Goal: Task Accomplishment & Management: Manage account settings

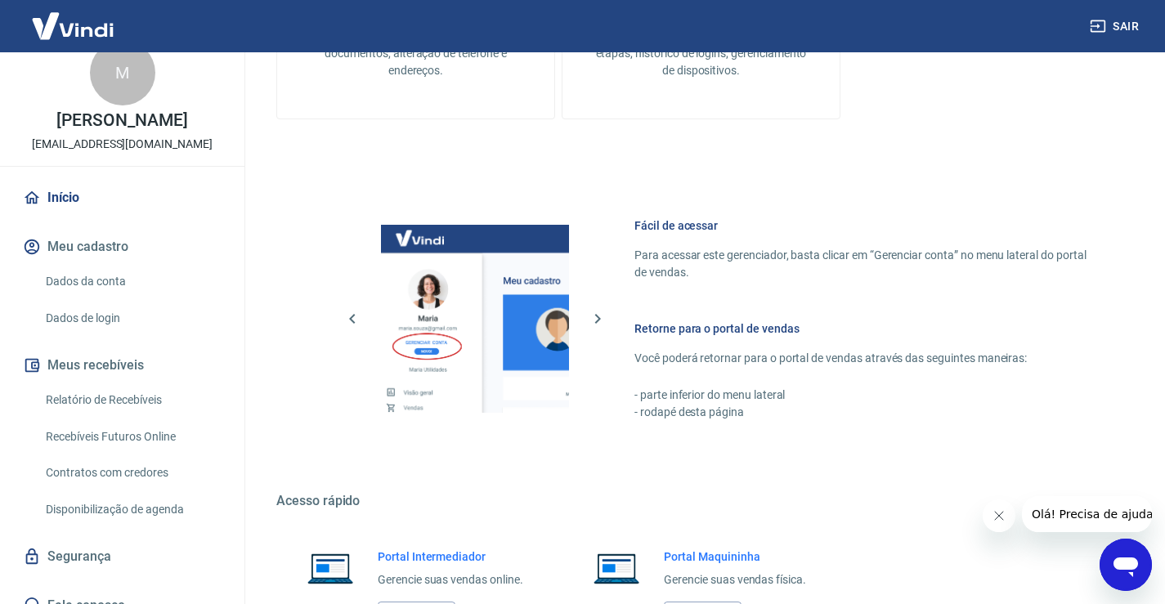
scroll to position [45, 0]
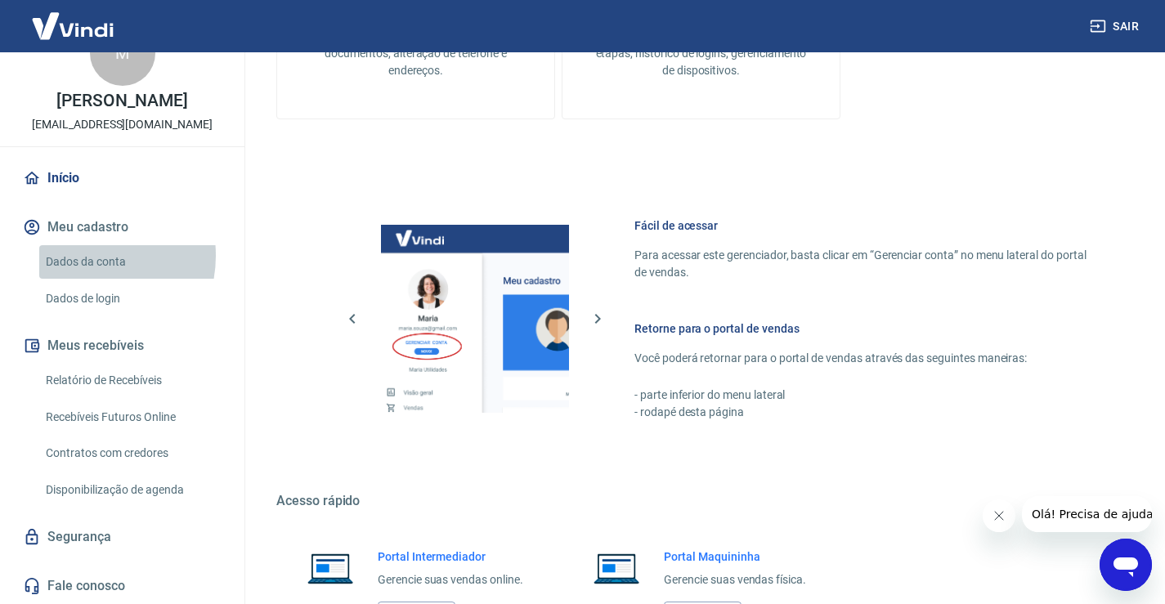
click at [87, 256] on link "Dados da conta" at bounding box center [132, 262] width 186 height 34
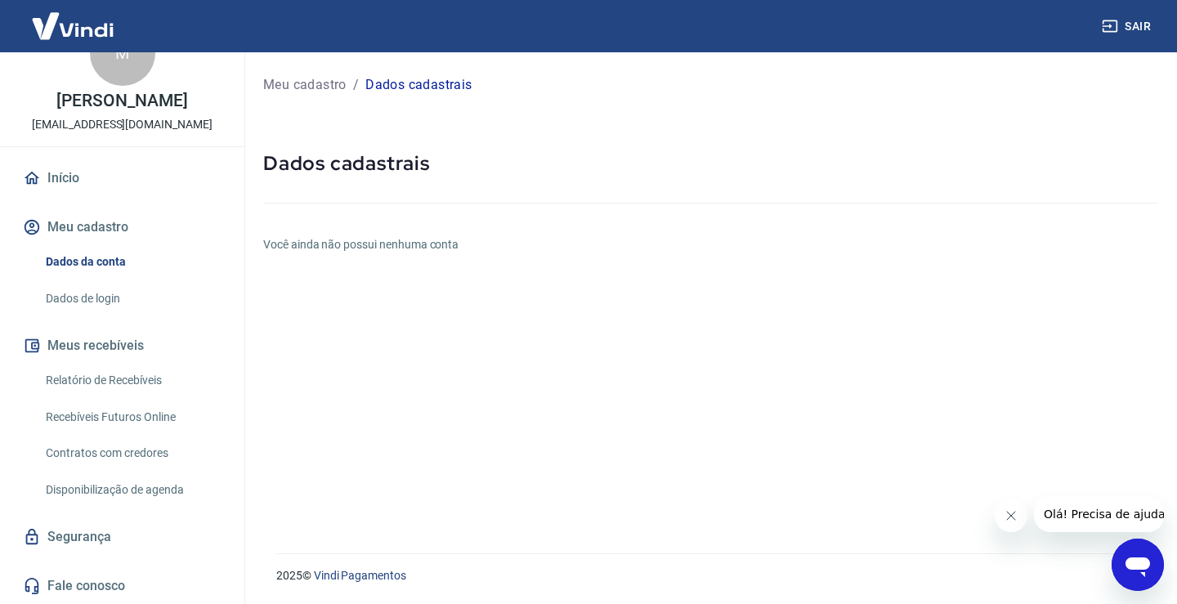
click at [107, 293] on link "Dados de login" at bounding box center [132, 299] width 186 height 34
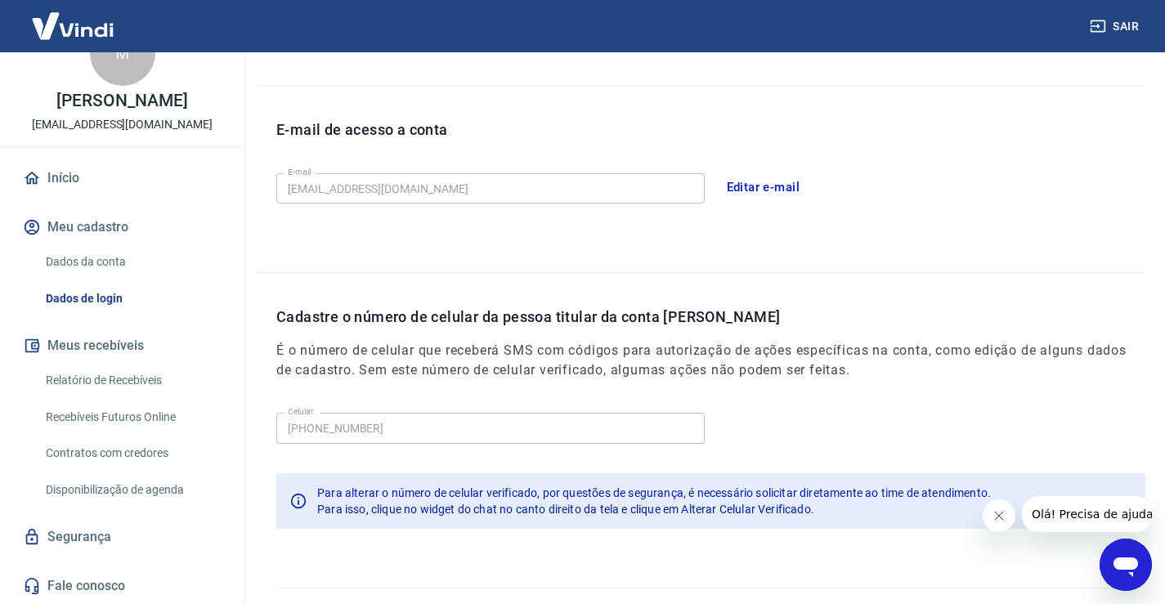
scroll to position [443, 0]
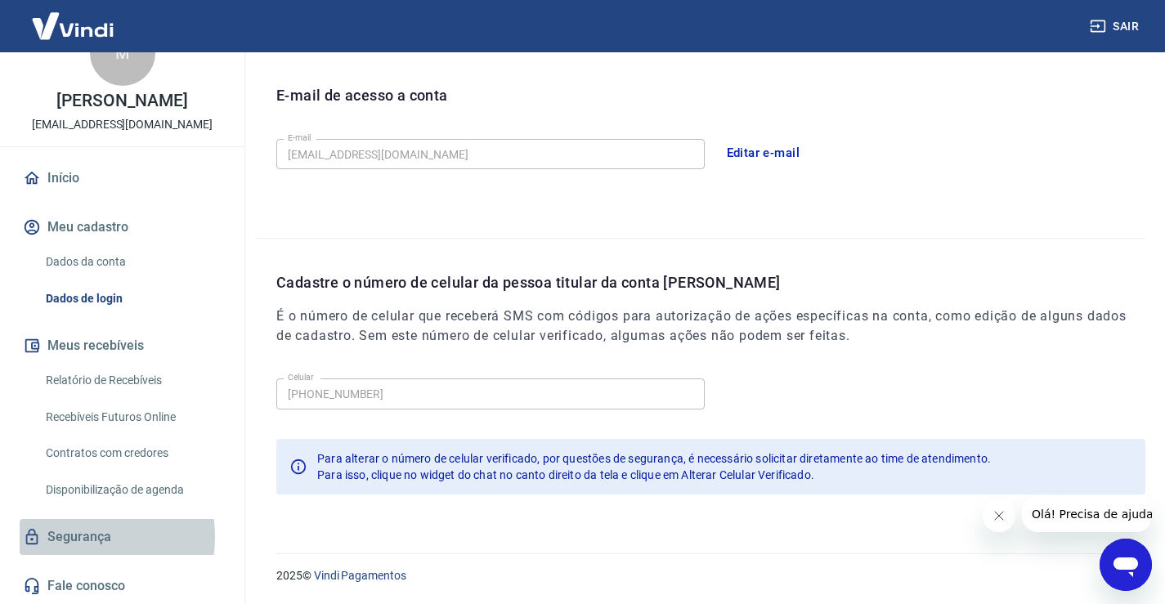
click at [82, 537] on link "Segurança" at bounding box center [122, 537] width 205 height 36
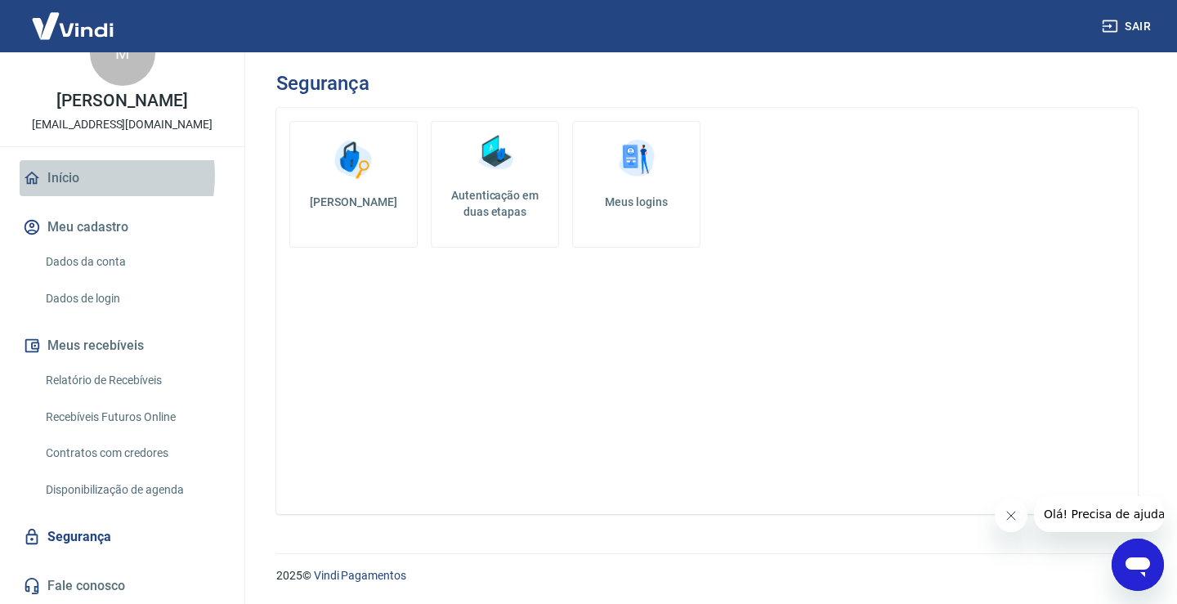
click at [69, 176] on link "Início" at bounding box center [122, 178] width 205 height 36
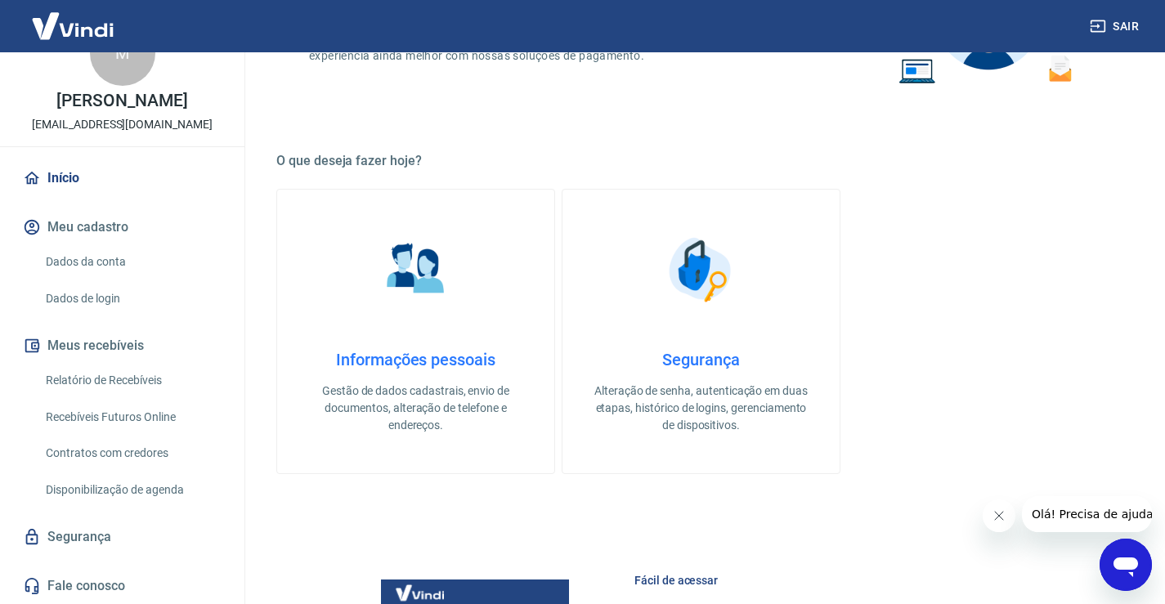
scroll to position [409, 0]
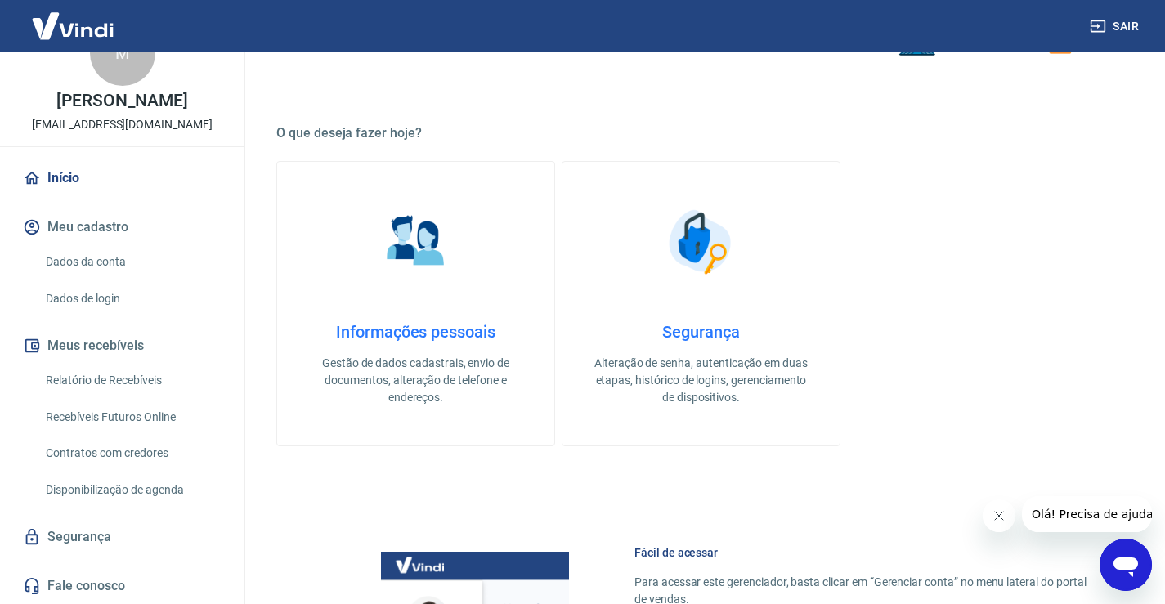
click at [402, 333] on h4 "Informações pessoais" at bounding box center [415, 332] width 225 height 20
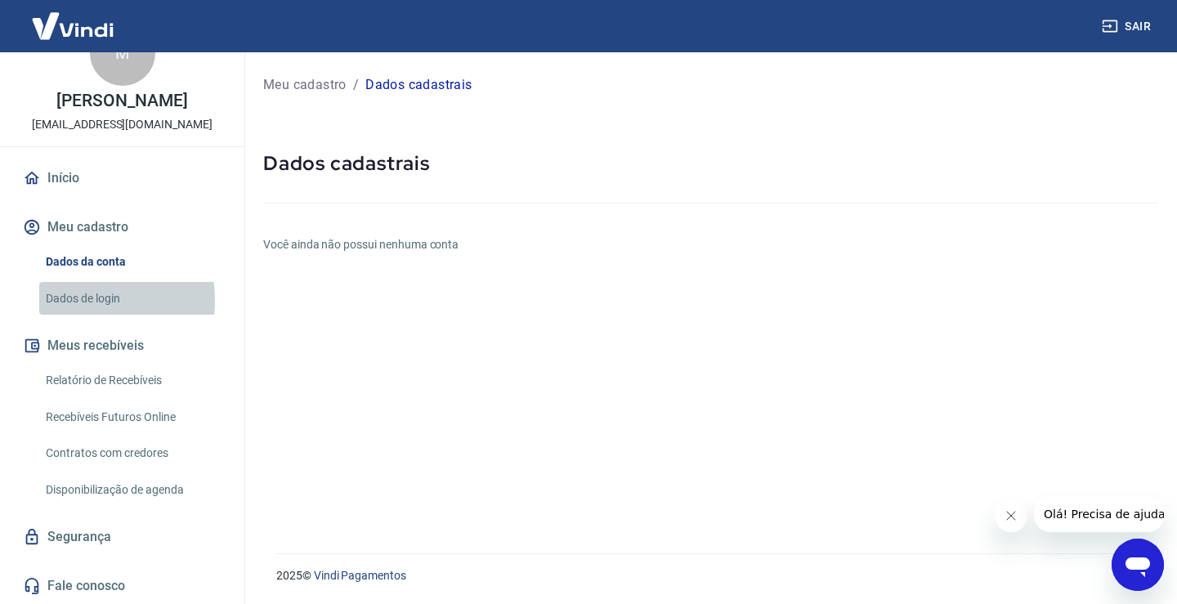
click at [69, 300] on link "Dados de login" at bounding box center [132, 299] width 186 height 34
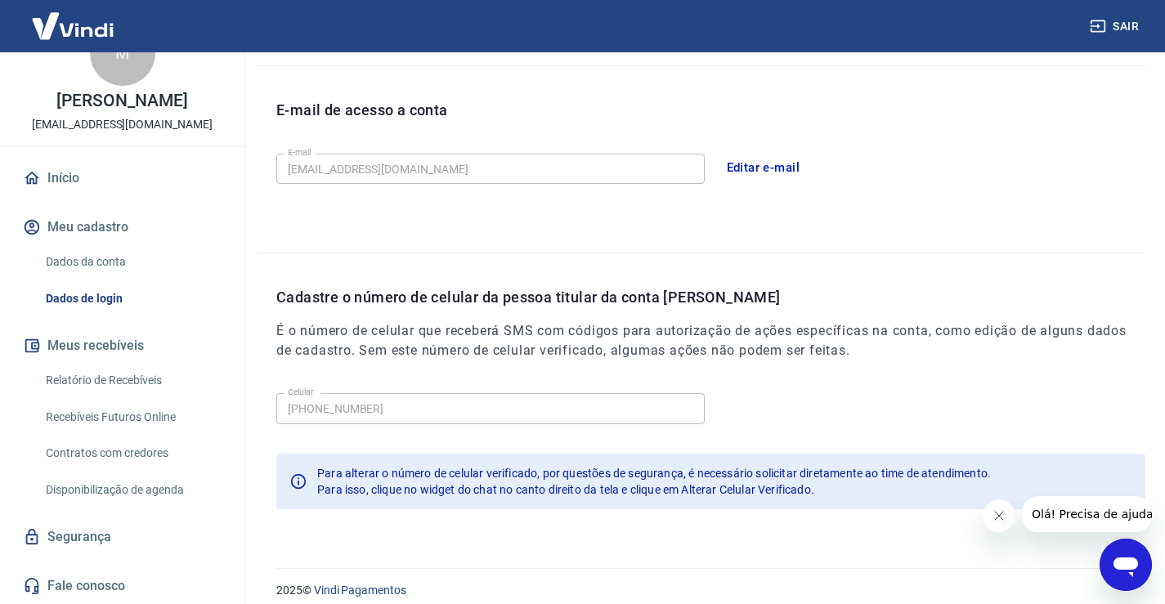
scroll to position [443, 0]
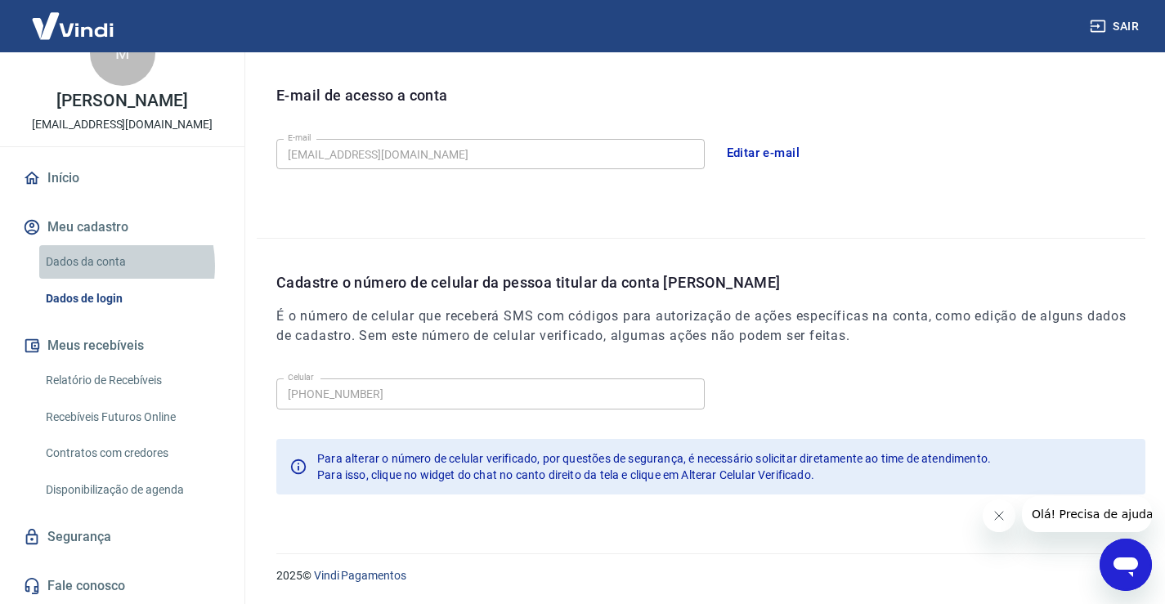
click at [92, 265] on link "Dados da conta" at bounding box center [132, 262] width 186 height 34
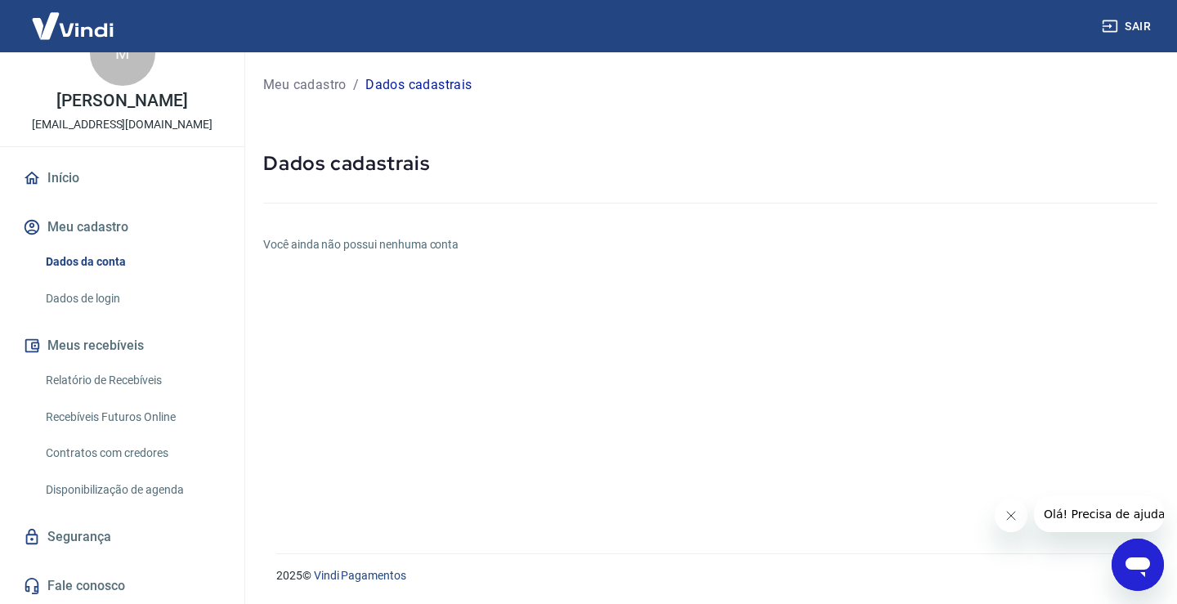
click at [1126, 557] on icon "Abrir janela de mensagens" at bounding box center [1137, 564] width 29 height 29
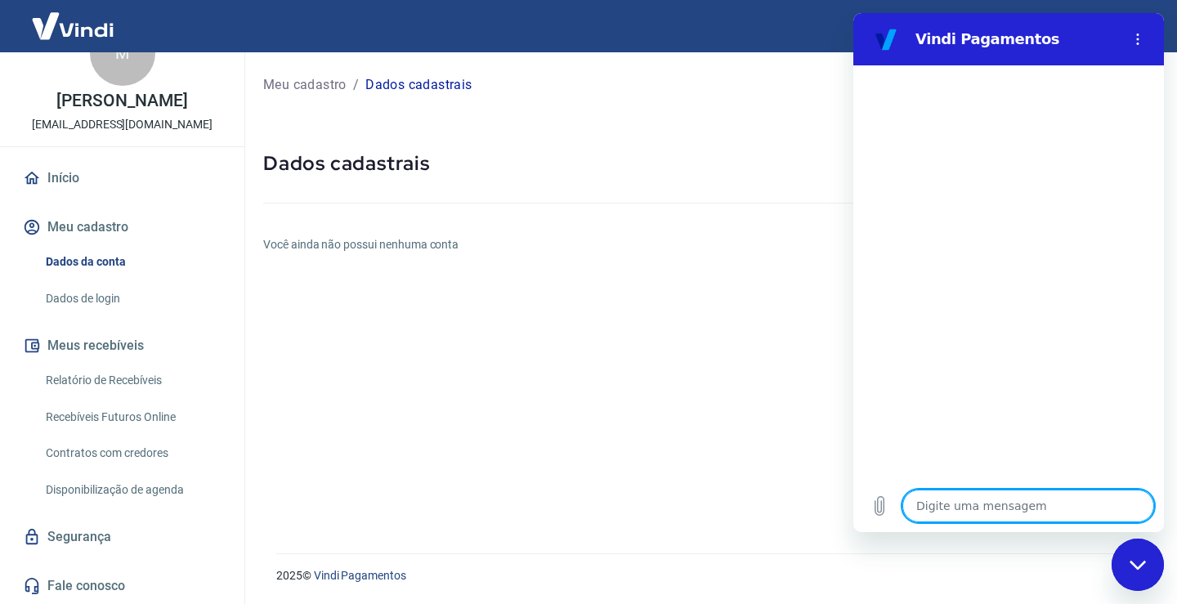
type textarea "b"
type textarea "x"
type textarea "bo"
type textarea "x"
type textarea "boa"
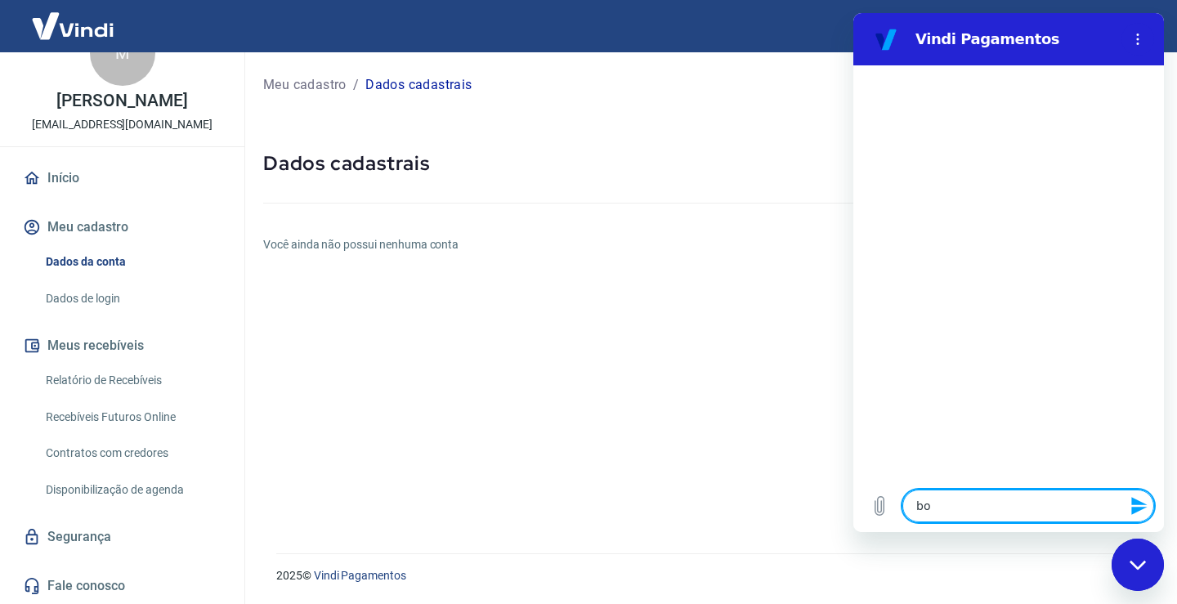
type textarea "x"
type textarea "boa"
type textarea "x"
type textarea "boa t"
type textarea "x"
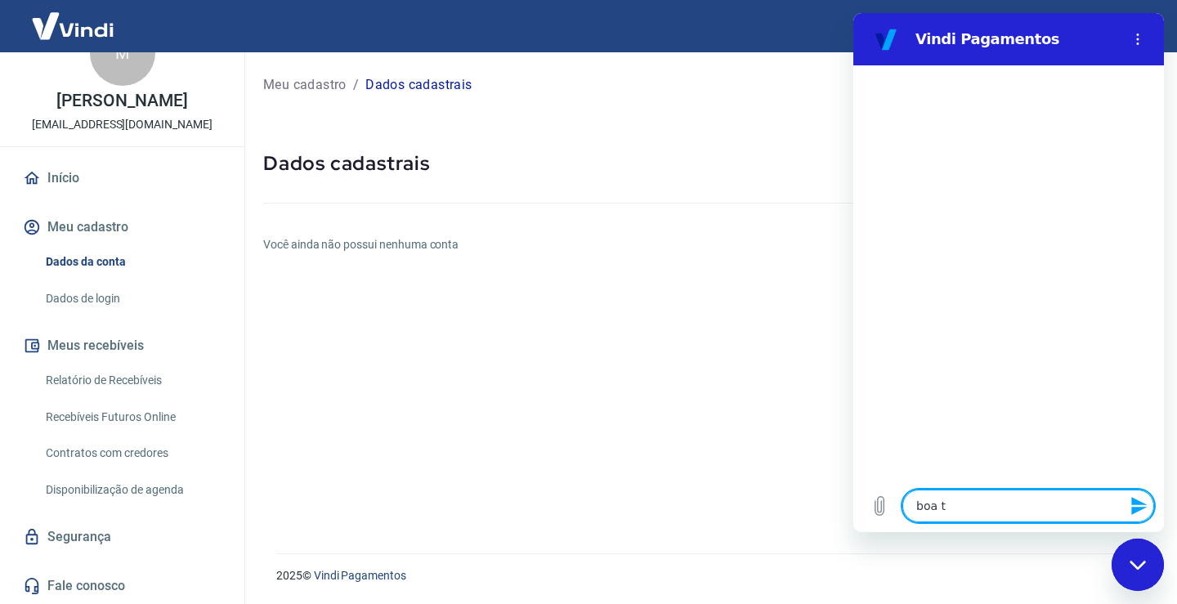
type textarea "boa ta"
type textarea "x"
type textarea "boa tar"
type textarea "x"
type textarea "boa tard"
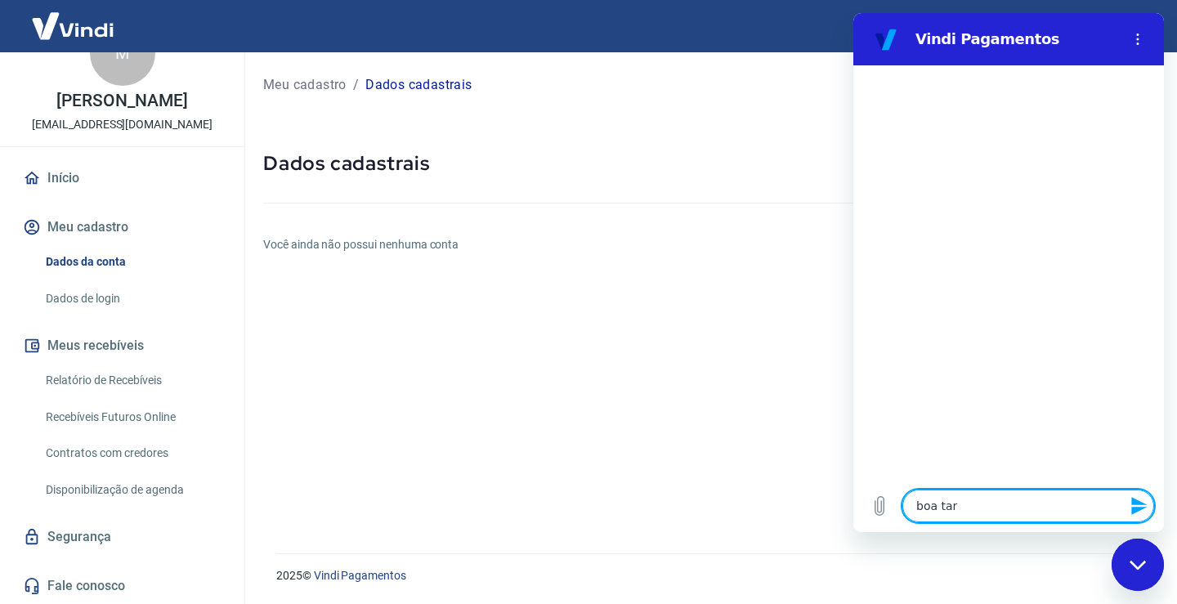
type textarea "x"
type textarea "boa tarde"
type textarea "x"
type textarea "boa tarde"
type textarea "x"
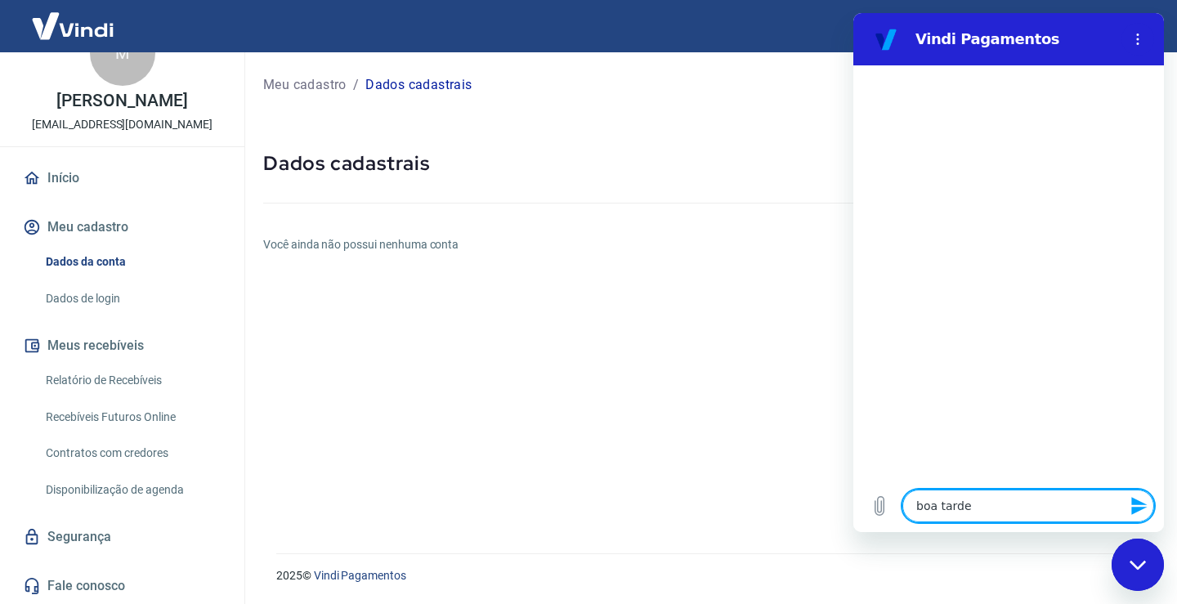
type textarea "boa tarde t"
type textarea "x"
type textarea "boa tarde tu"
type textarea "x"
type textarea "boa tarde tud"
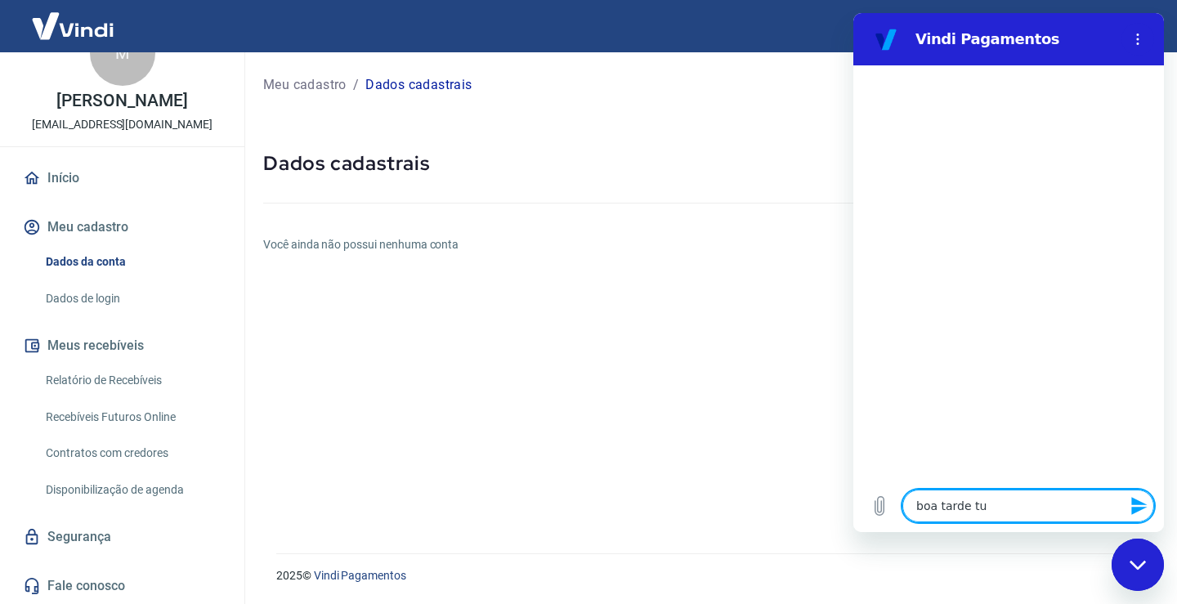
type textarea "x"
type textarea "boa tarde tudo"
type textarea "x"
type textarea "boa tarde tudo"
type textarea "x"
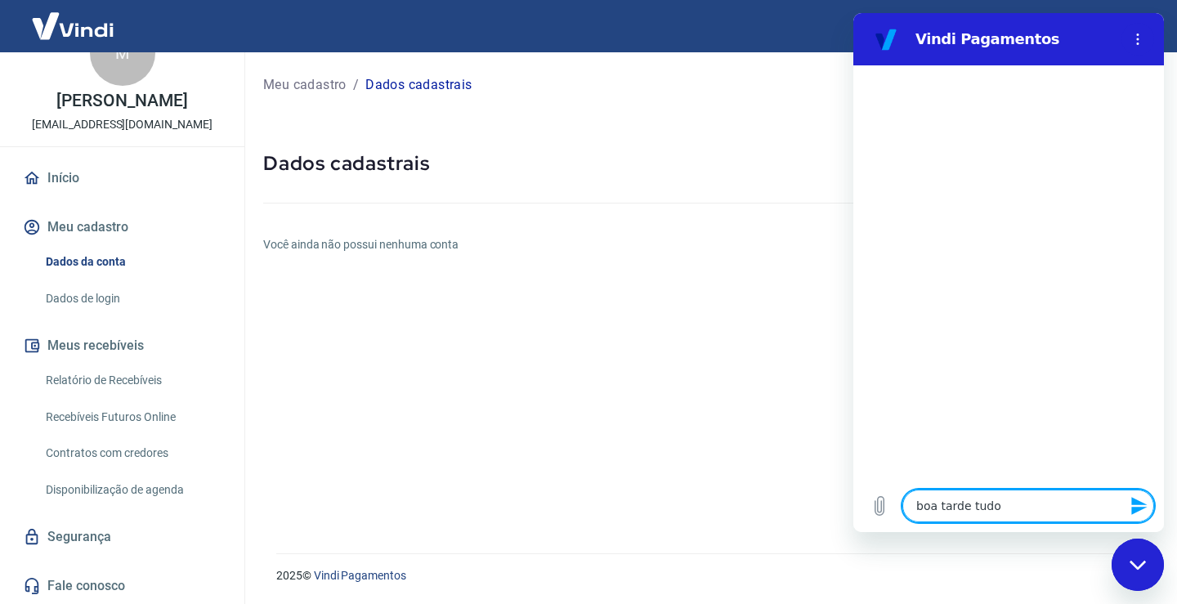
type textarea "boa tarde tudo b"
type textarea "x"
type textarea "boa tarde tudo be"
type textarea "x"
type textarea "boa tarde tudo bem"
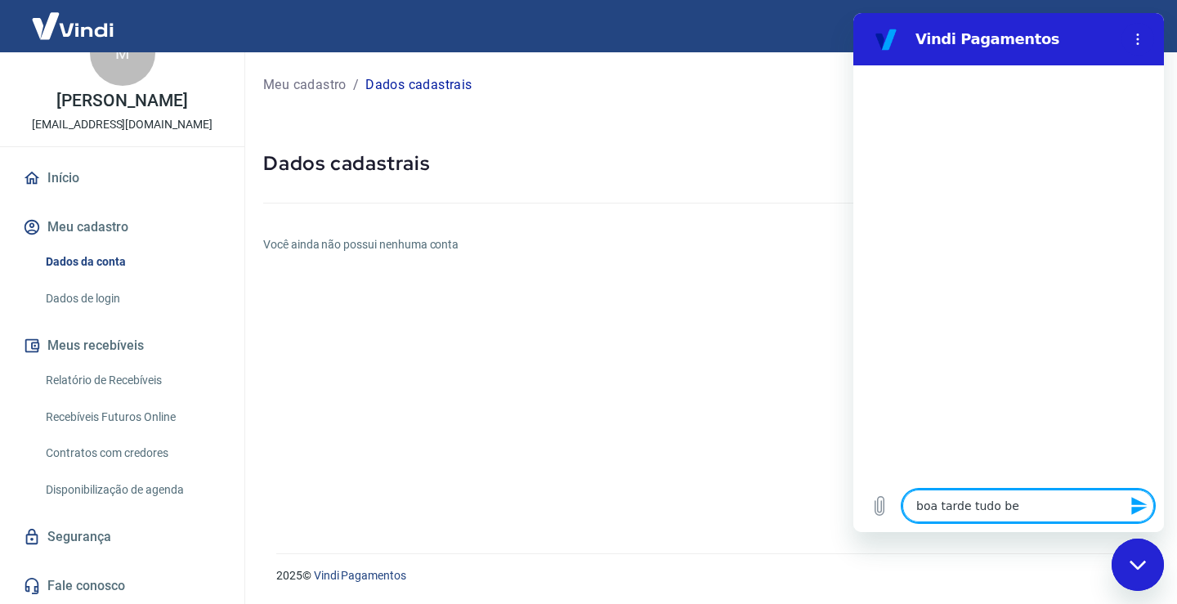
type textarea "x"
type textarea "boa tarde tudo bem?"
type textarea "x"
type textarea "boa tarde tudo bem?"
type textarea "x"
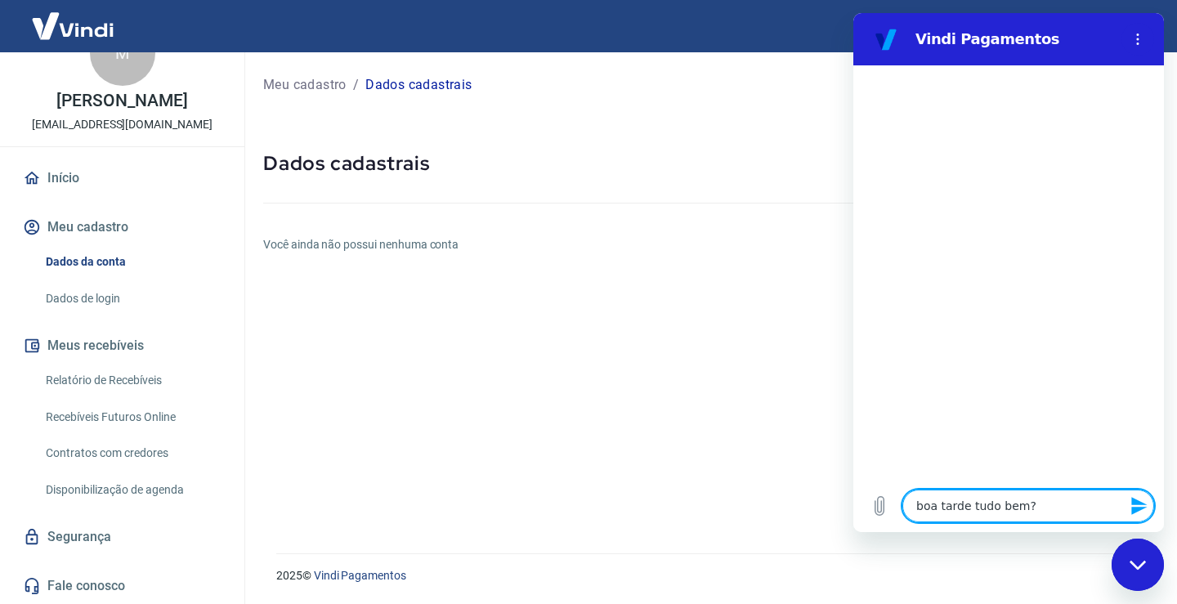
type textarea "boa tarde tudo bem? e"
type textarea "x"
type textarea "boa tarde tudo bem? es"
type textarea "x"
type textarea "boa tarde tudo bem? est"
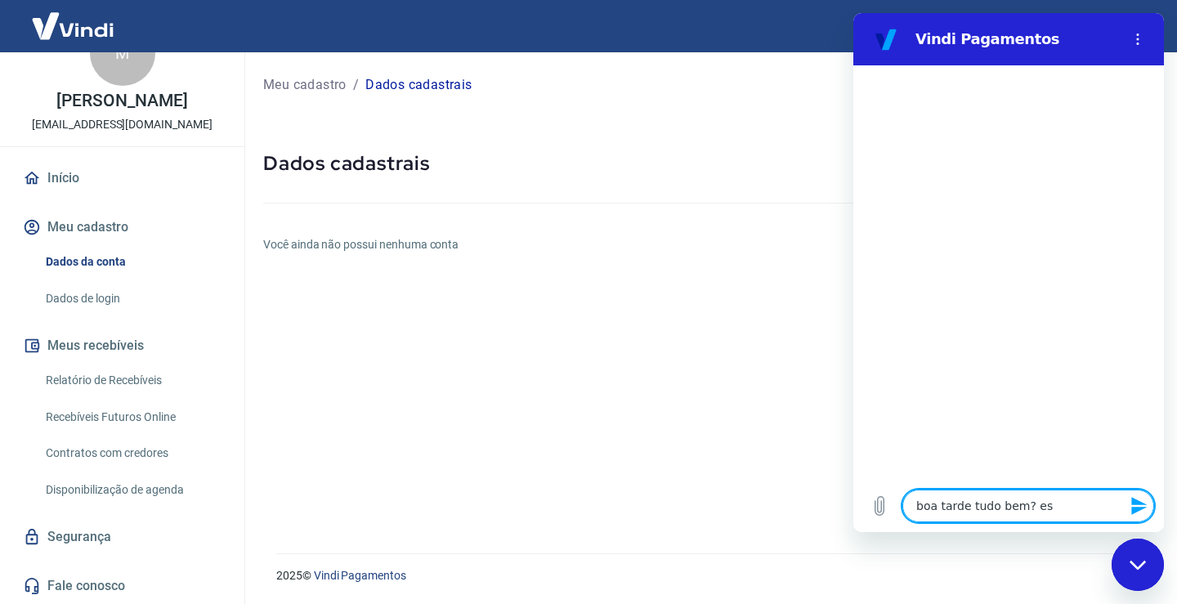
type textarea "x"
type textarea "boa tarde tudo bem? esta"
type textarea "x"
type textarea "boa tarde tudo bem? estam"
type textarea "x"
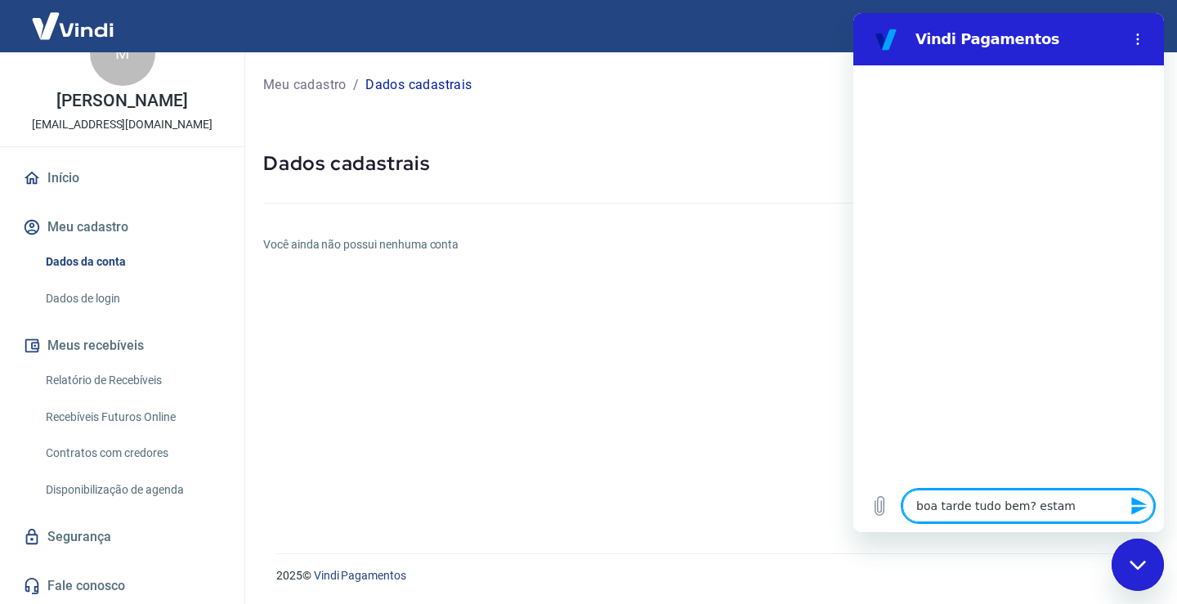
type textarea "boa tarde tudo bem? estamo"
type textarea "x"
type textarea "boa tarde tudo bem? estamos"
type textarea "x"
type textarea "boa tarde tudo bem? estamos"
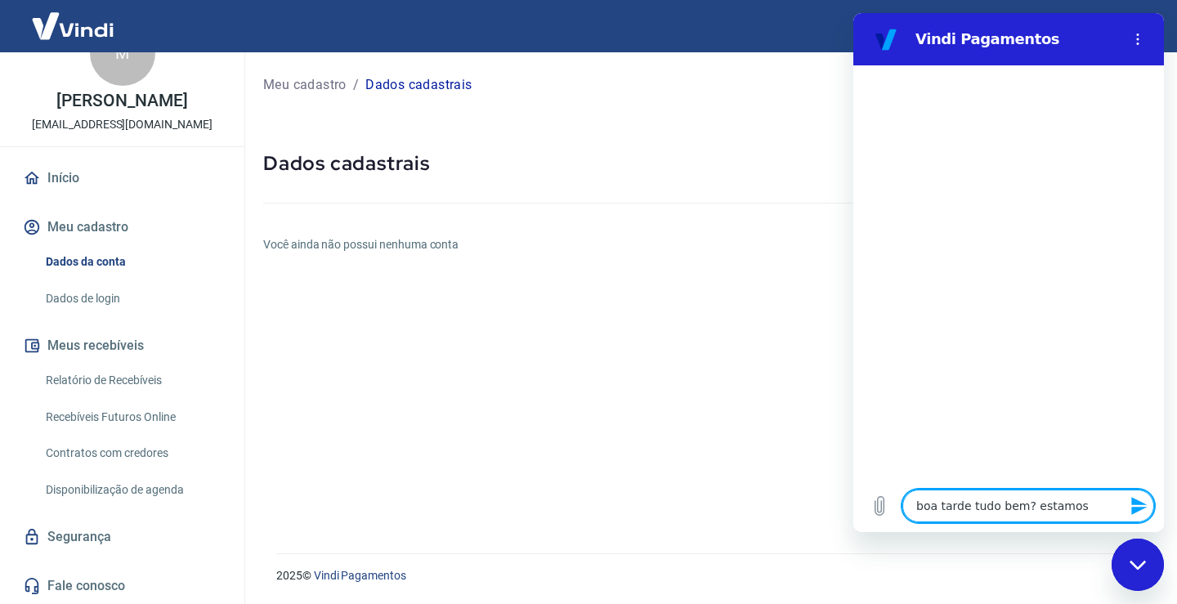
type textarea "x"
type textarea "boa tarde tudo bem? estamos t"
type textarea "x"
type textarea "boa tarde tudo bem? estamos te"
type textarea "x"
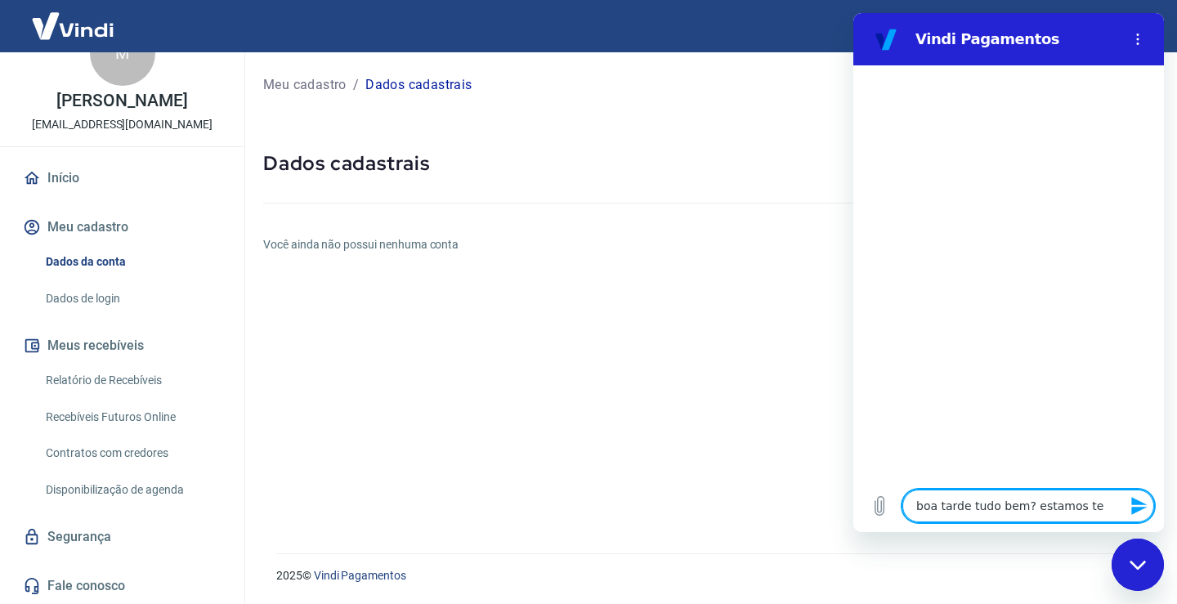
type textarea "boa tarde tudo bem? estamos ten"
type textarea "x"
type textarea "boa tarde tudo bem? estamos tent"
type textarea "x"
type textarea "boa tarde tudo bem? estamos tenta"
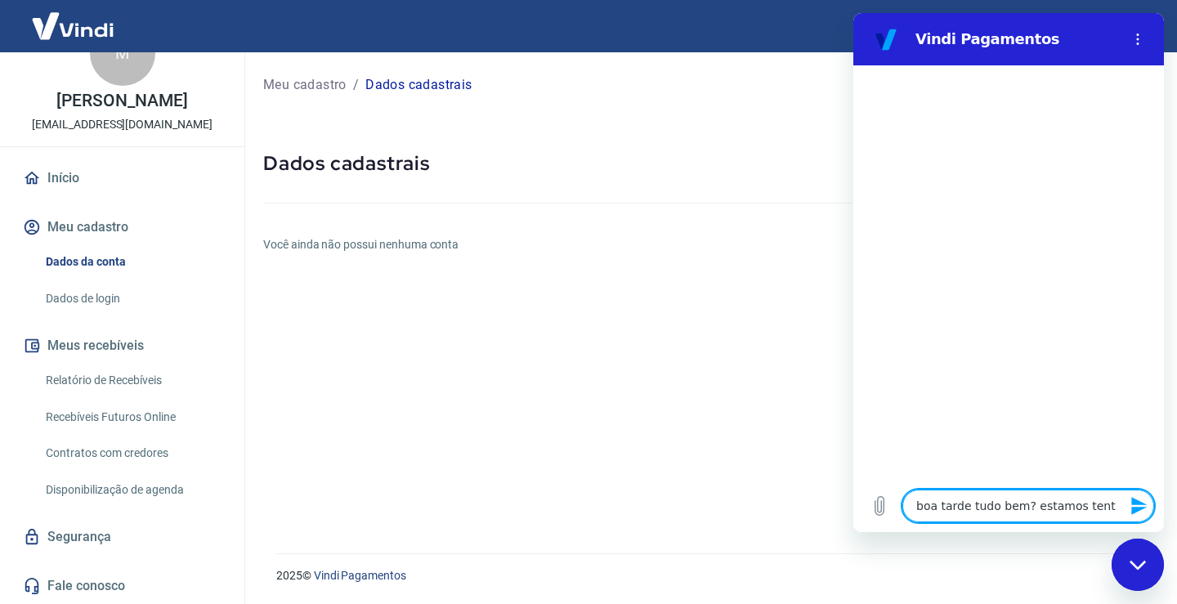
type textarea "x"
type textarea "boa tarde tudo bem? estamos tentan"
type textarea "x"
type textarea "boa tarde tudo bem? estamos tentand"
type textarea "x"
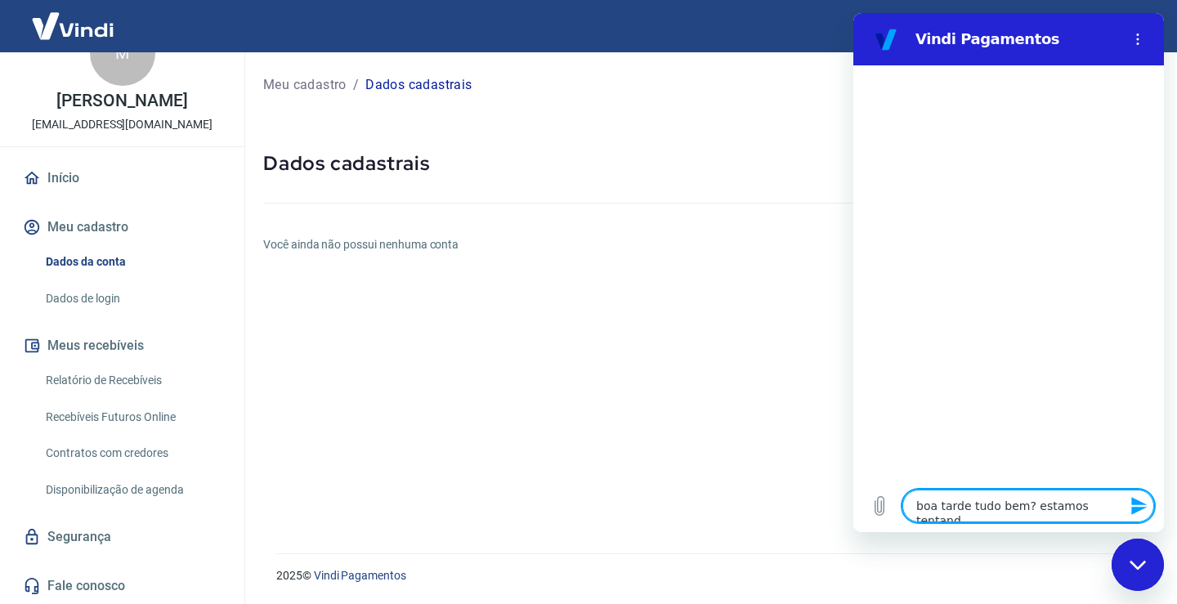
type textarea "boa tarde tudo bem? estamos tentando"
type textarea "x"
type textarea "boa tarde tudo bem? estamos tentando"
type textarea "x"
type textarea "boa tarde tudo bem? estamos tentando c"
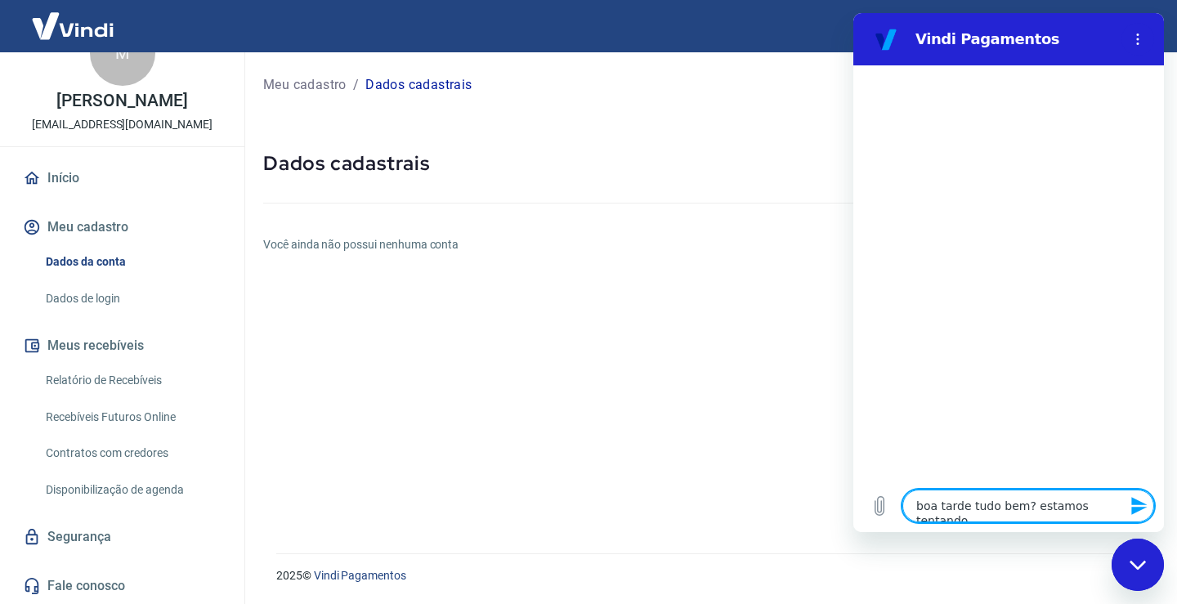
type textarea "x"
type textarea "boa tarde tudo bem? estamos tentando ca"
type textarea "x"
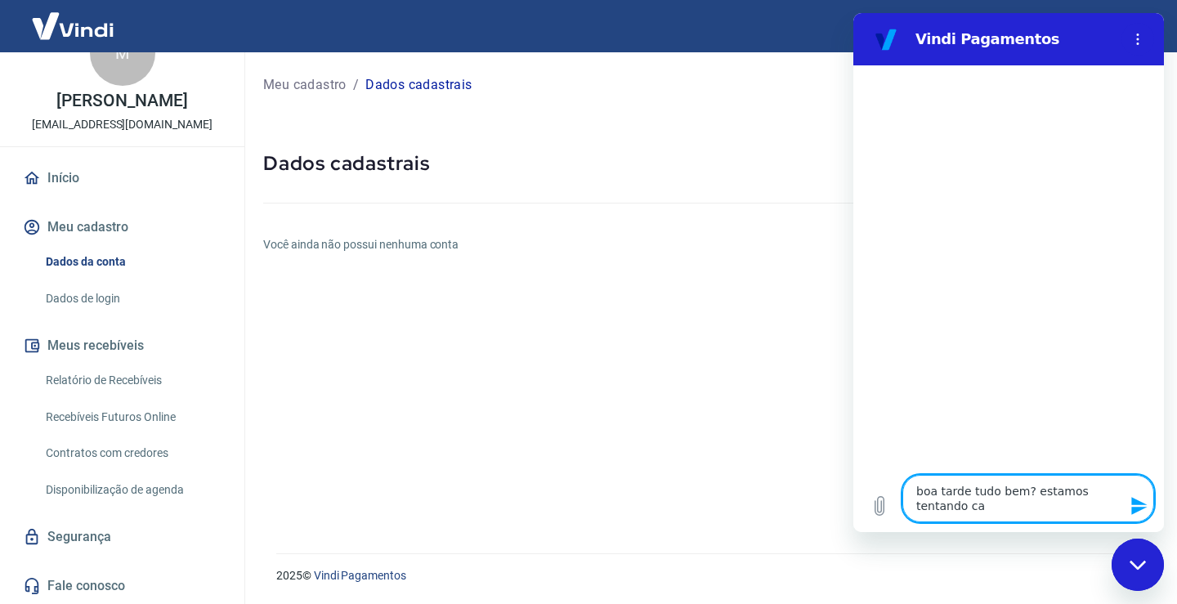
type textarea "boa tarde tudo bem? estamos tentando cad"
type textarea "x"
type textarea "boa tarde tudo bem? estamos tentando cada"
type textarea "x"
type textarea "boa tarde tudo bem? estamos tentando cadad"
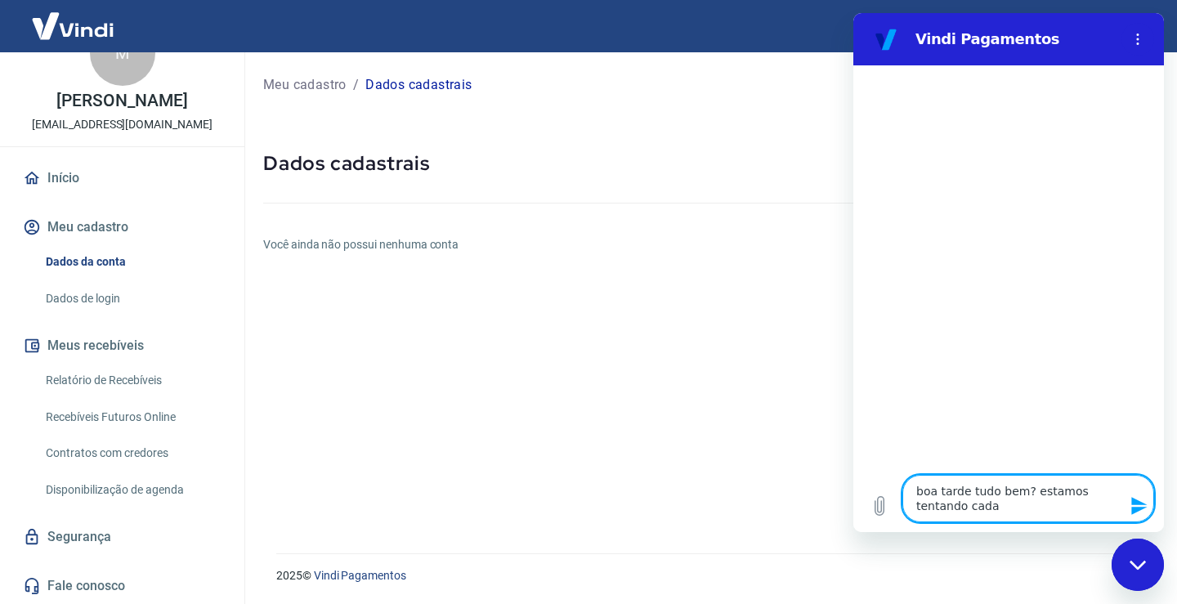
type textarea "x"
type textarea "boa tarde tudo bem? estamos tentando cadada"
type textarea "x"
type textarea "boa tarde tudo bem? estamos tentando cadadas"
type textarea "x"
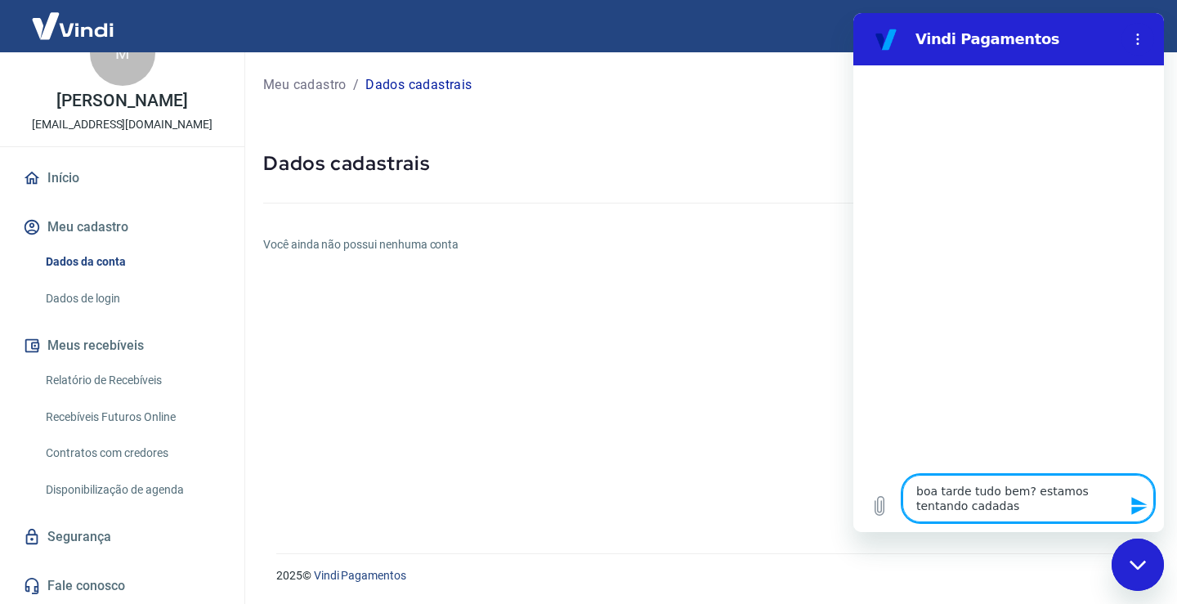
type textarea "boa tarde tudo bem? estamos tentando cadada"
type textarea "x"
type textarea "boa tarde tudo bem? estamos tentando cadad"
type textarea "x"
type textarea "boa tarde tudo bem? estamos tentando cada"
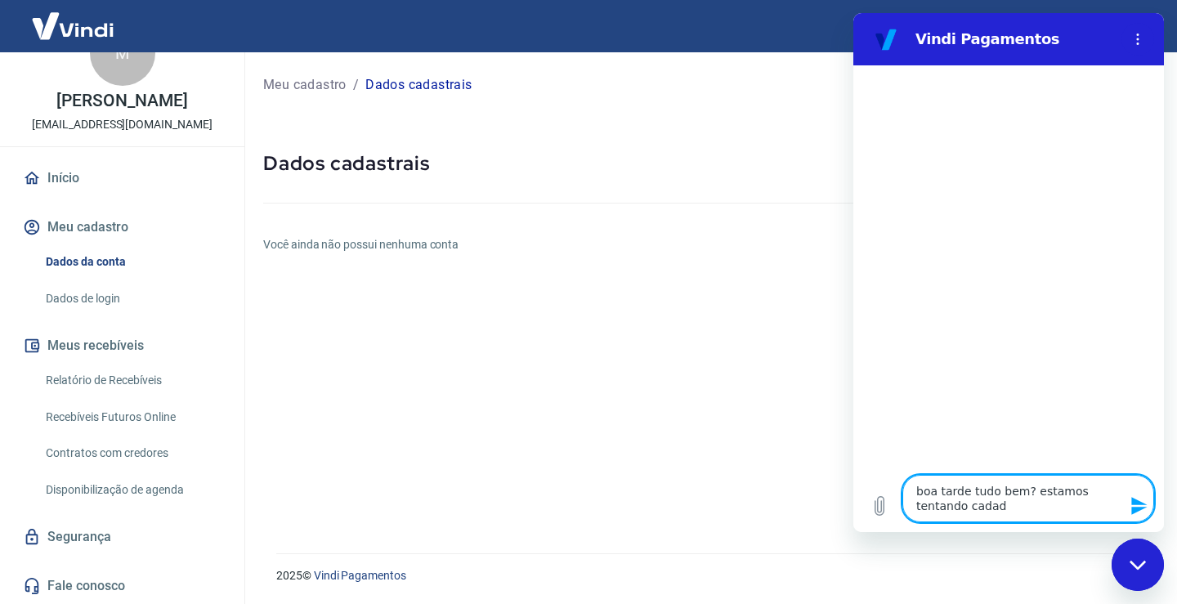
type textarea "x"
type textarea "boa tarde tudo bem? estamos tentando cadas"
type textarea "x"
type textarea "boa tarde tudo bem? estamos tentando cadast"
type textarea "x"
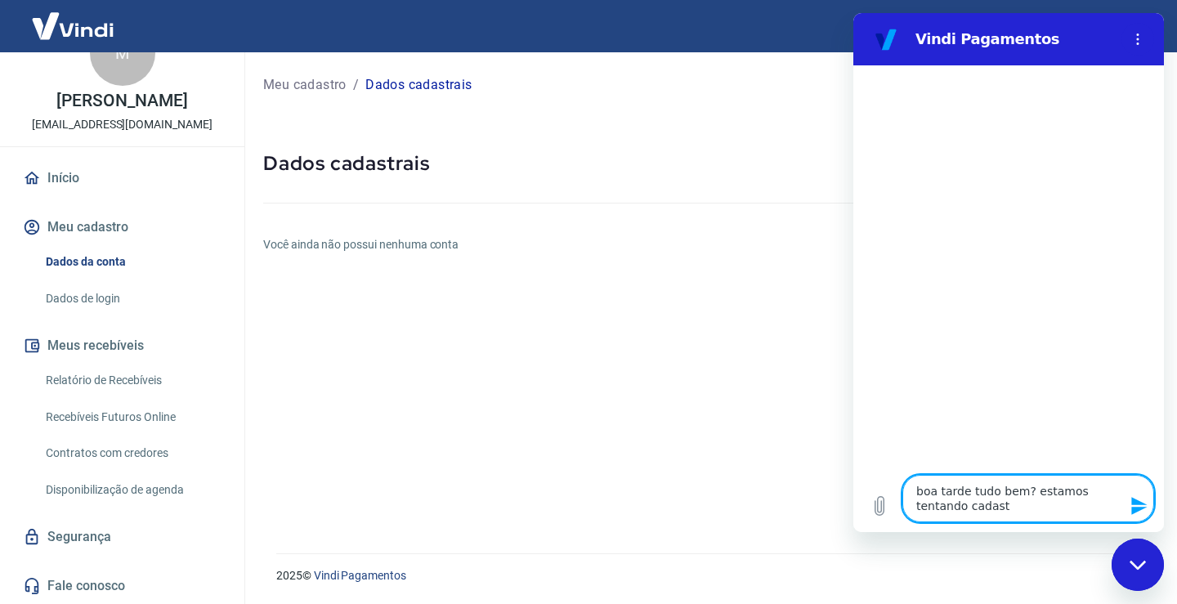
type textarea "boa tarde tudo bem? estamos tentando cadastr"
type textarea "x"
type textarea "boa tarde tudo bem? estamos tentando cadastra"
type textarea "x"
type textarea "boa tarde tudo bem? estamos tentando cadastrar"
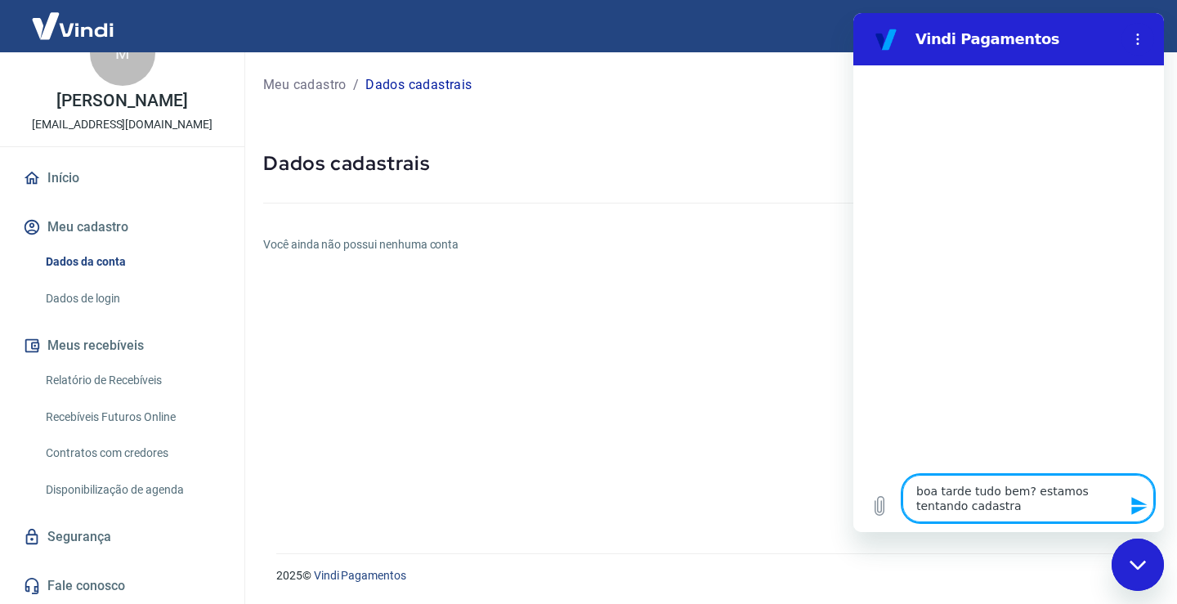
type textarea "x"
type textarea "boa tarde tudo bem? estamos tentando cadastrar"
type textarea "x"
type textarea "boa tarde tudo bem? estamos tentando cadastrar o"
type textarea "x"
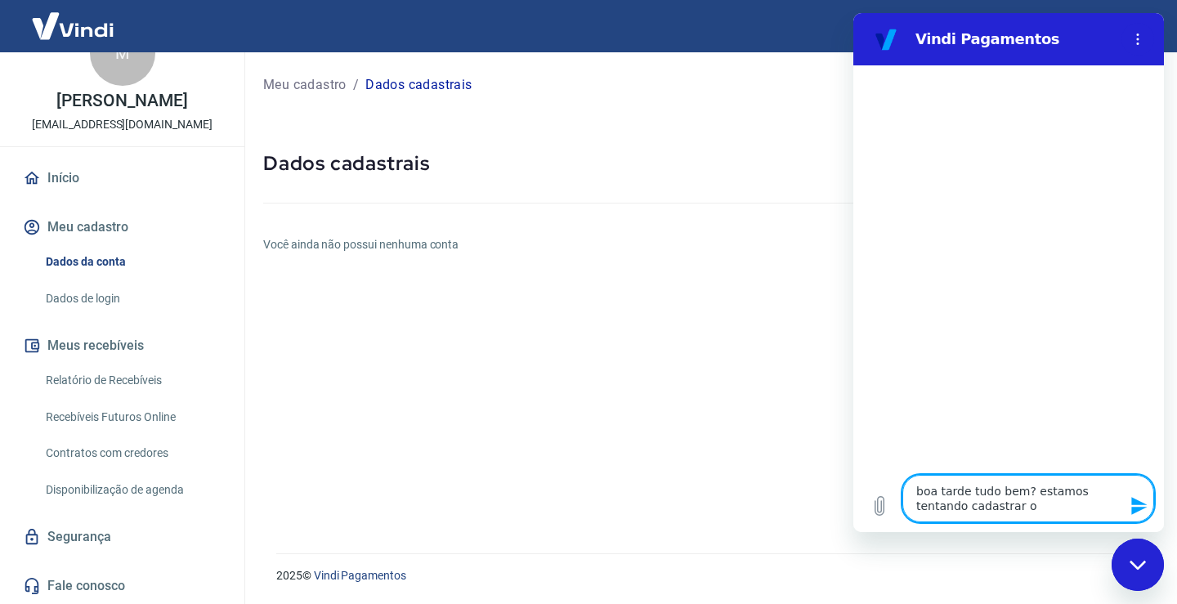
type textarea "boa tarde tudo bem? estamos tentando cadastrar os"
type textarea "x"
type textarea "boa tarde tudo bem? estamos tentando cadastrar os"
type textarea "x"
type textarea "boa tarde tudo bem? estamos tentando cadastrar os d"
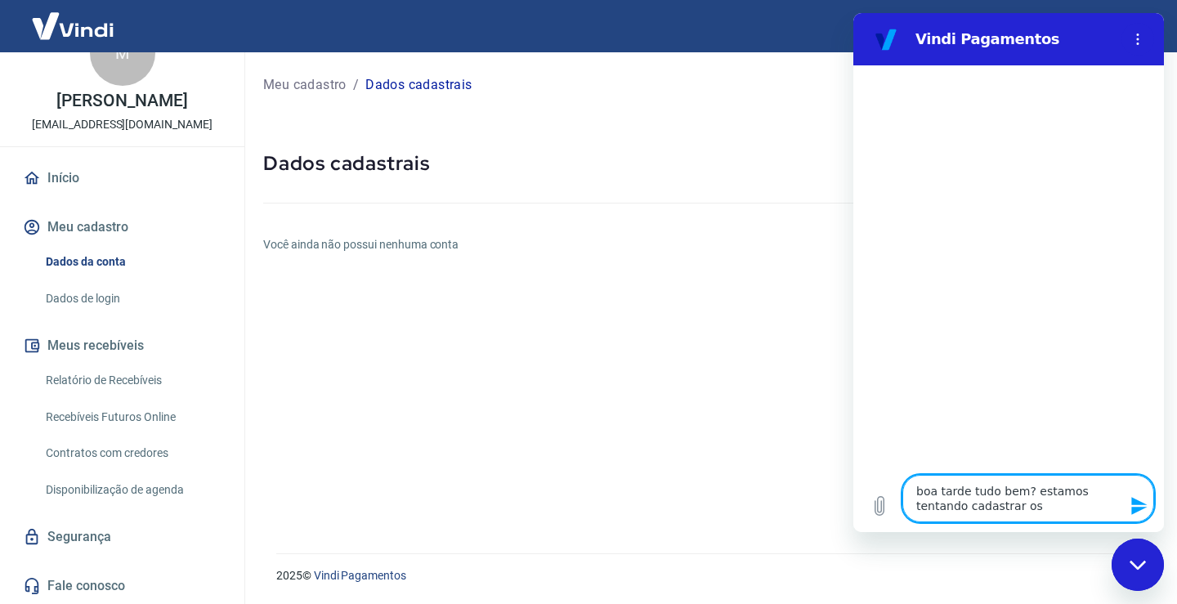
type textarea "x"
type textarea "boa tarde tudo bem? estamos tentando cadastrar os da"
type textarea "x"
type textarea "boa tarde tudo bem? estamos tentando cadastrar os dad"
type textarea "x"
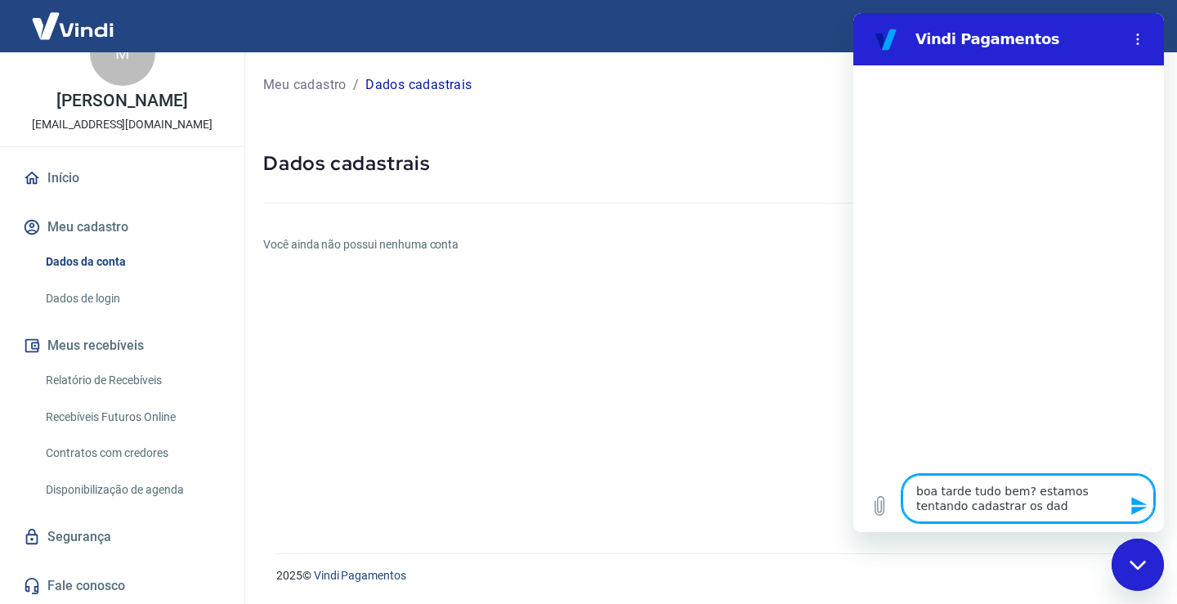
type textarea "boa tarde tudo bem? estamos tentando cadastrar os dado"
type textarea "x"
type textarea "boa tarde tudo bem? estamos tentando cadastrar os dados"
type textarea "x"
type textarea "boa tarde tudo bem? estamos tentando cadastrar os dados"
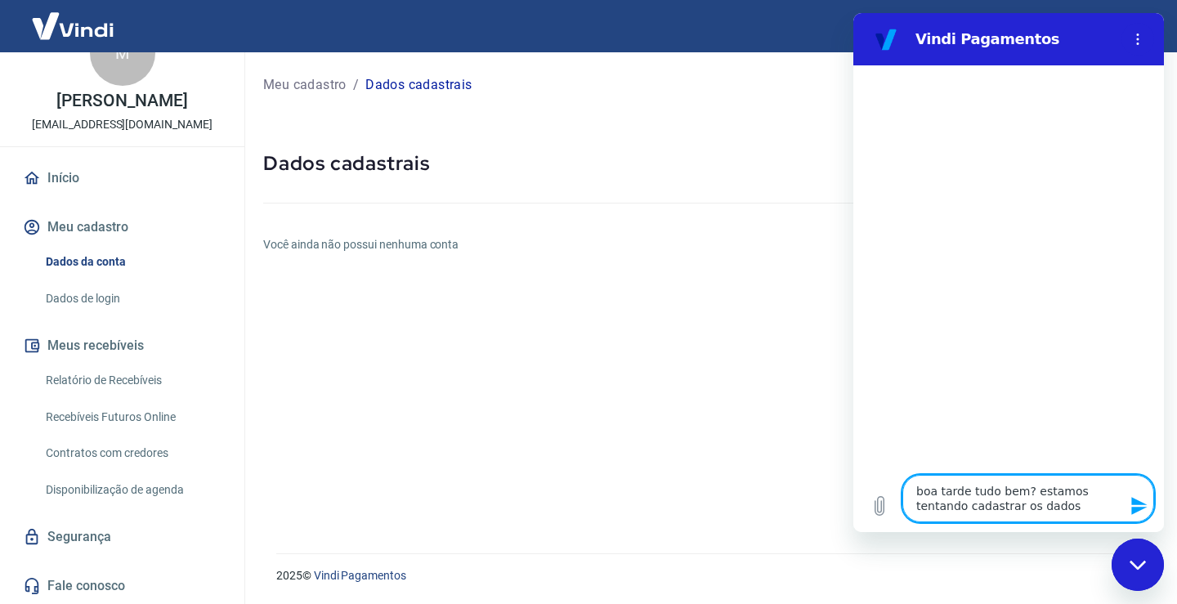
type textarea "x"
type textarea "boa tarde tudo bem? estamos tentando cadastrar os dados b"
type textarea "x"
type textarea "boa tarde tudo bem? estamos tentando cadastrar os dados ba"
type textarea "x"
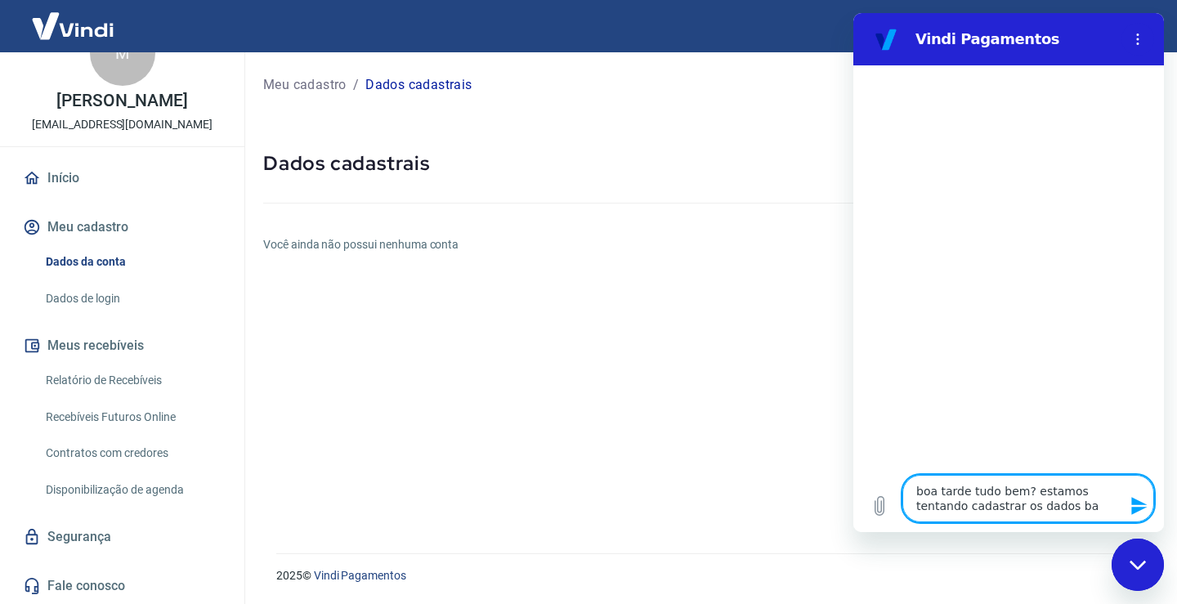
type textarea "boa tarde tudo bem? estamos tentando cadastrar os dados ban"
type textarea "x"
type textarea "boa tarde tudo bem? estamos tentando cadastrar os dados banc"
type textarea "x"
type textarea "boa tarde tudo bem? estamos tentando cadastrar os dados banca"
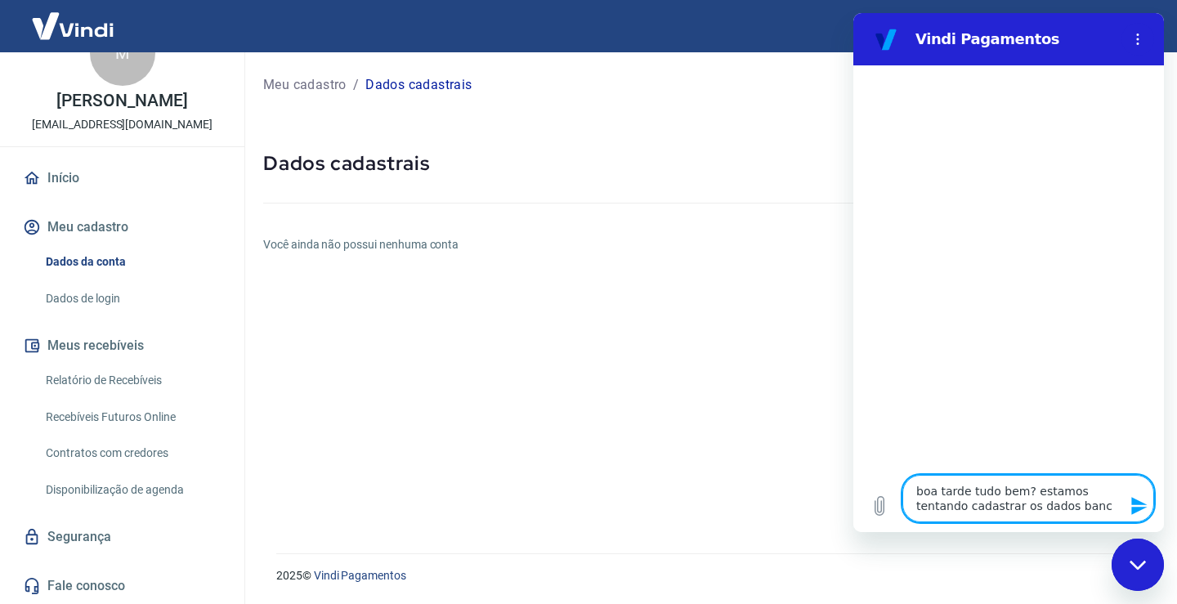
type textarea "x"
type textarea "boa tarde tudo bem? estamos tentando cadastrar os dados bancar"
type textarea "x"
type textarea "boa tarde tudo bem? estamos tentando cadastrar os dados bancari"
type textarea "x"
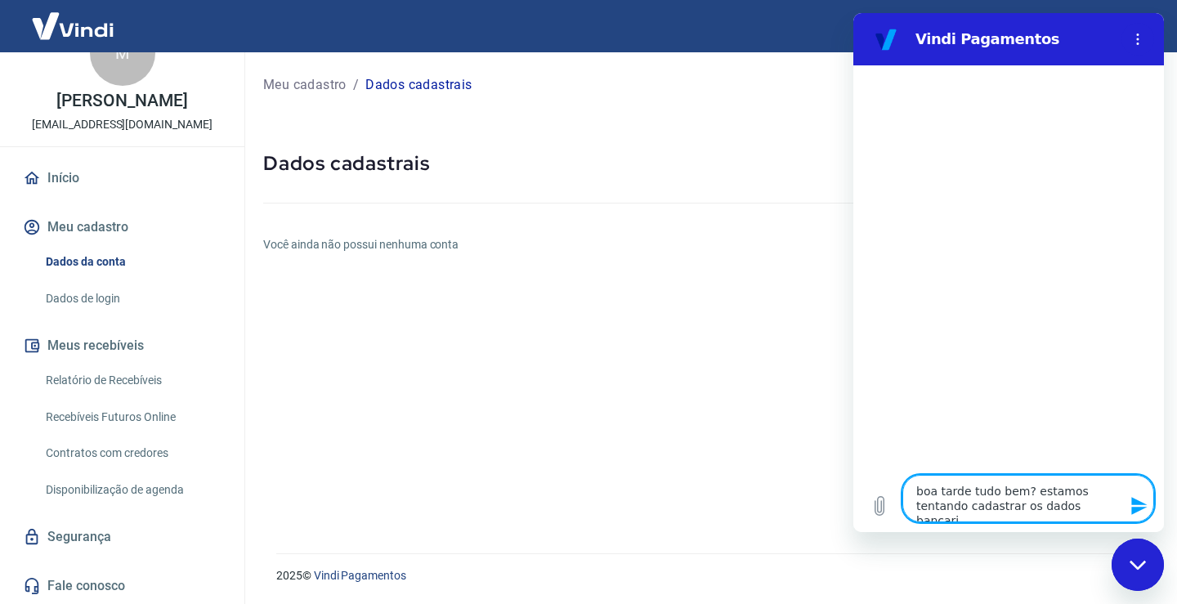
type textarea "boa tarde tudo bem? estamos tentando cadastrar os dados bancario"
type textarea "x"
type textarea "boa tarde tudo bem? estamos tentando cadastrar os dados bancarios"
type textarea "x"
type textarea "boa tarde tudo bem? estamos tentando cadastrar os dados bancarios"
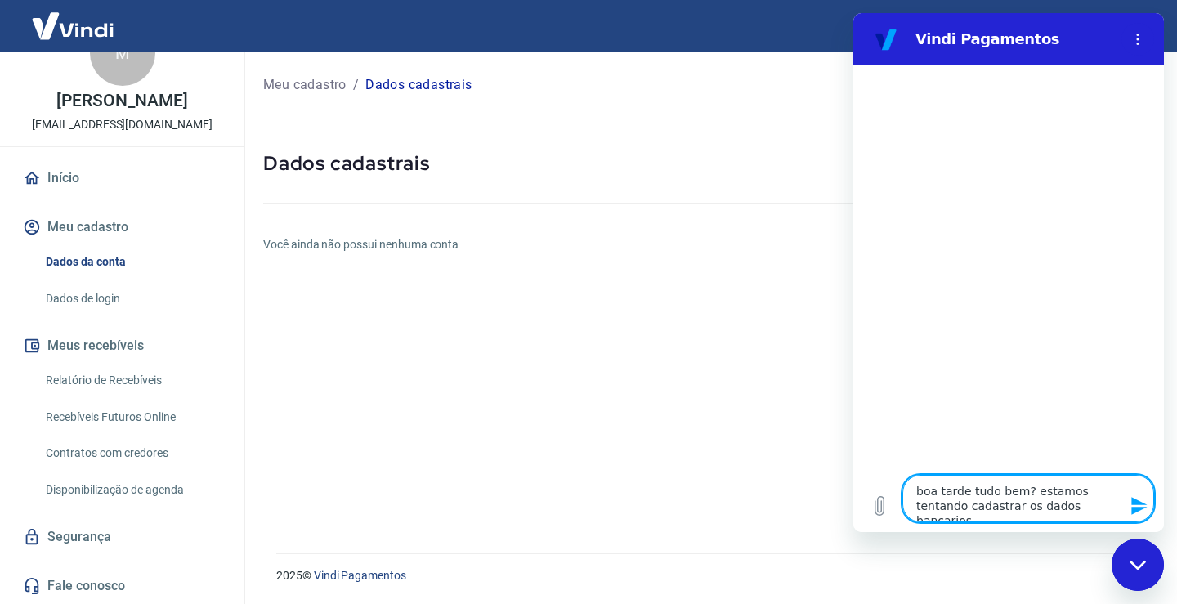
type textarea "x"
type textarea "boa tarde tudo bem? estamos tentando cadastrar os dados bancarios n"
type textarea "x"
type textarea "boa tarde tudo bem? estamos tentando cadastrar os dados bancarios na"
type textarea "x"
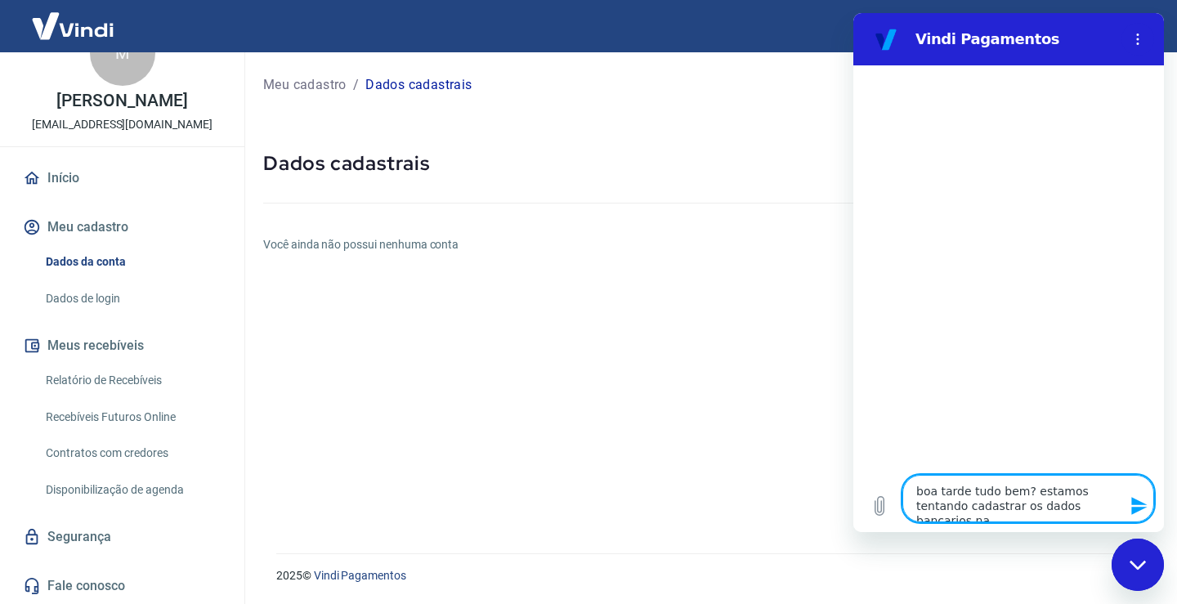
type textarea "boa tarde tudo bem? estamos tentando cadastrar os dados bancarios na"
type textarea "x"
type textarea "boa tarde tudo bem? estamos tentando cadastrar os dados bancarios na c"
type textarea "x"
type textarea "boa tarde tudo bem? estamos tentando cadastrar os dados bancarios na co"
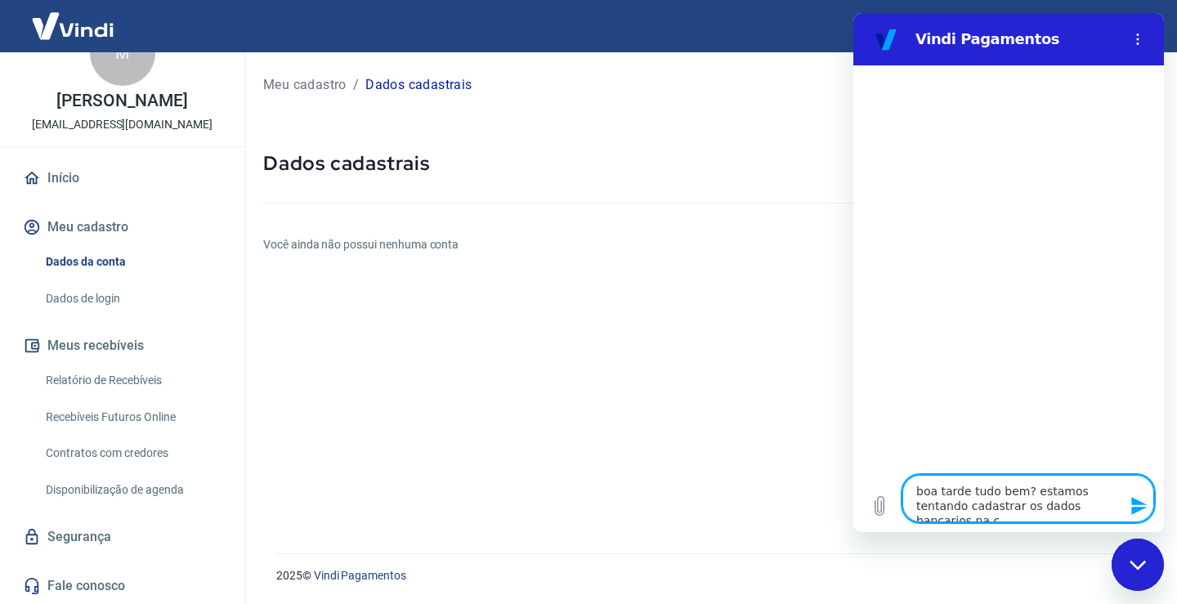
type textarea "x"
type textarea "boa tarde tudo bem? estamos tentando cadastrar os dados bancarios na con"
type textarea "x"
type textarea "boa tarde tudo bem? estamos tentando cadastrar os dados bancarios na cont"
type textarea "x"
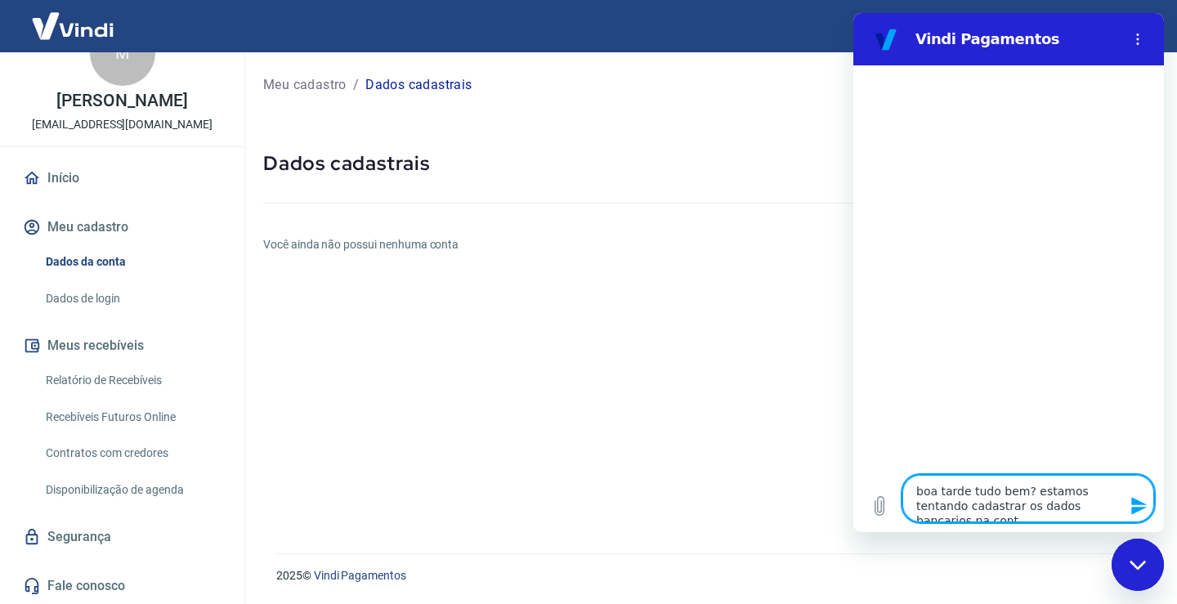
type textarea "boa tarde tudo bem? estamos tentando cadastrar os dados bancarios na conta"
type textarea "x"
type textarea "boa tarde tudo bem? estamos tentando cadastrar os dados bancarios na conta"
type textarea "x"
type textarea "boa tarde tudo bem? estamos tentando cadastrar os dados bancarios na conta d"
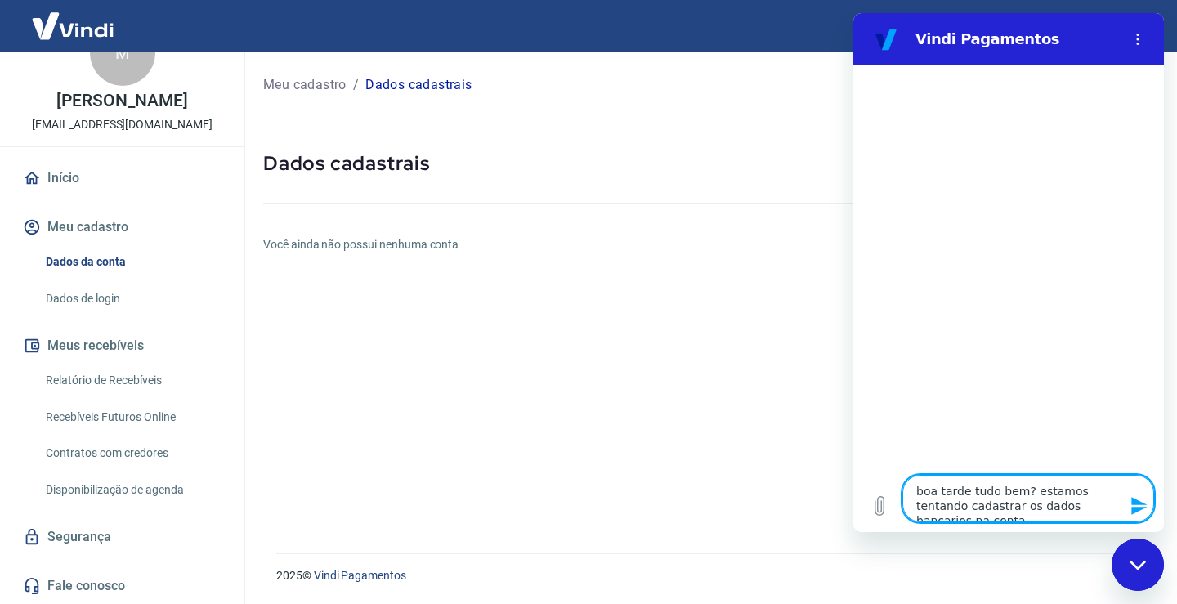
type textarea "x"
type textarea "boa tarde tudo bem? estamos tentando cadastrar os dados bancarios na conta da"
type textarea "x"
type textarea "boa tarde tudo bem? estamos tentando cadastrar os dados bancarios na conta da"
type textarea "x"
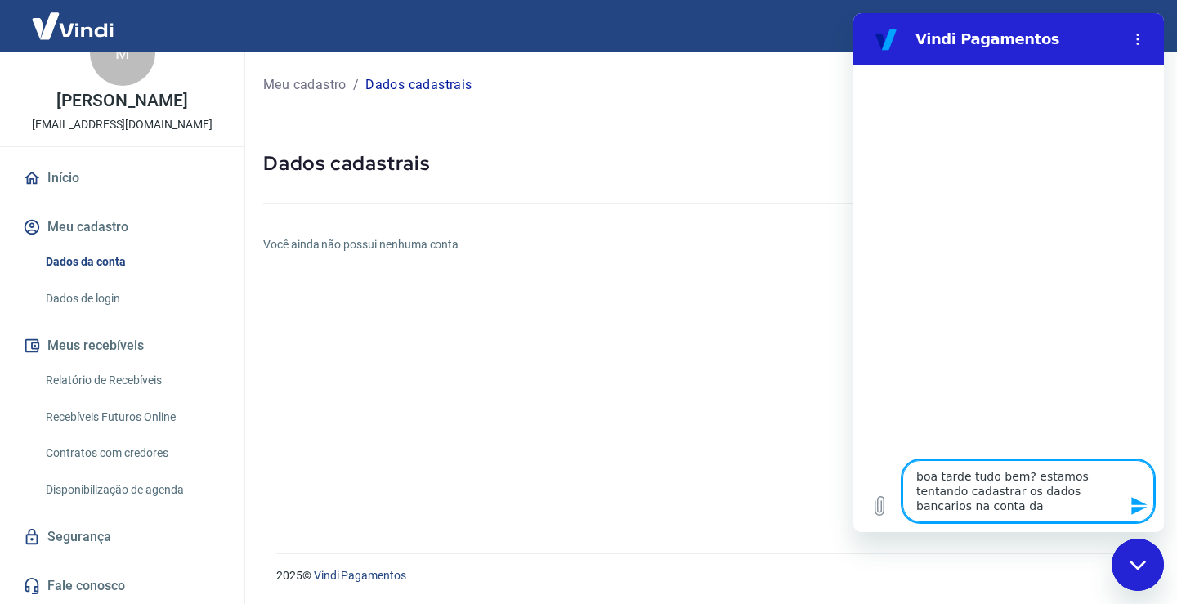
type textarea "boa tarde tudo bem? estamos tentando cadastrar os dados bancarios na conta da v"
type textarea "x"
type textarea "boa tarde tudo bem? estamos tentando cadastrar os dados bancarios na conta da vi"
type textarea "x"
type textarea "boa tarde tudo bem? estamos tentando cadastrar os dados bancarios na conta da v…"
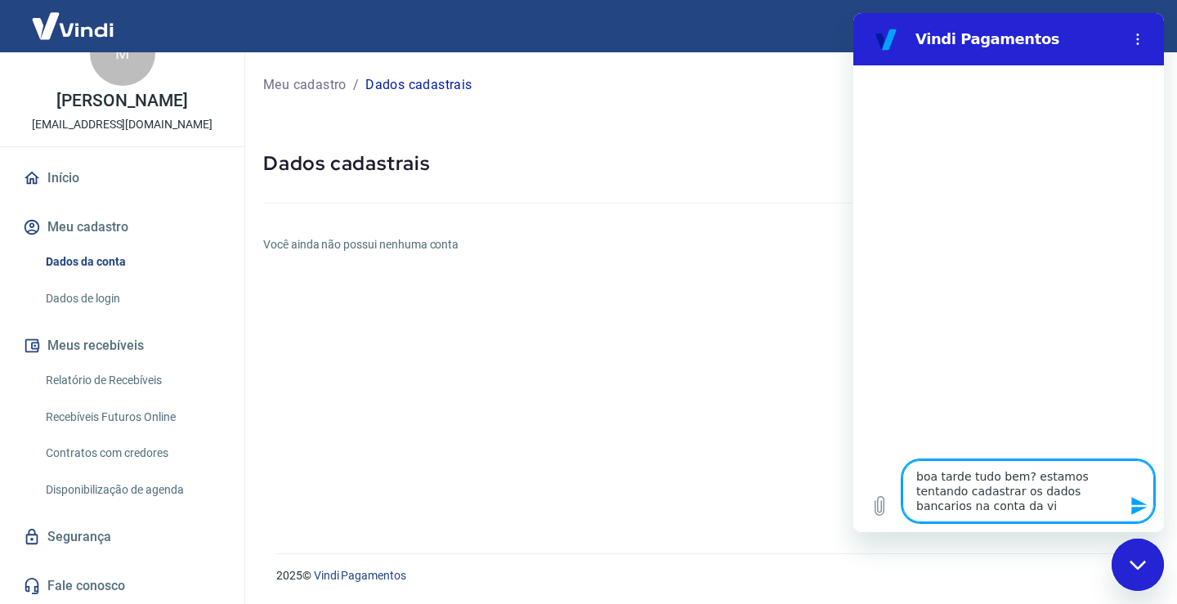
type textarea "x"
type textarea "boa tarde tudo bem? estamos tentando cadastrar os dados bancarios na conta da v…"
type textarea "x"
type textarea "boa tarde tudo bem? estamos tentando cadastrar os dados bancarios na conta da v…"
type textarea "x"
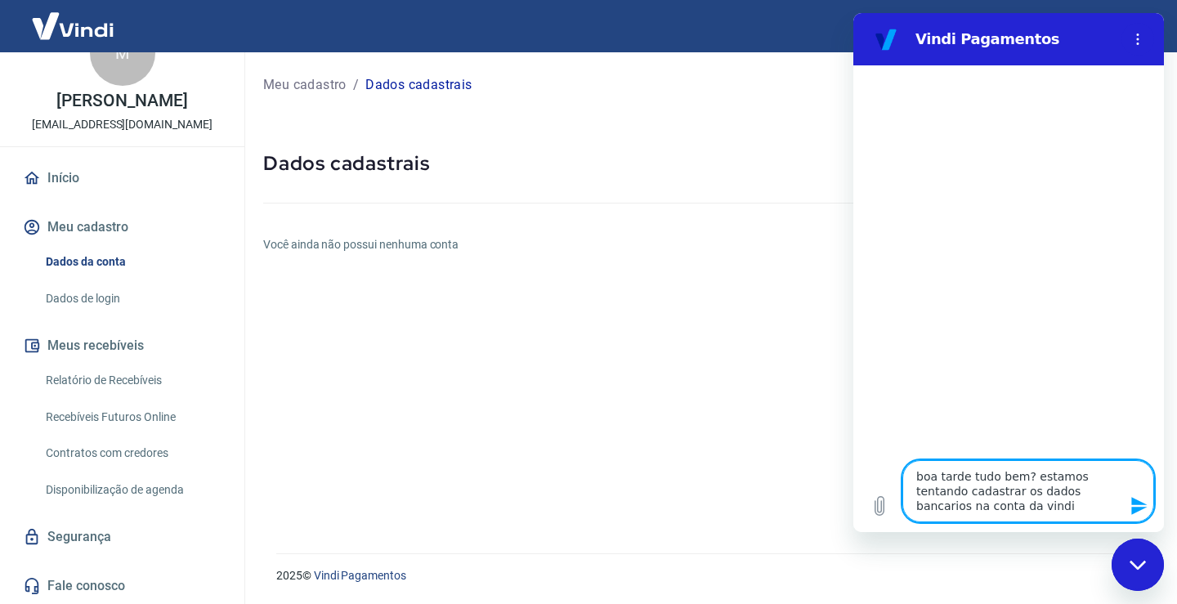
type textarea "boa tarde tudo bem? estamos tentando cadastrar os dados bancarios na conta da v…"
type textarea "x"
type textarea "boa tarde tudo bem? estamos tentando cadastrar os dados bancarios na conta da v…"
type textarea "x"
type textarea "boa tarde tudo bem? estamos tentando cadastrar os dados bancarios na conta da v…"
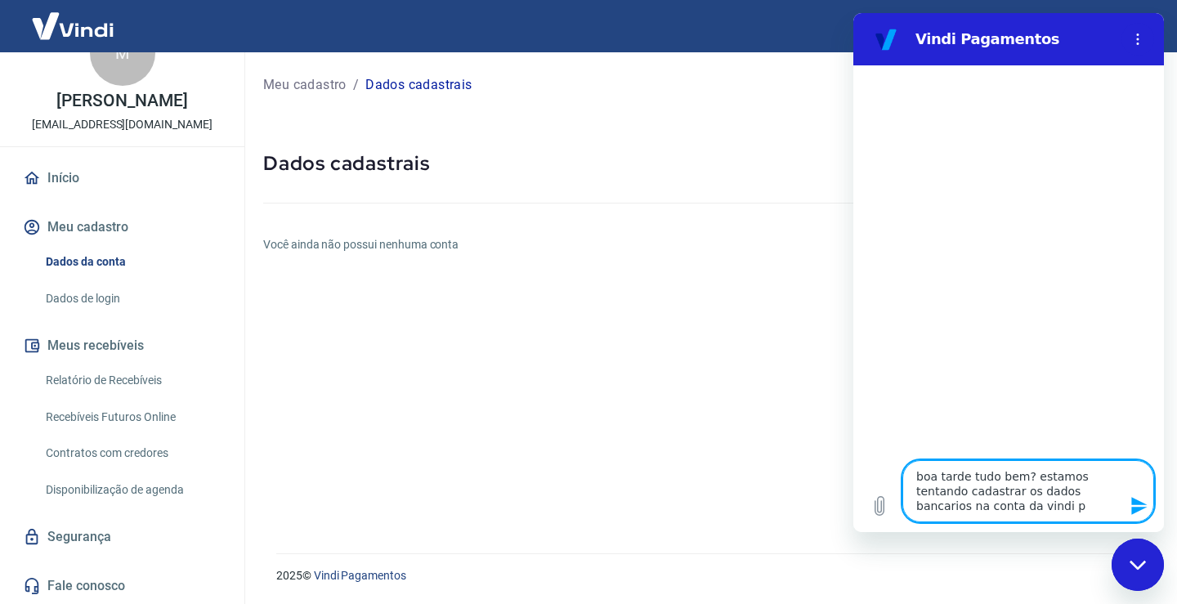
type textarea "x"
type textarea "boa tarde tudo bem? estamos tentando cadastrar os dados bancarios na conta da v…"
type textarea "x"
type textarea "boa tarde tudo bem? estamos tentando cadastrar os dados bancarios na conta da v…"
type textarea "x"
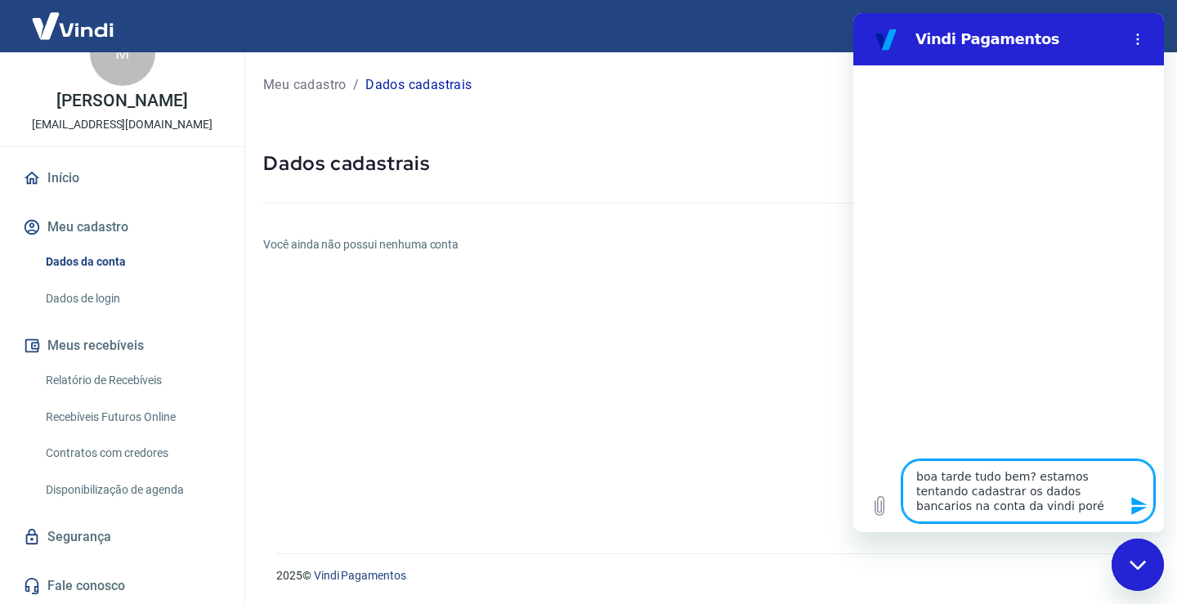
type textarea "boa tarde tudo bem? estamos tentando cadastrar os dados bancarios na conta da v…"
type textarea "x"
type textarea "boa tarde tudo bem? estamos tentando cadastrar os dados bancarios na conta da v…"
type textarea "x"
type textarea "boa tarde tudo bem? estamos tentando cadastrar os dados bancarios na conta da v…"
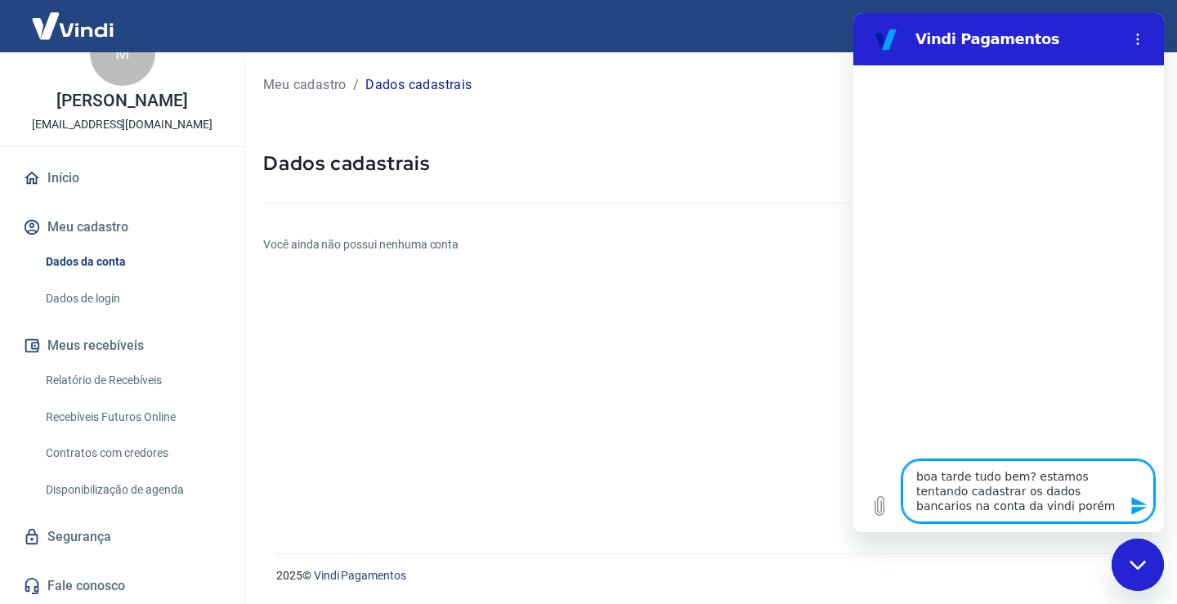
type textarea "x"
type textarea "boa tarde tudo bem? estamos tentando cadastrar os dados bancarios na conta da v…"
type textarea "x"
type textarea "boa tarde tudo bem? estamos tentando cadastrar os dados bancarios na conta da v…"
type textarea "x"
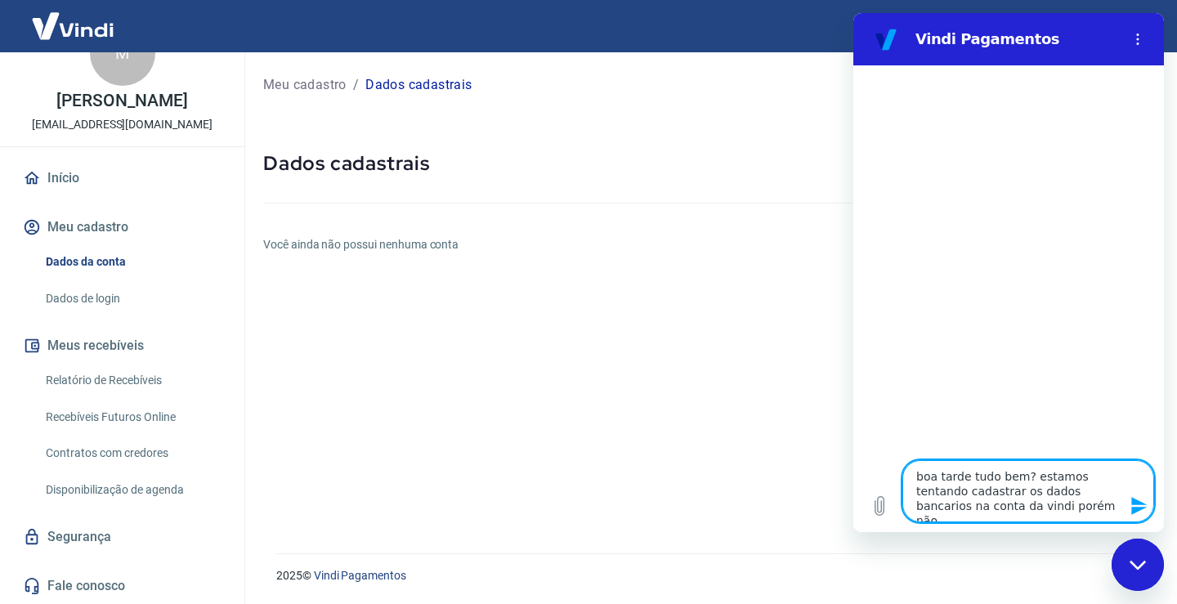
type textarea "boa tarde tudo bem? estamos tentando cadastrar os dados bancarios na conta da v…"
type textarea "x"
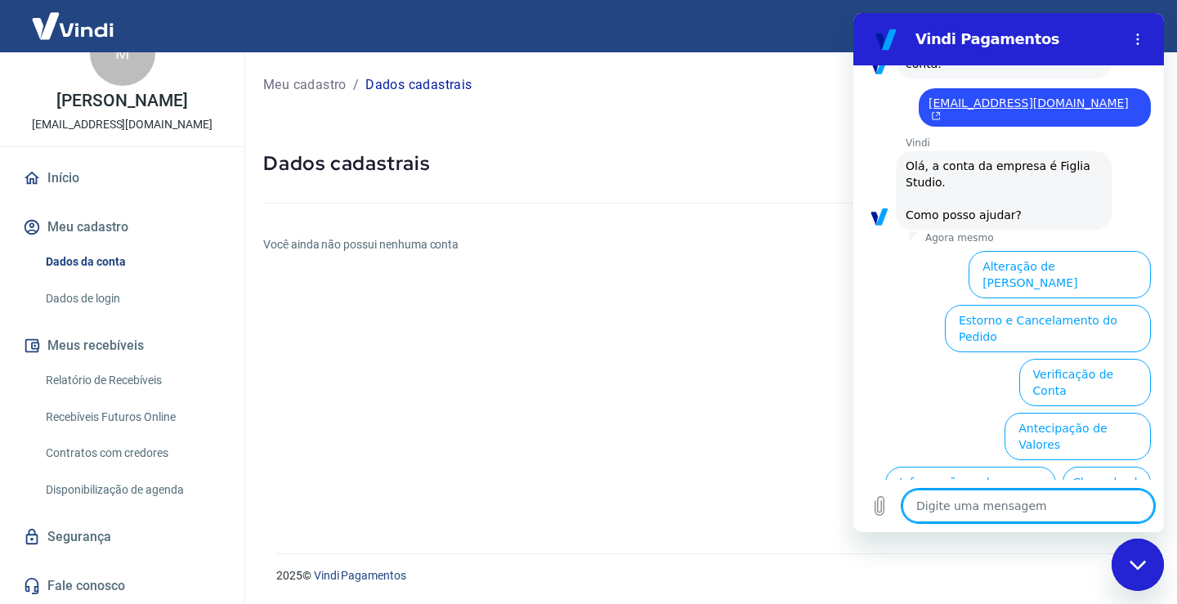
scroll to position [453, 0]
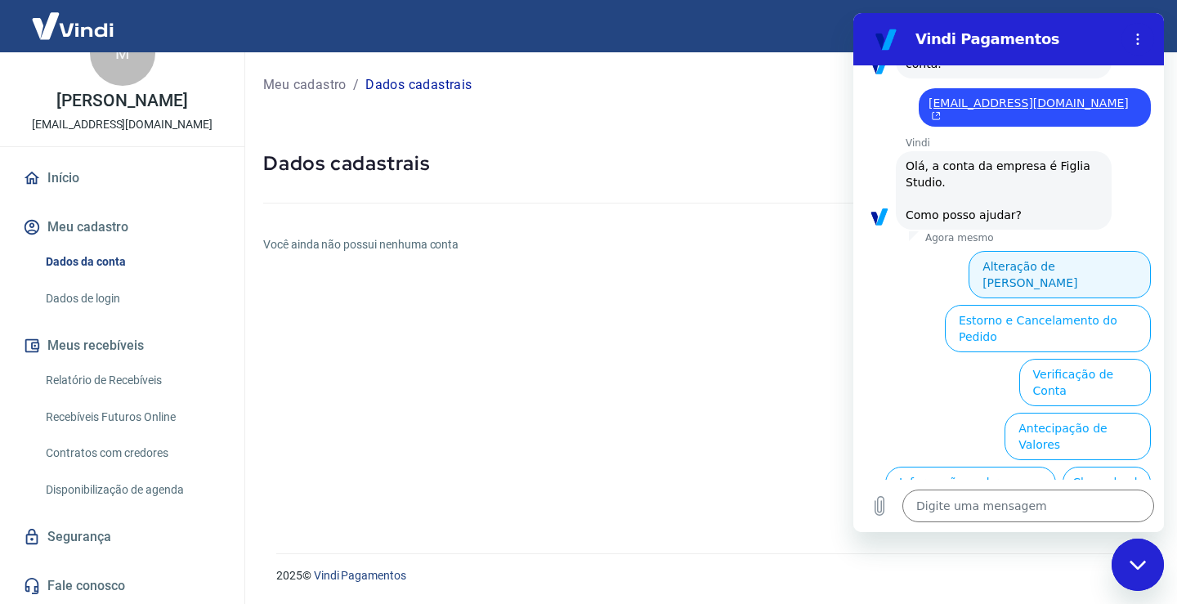
click at [1036, 251] on button "Alteração de Dados Cadastrais" at bounding box center [1060, 274] width 182 height 47
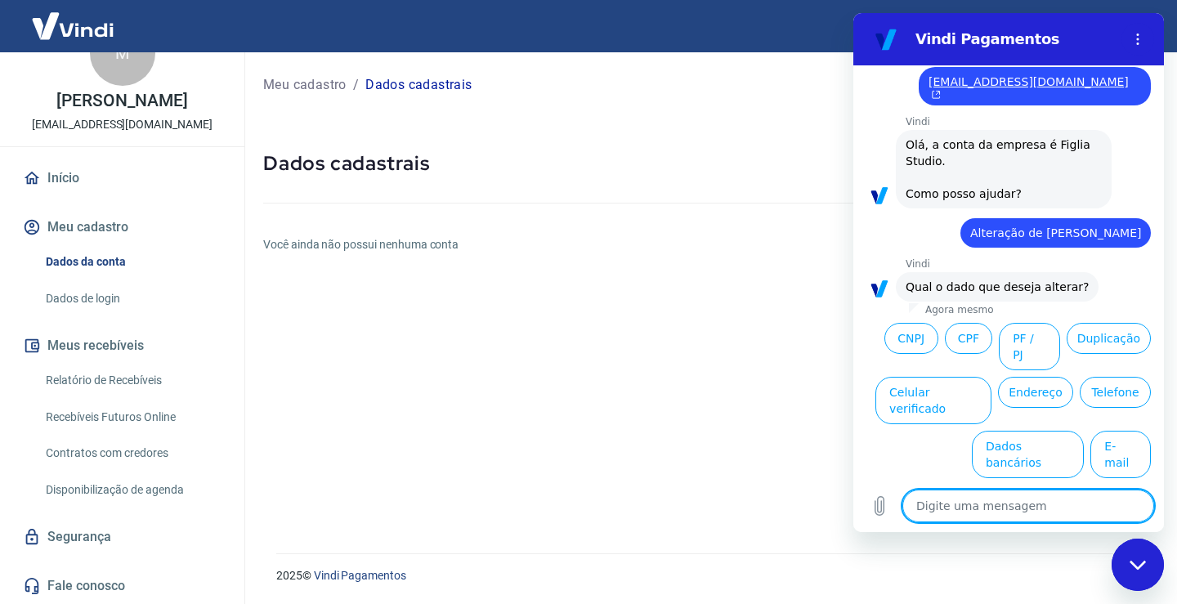
scroll to position [396, 0]
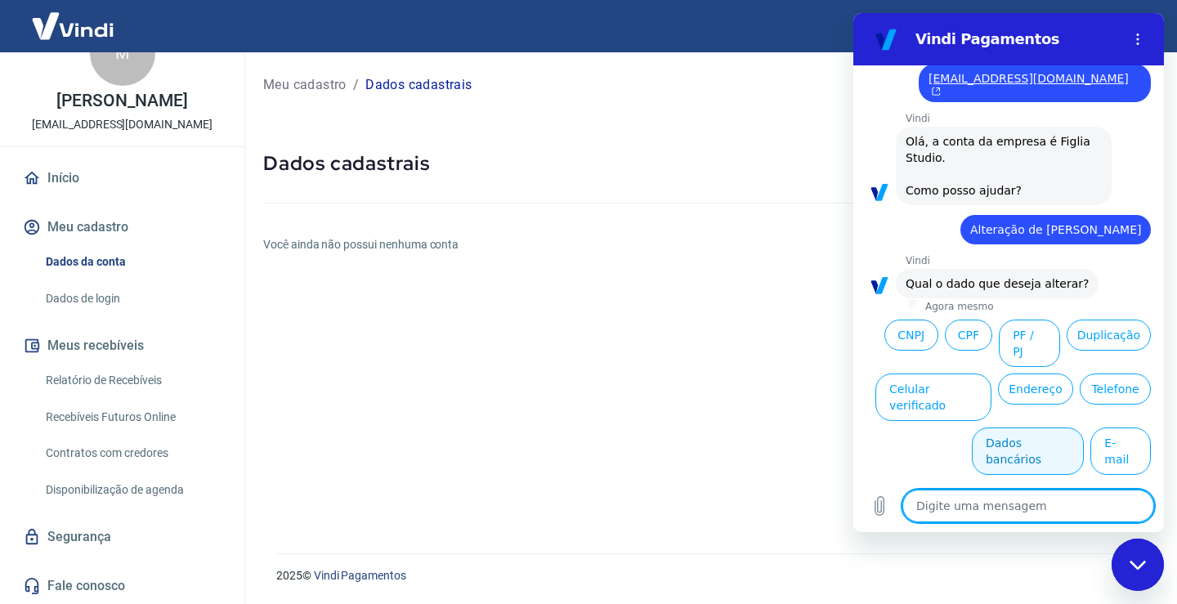
click at [999, 427] on button "Dados bancários" at bounding box center [1028, 450] width 112 height 47
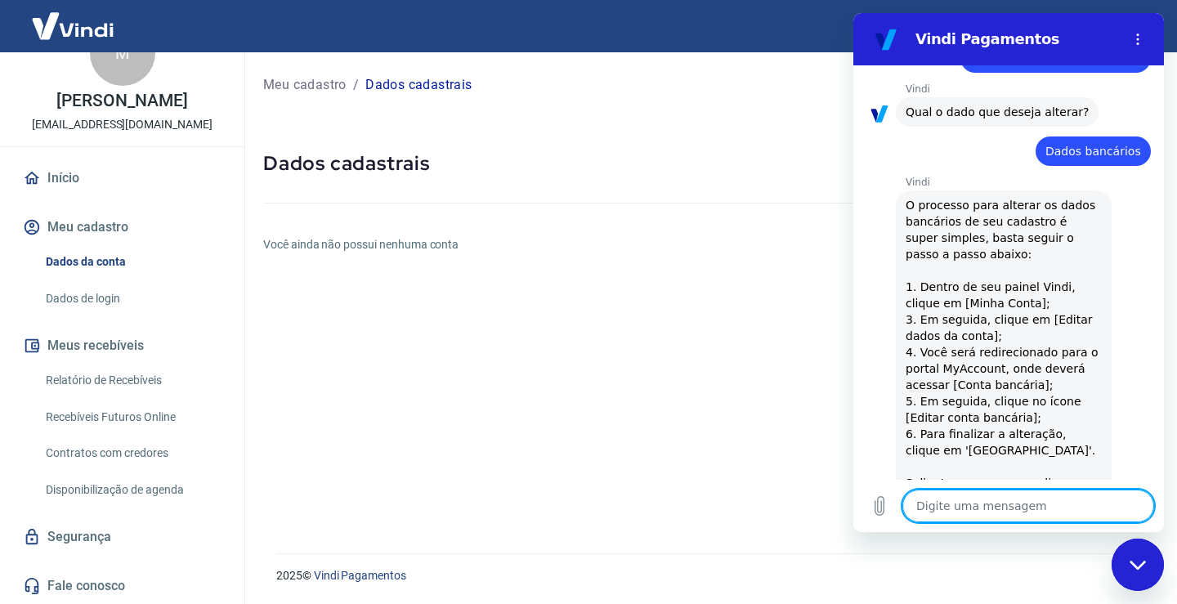
scroll to position [525, 0]
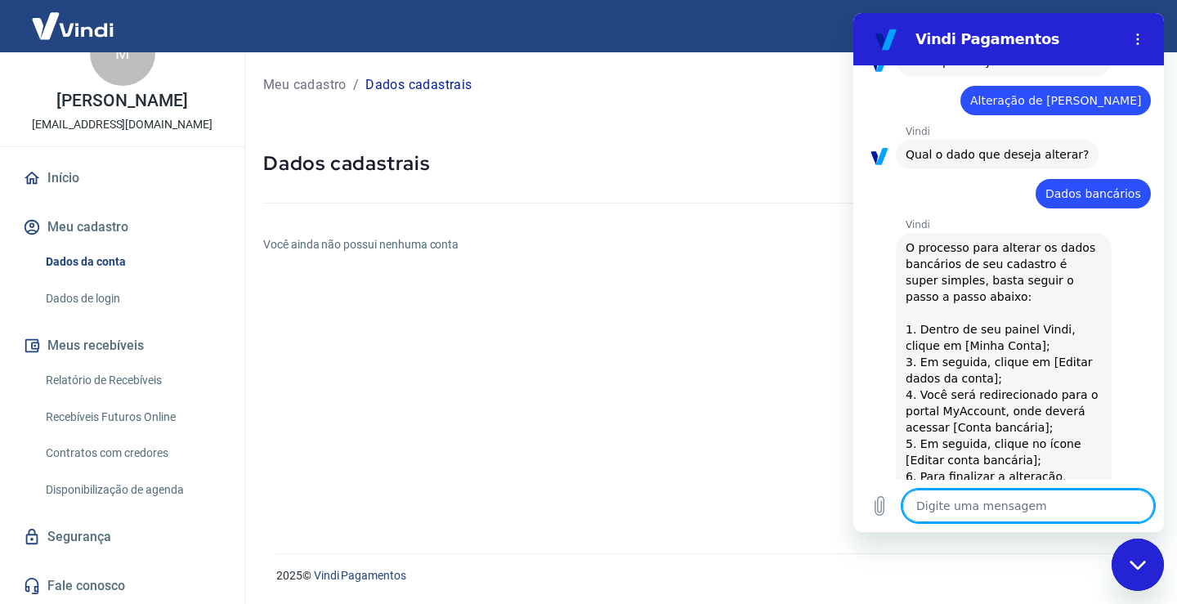
click at [951, 505] on textarea at bounding box center [1028, 506] width 252 height 33
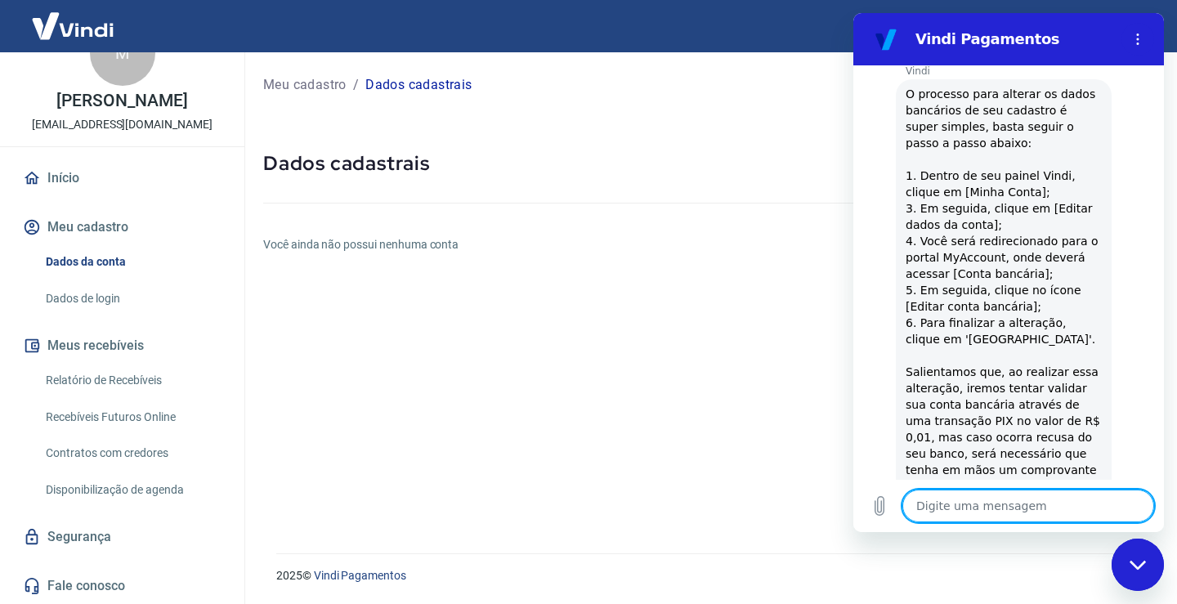
scroll to position [1393, 0]
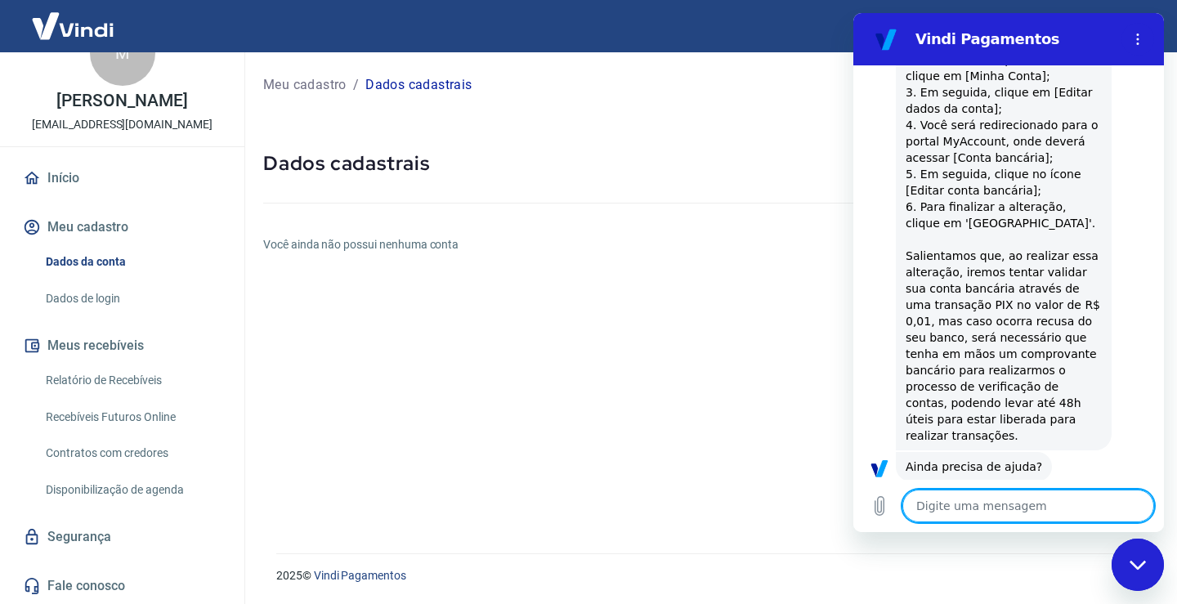
click at [1070, 503] on button "Sim" at bounding box center [1070, 518] width 47 height 31
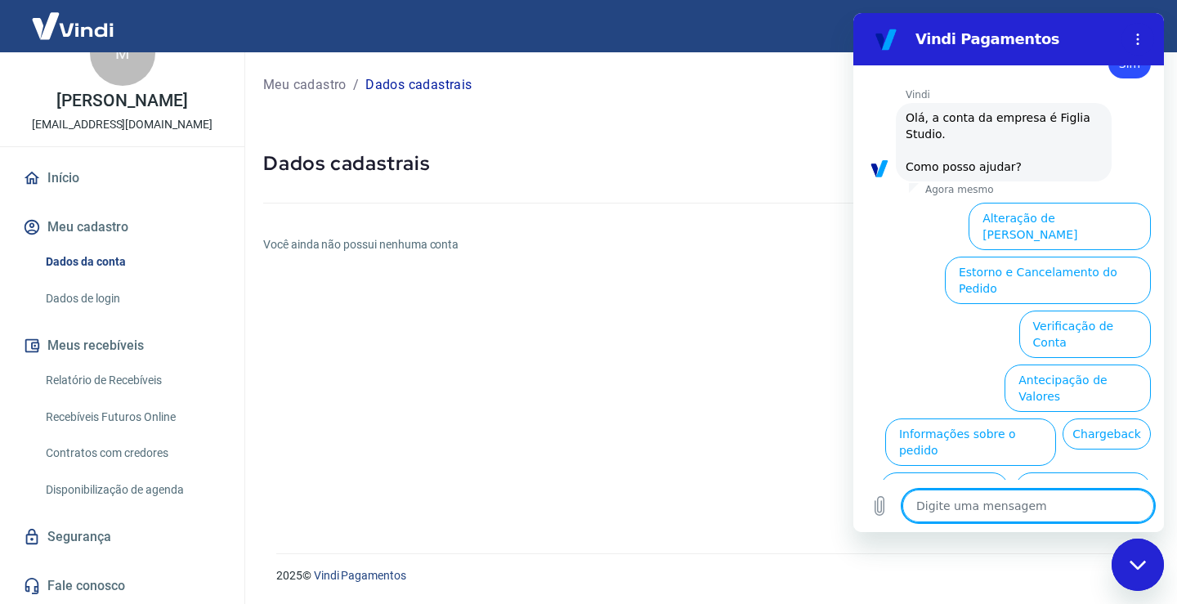
scroll to position [1836, 0]
click at [1020, 202] on button "Alteração de Dados Cadastrais" at bounding box center [1060, 225] width 182 height 47
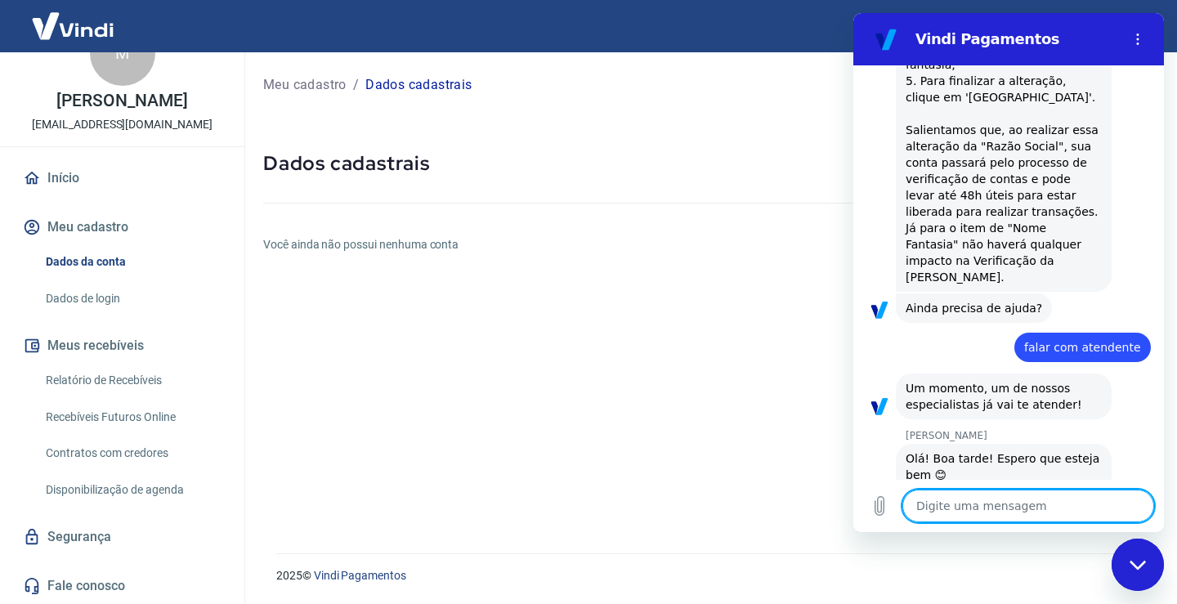
scroll to position [2263, 0]
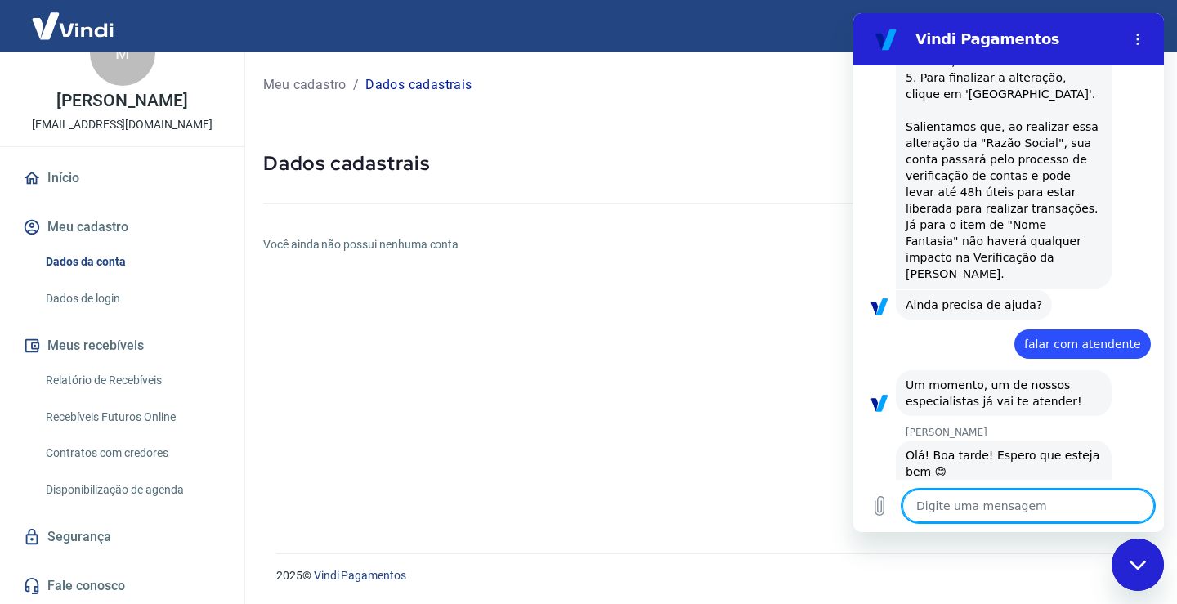
click at [974, 505] on textarea at bounding box center [1028, 506] width 252 height 33
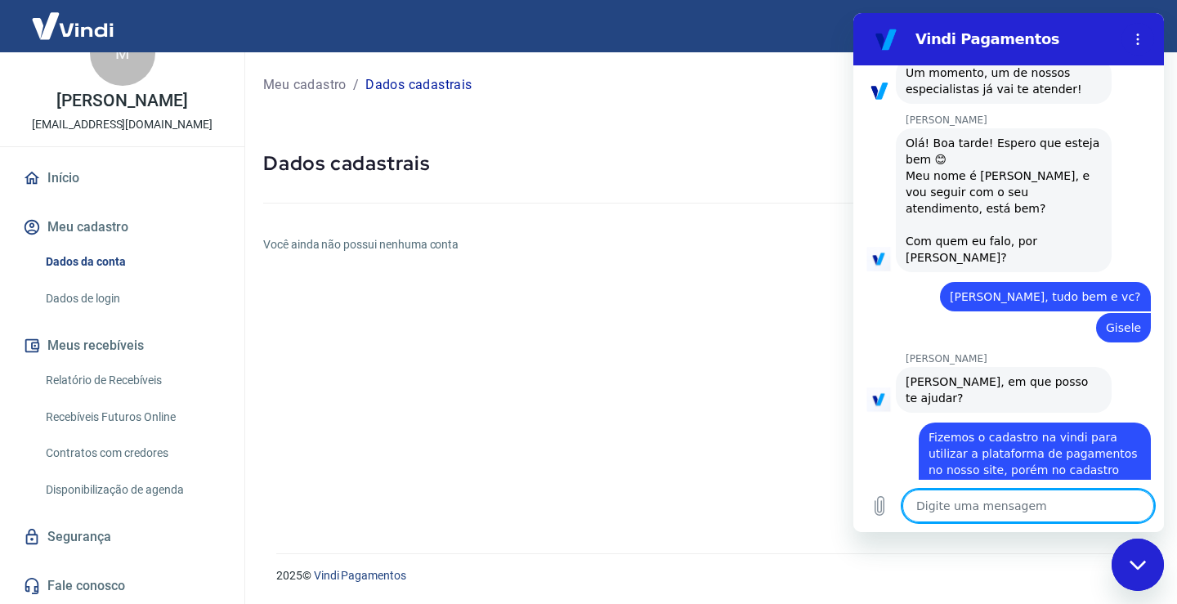
scroll to position [2578, 0]
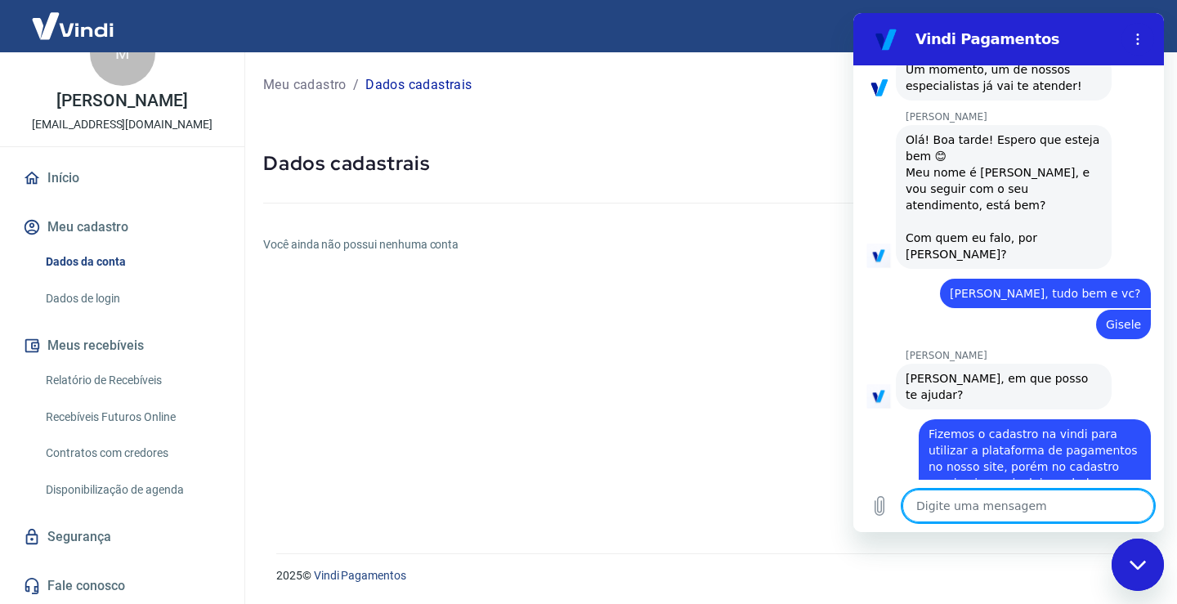
click at [966, 512] on textarea at bounding box center [1028, 506] width 252 height 33
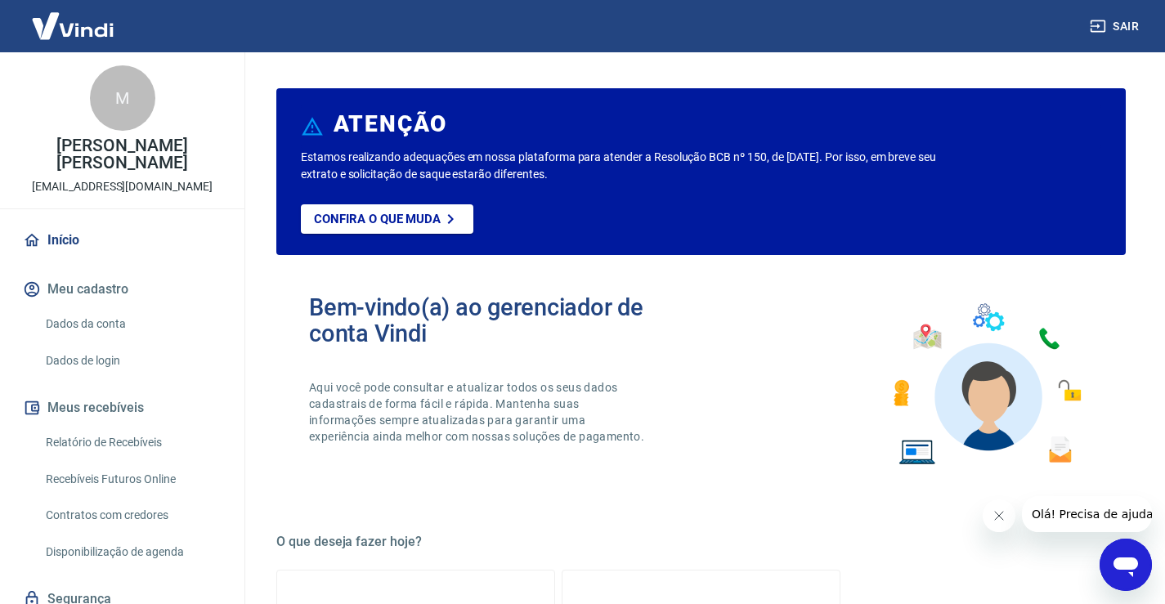
click at [1122, 573] on icon "Abrir janela de mensagens" at bounding box center [1125, 564] width 29 height 29
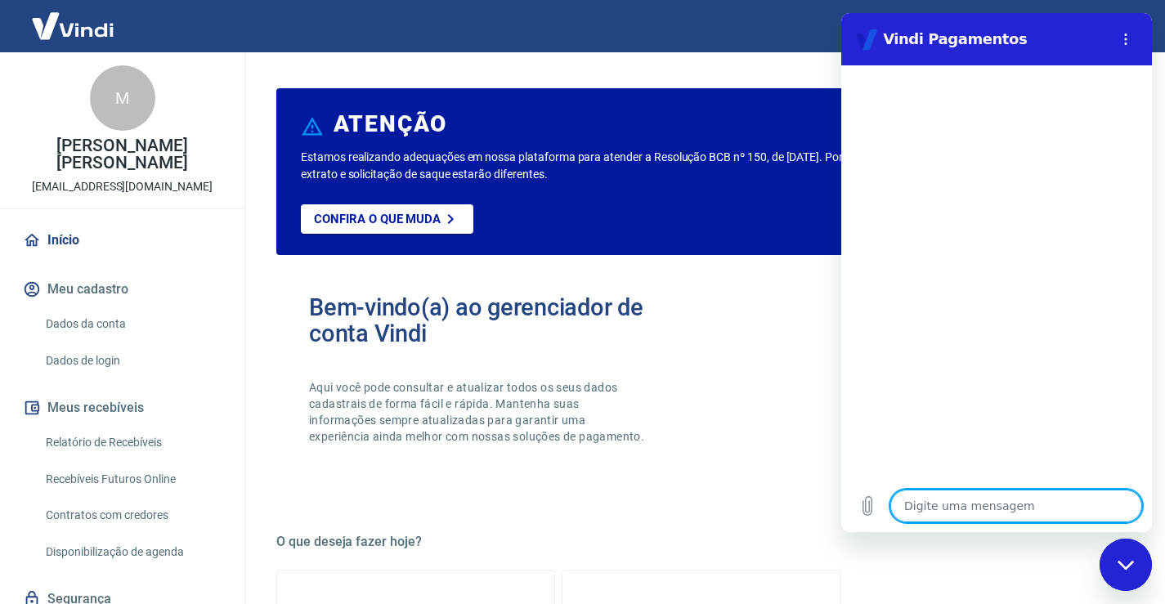
click at [956, 513] on textarea at bounding box center [1016, 506] width 252 height 33
type textarea "f"
type textarea "x"
type textarea "fa"
type textarea "x"
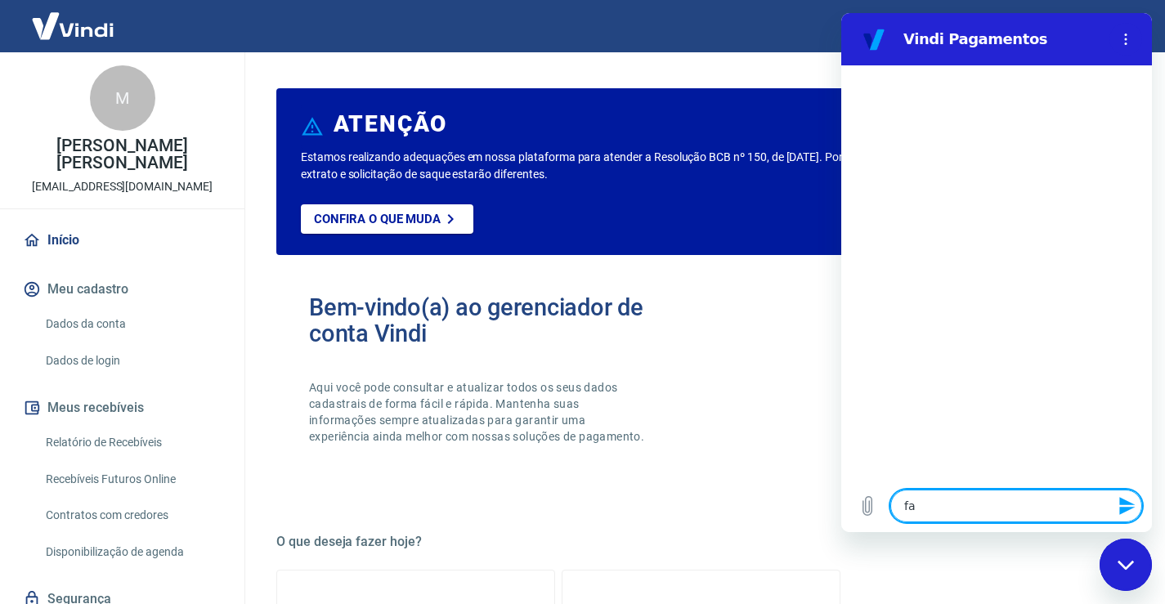
type textarea "fak"
type textarea "x"
type textarea "faka"
type textarea "x"
type textarea "fak"
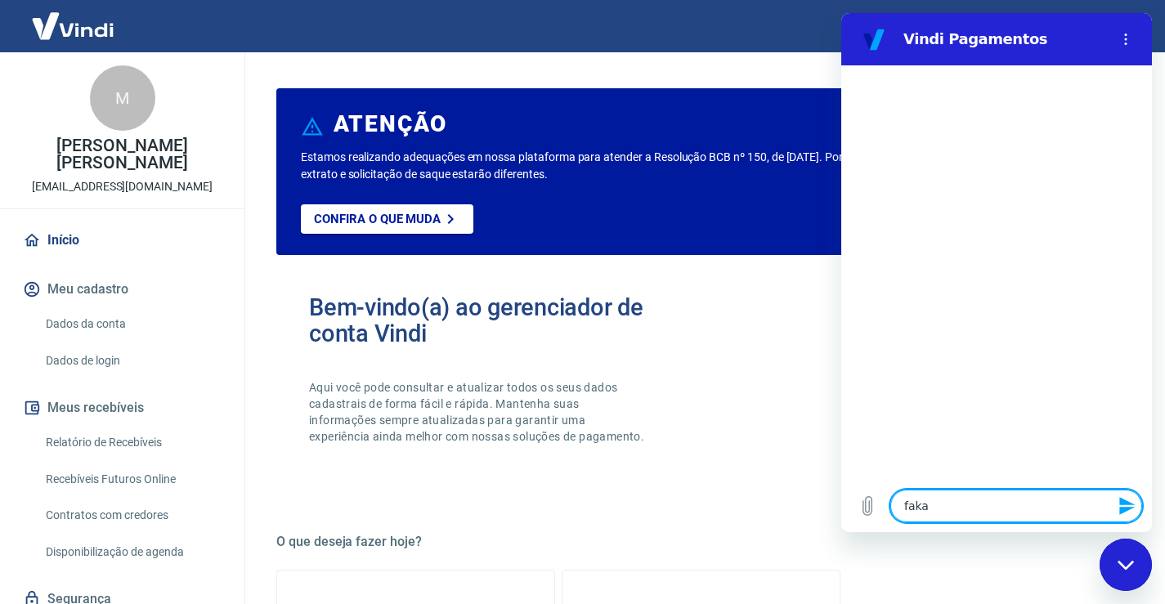
type textarea "x"
type textarea "fa"
type textarea "x"
type textarea "fal"
type textarea "x"
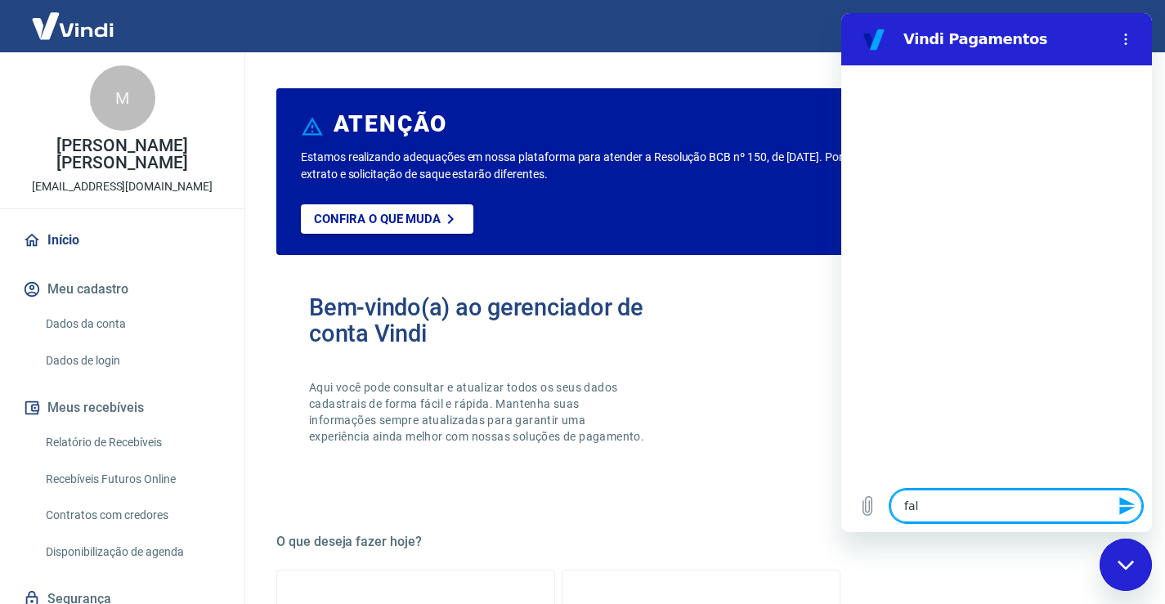
type textarea "fala"
type textarea "x"
type textarea "falar"
type textarea "x"
type textarea "falar"
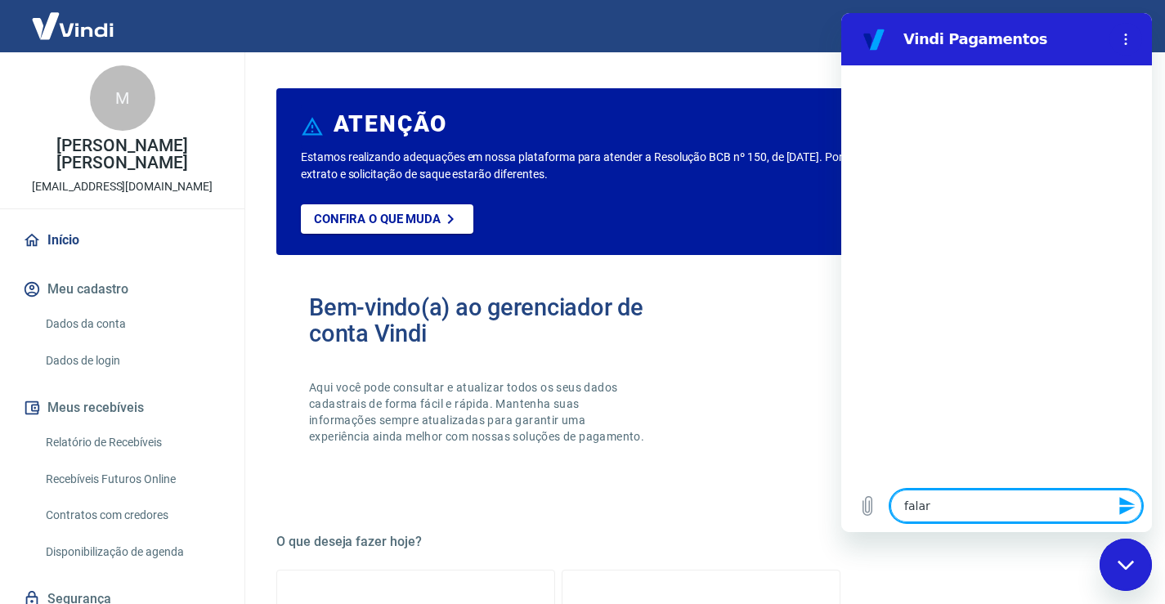
type textarea "x"
type textarea "falar c"
type textarea "x"
type textarea "falar co"
type textarea "x"
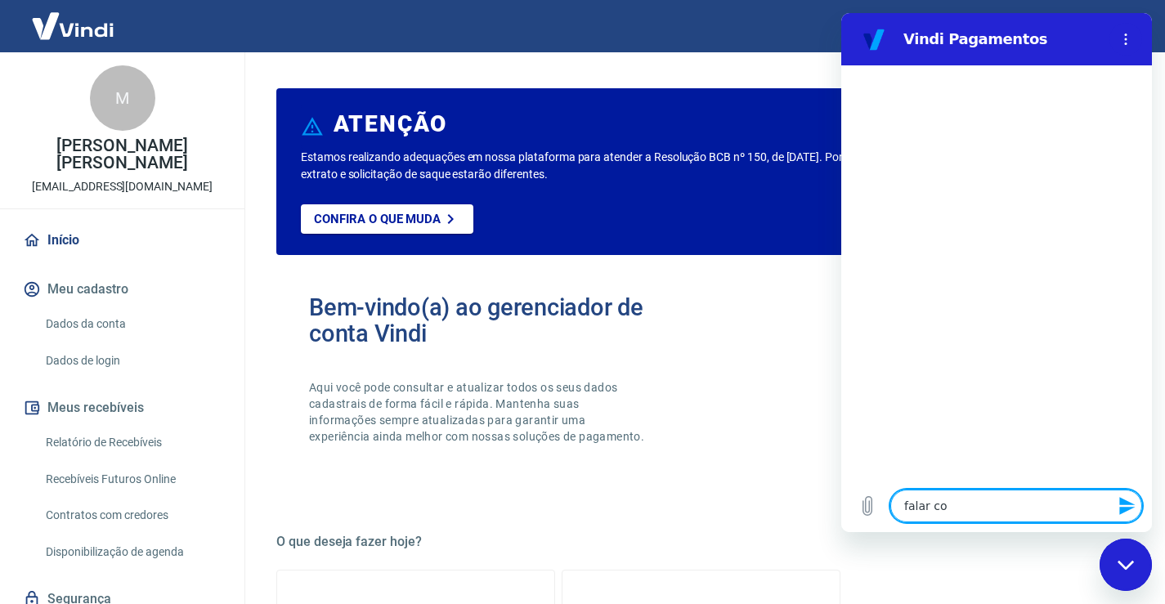
type textarea "falar com"
type textarea "x"
type textarea "falar com"
type textarea "x"
type textarea "falar com a"
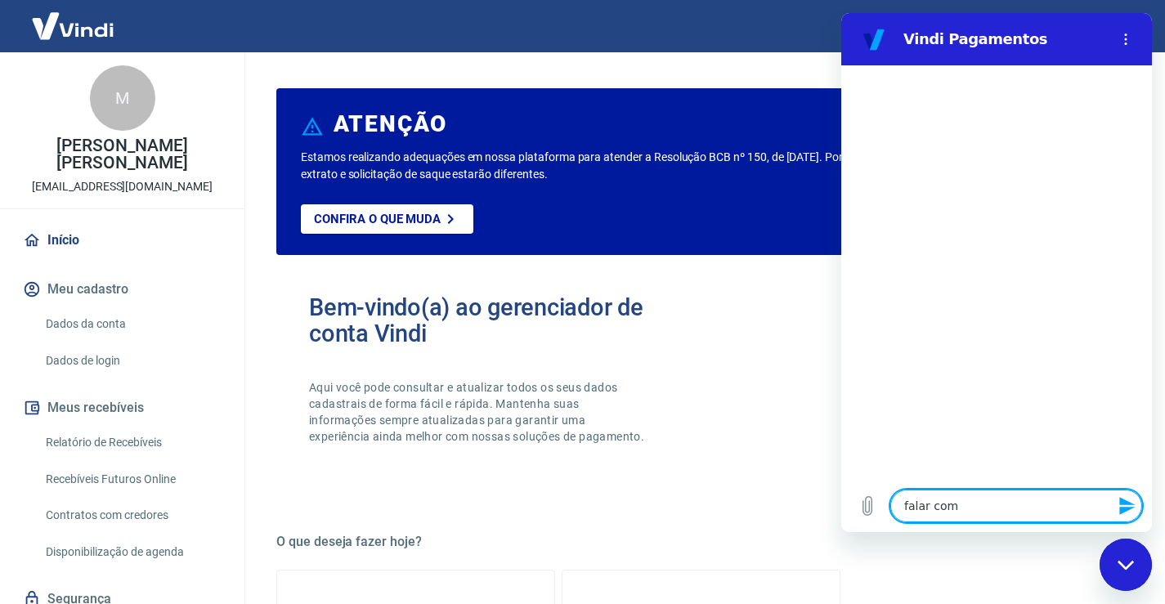
type textarea "x"
type textarea "falar com a"
type textarea "x"
type textarea "falar com a t"
type textarea "x"
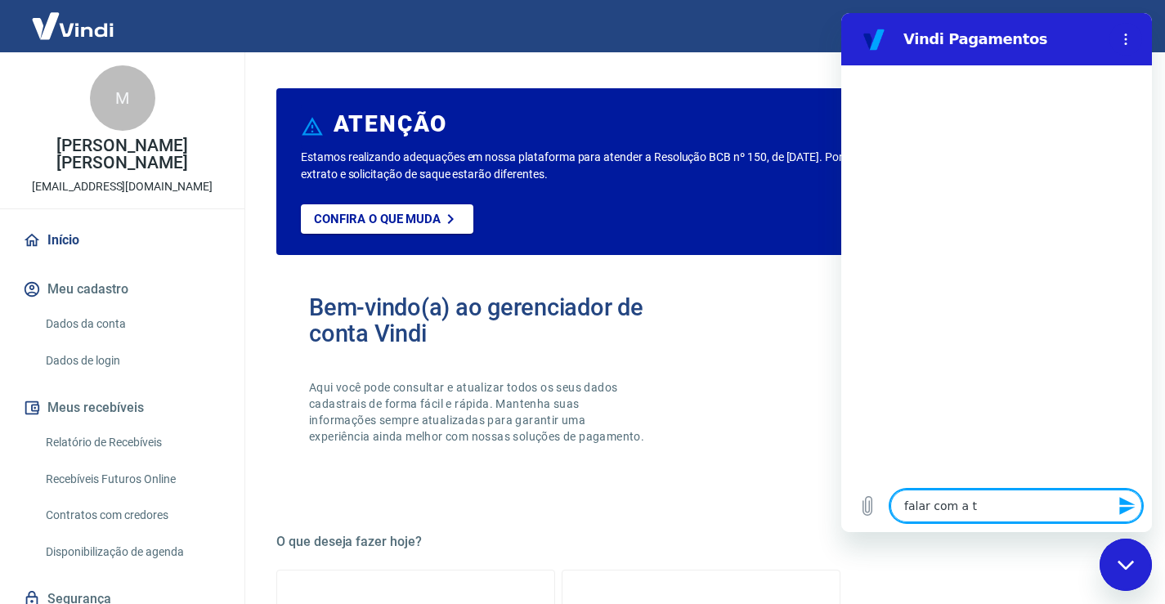
type textarea "falar com a"
type textarea "x"
type textarea "falar com a"
type textarea "x"
type textarea "falar com at"
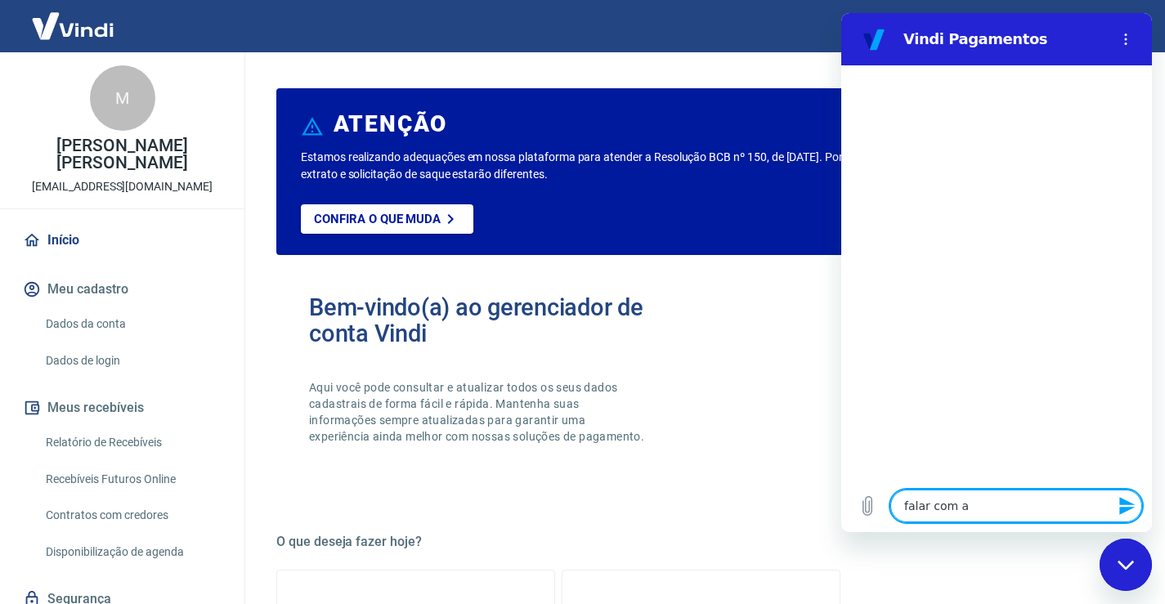
type textarea "x"
type textarea "falar com ate"
type textarea "x"
type textarea "falar com aten"
type textarea "x"
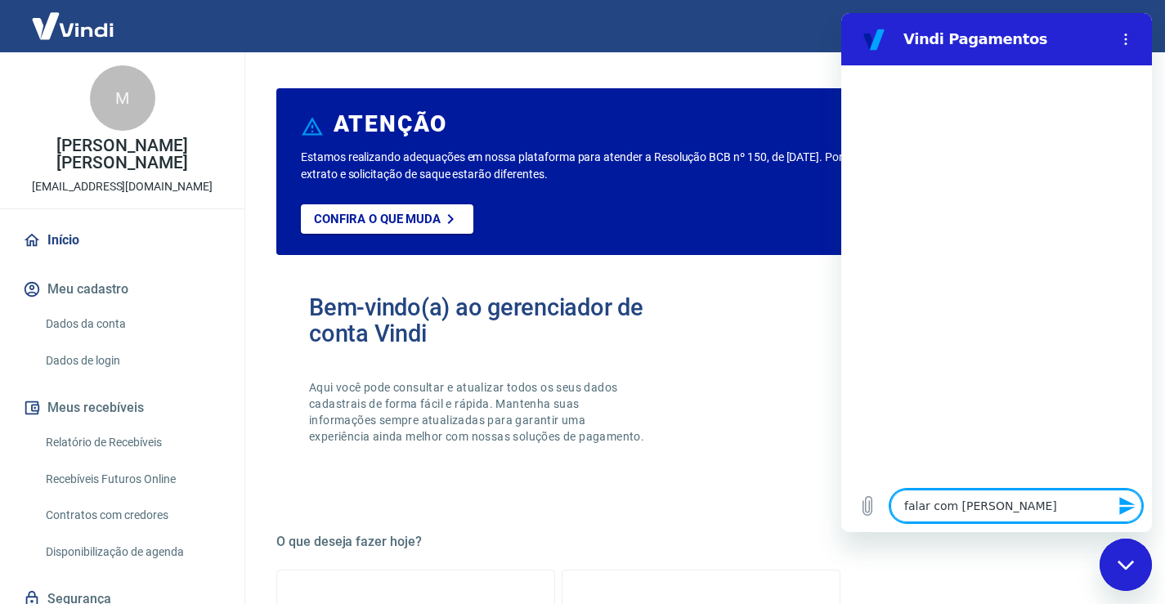
type textarea "falar com atend"
type textarea "x"
type textarea "falar com atende"
type textarea "x"
type textarea "falar com atenden"
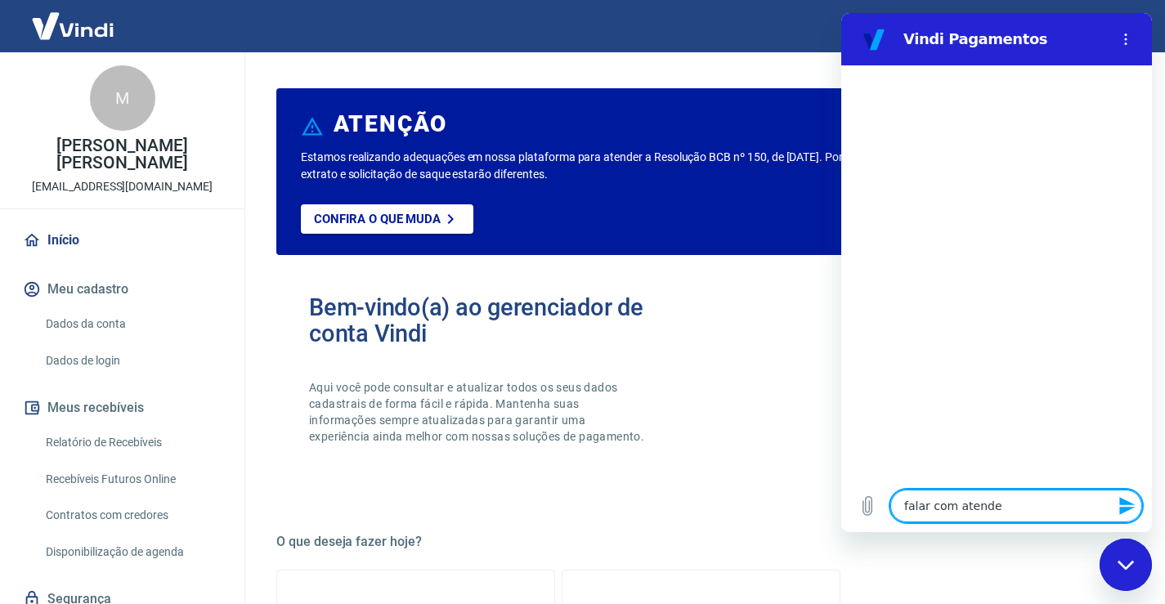
type textarea "x"
type textarea "falar com atendent"
type textarea "x"
type textarea "falar com atendente"
type textarea "x"
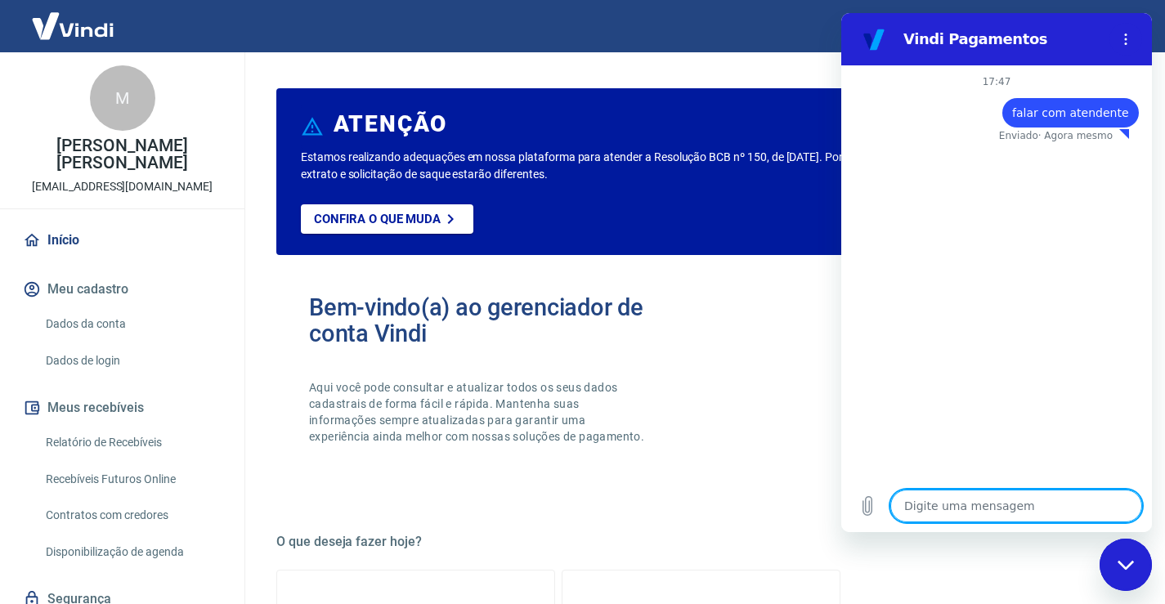
type textarea "x"
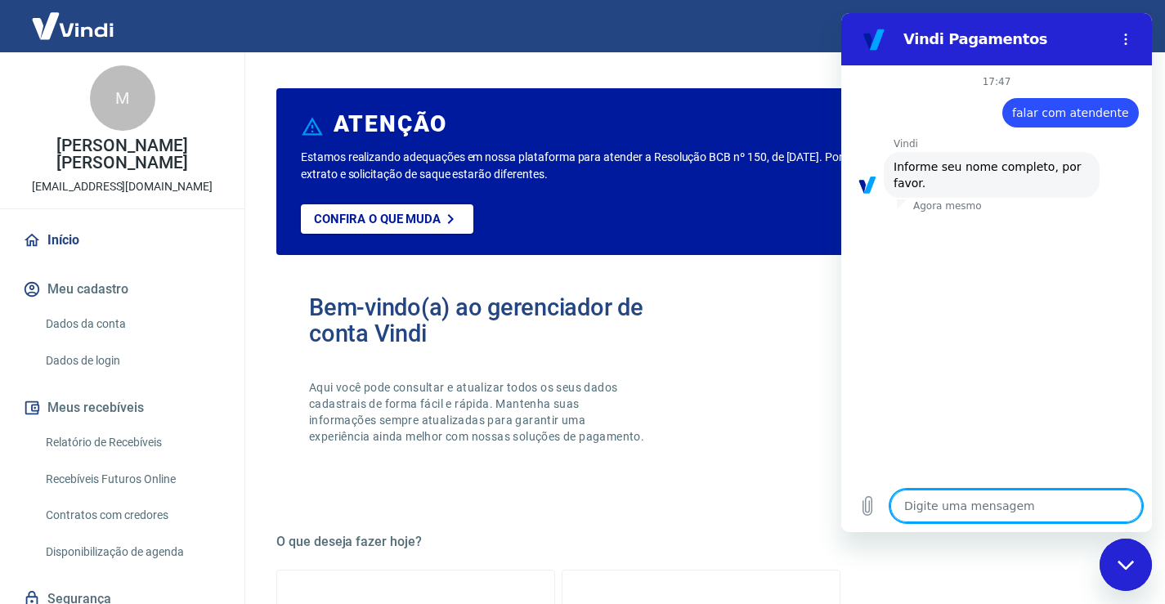
type textarea "G"
type textarea "x"
type textarea "Gi"
type textarea "x"
type textarea "Gis"
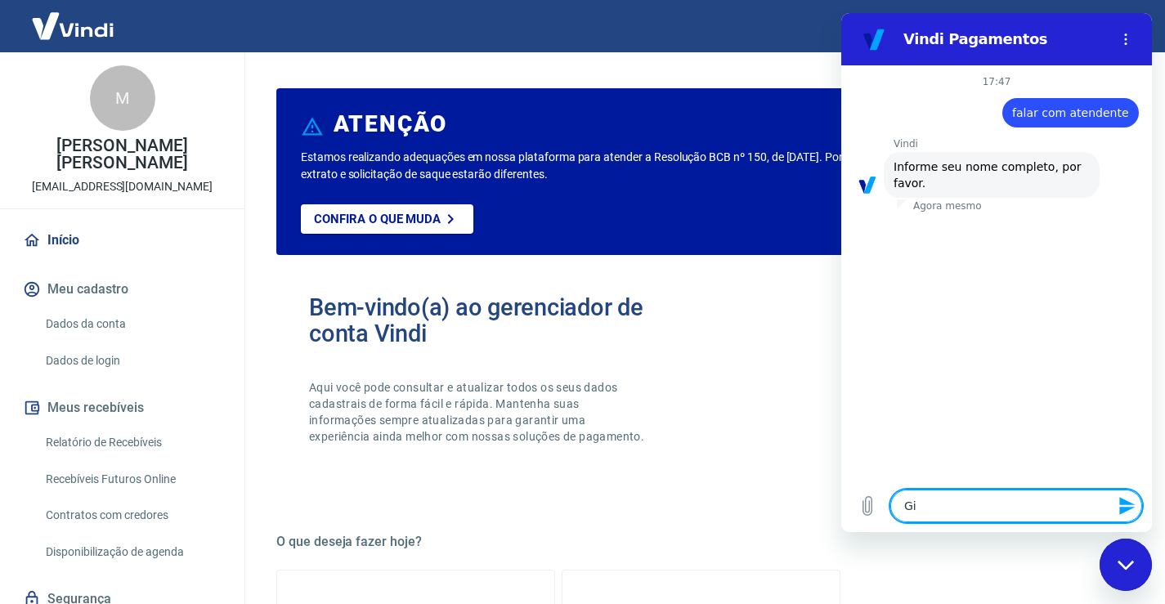
type textarea "x"
type textarea "Gise"
type textarea "x"
type textarea "Gisel"
type textarea "x"
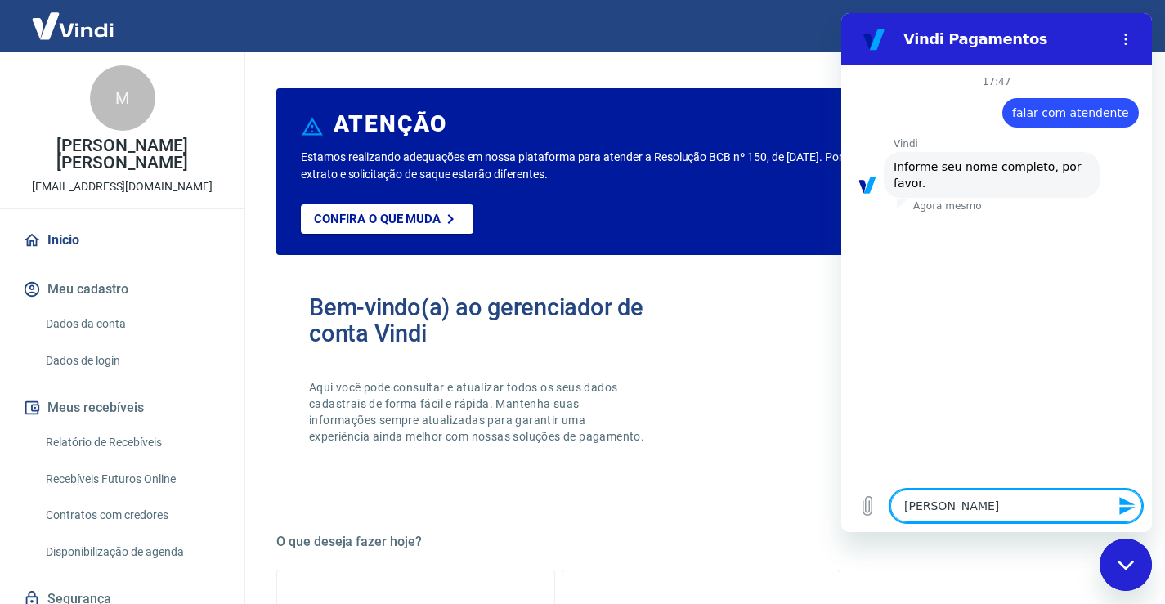
type textarea "Gisele"
type textarea "x"
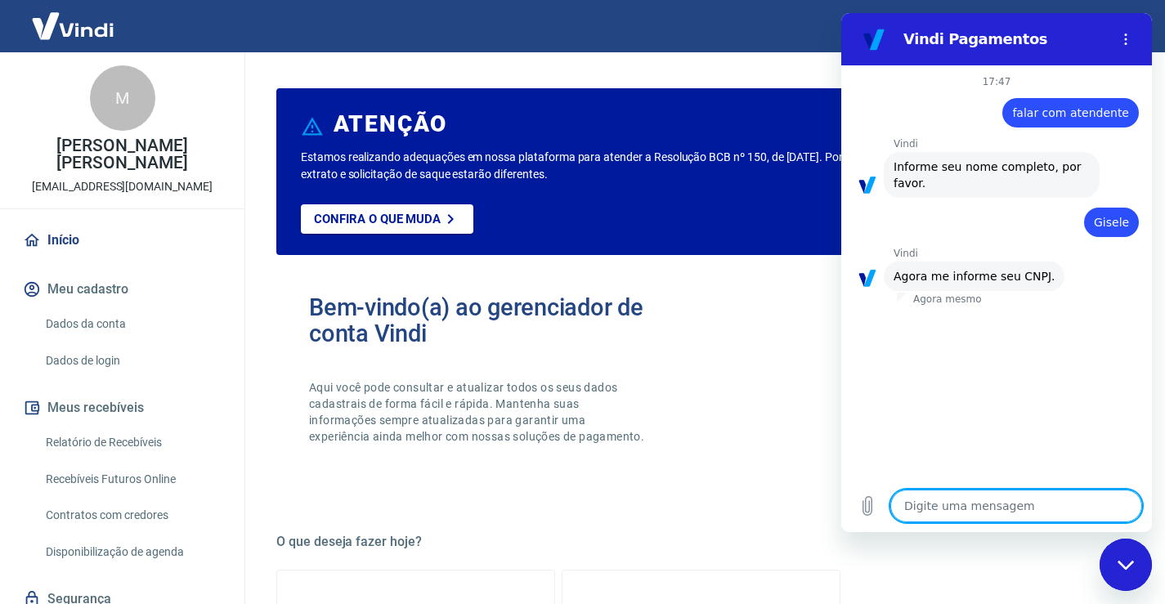
click at [952, 513] on textarea at bounding box center [1016, 506] width 252 height 33
click at [927, 508] on textarea at bounding box center [1016, 506] width 252 height 33
type textarea "e"
type textarea "x"
type textarea "eu"
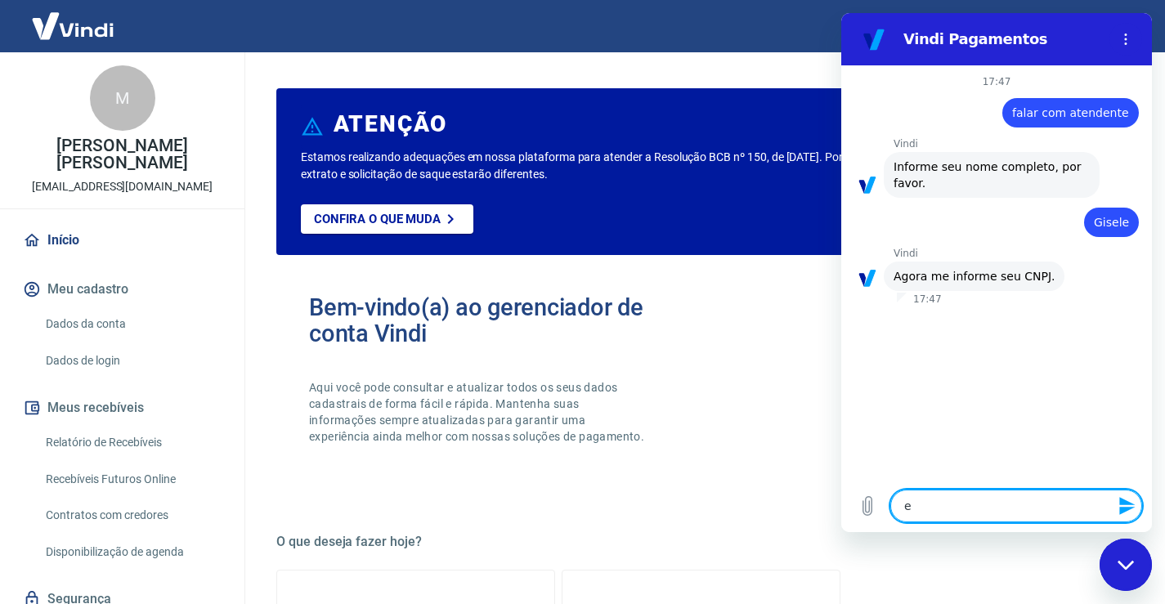
type textarea "x"
type textarea "eu"
type textarea "x"
type textarea "eu"
type textarea "x"
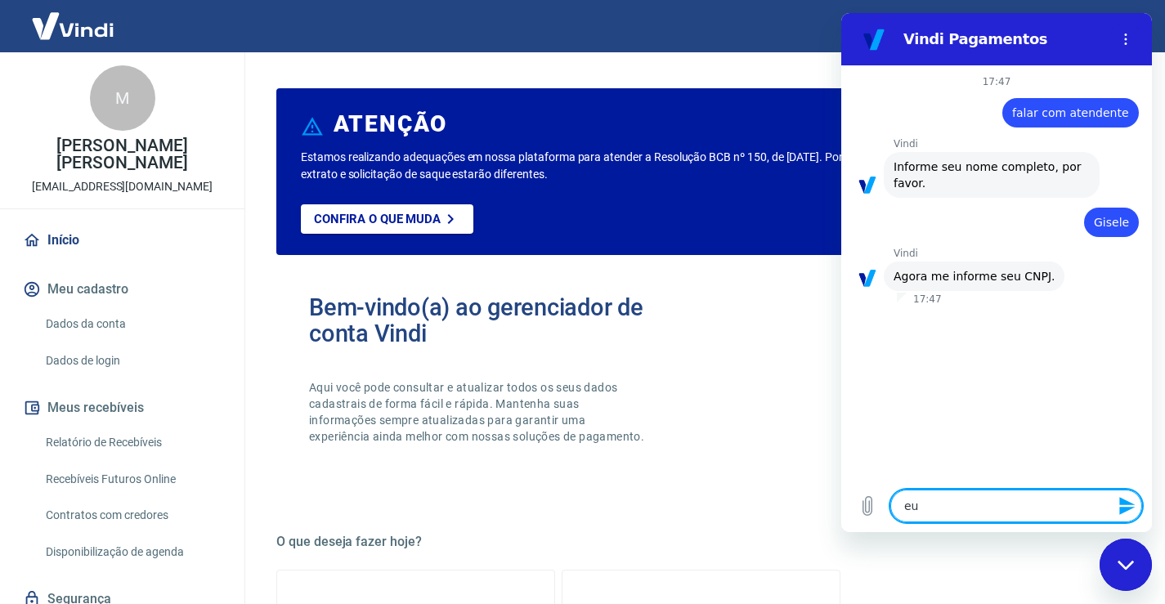
type textarea "e"
type textarea "x"
click at [1123, 43] on icon "Menu de opções" at bounding box center [1125, 39] width 13 height 13
click at [777, 478] on div "Bem-vindo(a) ao gerenciador de conta Vindi Aqui você pode consultar e atualizar…" at bounding box center [700, 384] width 849 height 233
click at [1126, 569] on icon "Fechar janela de mensagens" at bounding box center [1125, 564] width 16 height 9
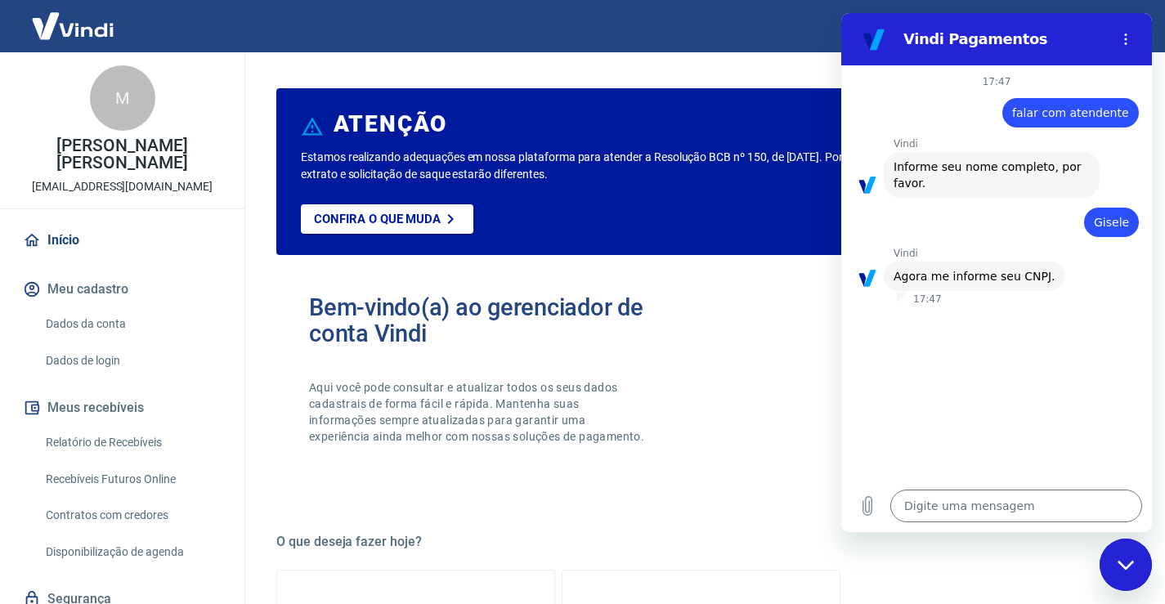
type textarea "x"
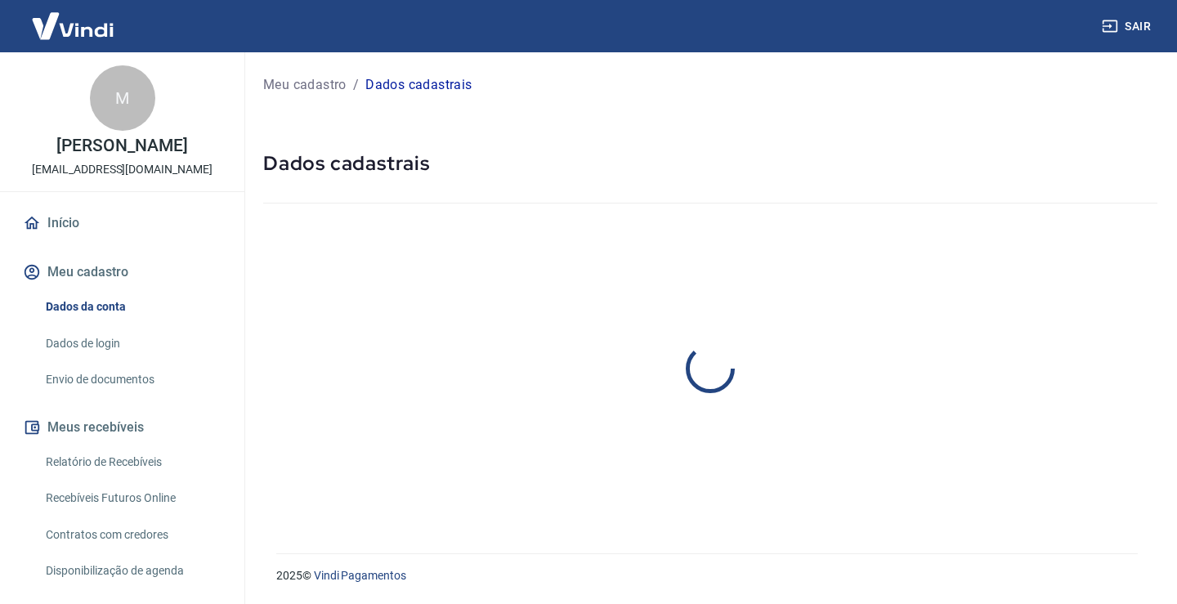
select select "SP"
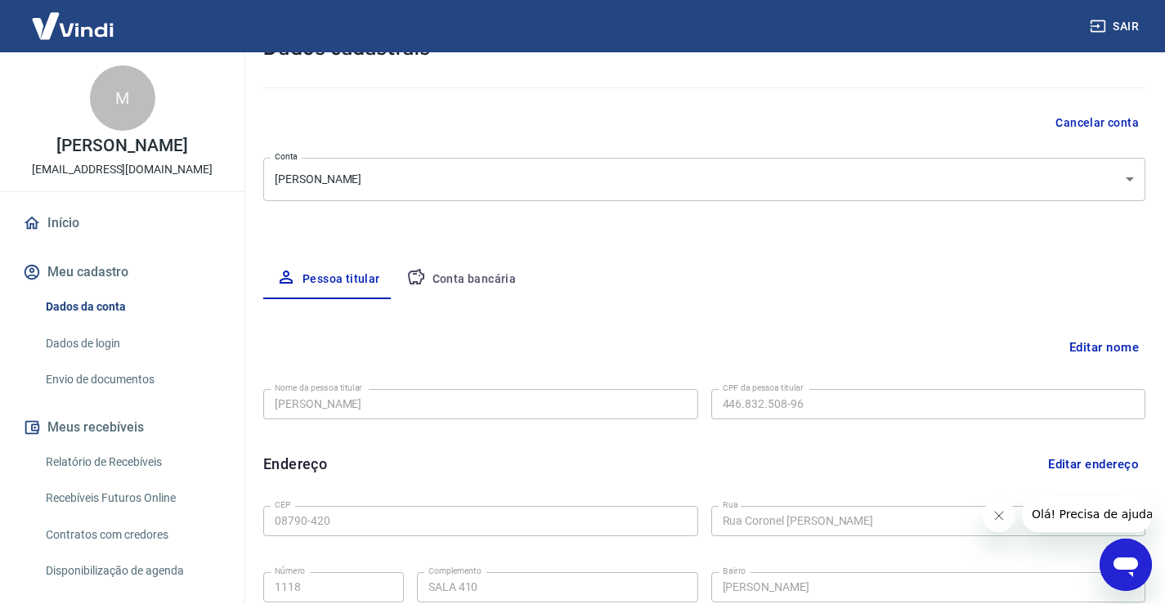
scroll to position [34, 0]
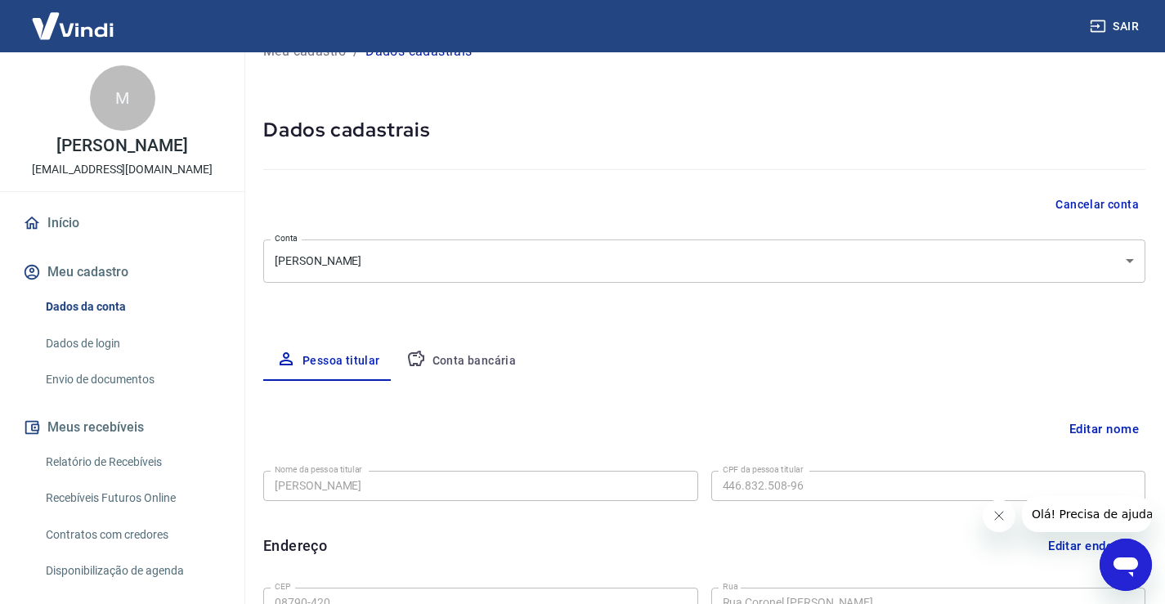
click at [108, 342] on link "Dados de login" at bounding box center [132, 344] width 186 height 34
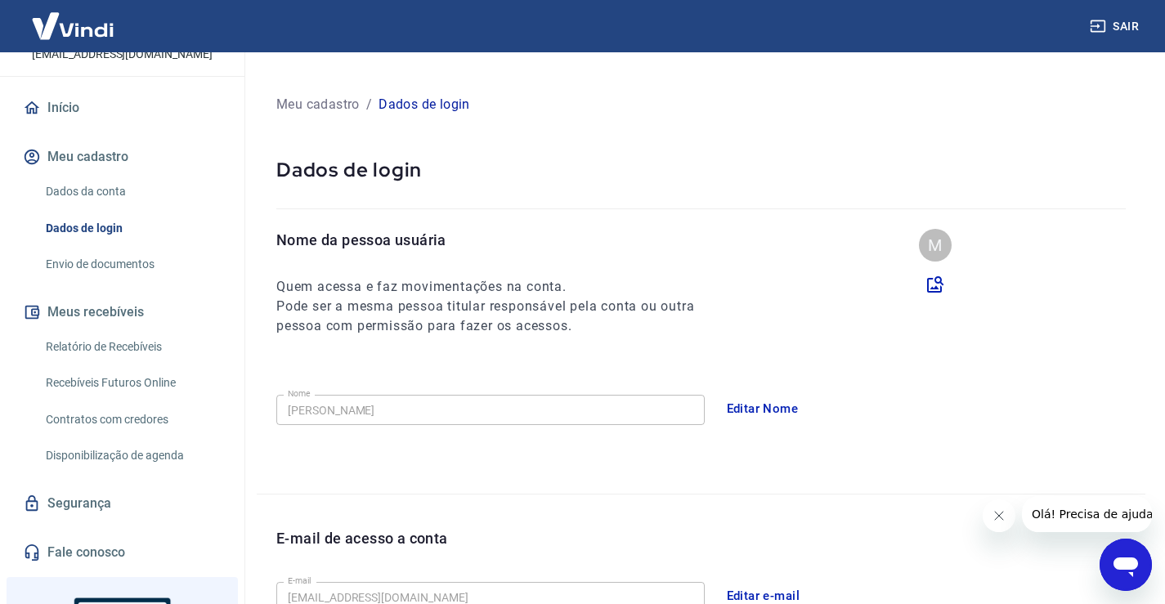
scroll to position [163, 0]
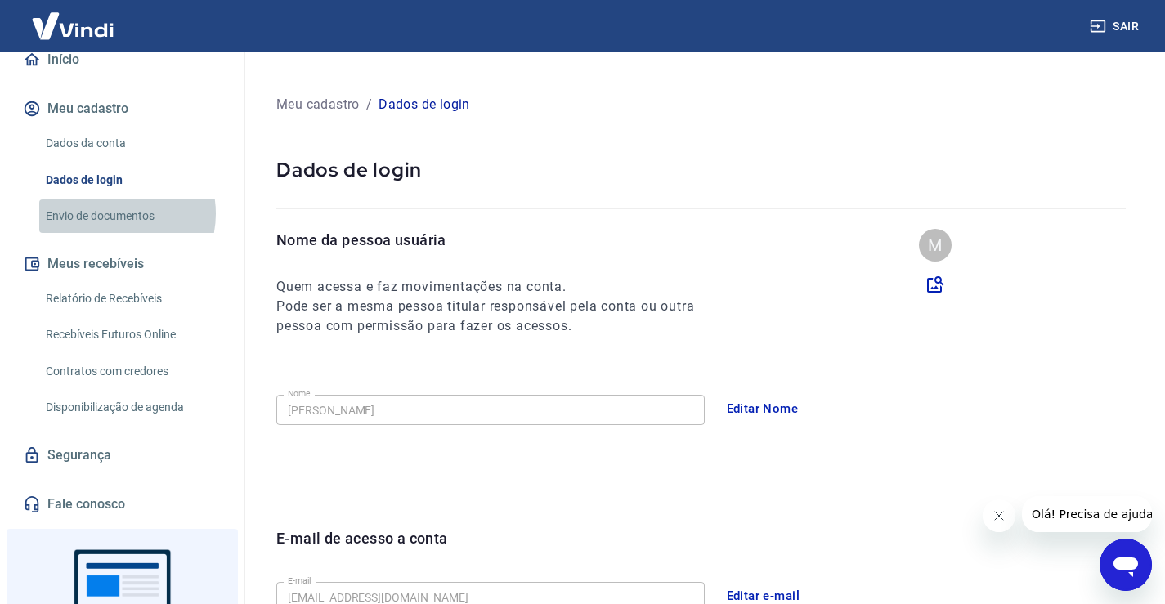
click at [112, 213] on link "Envio de documentos" at bounding box center [132, 216] width 186 height 34
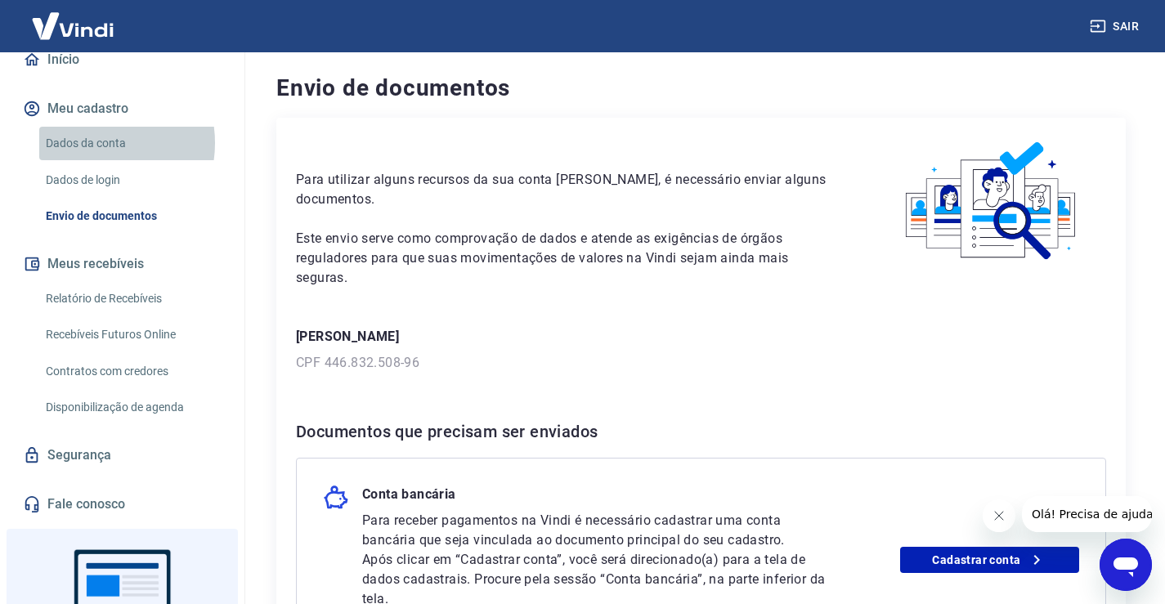
click at [94, 143] on link "Dados da conta" at bounding box center [132, 144] width 186 height 34
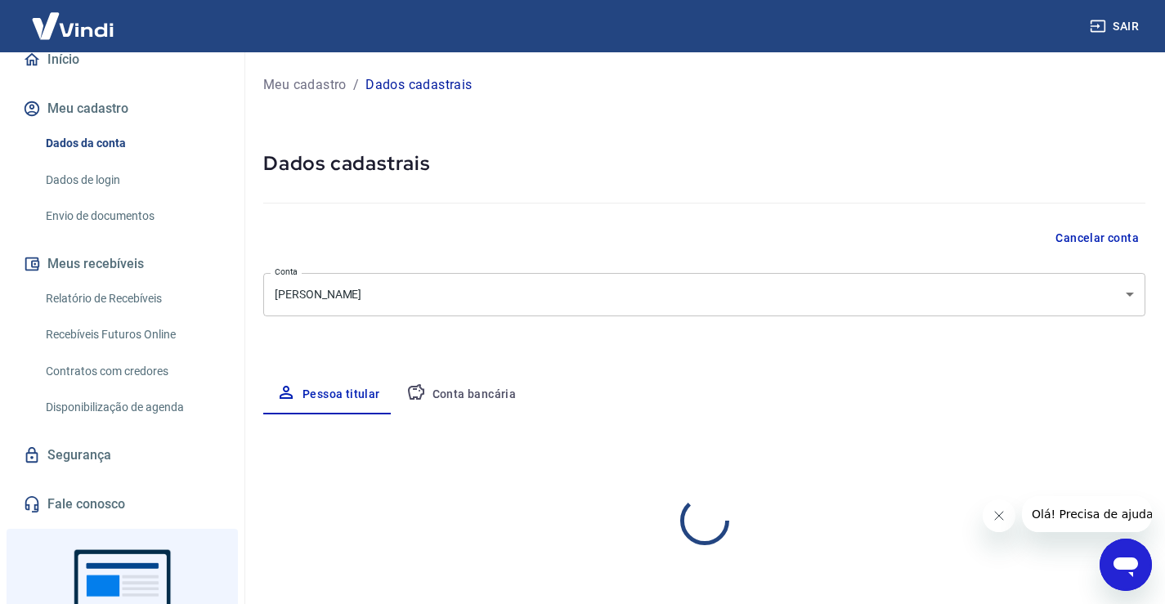
select select "SP"
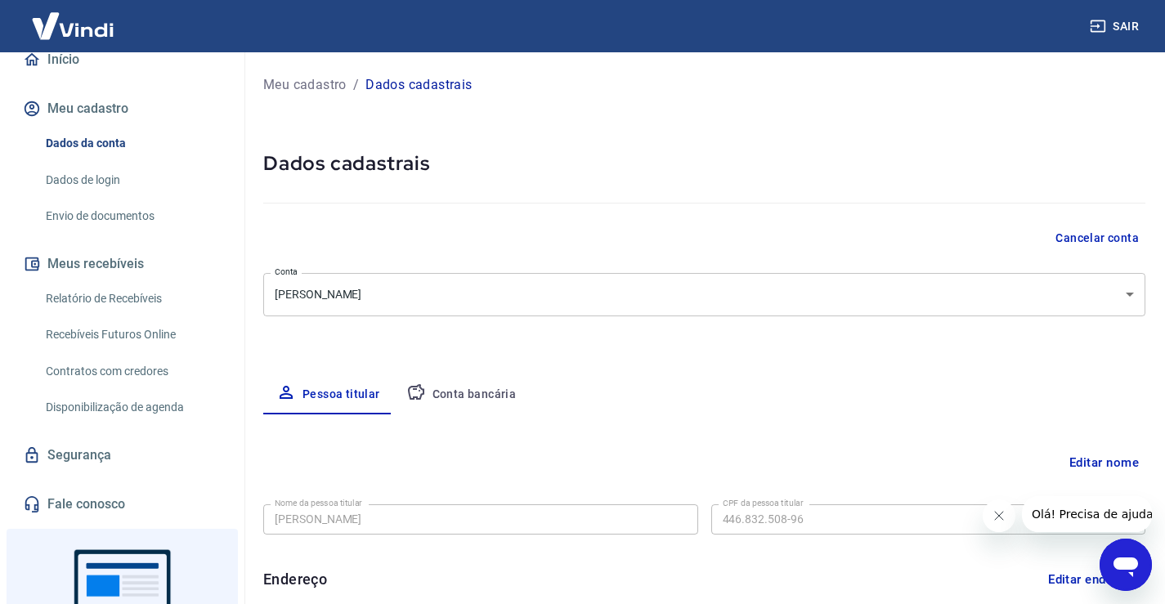
click at [92, 183] on link "Dados de login" at bounding box center [132, 180] width 186 height 34
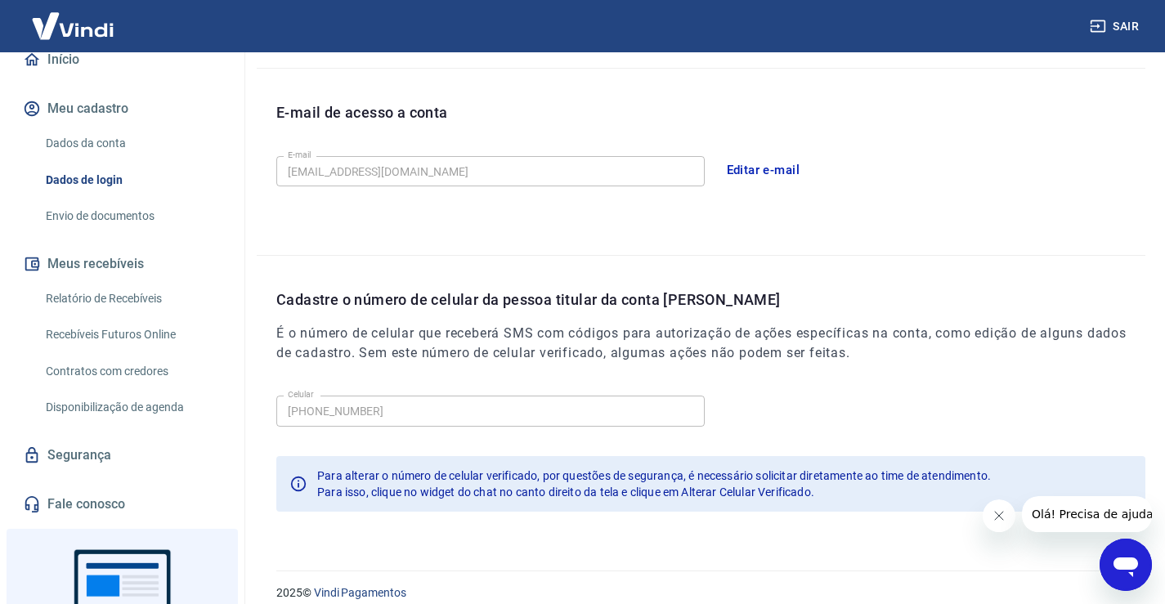
scroll to position [443, 0]
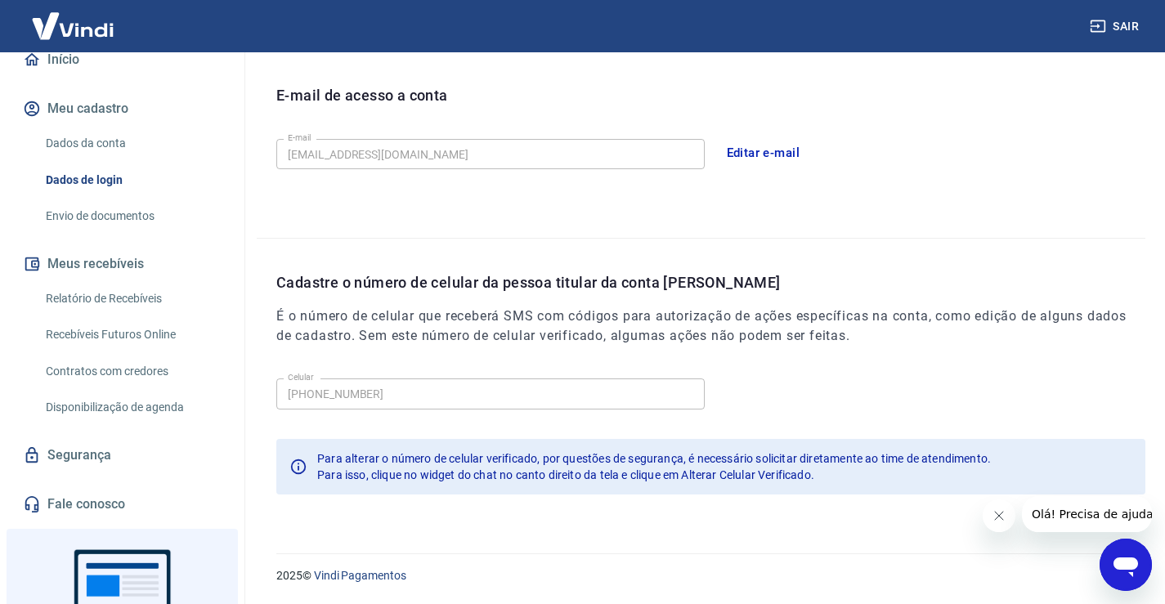
click at [89, 300] on link "Relatório de Recebíveis" at bounding box center [132, 299] width 186 height 34
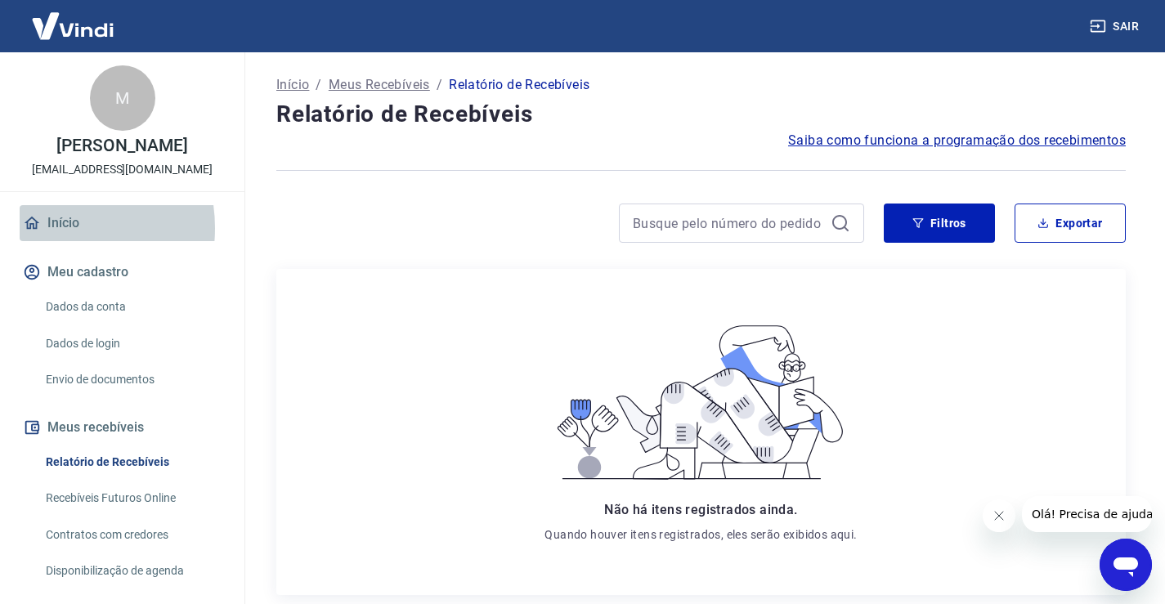
click at [49, 228] on link "Início" at bounding box center [122, 223] width 205 height 36
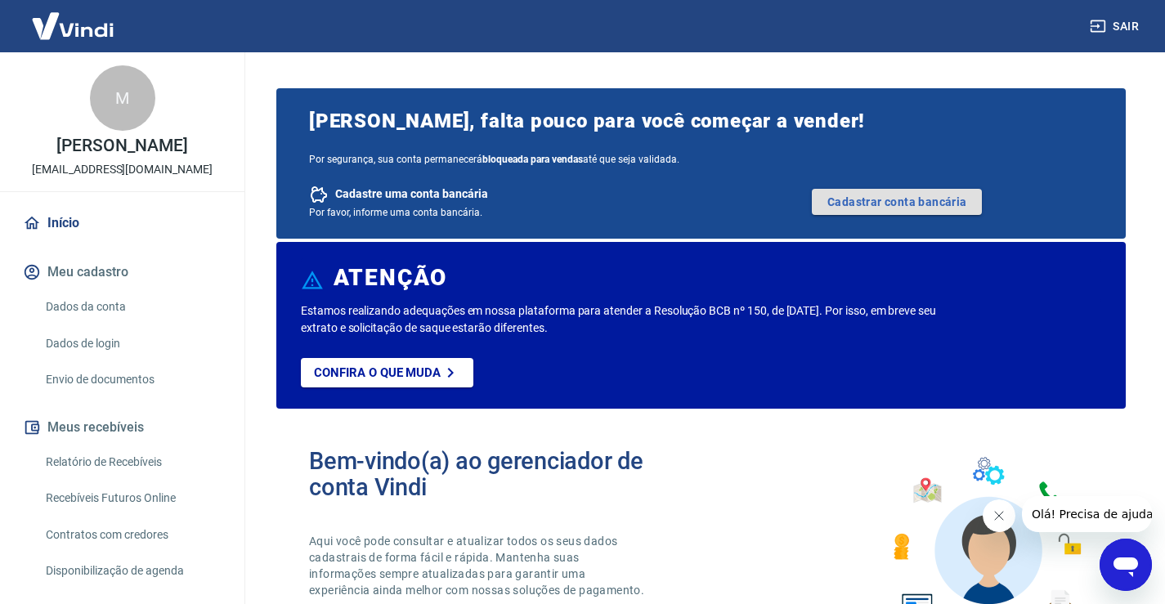
click at [886, 196] on link "Cadastrar conta bancária" at bounding box center [897, 202] width 170 height 26
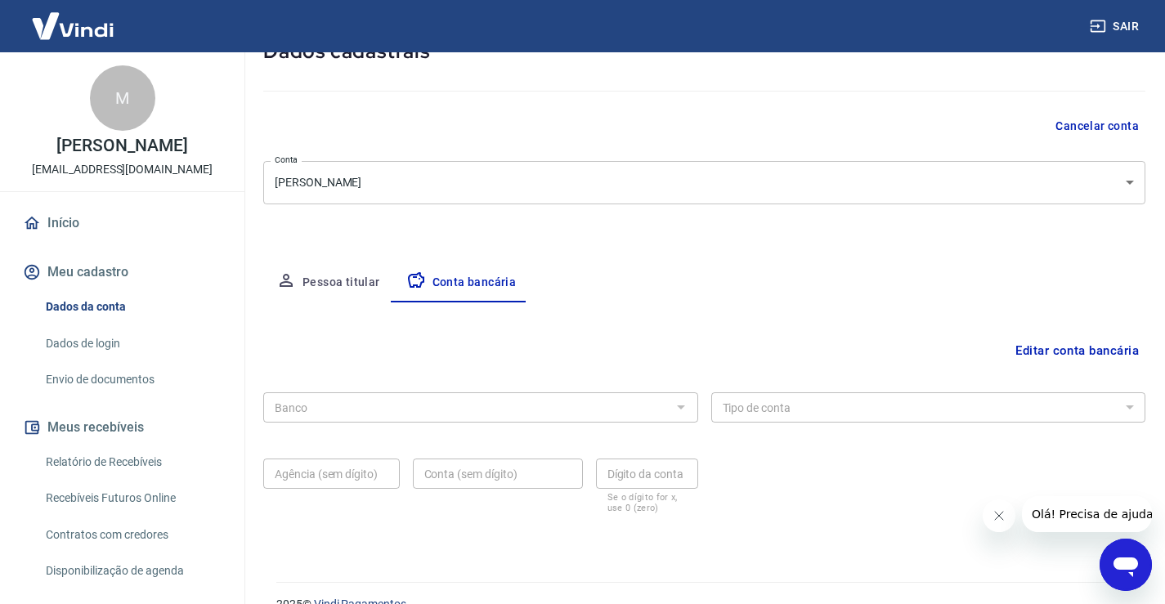
scroll to position [141, 0]
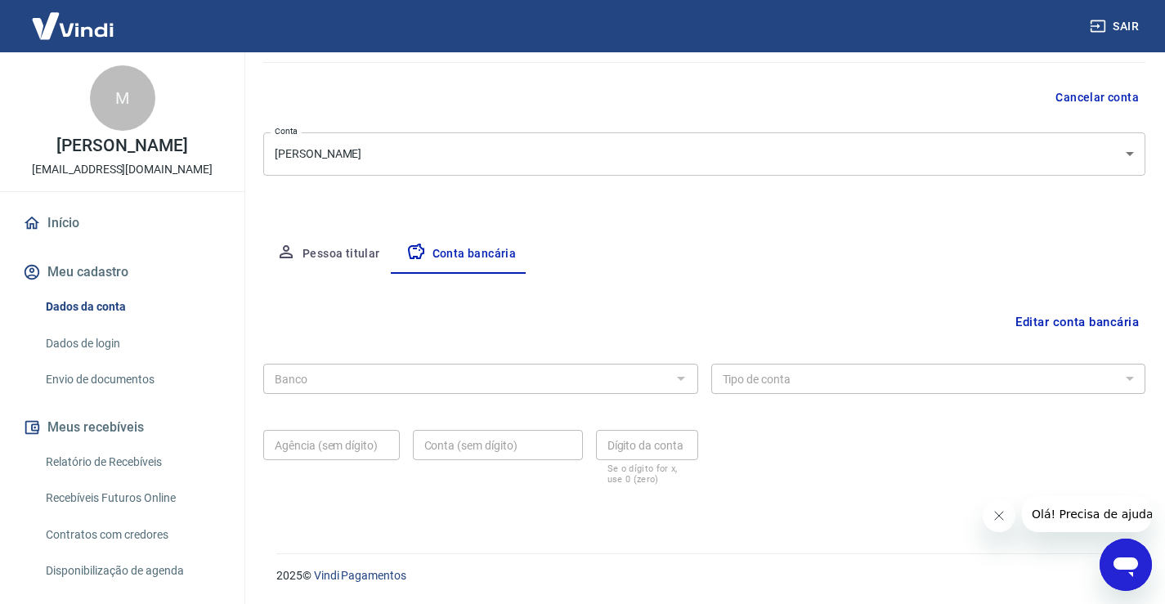
click at [681, 381] on div at bounding box center [679, 378] width 21 height 23
click at [1055, 322] on button "Editar conta bancária" at bounding box center [1077, 322] width 137 height 31
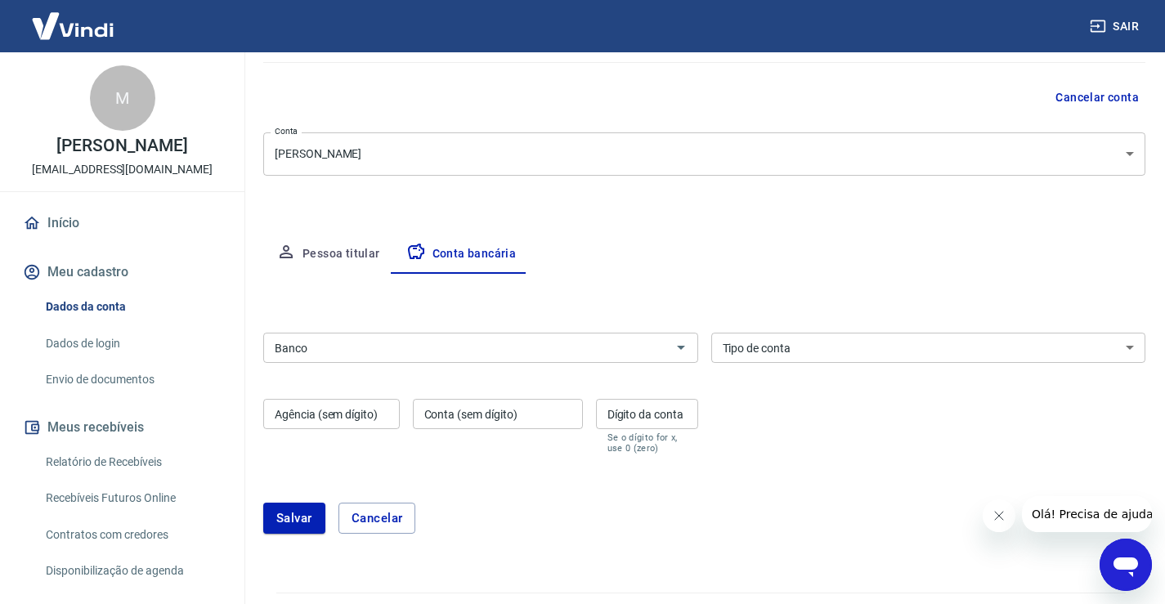
click at [477, 338] on input "Banco" at bounding box center [467, 348] width 398 height 20
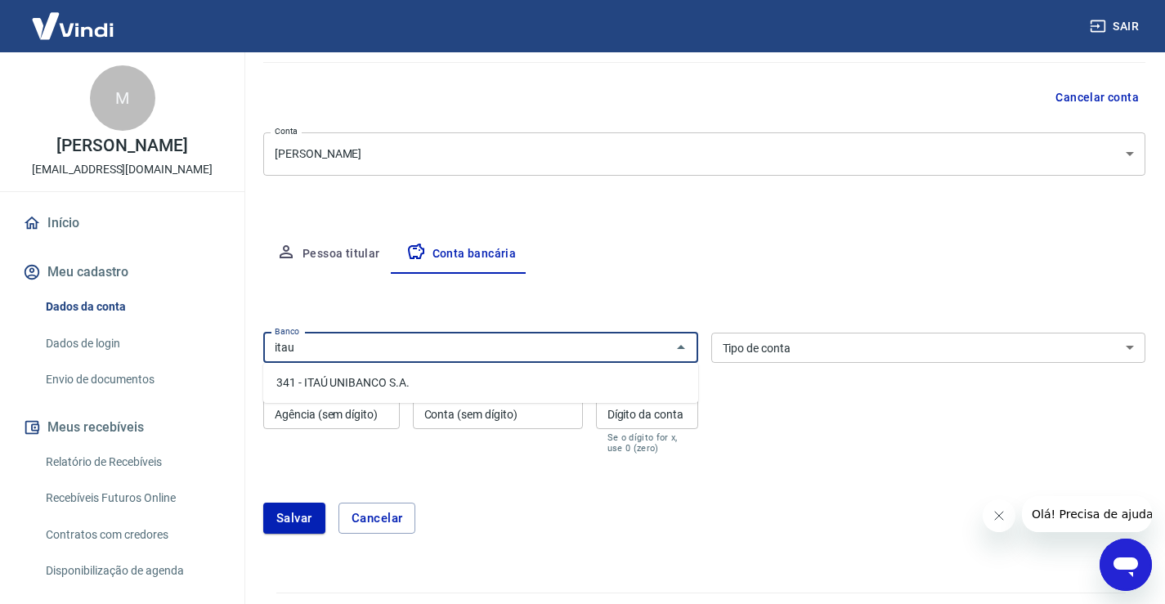
click at [342, 387] on li "341 - ITAÚ UNIBANCO S.A." at bounding box center [480, 382] width 435 height 27
type input "341 - ITAÚ UNIBANCO S.A."
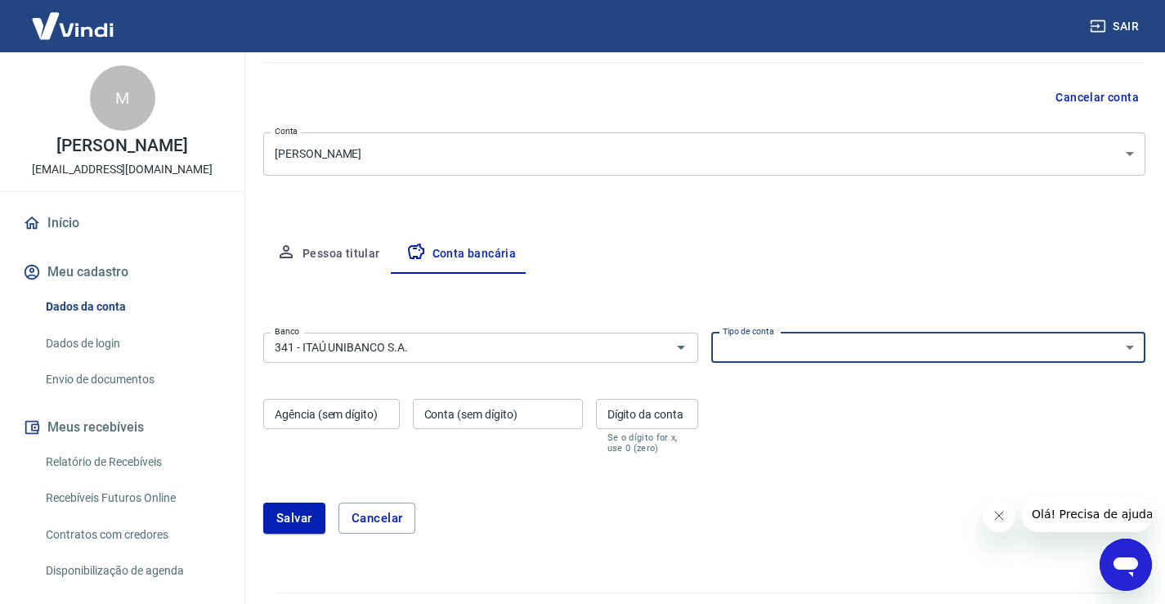
click at [846, 342] on select "Conta Corrente Conta Poupança" at bounding box center [928, 348] width 435 height 30
select select "1"
click at [711, 333] on select "Conta Corrente Conta Poupança" at bounding box center [928, 348] width 435 height 30
click at [347, 415] on input "Agência (sem dígito)" at bounding box center [331, 414] width 137 height 30
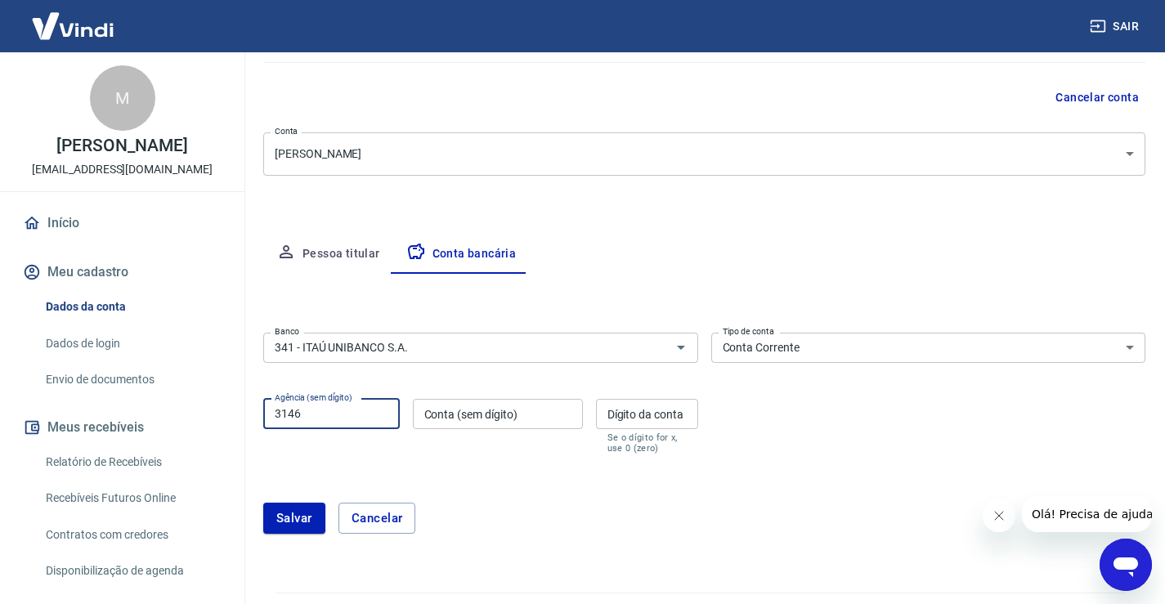
type input "3146"
paste input "99112-4"
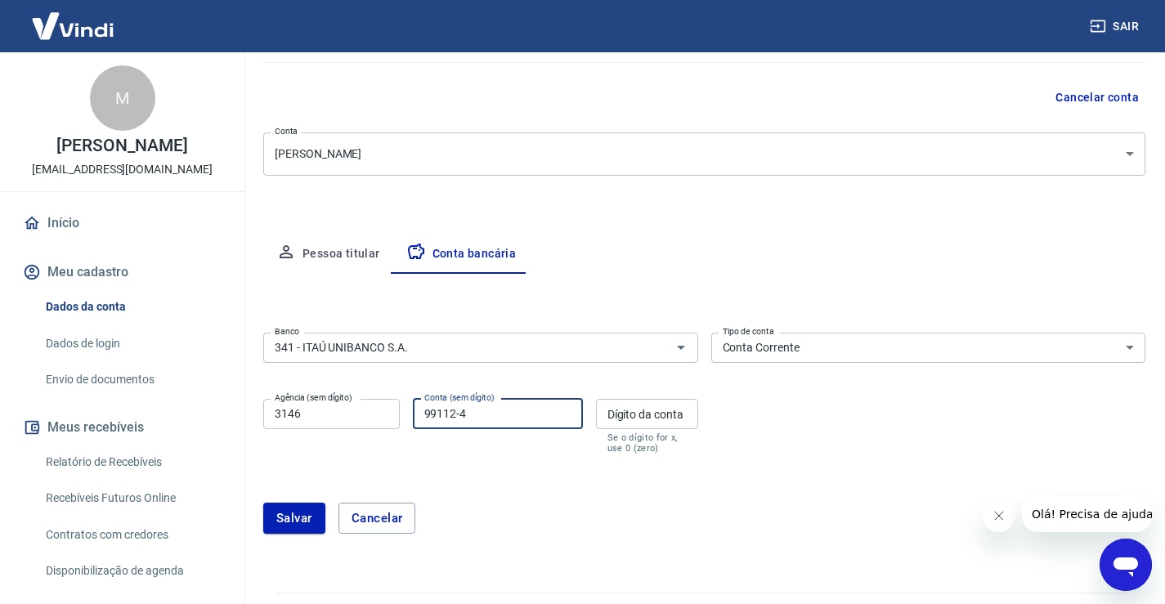
type input "99112-4"
click at [609, 418] on input "Dígito da conta" at bounding box center [647, 414] width 102 height 30
type input "4"
click at [548, 418] on input "99112-4" at bounding box center [498, 414] width 170 height 30
type input "99112"
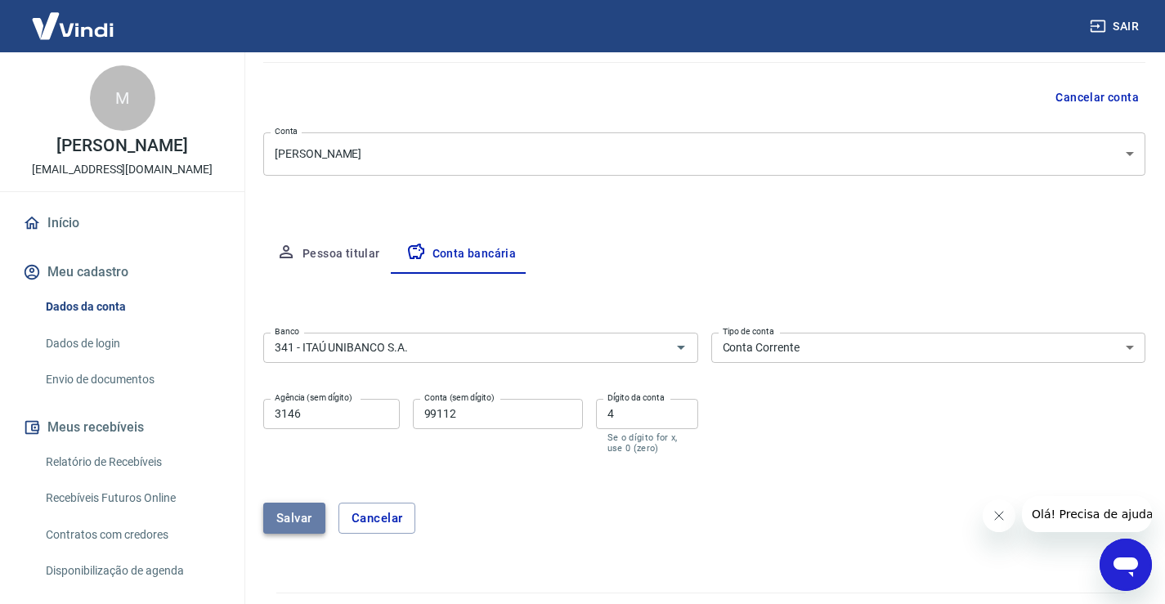
click at [293, 514] on button "Salvar" at bounding box center [294, 518] width 62 height 31
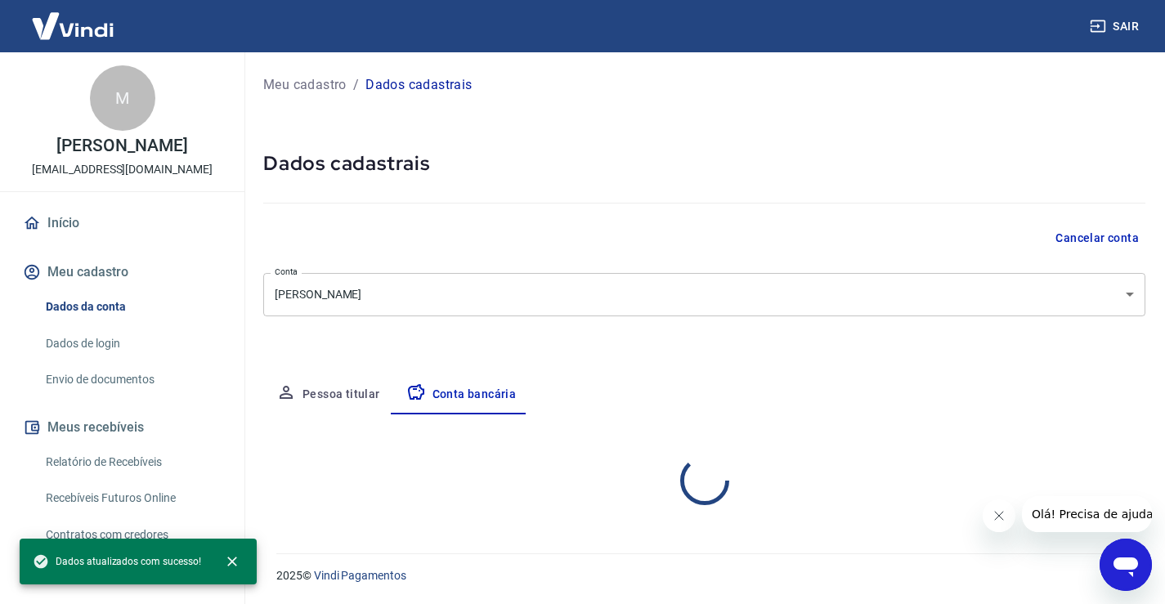
scroll to position [0, 0]
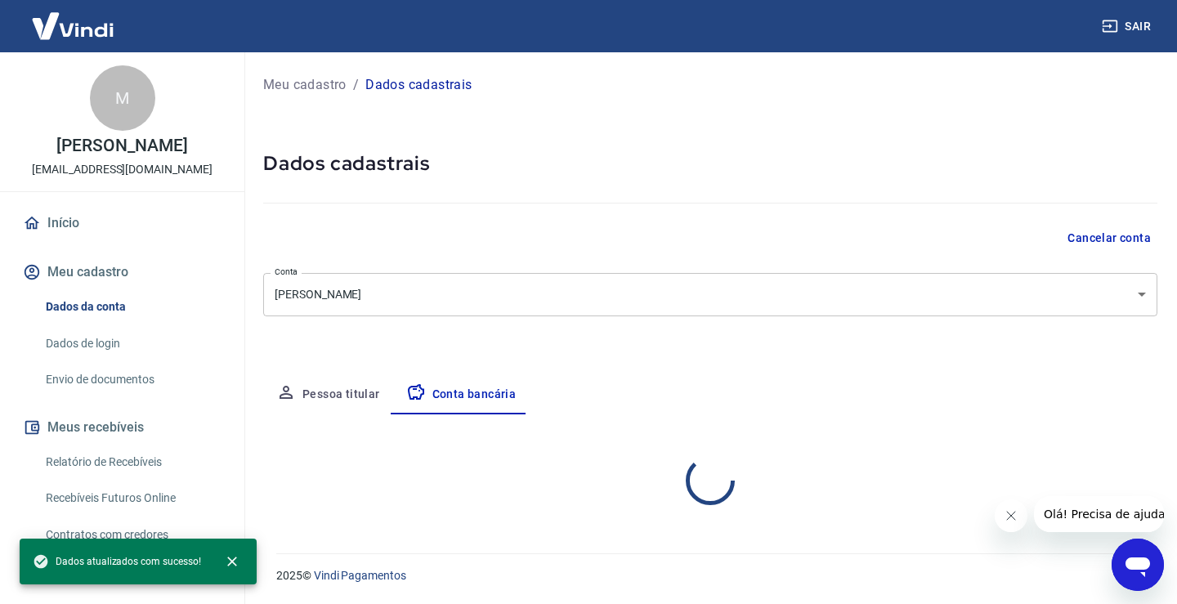
select select "1"
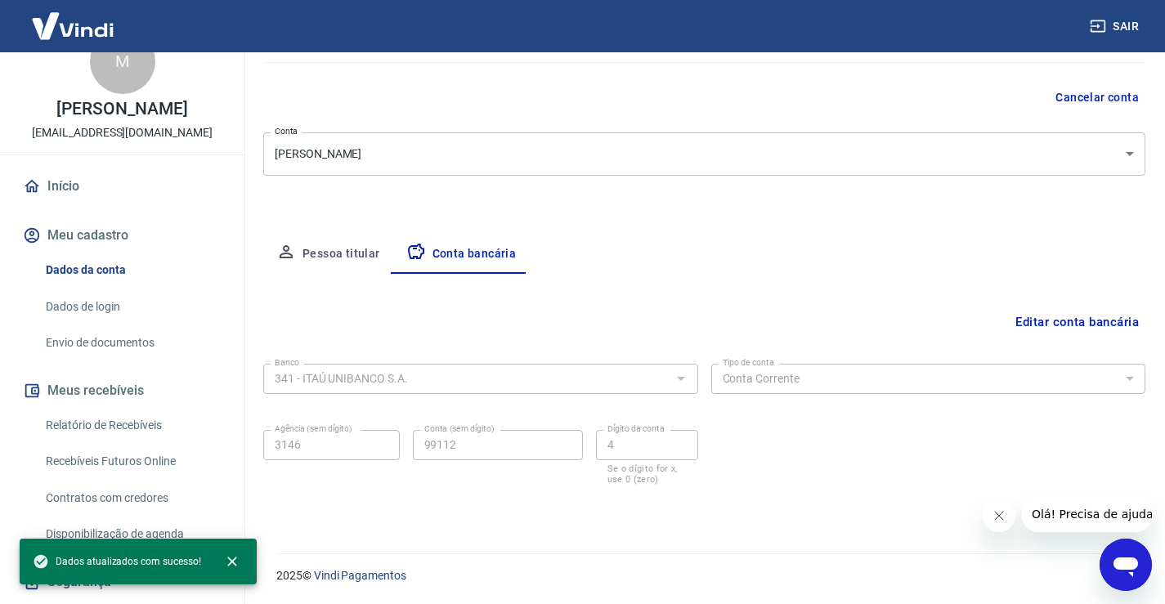
scroll to position [82, 0]
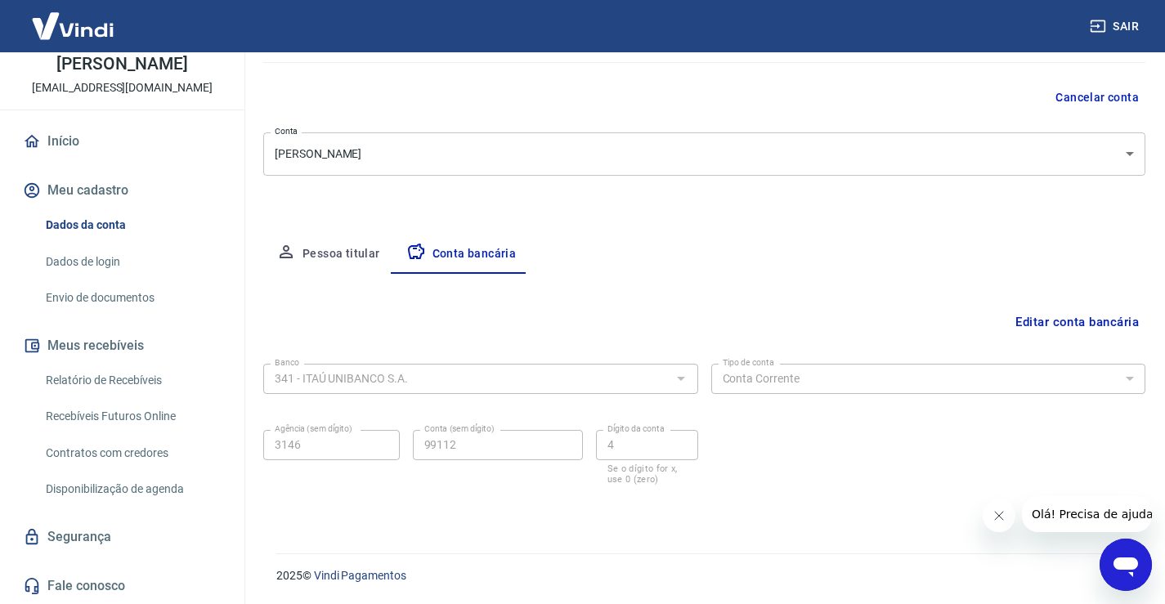
click at [92, 262] on link "Dados de login" at bounding box center [132, 262] width 186 height 34
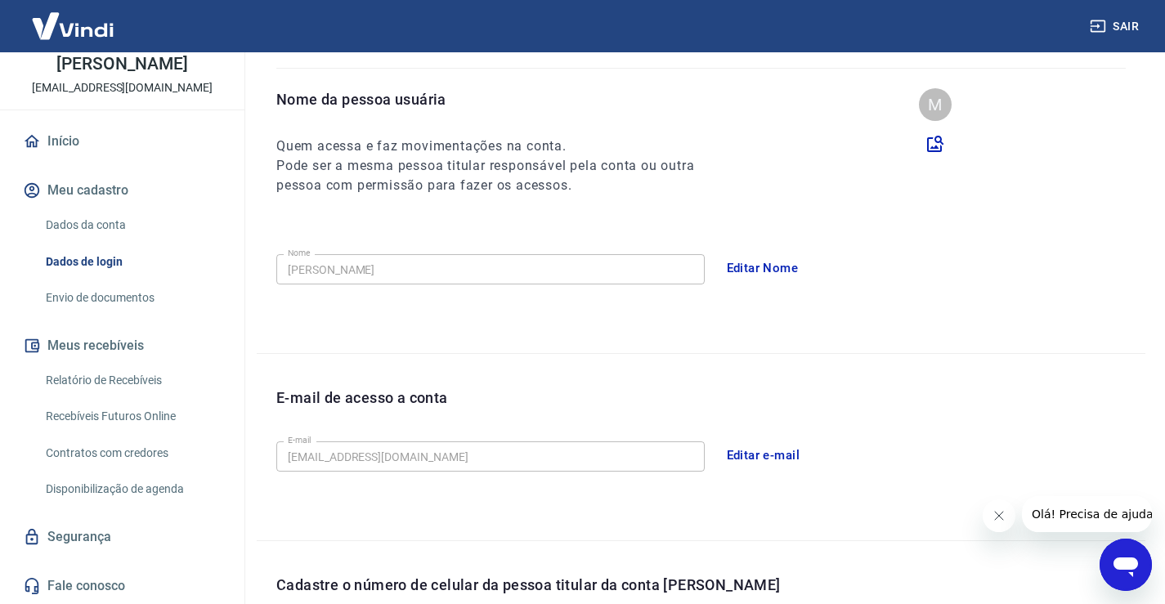
scroll to position [443, 0]
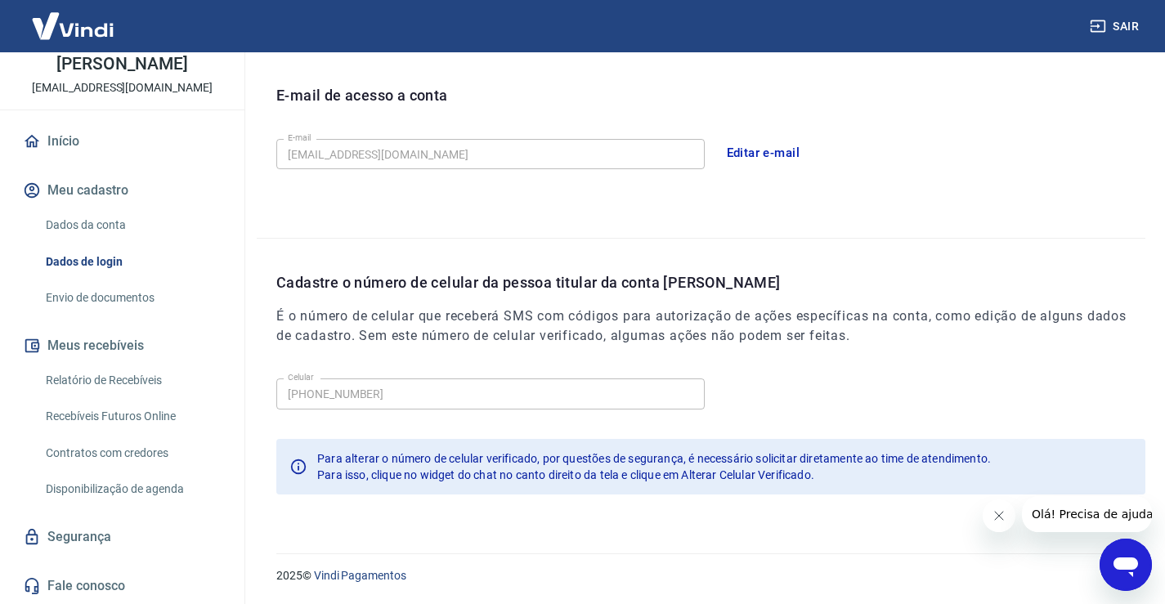
click at [118, 296] on link "Envio de documentos" at bounding box center [132, 298] width 186 height 34
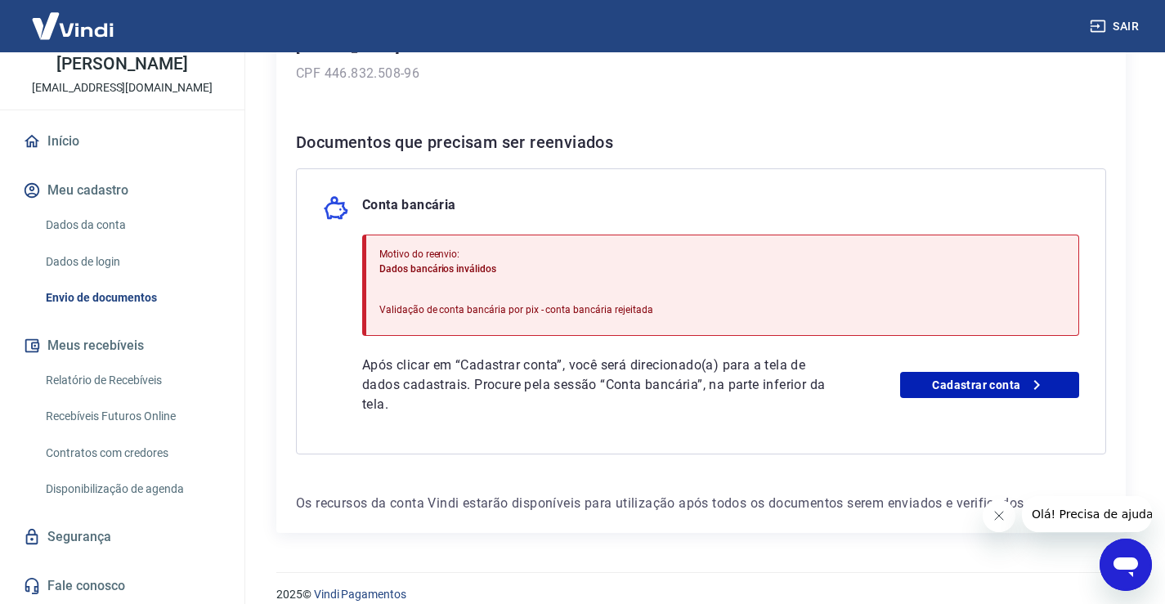
scroll to position [308, 0]
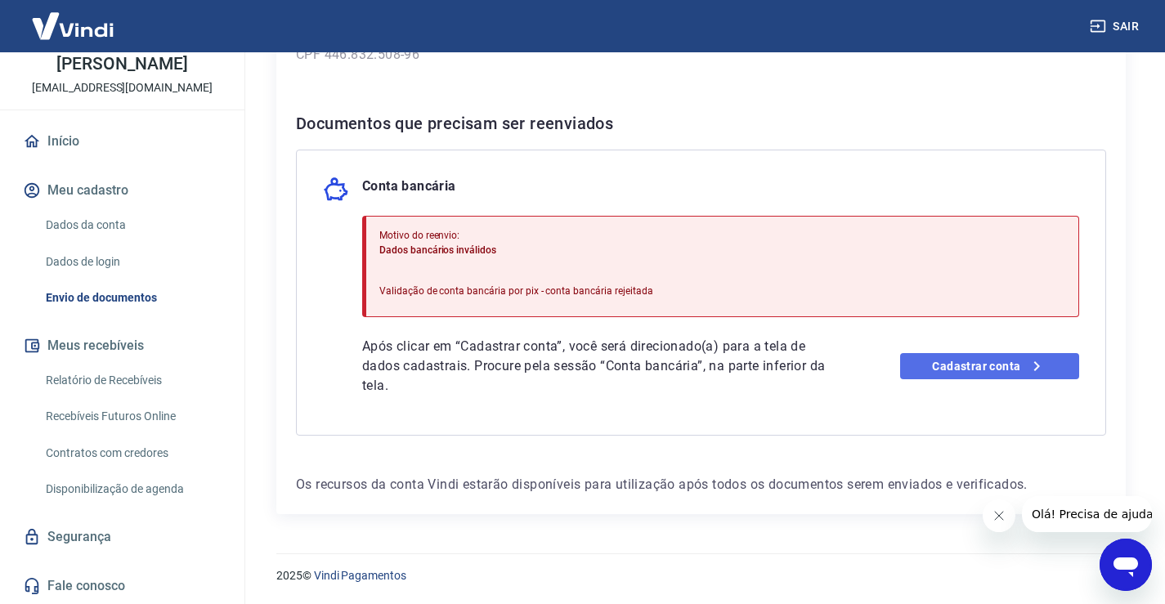
click at [971, 371] on link "Cadastrar conta" at bounding box center [989, 366] width 179 height 26
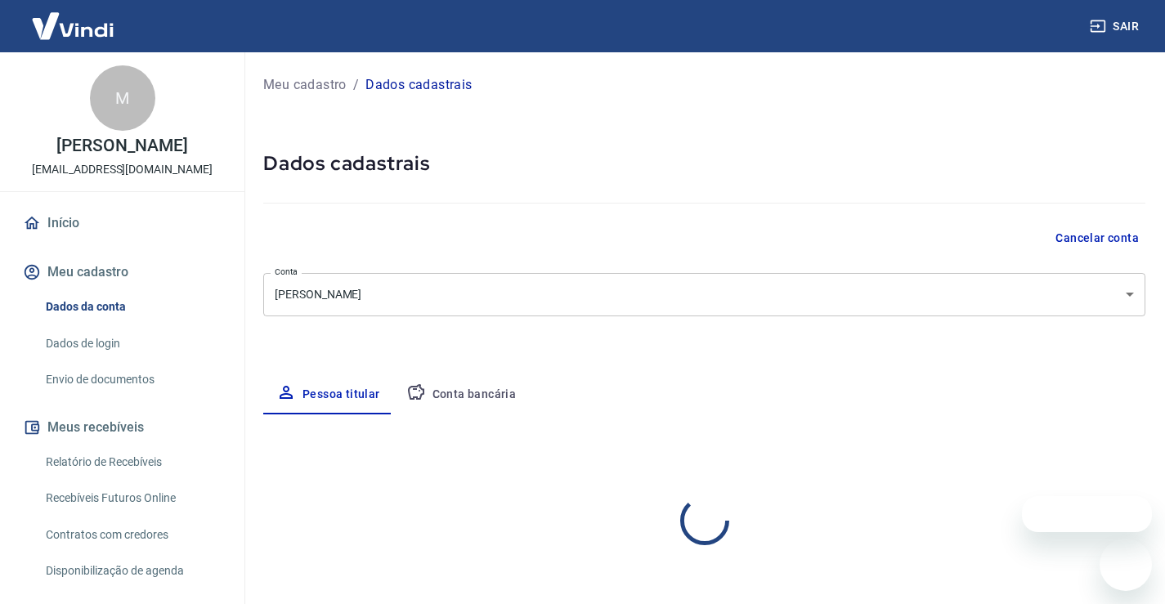
select select "SP"
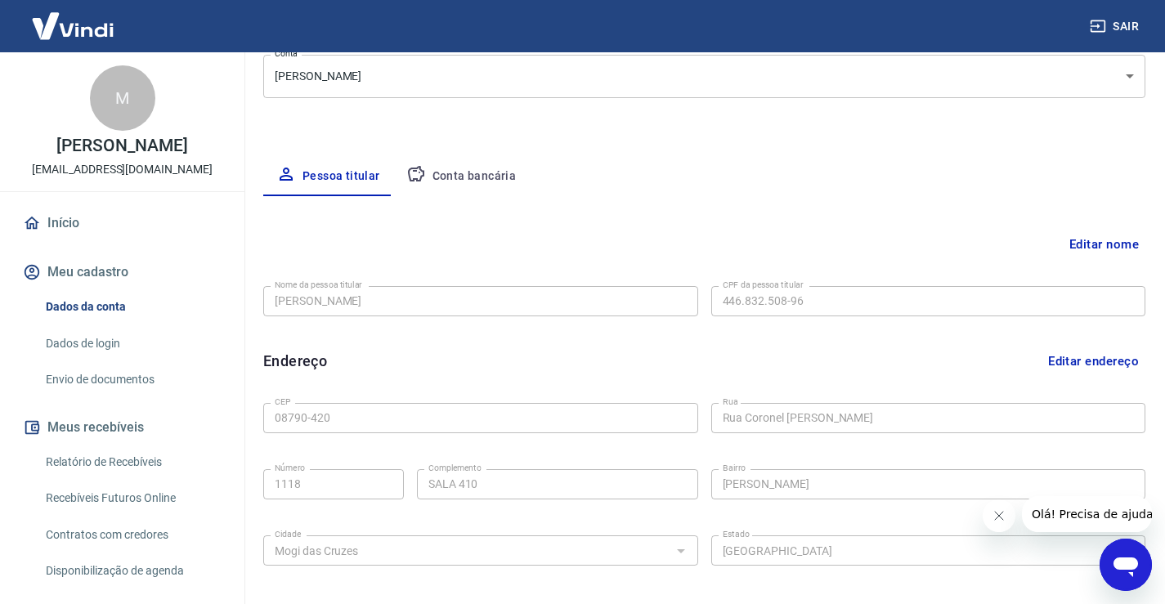
scroll to position [163, 0]
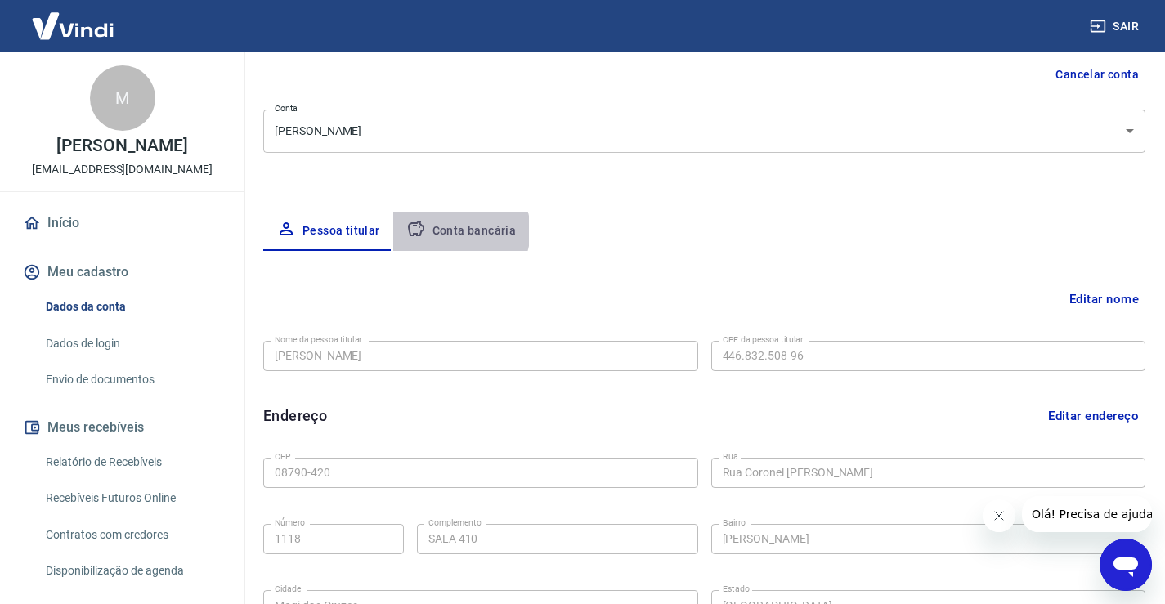
click at [457, 231] on button "Conta bancária" at bounding box center [461, 231] width 137 height 39
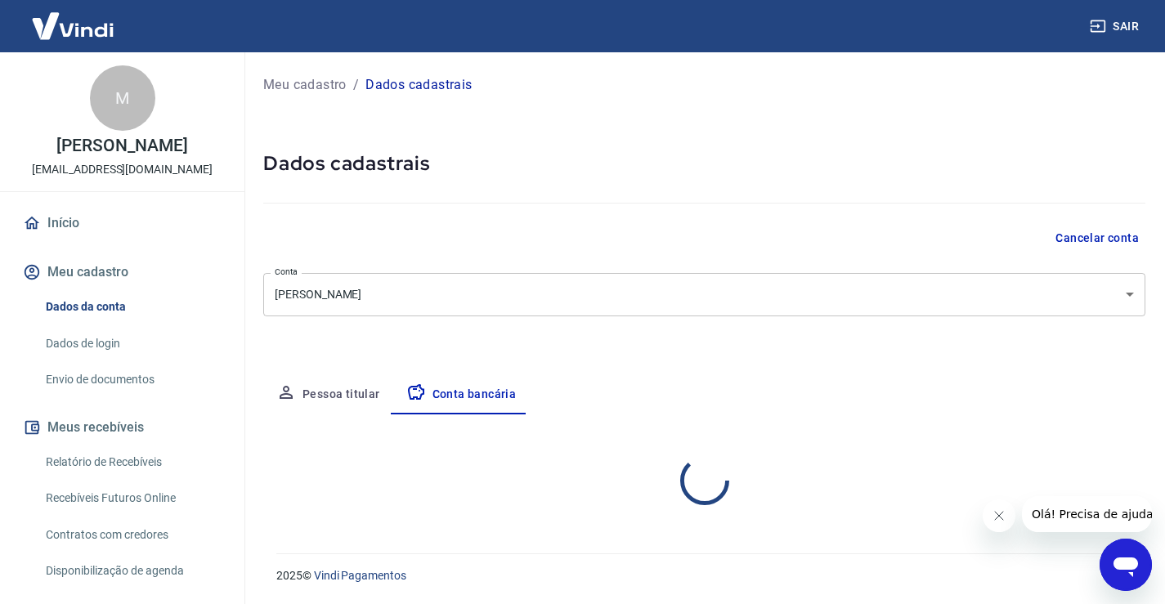
scroll to position [0, 0]
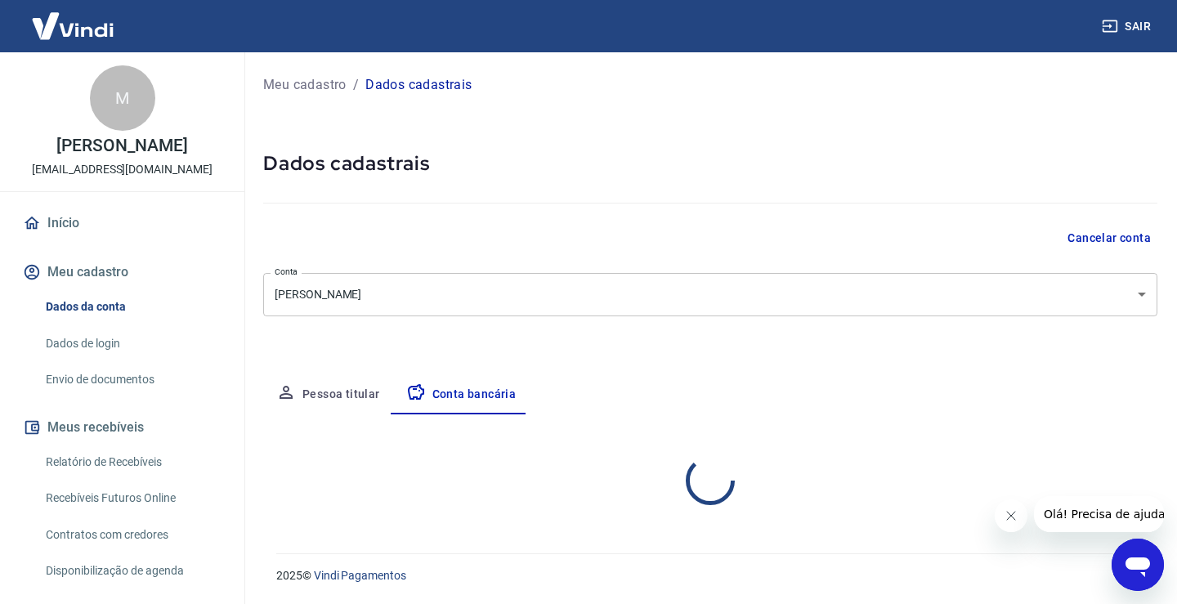
select select "1"
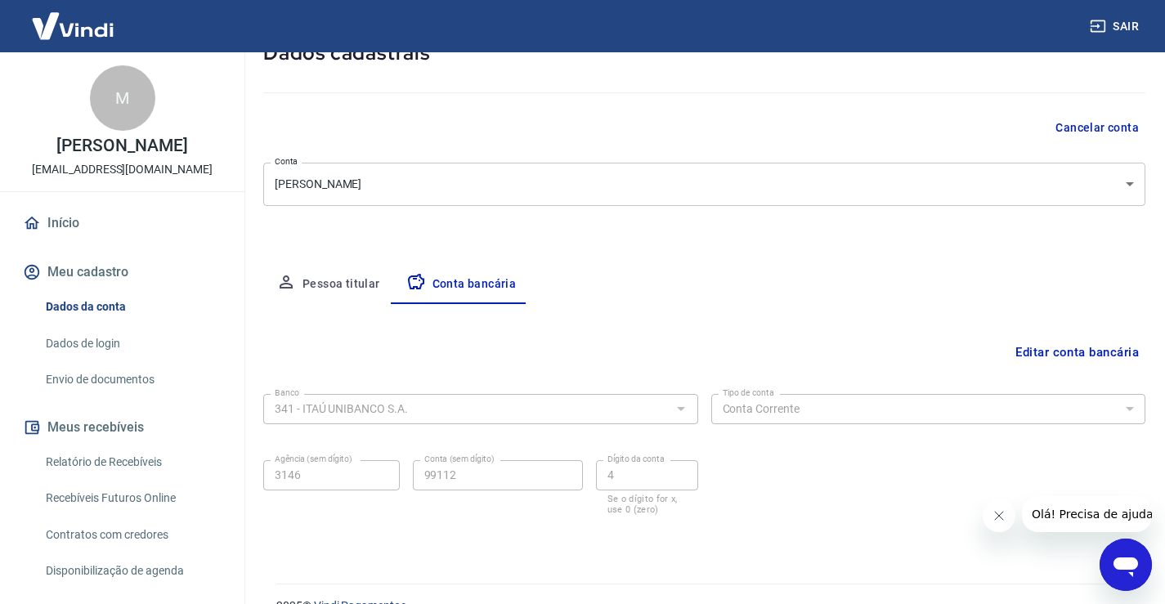
scroll to position [141, 0]
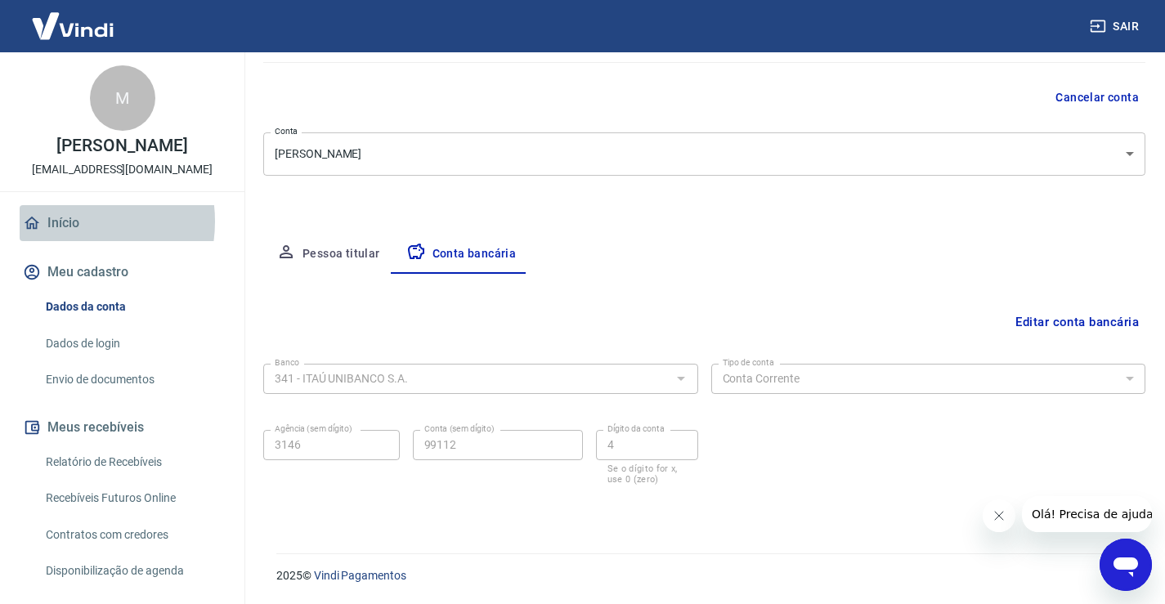
click at [68, 222] on link "Início" at bounding box center [122, 223] width 205 height 36
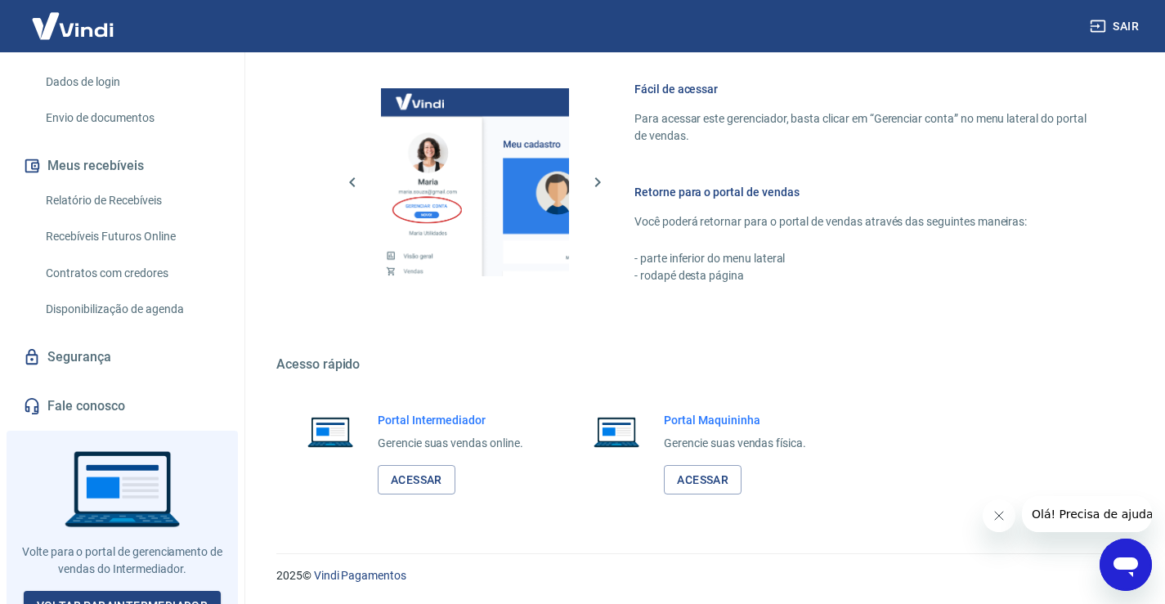
scroll to position [280, 0]
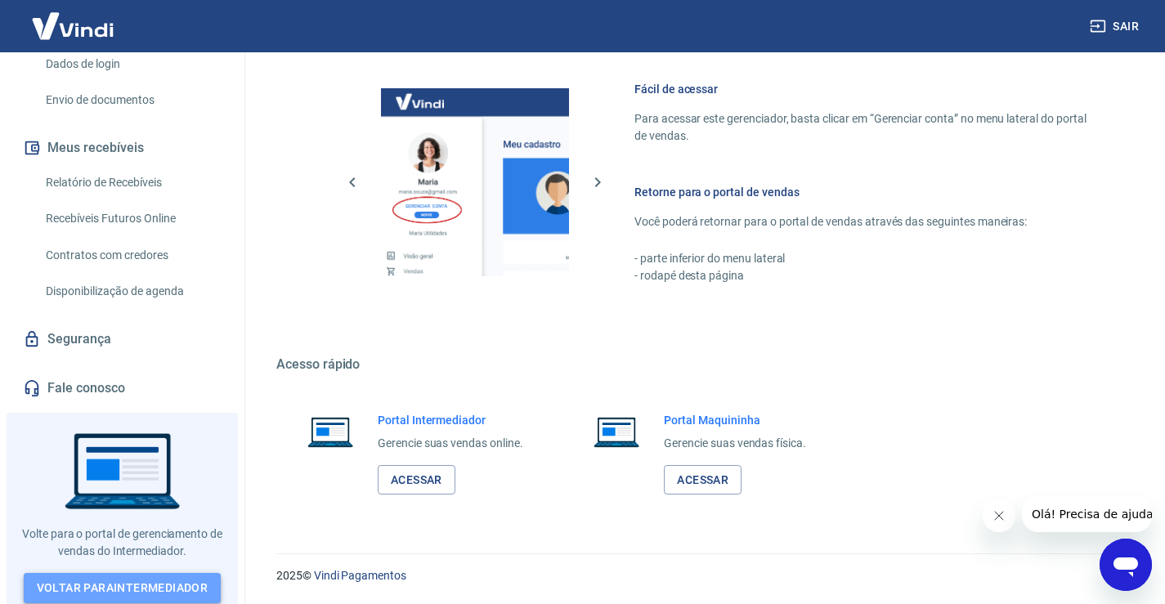
click at [146, 581] on link "Voltar para Intermediador" at bounding box center [123, 588] width 198 height 30
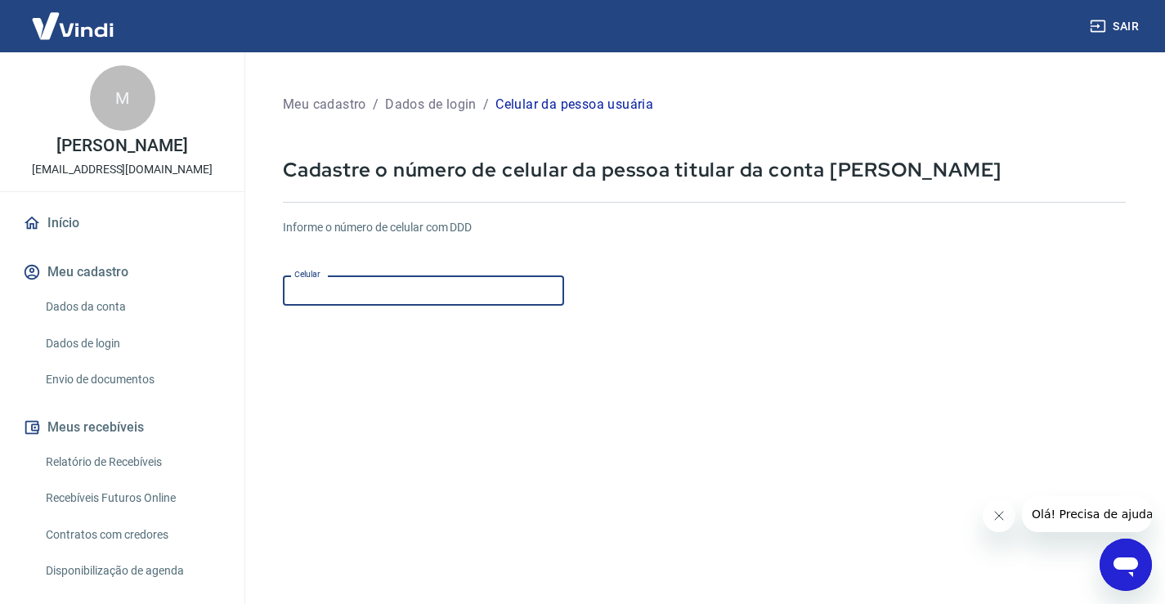
click at [366, 296] on input "Celular" at bounding box center [423, 290] width 281 height 30
type input "[PHONE_NUMBER]"
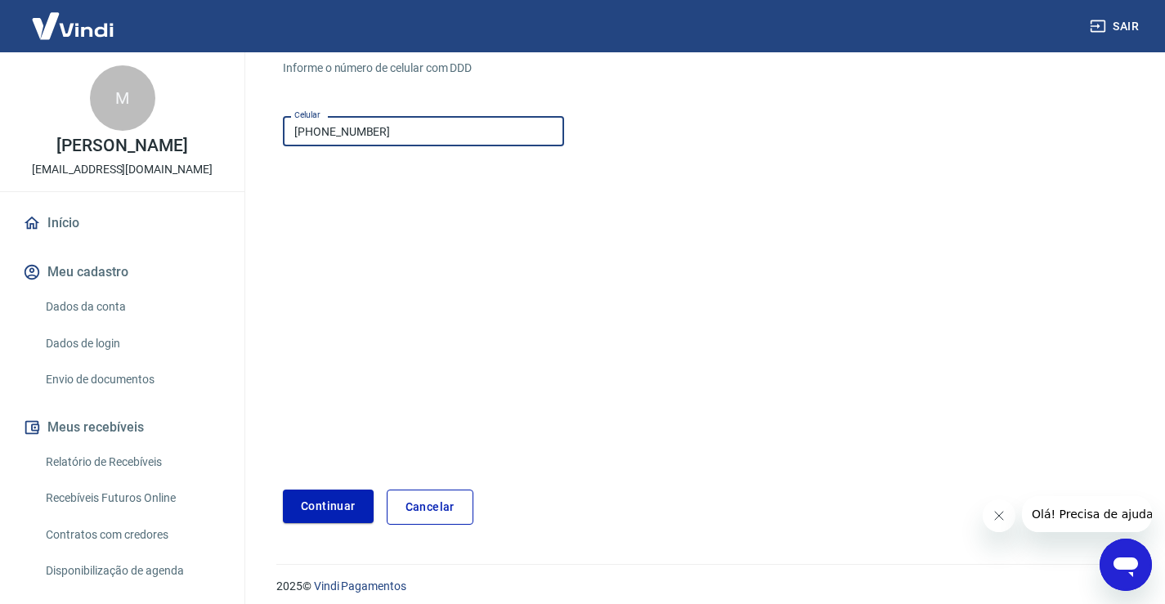
scroll to position [170, 0]
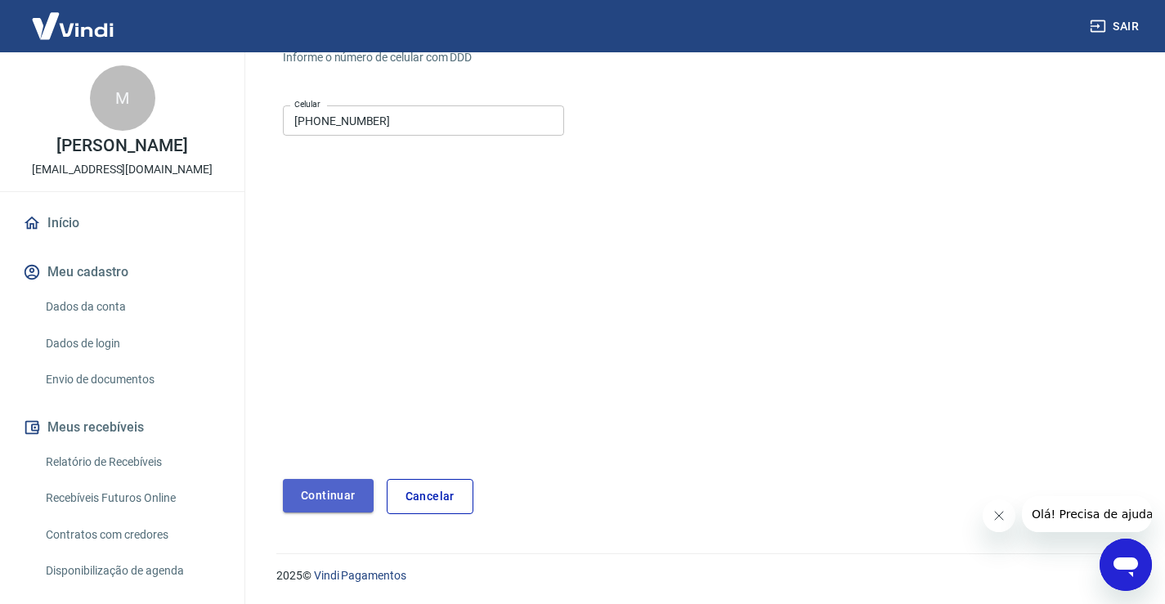
click at [321, 496] on button "Continuar" at bounding box center [328, 496] width 91 height 34
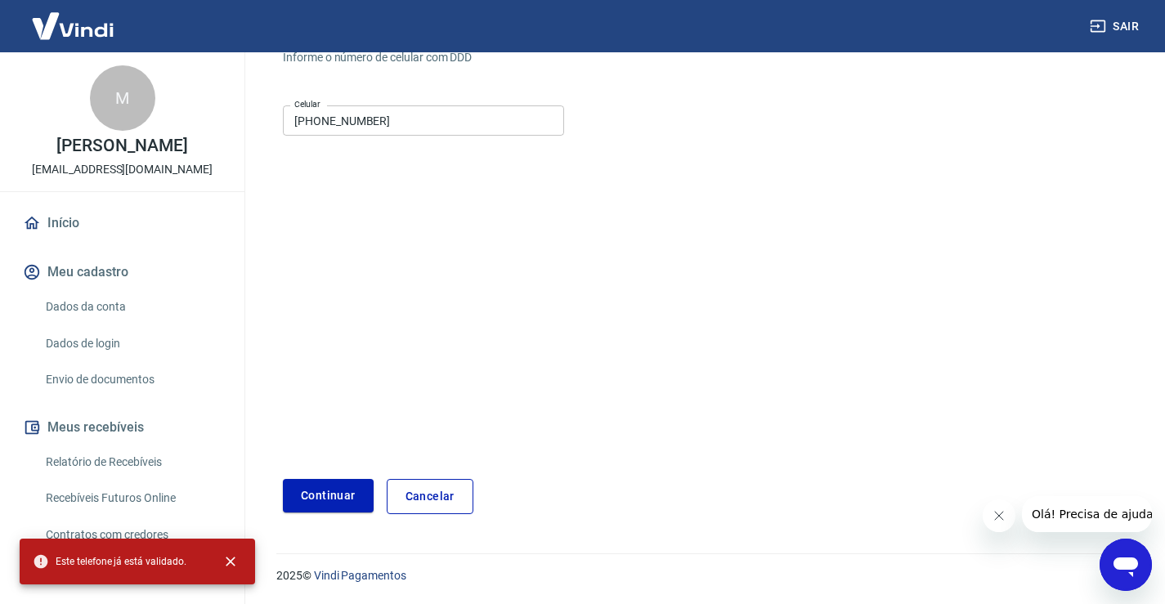
click at [410, 495] on link "Cancelar" at bounding box center [430, 496] width 87 height 35
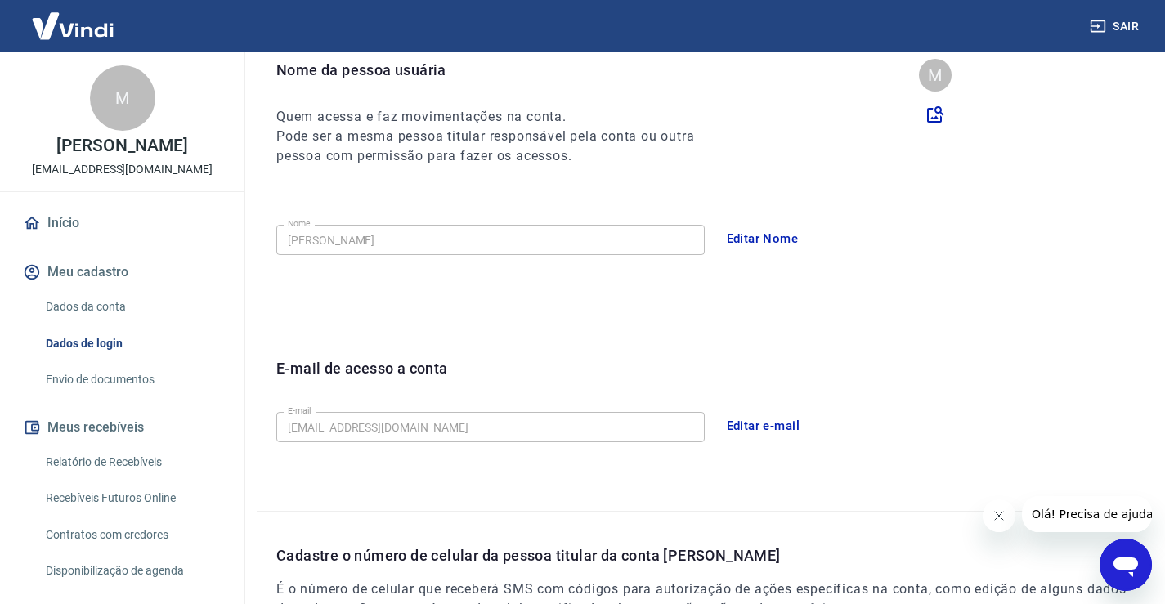
scroll to position [443, 0]
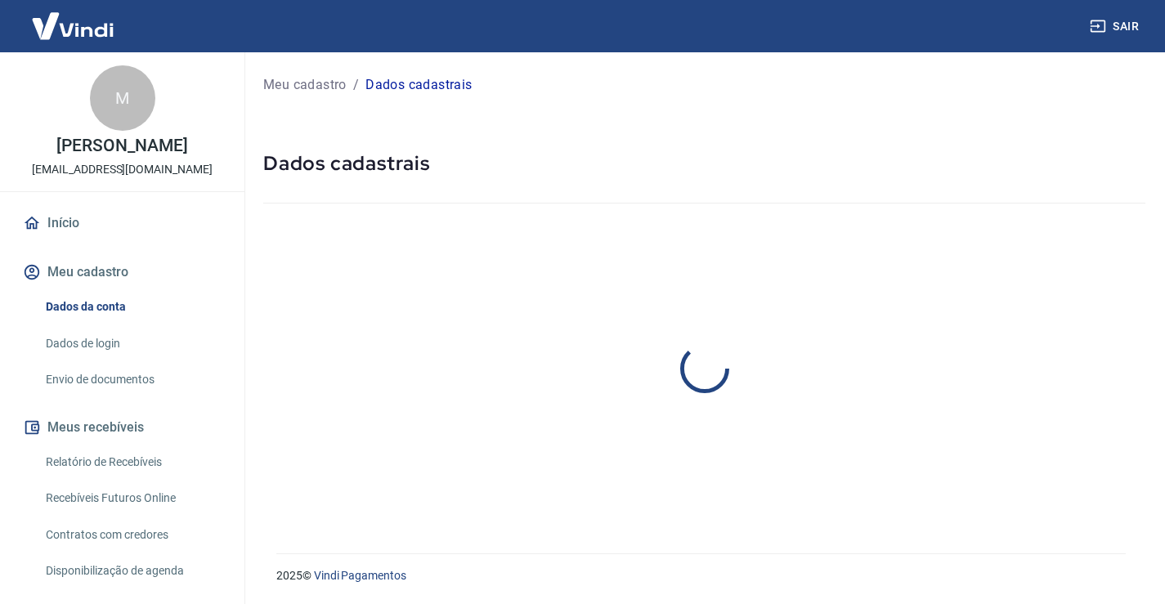
select select "SP"
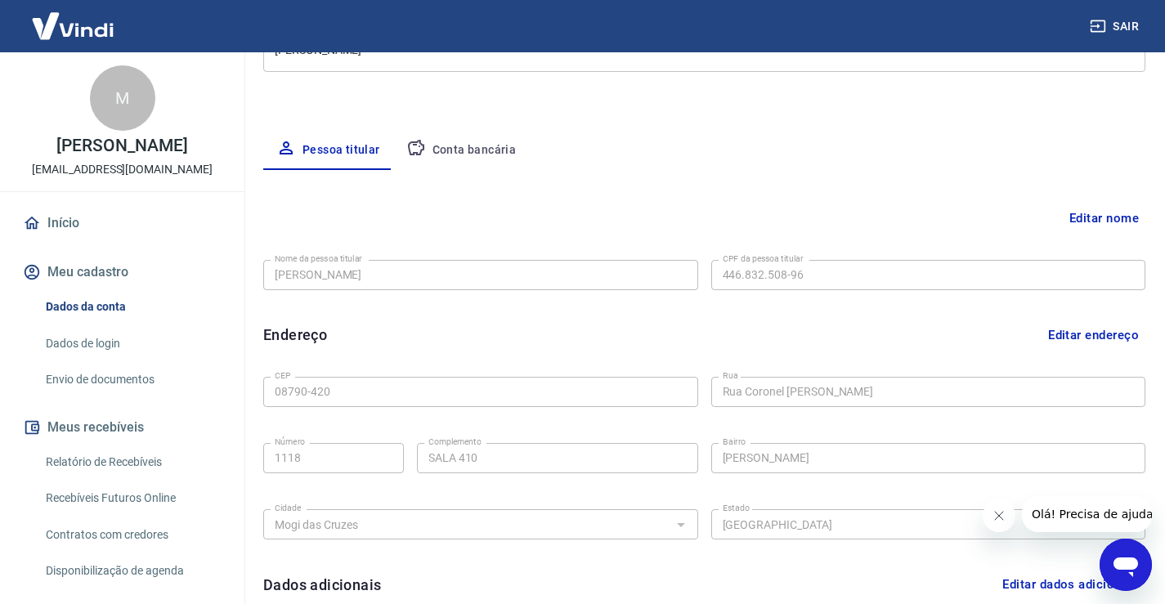
scroll to position [245, 0]
click at [1119, 218] on button "Editar nome" at bounding box center [1104, 217] width 83 height 31
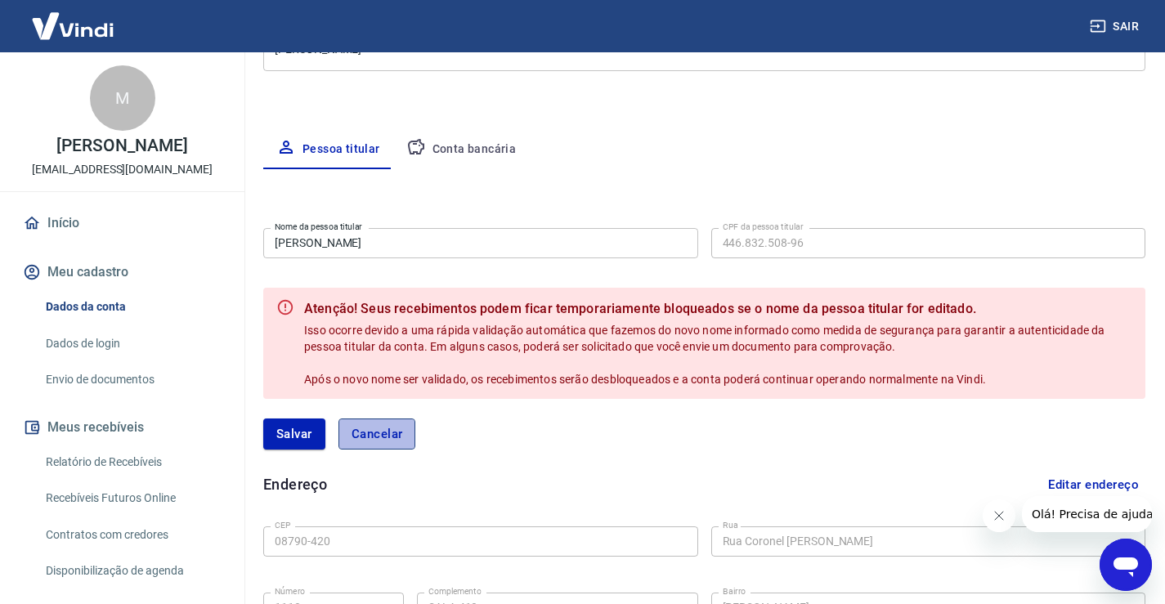
click at [384, 439] on button "Cancelar" at bounding box center [377, 434] width 78 height 31
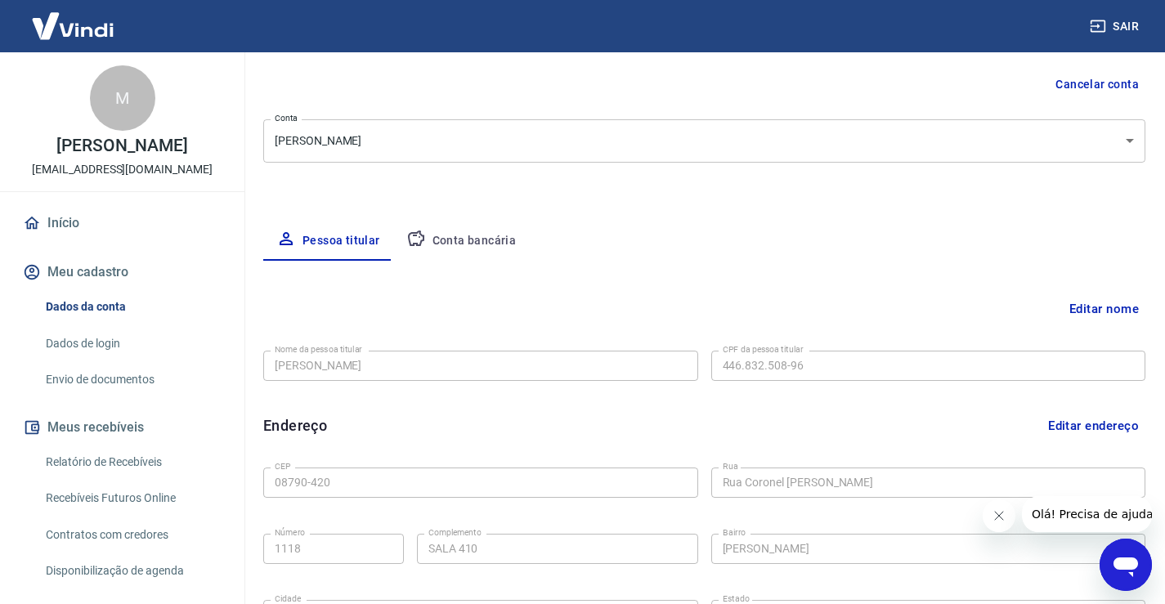
scroll to position [0, 0]
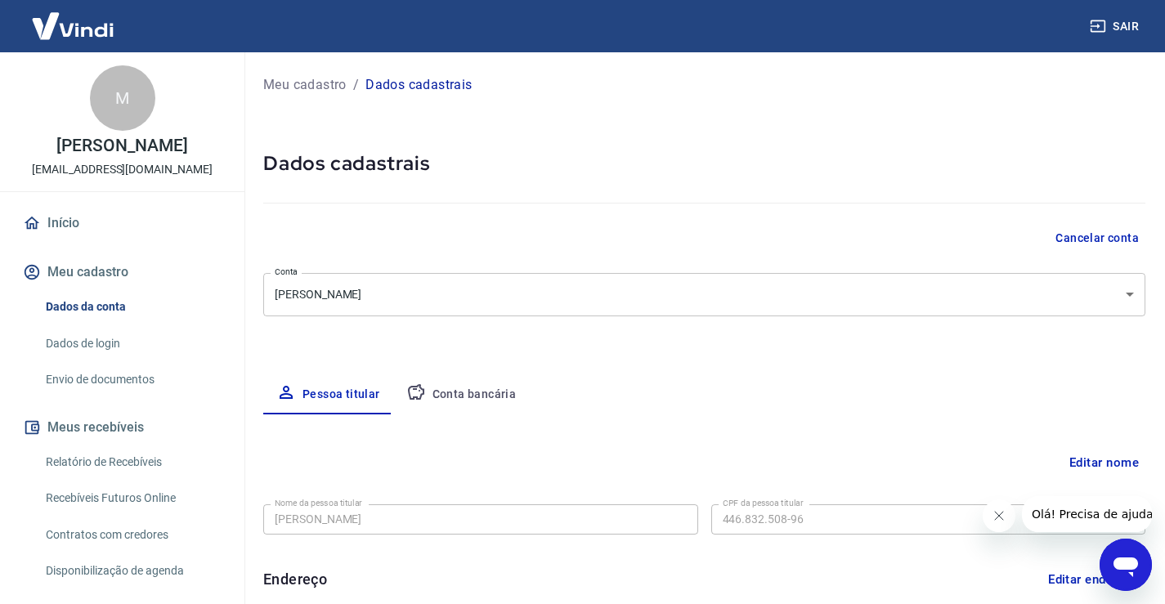
click at [92, 343] on link "Dados de login" at bounding box center [132, 344] width 186 height 34
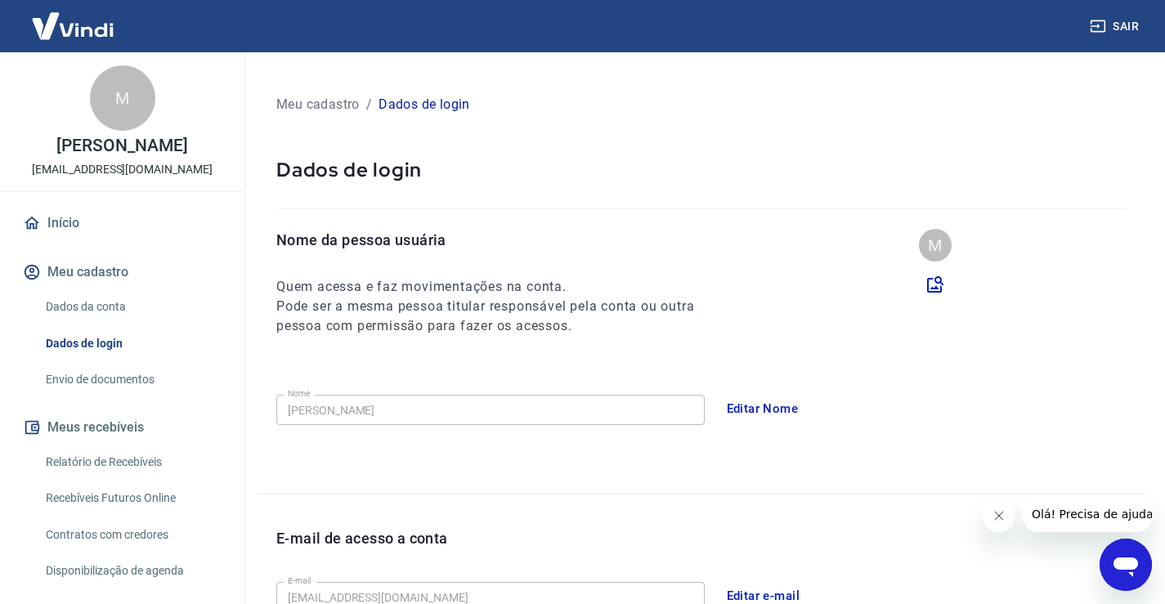
click at [105, 379] on link "Envio de documentos" at bounding box center [132, 380] width 186 height 34
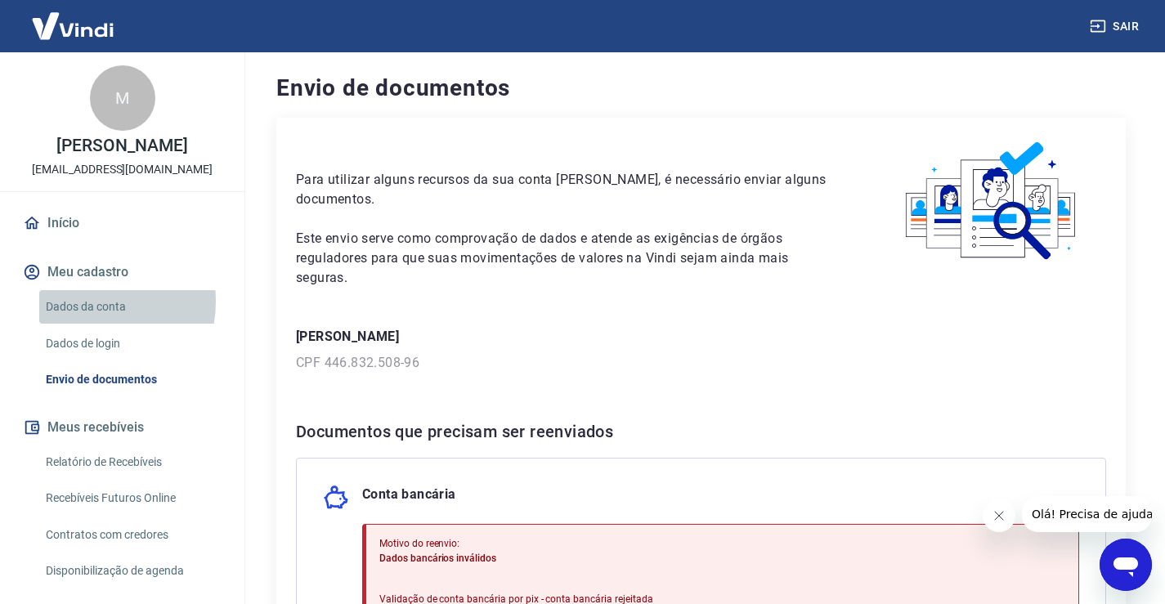
click at [89, 302] on link "Dados da conta" at bounding box center [132, 307] width 186 height 34
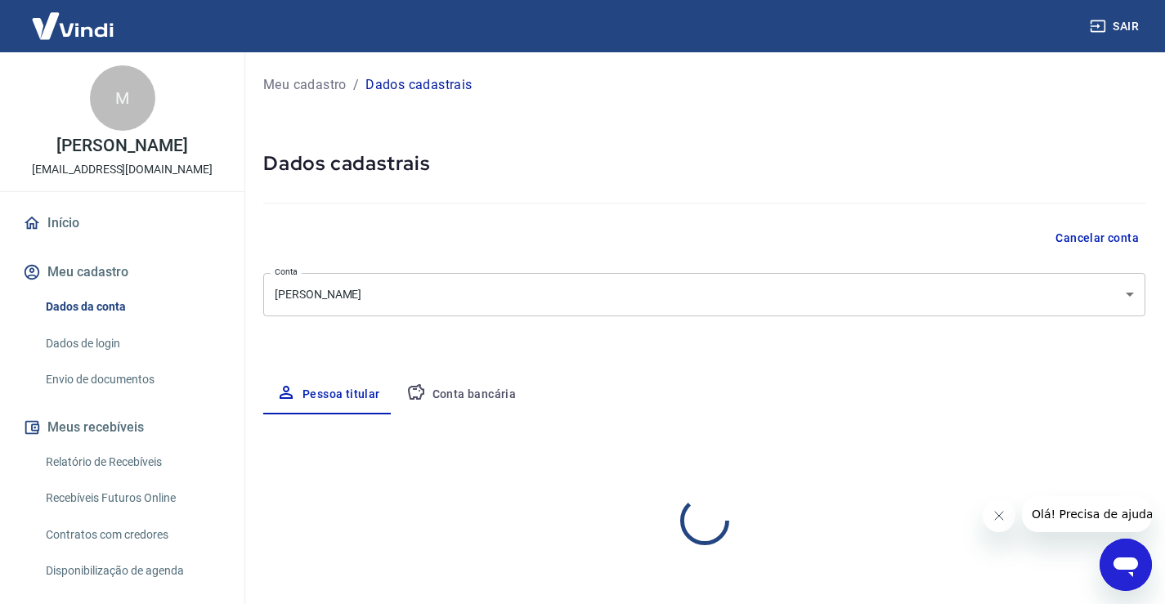
select select "SP"
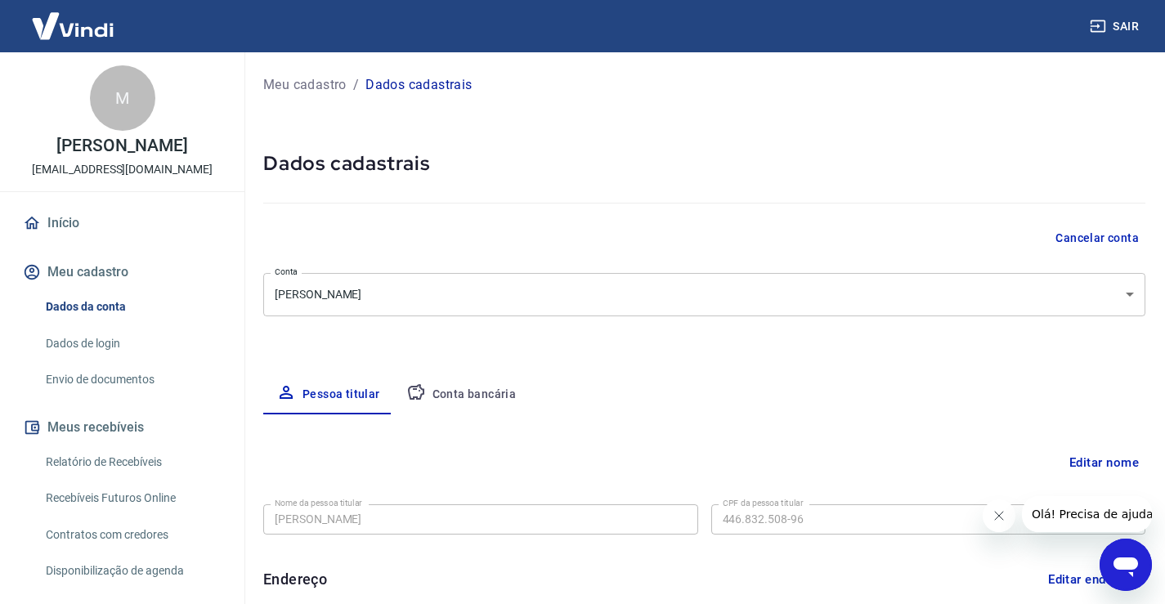
click at [95, 347] on link "Dados de login" at bounding box center [132, 344] width 186 height 34
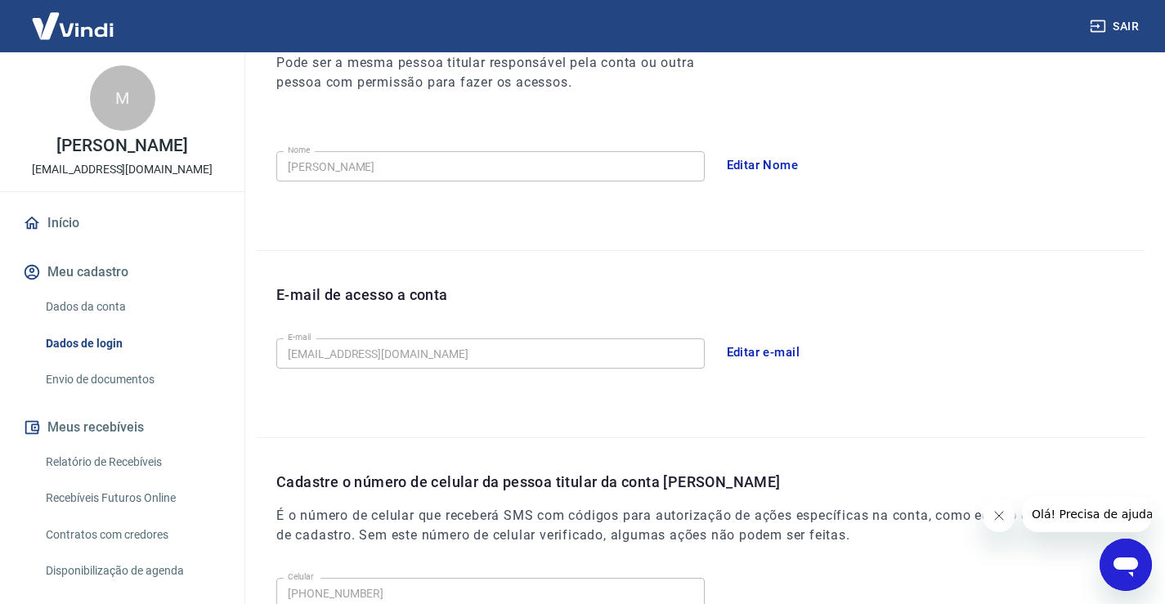
scroll to position [245, 0]
click at [755, 352] on button "Editar e-mail" at bounding box center [764, 350] width 92 height 34
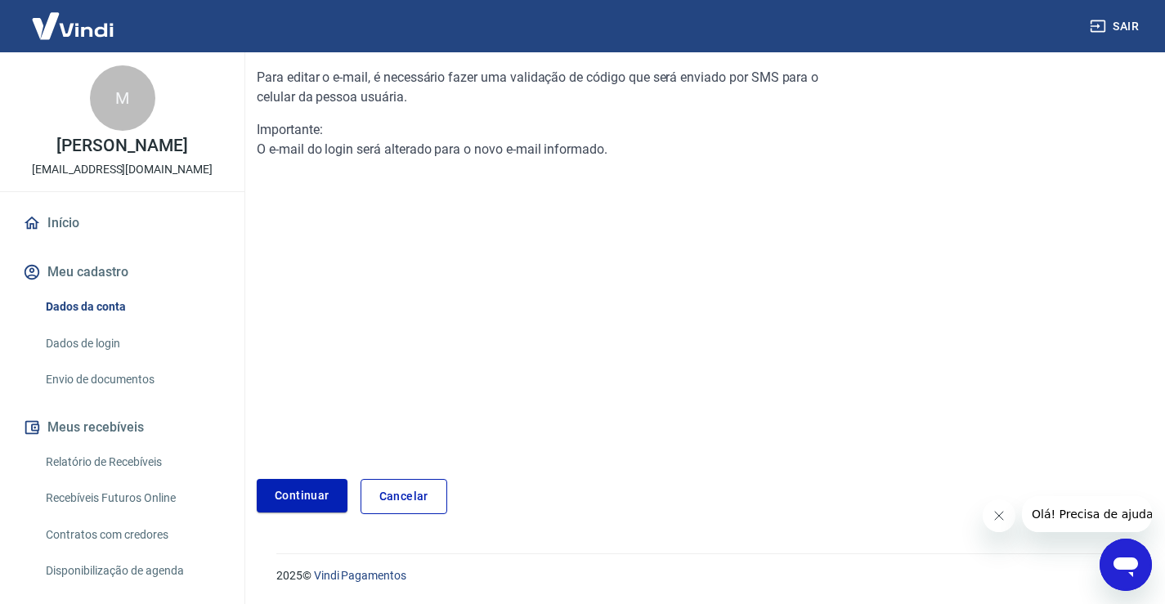
scroll to position [165, 0]
click at [293, 495] on link "Continuar" at bounding box center [302, 496] width 91 height 34
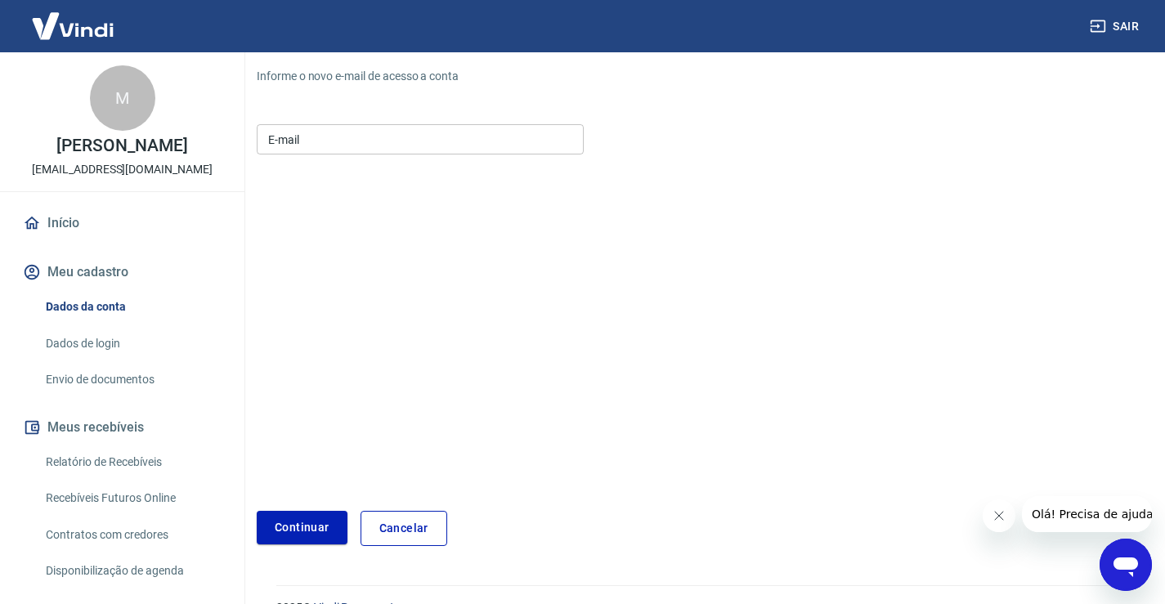
scroll to position [197, 0]
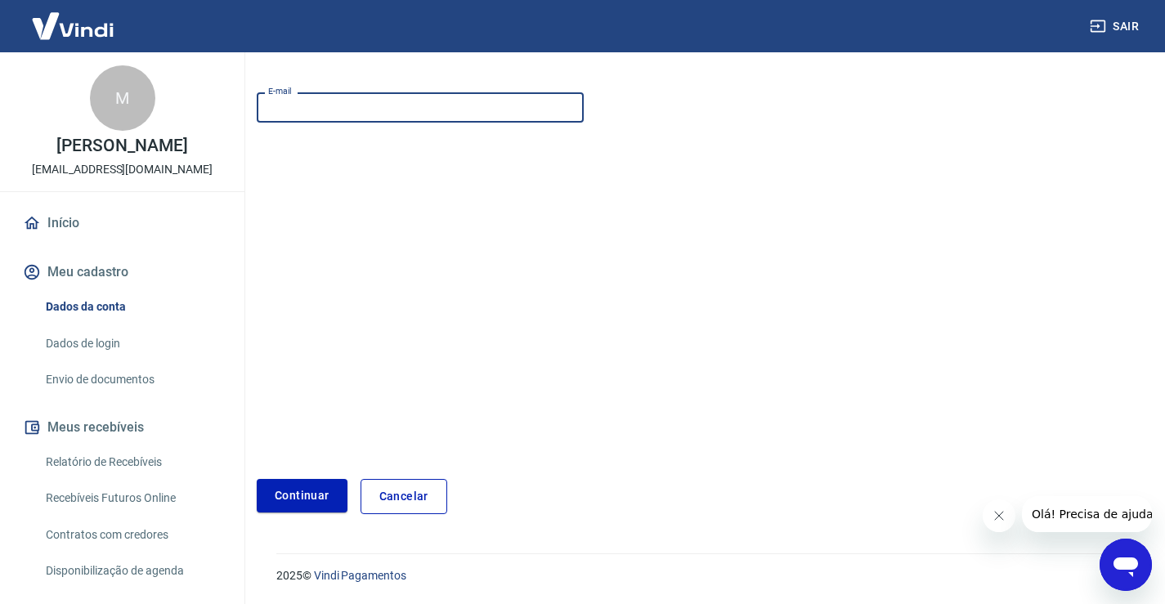
click at [336, 110] on div "Informe o novo e-mail de acesso a conta E-mail E-mail Continuar Cancelar" at bounding box center [553, 275] width 593 height 478
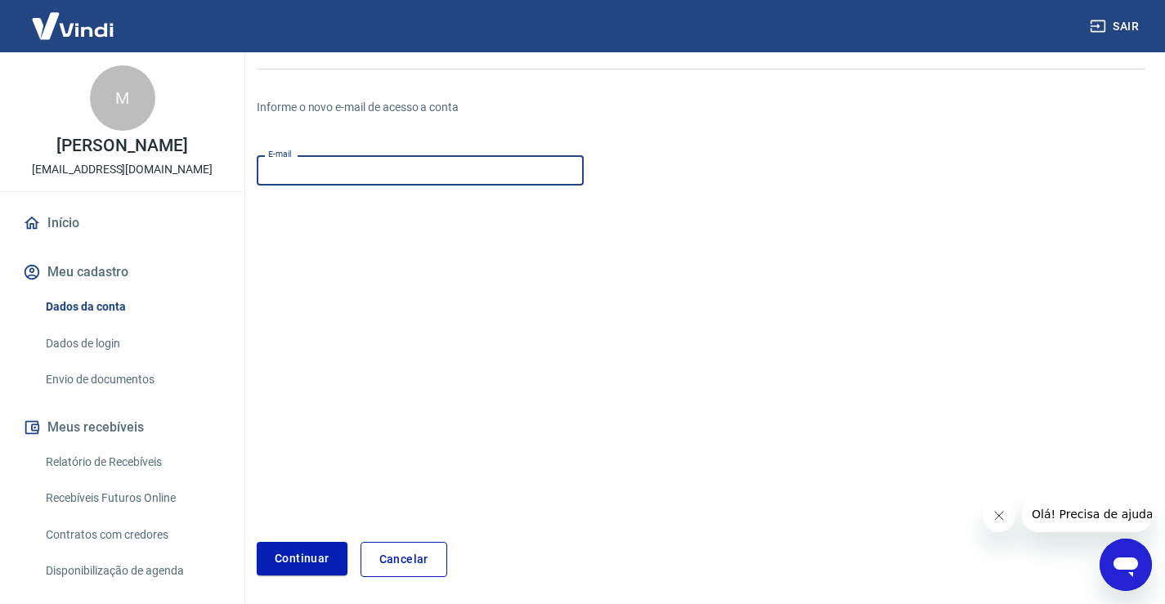
scroll to position [115, 0]
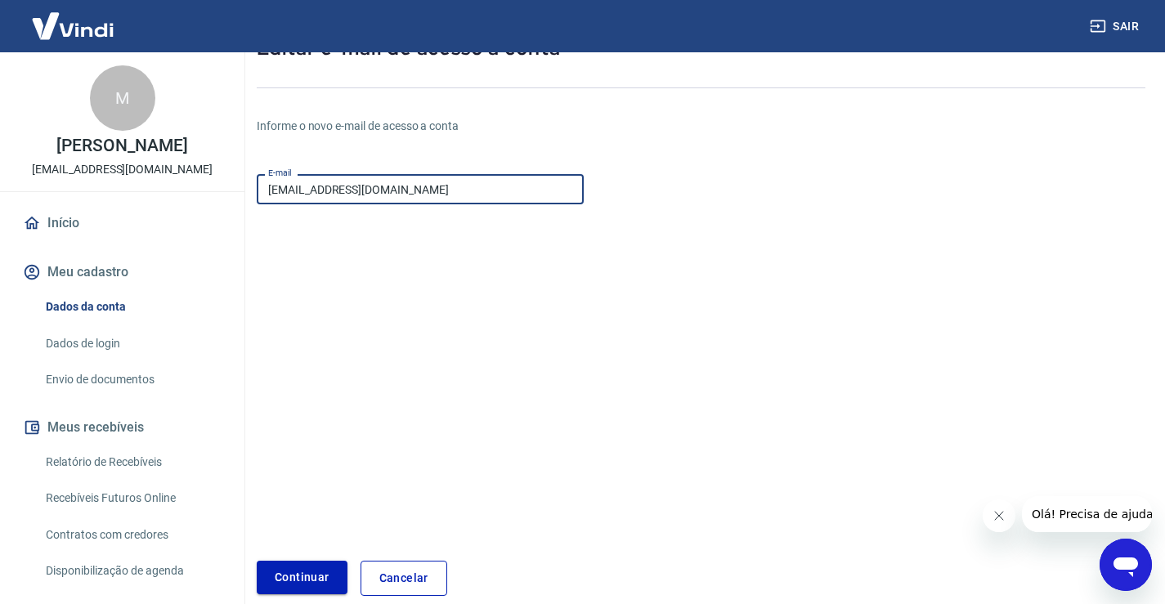
type input "[EMAIL_ADDRESS][DOMAIN_NAME]"
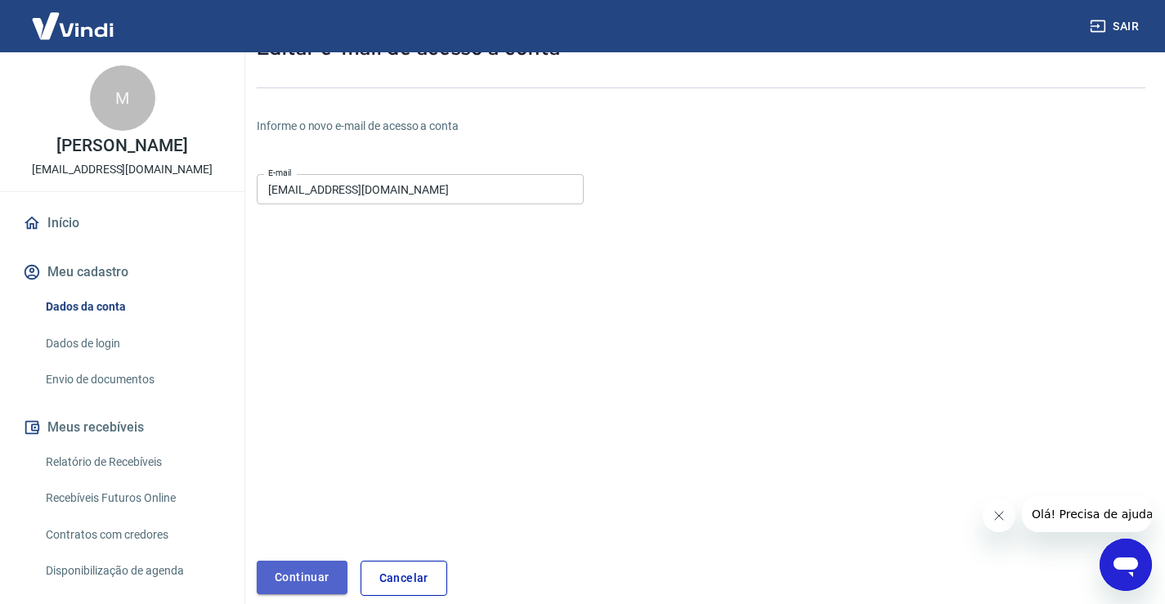
click at [280, 578] on button "Continuar" at bounding box center [302, 578] width 91 height 34
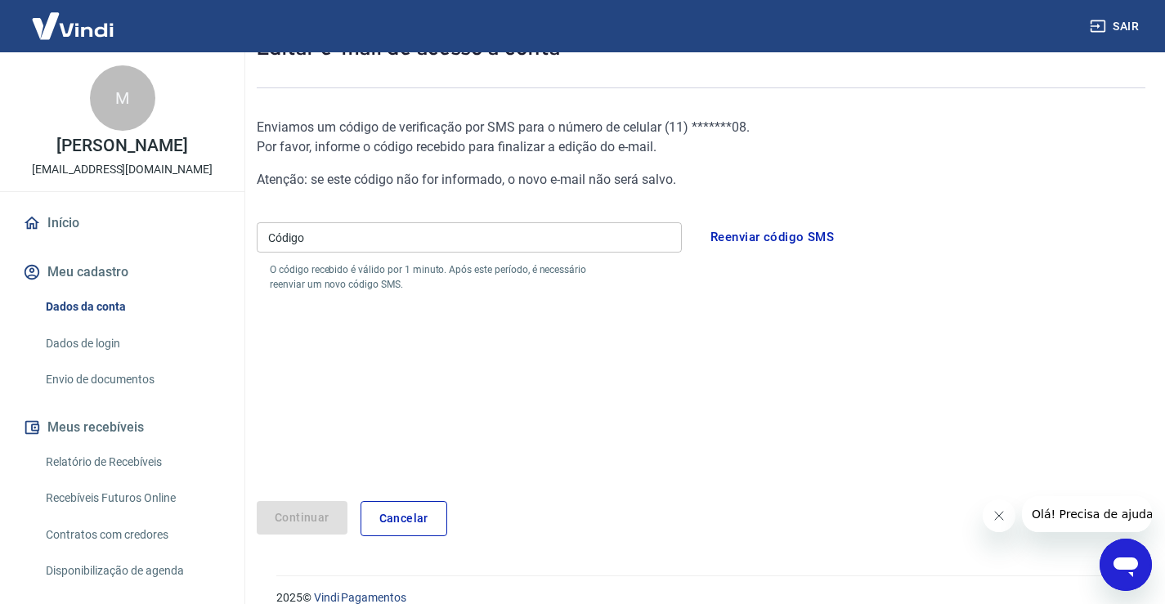
click at [374, 241] on input "Código" at bounding box center [469, 237] width 425 height 30
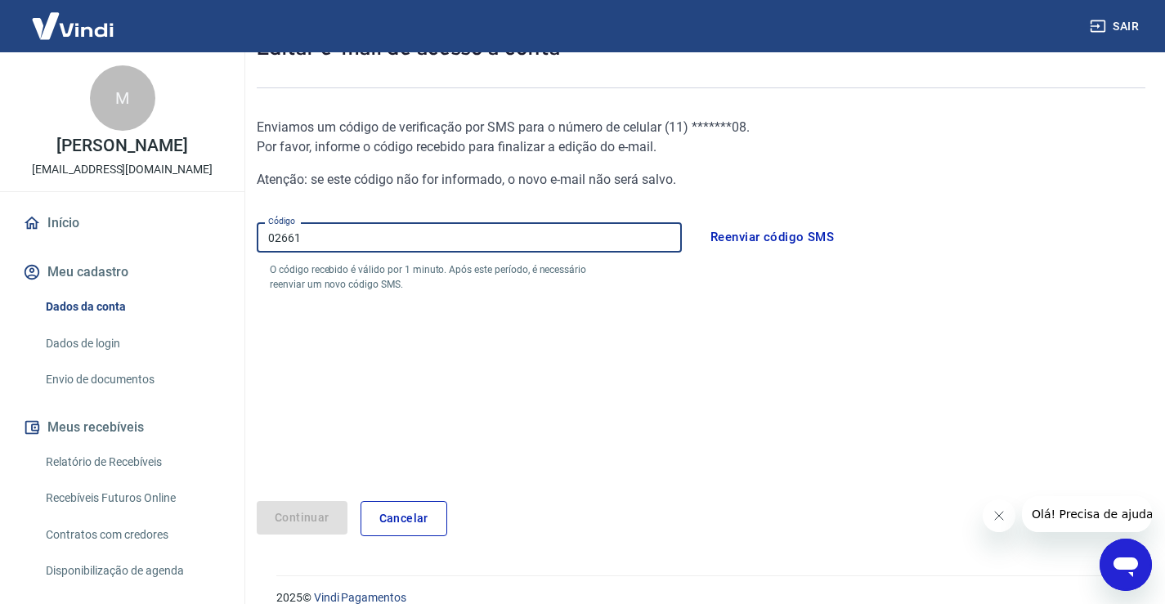
type input "026611"
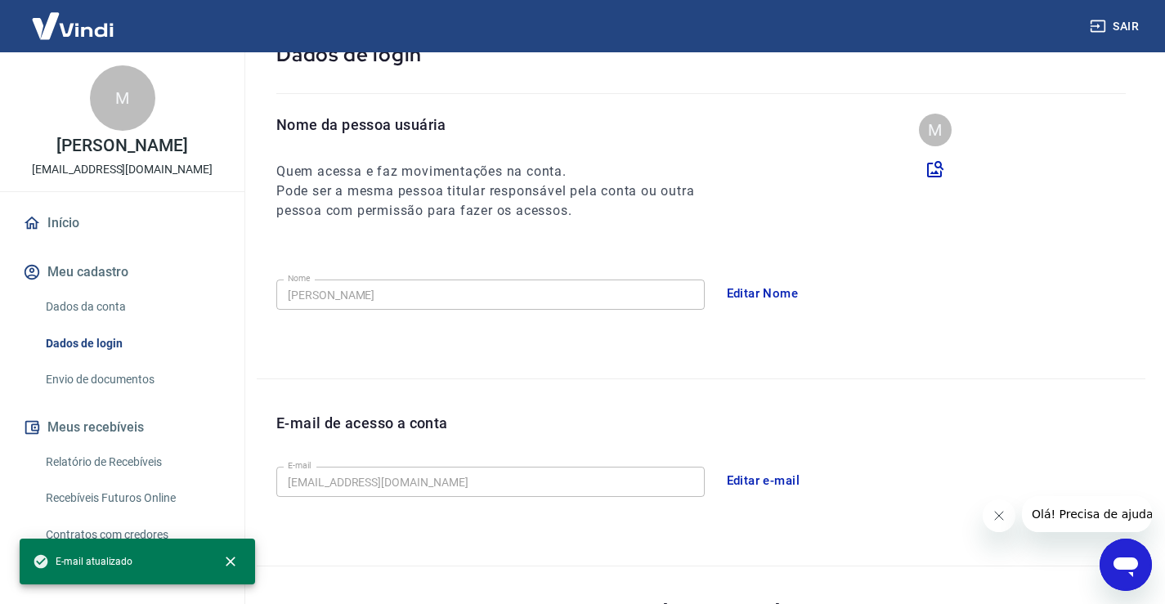
scroll to position [421, 0]
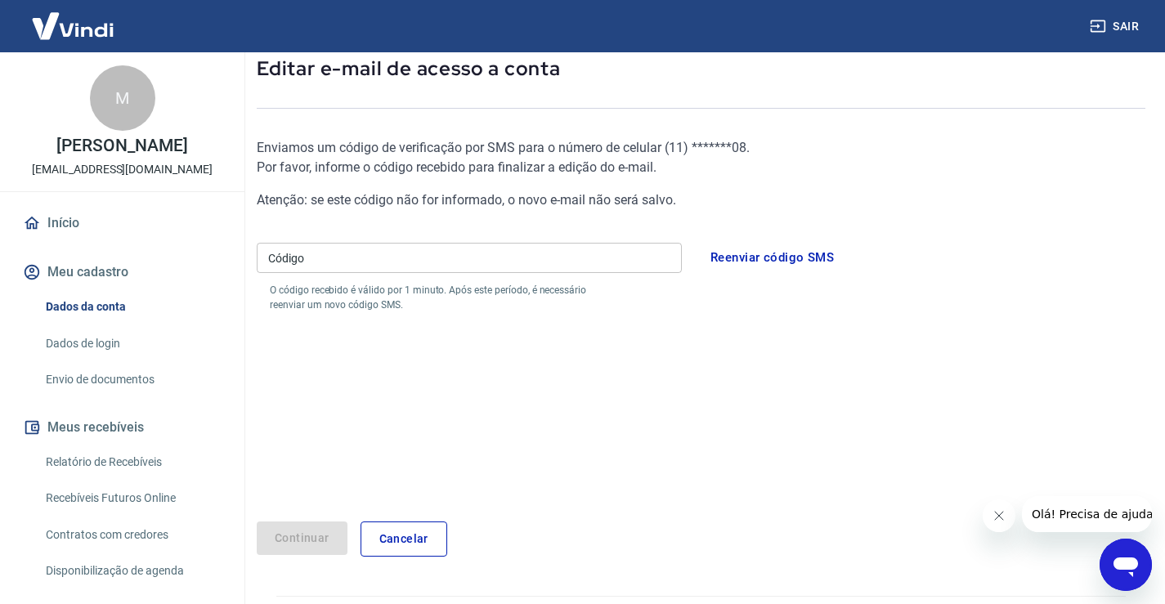
scroll to position [137, 0]
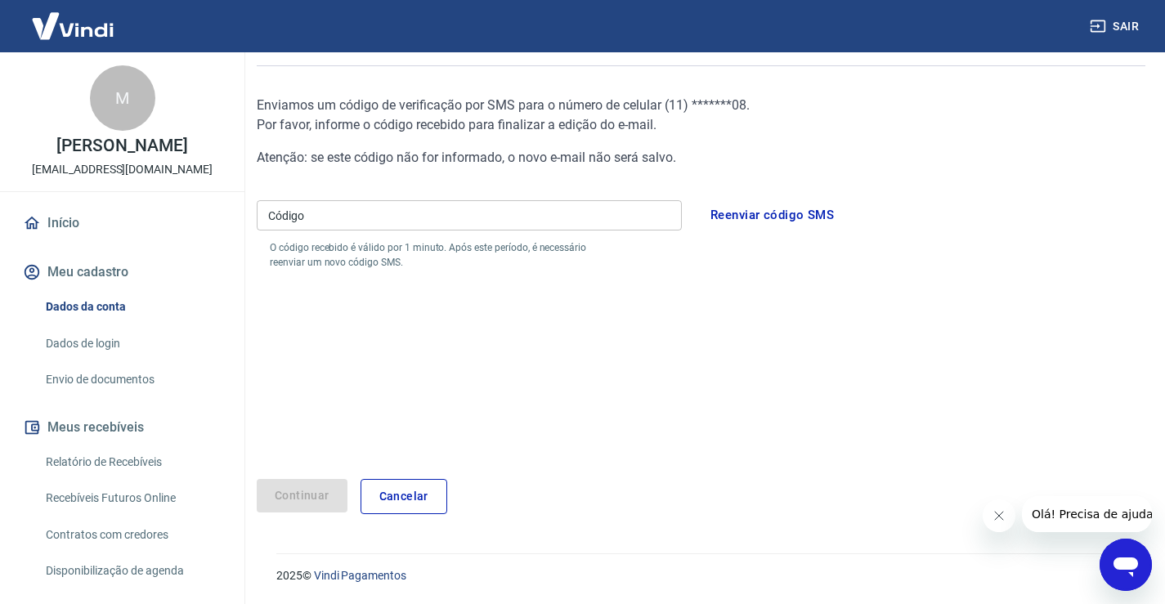
click at [59, 345] on link "Dados de login" at bounding box center [132, 344] width 186 height 34
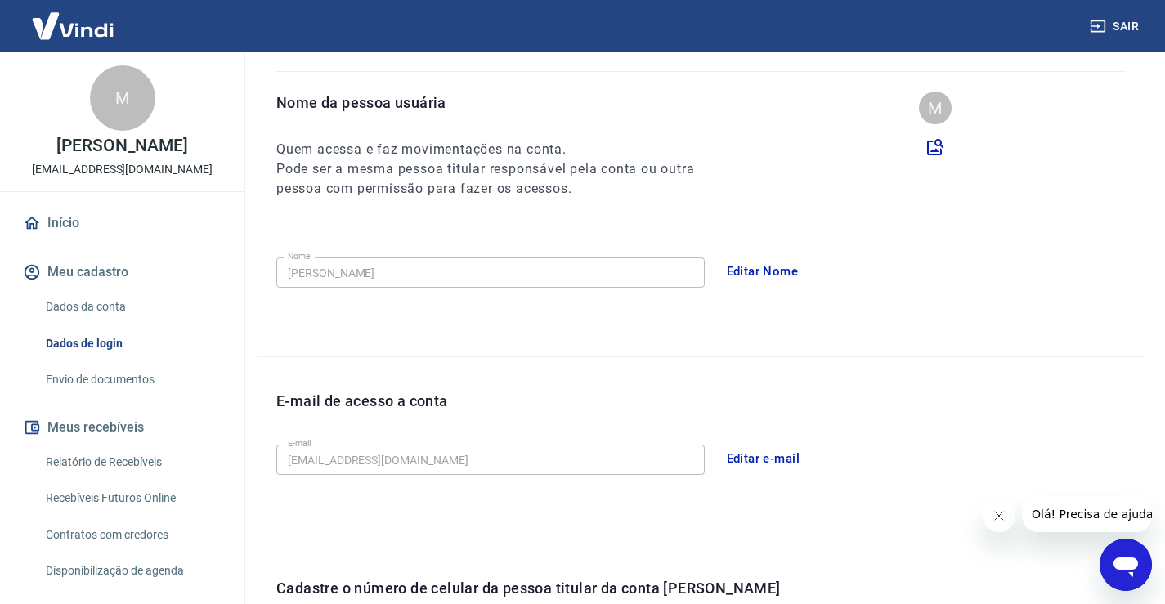
scroll to position [443, 0]
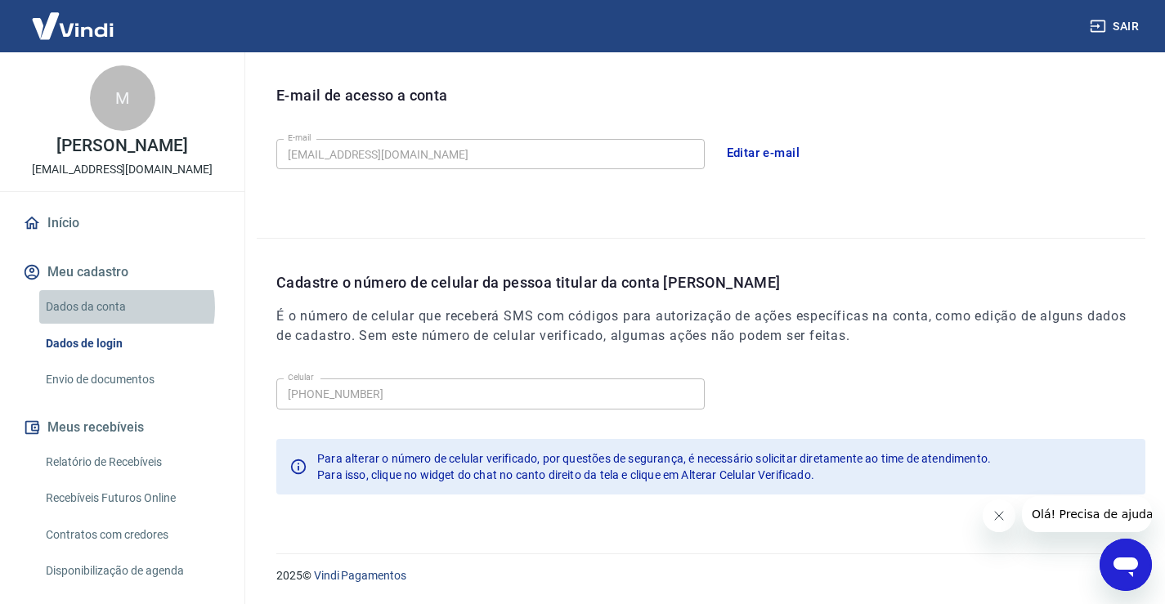
click at [114, 307] on link "Dados da conta" at bounding box center [132, 307] width 186 height 34
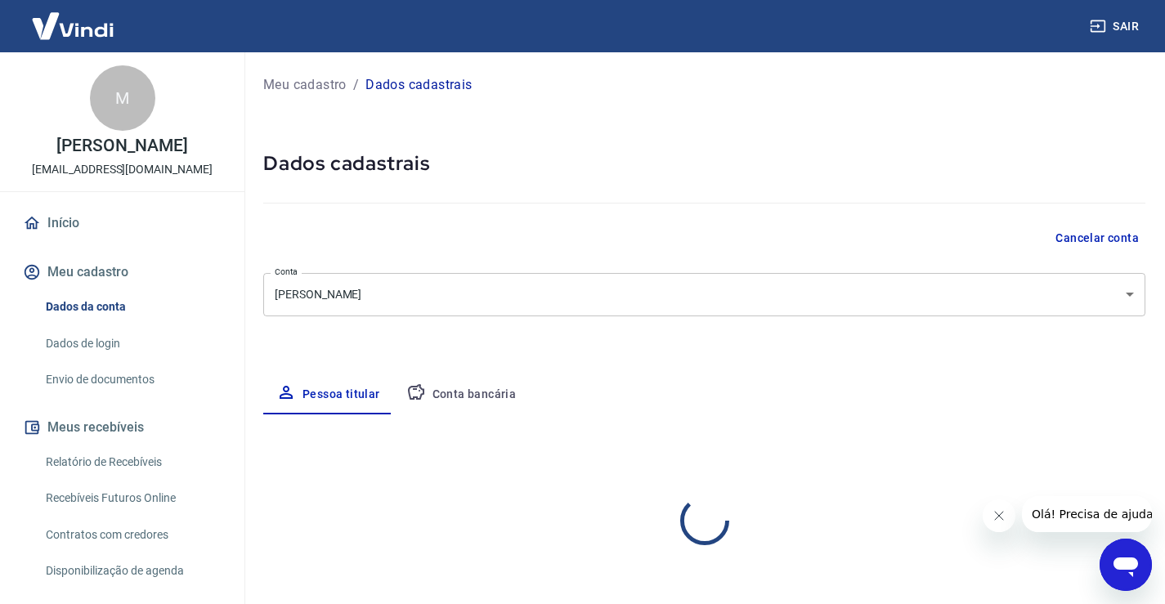
select select "SP"
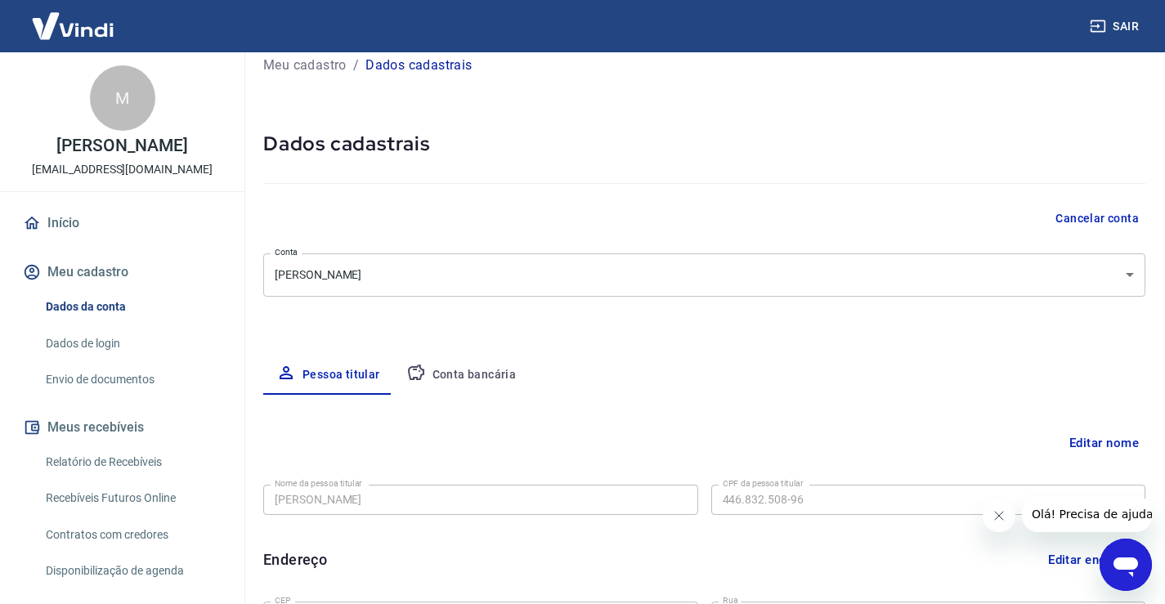
scroll to position [82, 0]
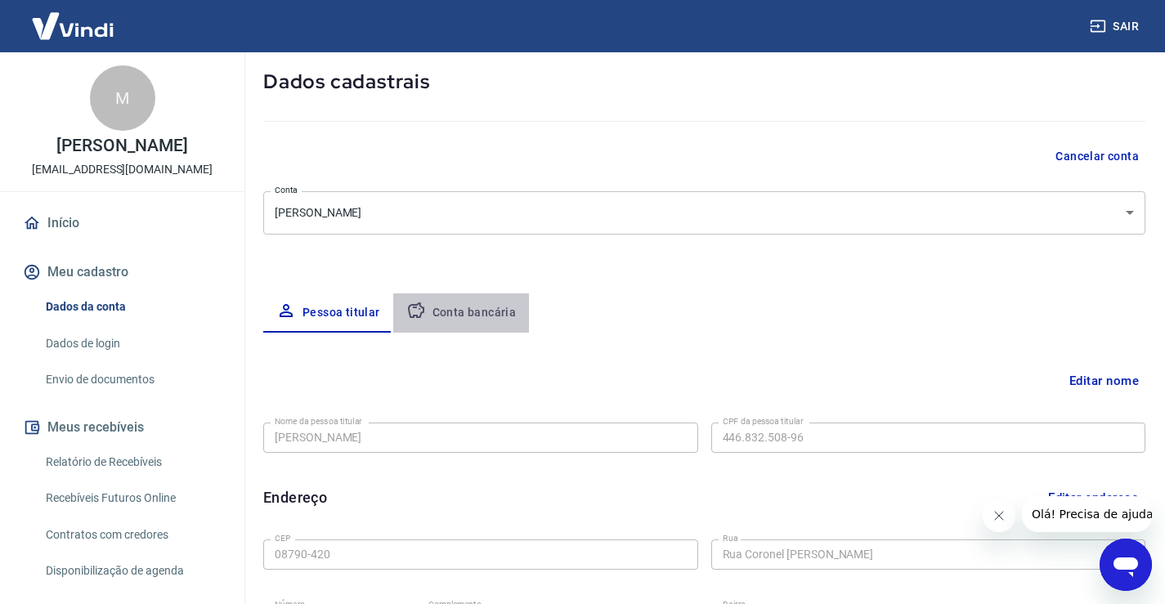
click at [490, 318] on button "Conta bancária" at bounding box center [461, 312] width 137 height 39
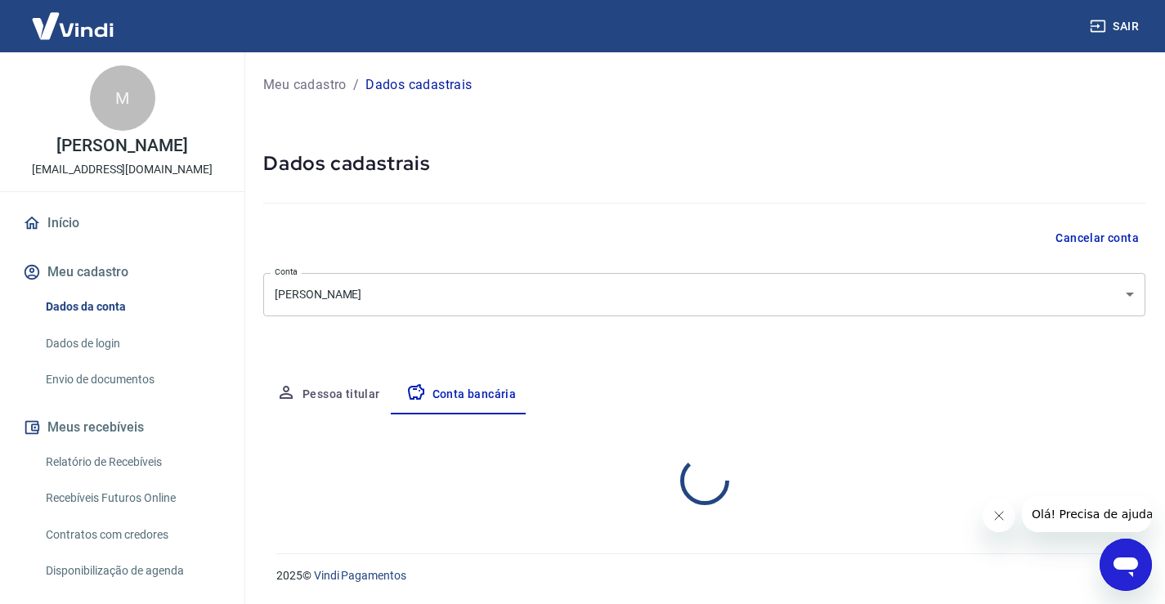
select select "1"
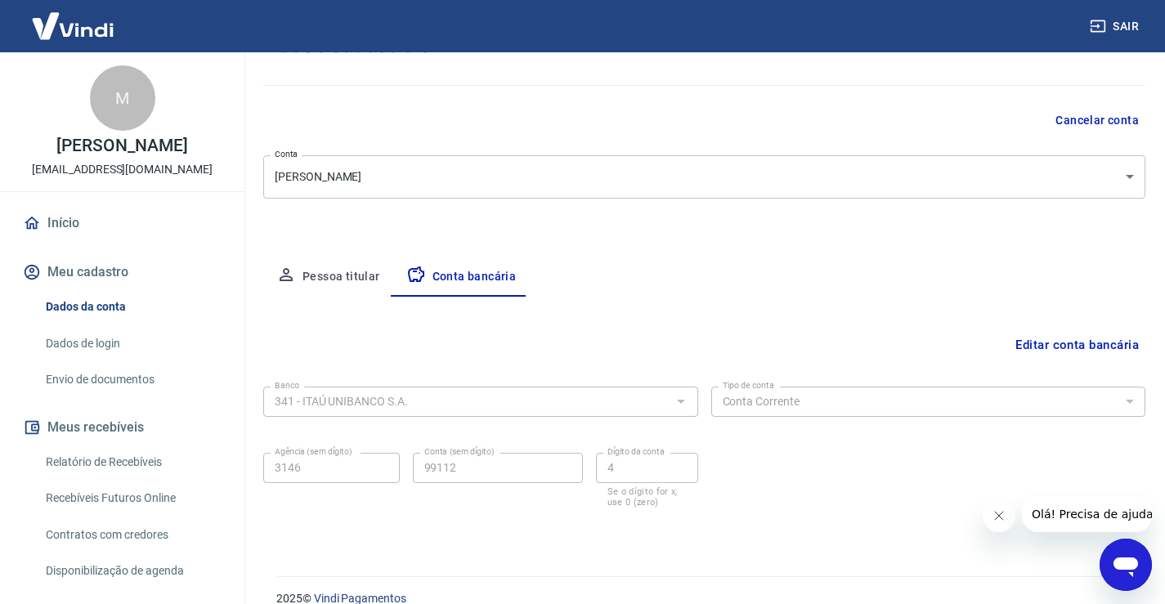
scroll to position [141, 0]
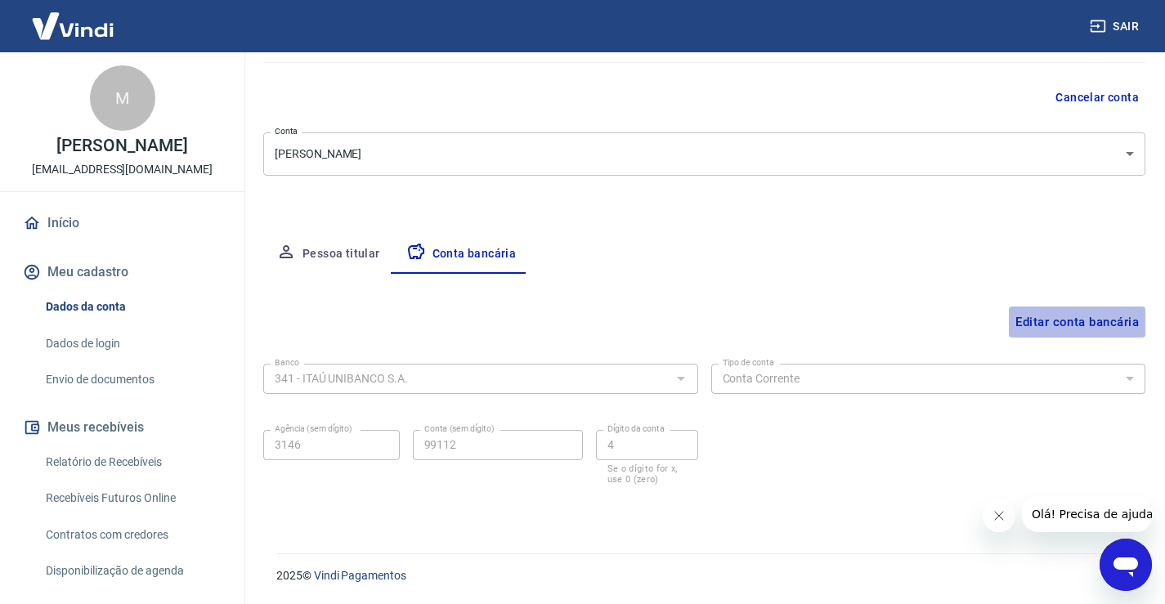
click at [1069, 321] on button "Editar conta bancária" at bounding box center [1077, 322] width 137 height 31
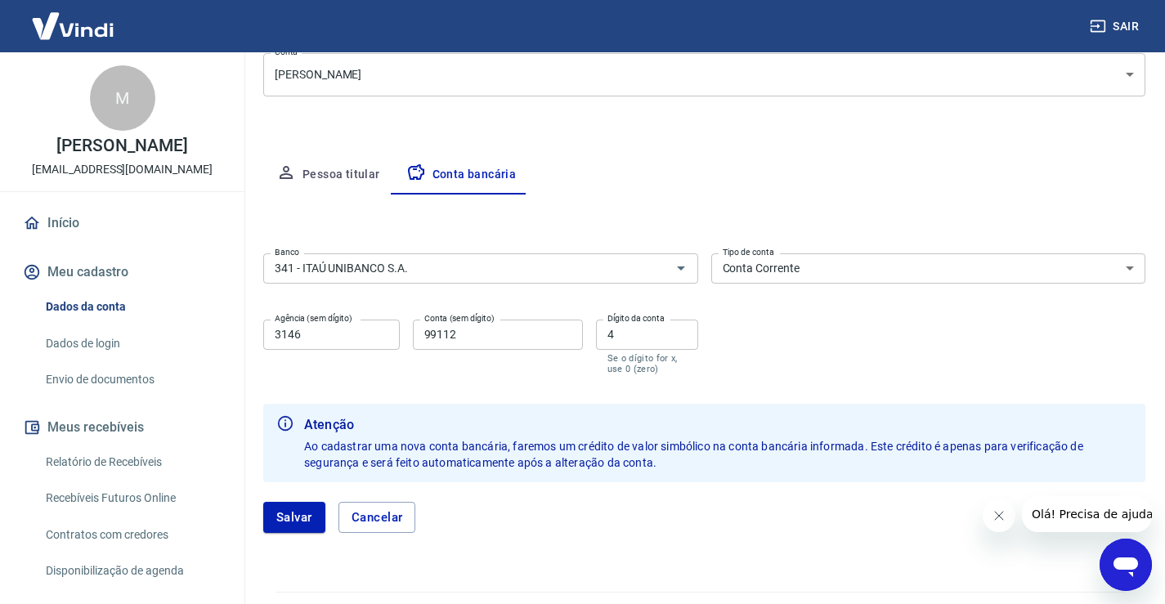
scroll to position [222, 0]
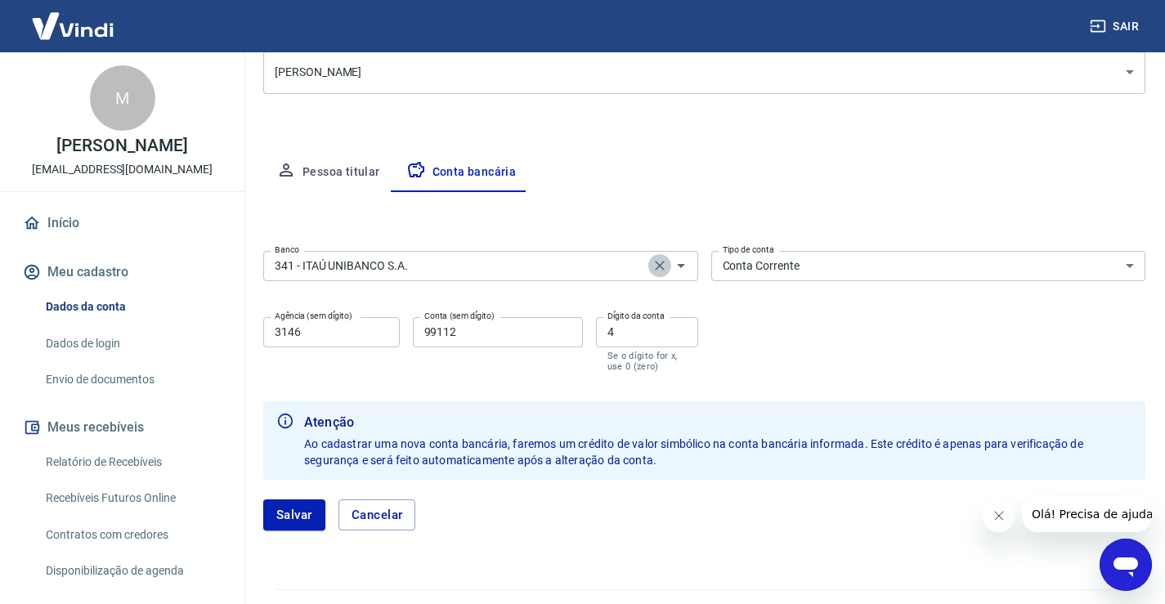
click at [659, 271] on icon "Clear" at bounding box center [659, 265] width 16 height 16
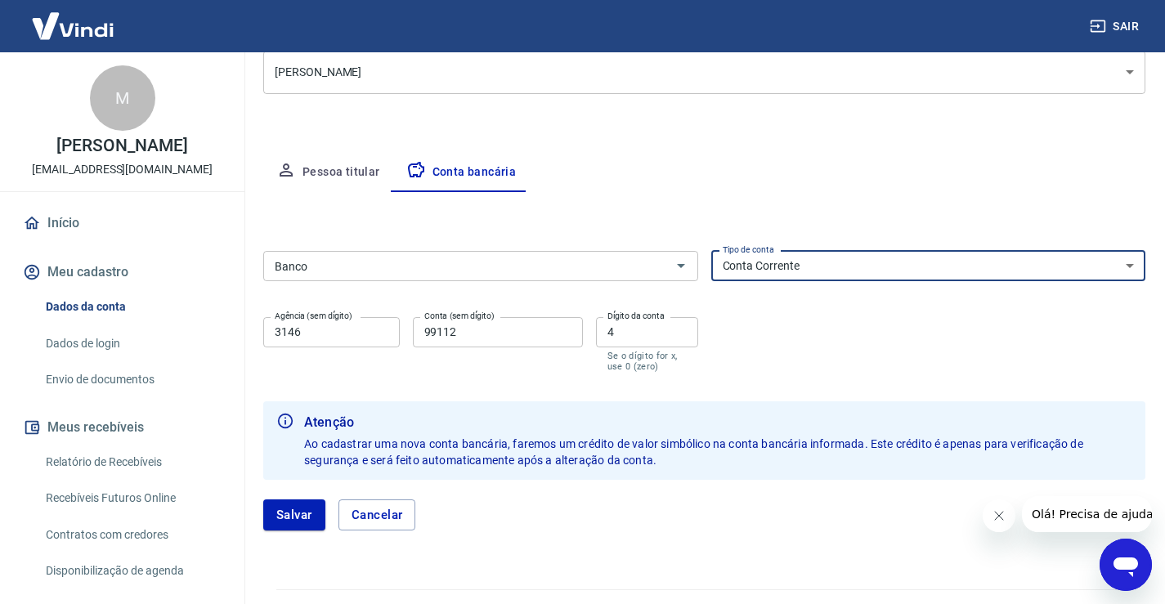
click at [1118, 264] on select "Conta Corrente Conta Poupança" at bounding box center [928, 266] width 435 height 30
select select
click at [711, 251] on select "Conta Corrente Conta Poupança" at bounding box center [928, 266] width 435 height 30
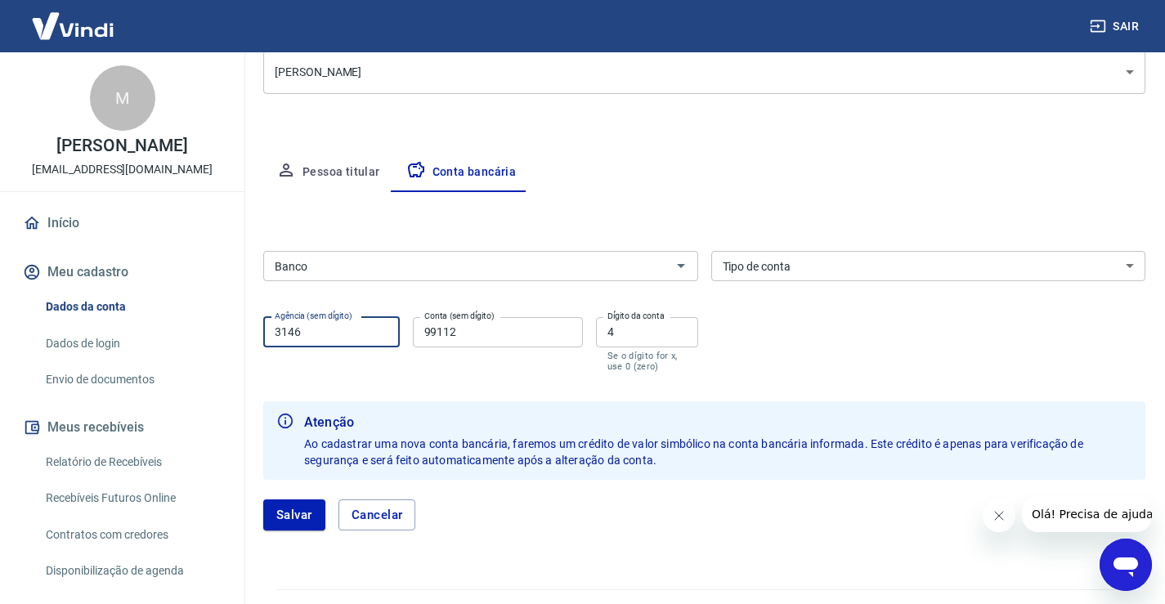
drag, startPoint x: 372, startPoint y: 336, endPoint x: 235, endPoint y: 340, distance: 136.6
click at [237, 340] on div "Sair M MARINA MIE MURAKOSHI comercialfiglia@gmail.com Início Meu cadastro Dados…" at bounding box center [582, 80] width 1165 height 604
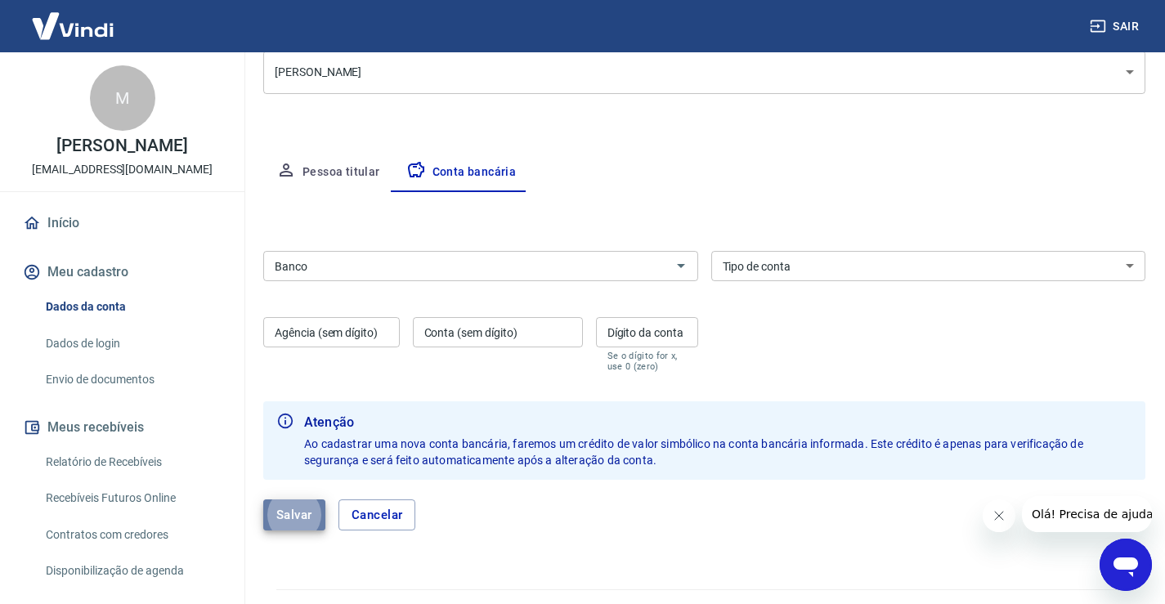
click at [307, 517] on button "Salvar" at bounding box center [294, 514] width 62 height 31
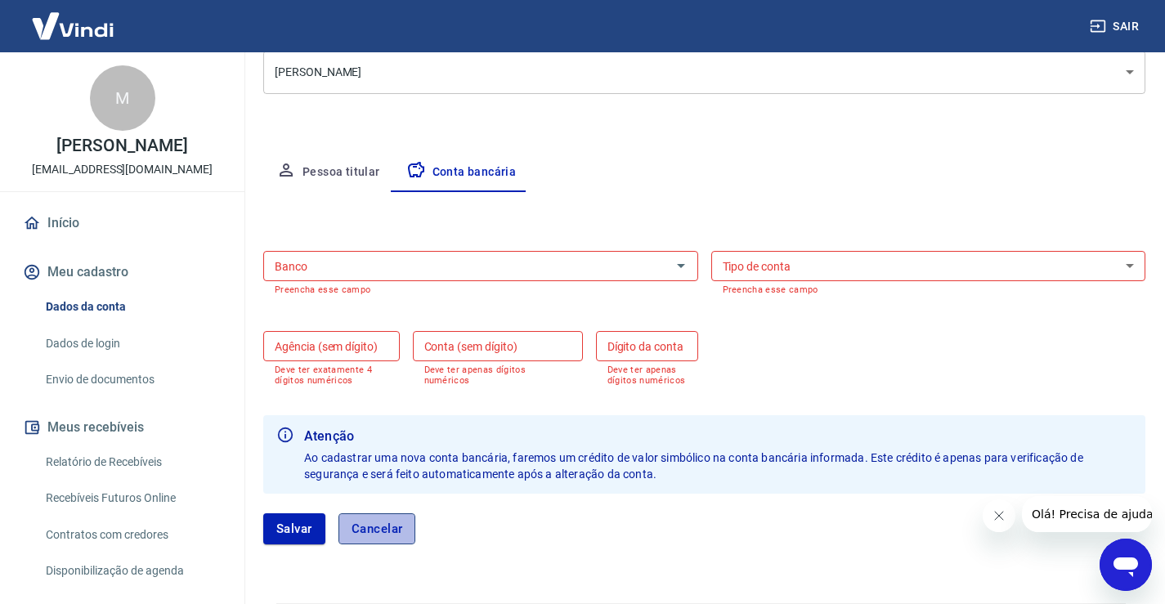
click at [396, 526] on button "Cancelar" at bounding box center [377, 528] width 78 height 31
type input "341 - ITAÚ UNIBANCO S.A."
select select "1"
type input "3146"
type input "99112"
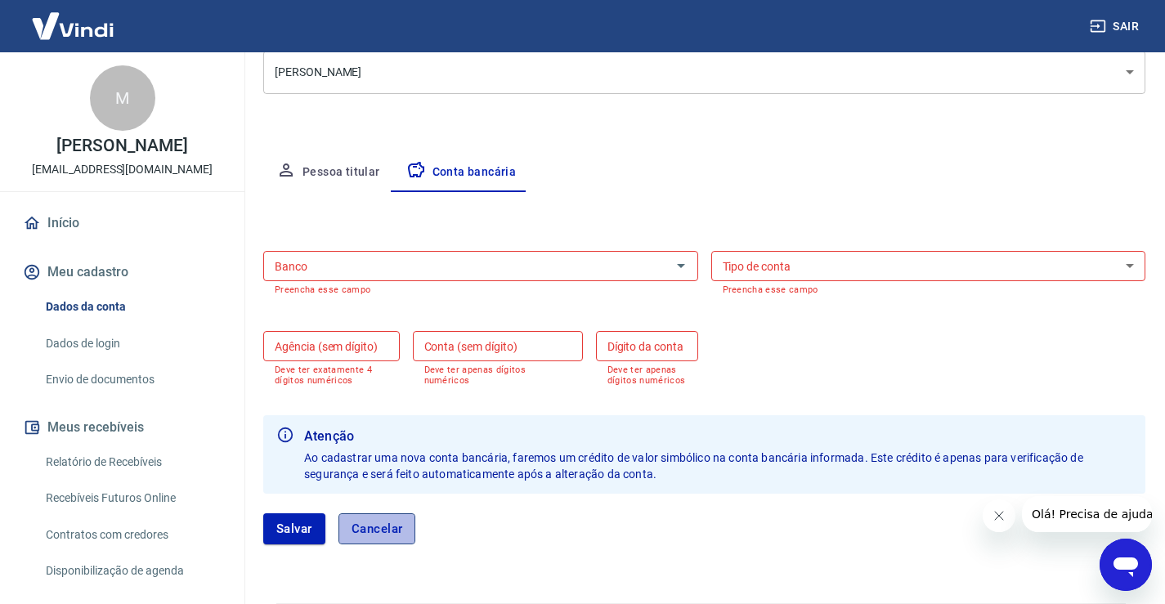
type input "4"
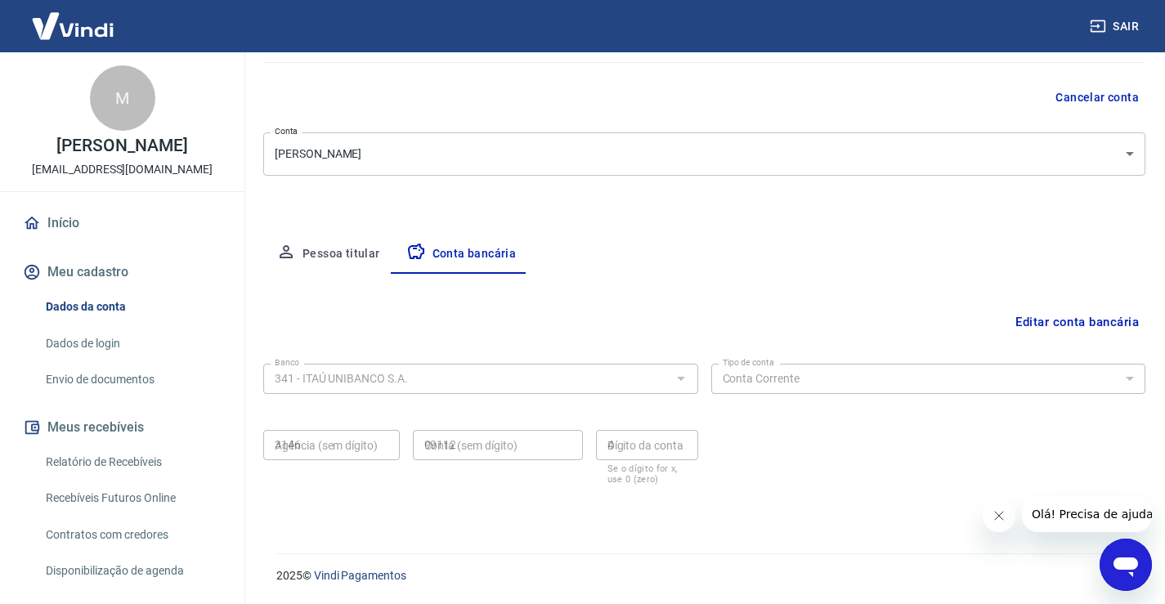
scroll to position [141, 0]
click at [75, 220] on link "Início" at bounding box center [122, 223] width 205 height 36
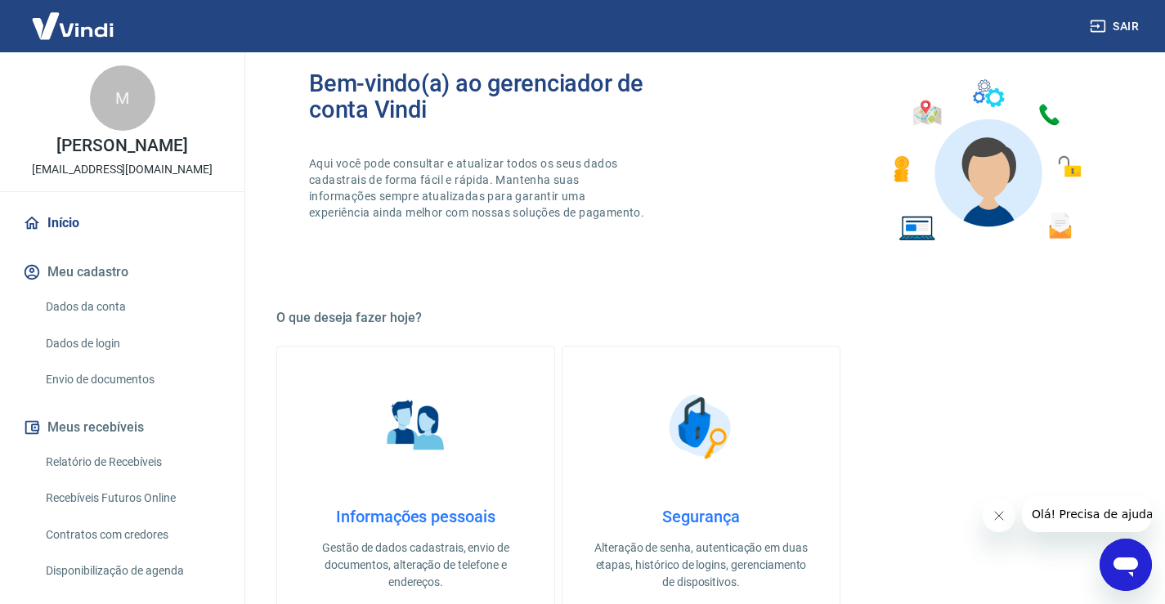
scroll to position [218, 0]
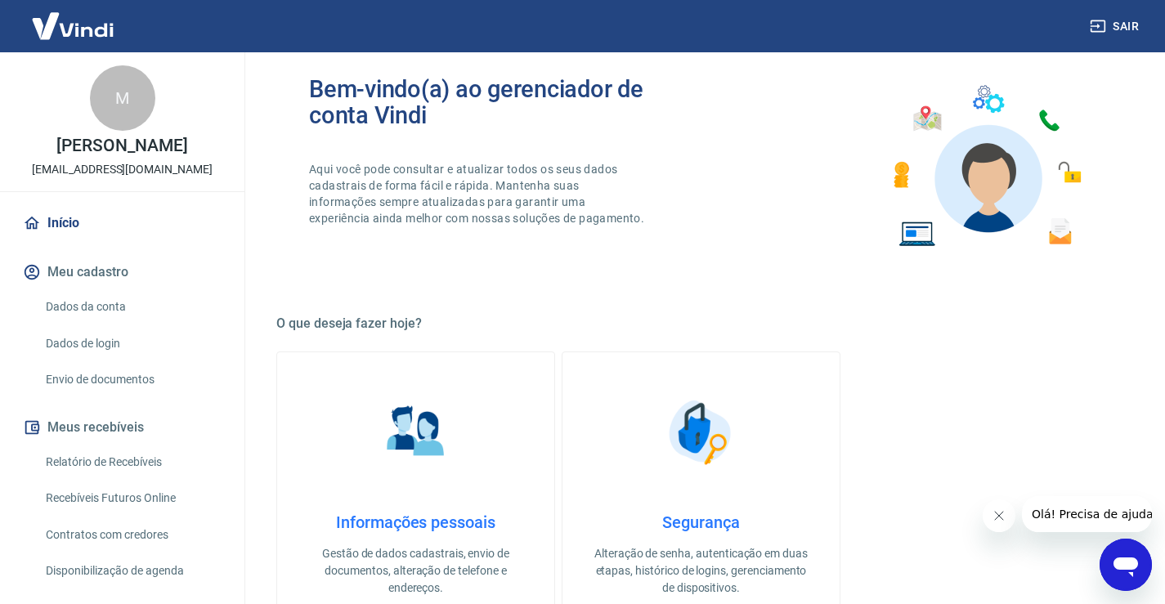
click at [1100, 30] on icon "button" at bounding box center [1098, 26] width 16 height 16
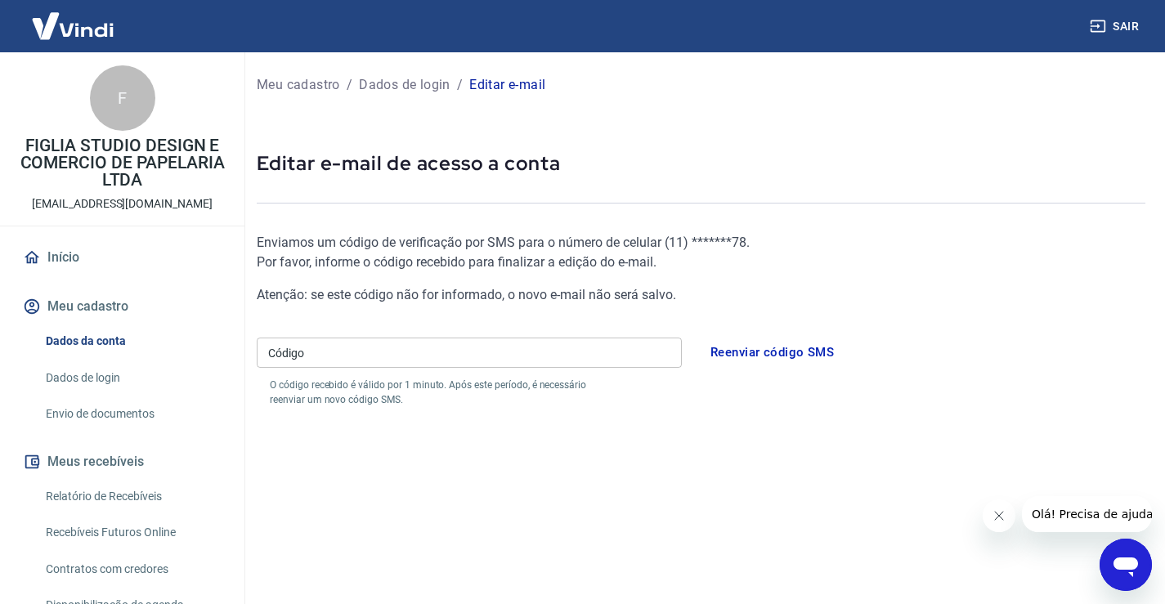
click at [91, 382] on link "Dados de login" at bounding box center [132, 378] width 186 height 34
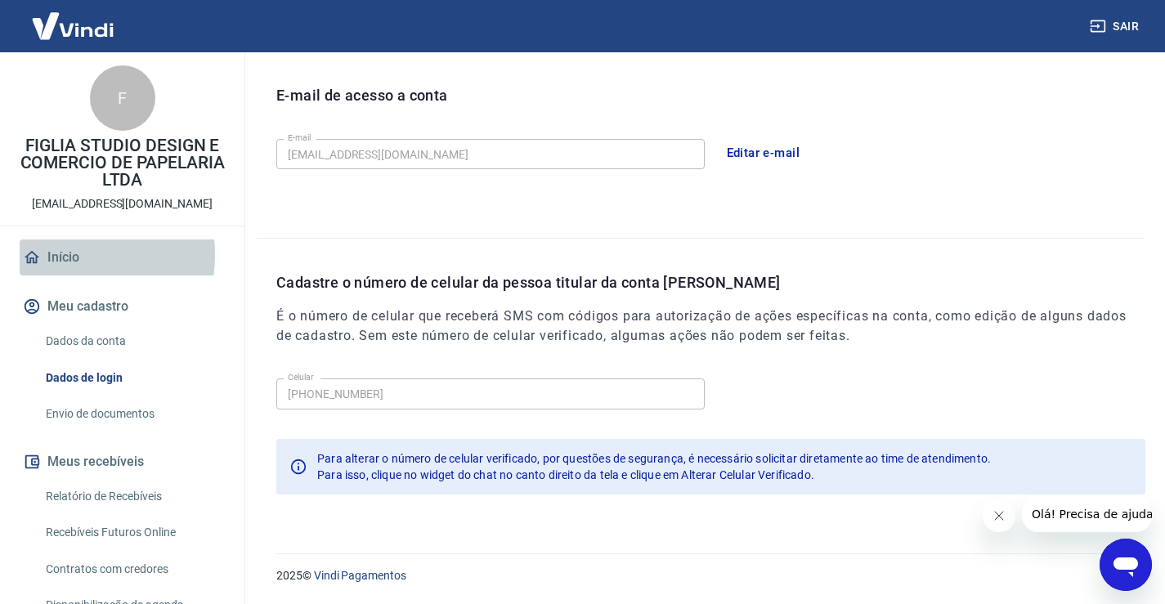
click at [68, 254] on link "Início" at bounding box center [122, 257] width 205 height 36
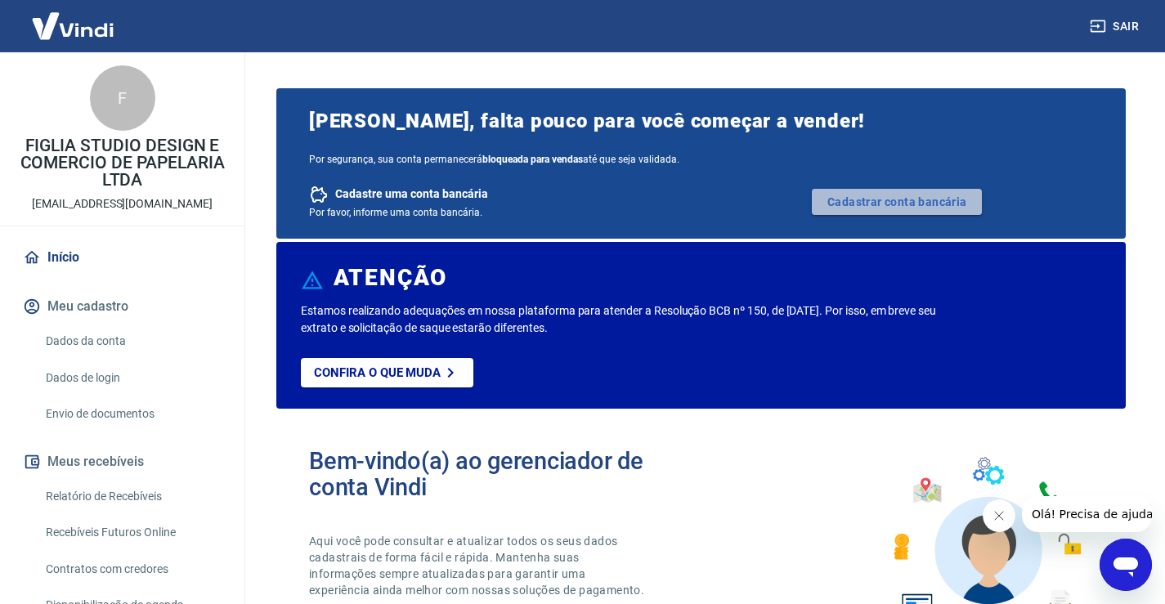
click at [885, 203] on link "Cadastrar conta bancária" at bounding box center [897, 202] width 170 height 26
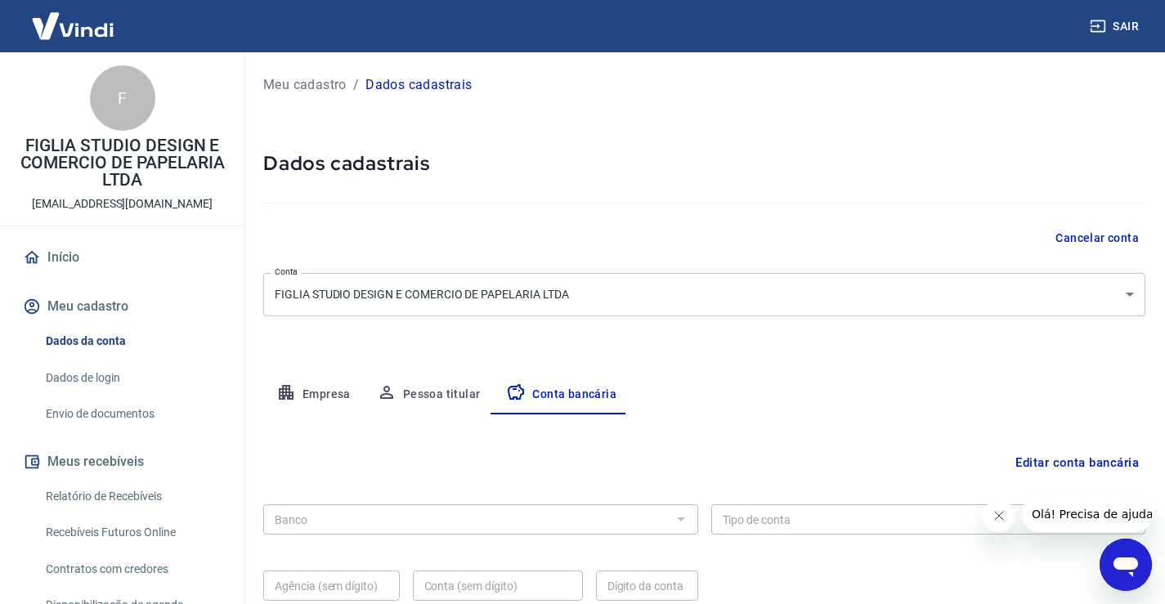
scroll to position [82, 0]
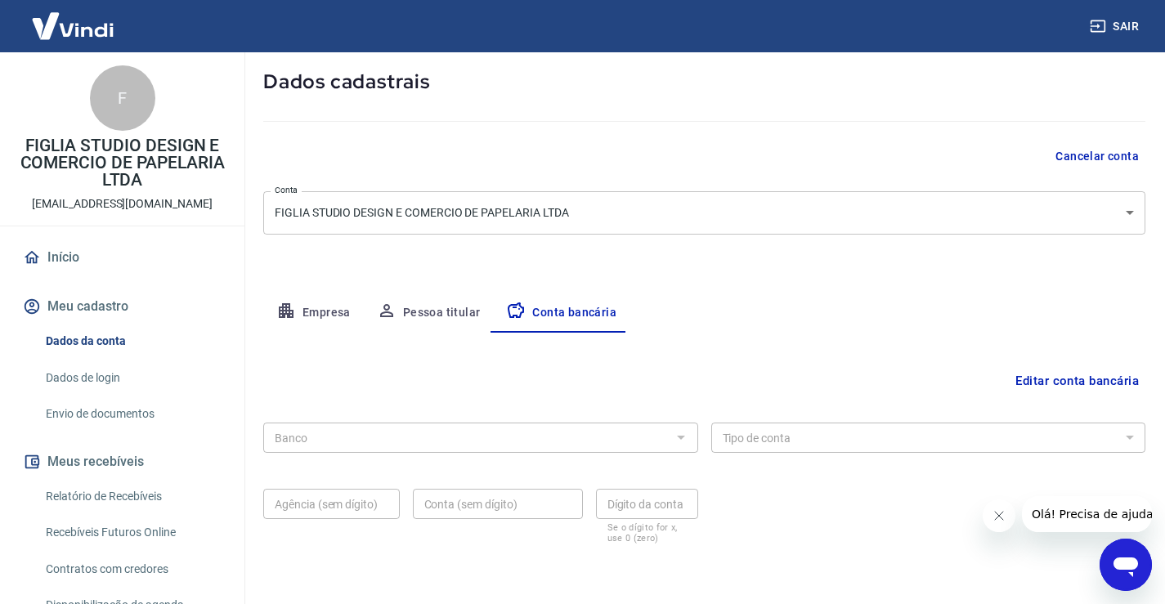
click at [1119, 374] on button "Editar conta bancária" at bounding box center [1077, 380] width 137 height 31
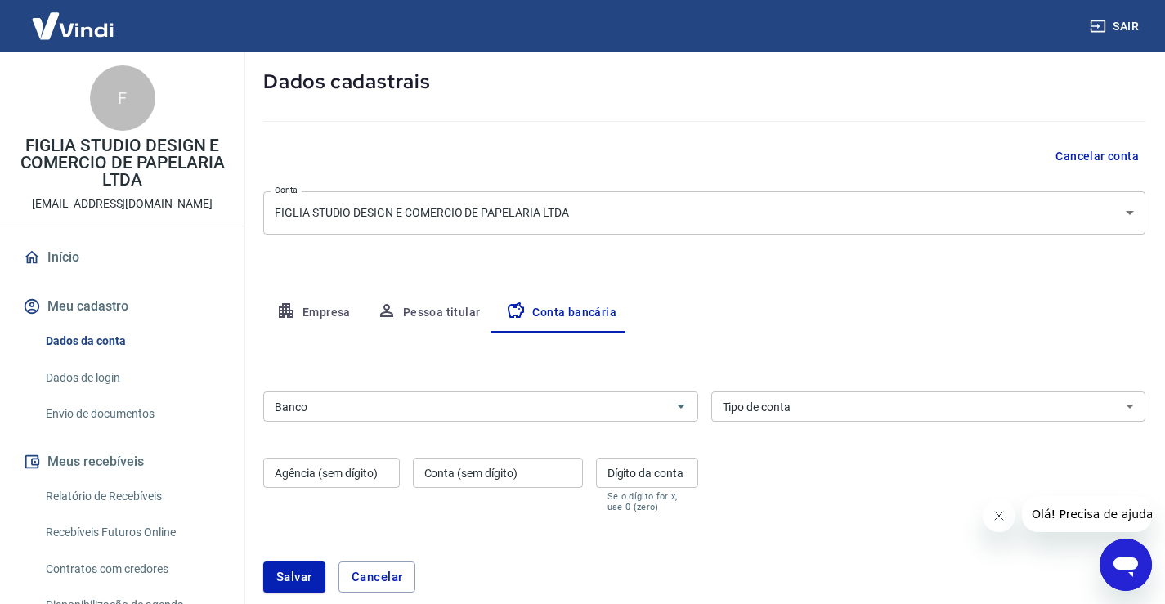
click at [397, 413] on input "Banco" at bounding box center [467, 406] width 398 height 20
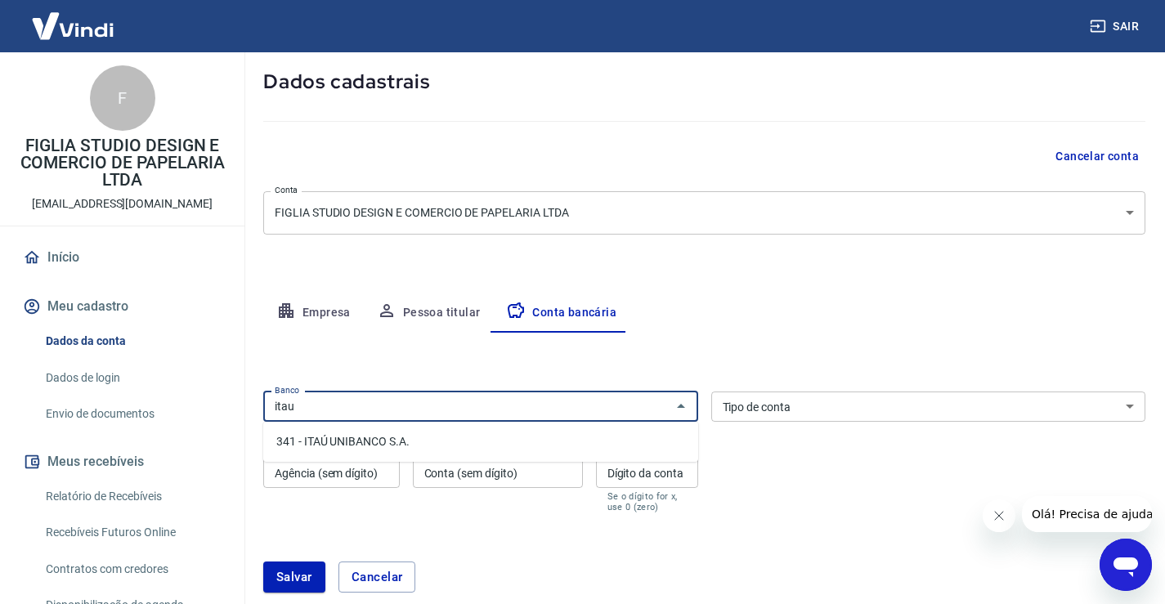
click at [363, 441] on li "341 - ITAÚ UNIBANCO S.A." at bounding box center [480, 441] width 435 height 27
type input "341 - ITAÚ UNIBANCO S.A."
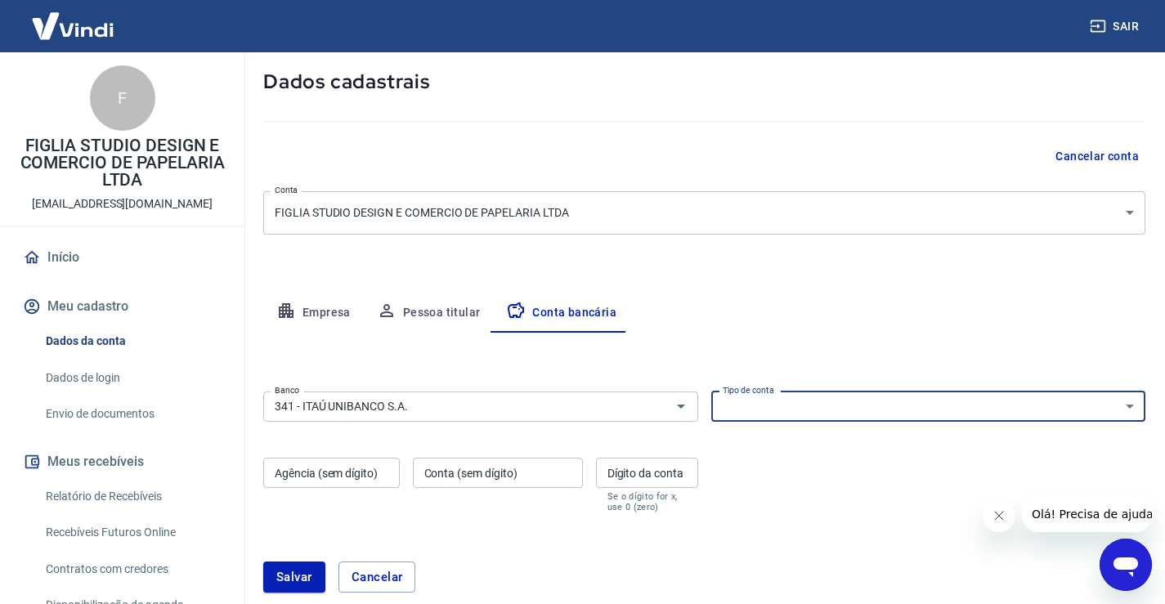
click at [747, 403] on select "Conta Corrente Conta Poupança" at bounding box center [928, 407] width 435 height 30
select select "1"
click at [711, 392] on select "Conta Corrente Conta Poupança" at bounding box center [928, 407] width 435 height 30
click at [361, 469] on input "Agência (sem dígito)" at bounding box center [331, 473] width 137 height 30
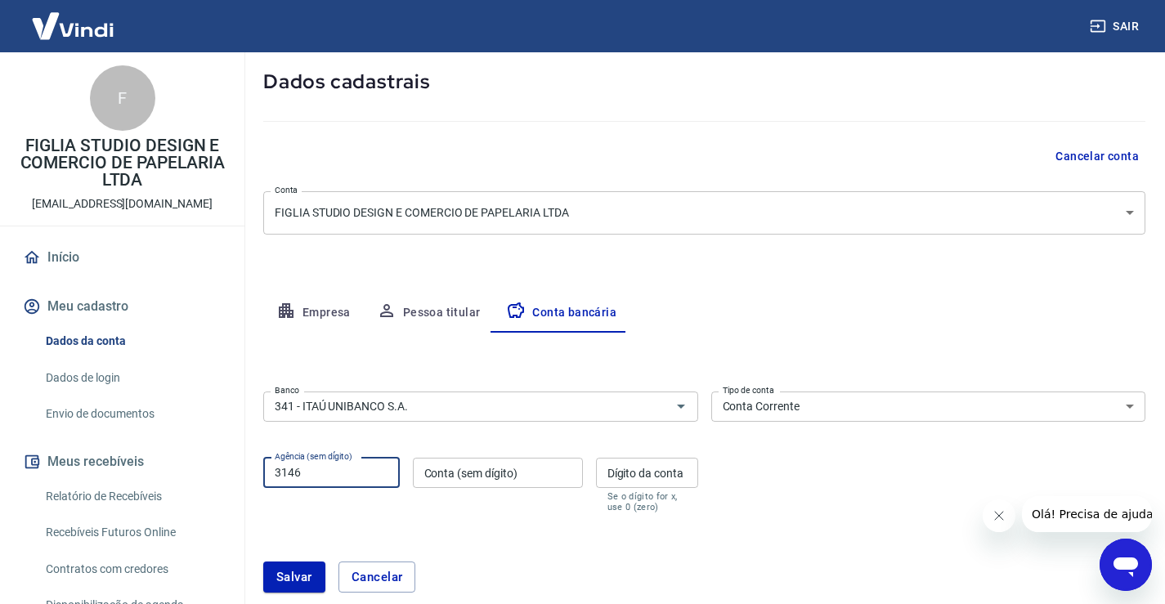
type input "3146"
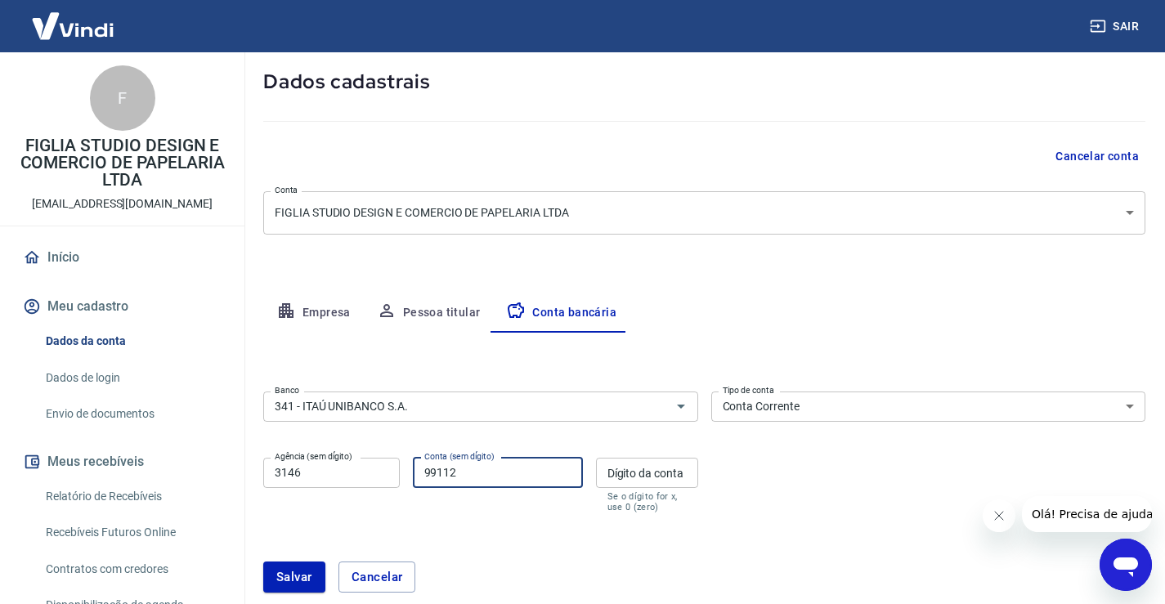
type input "99112"
type input "4"
click at [292, 580] on button "Salvar" at bounding box center [294, 577] width 62 height 31
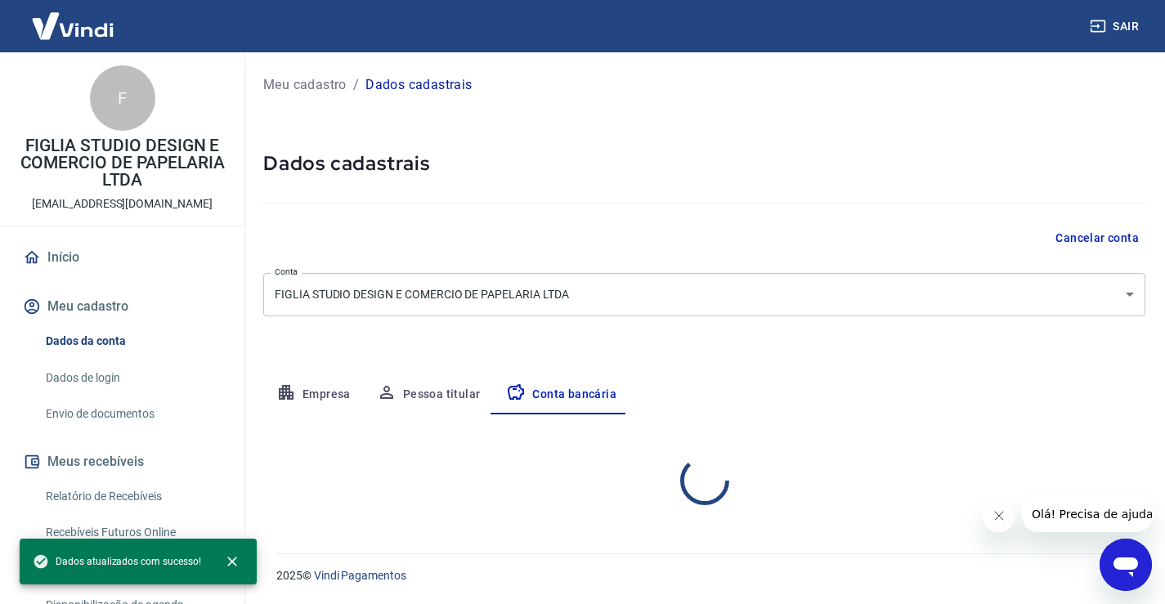
scroll to position [0, 0]
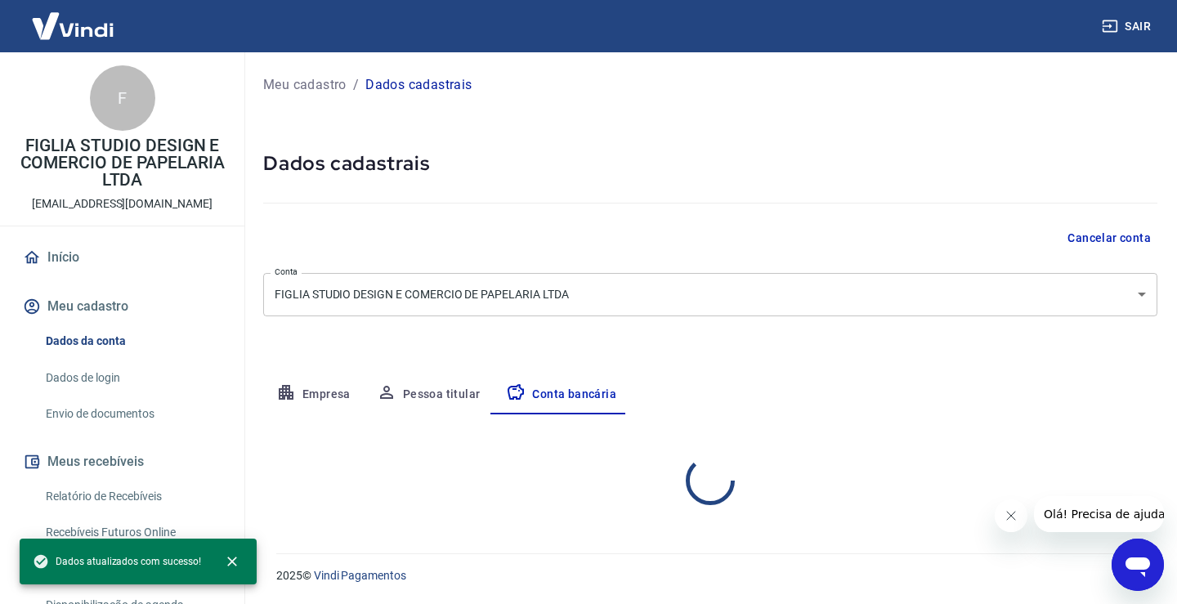
select select "1"
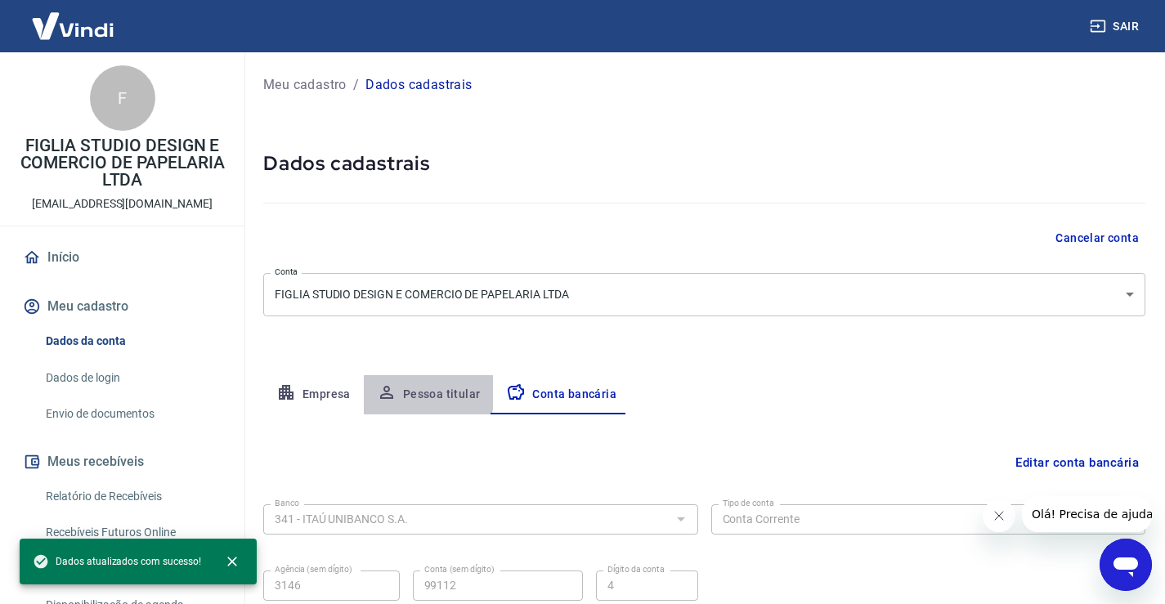
click at [405, 392] on button "Pessoa titular" at bounding box center [429, 394] width 130 height 39
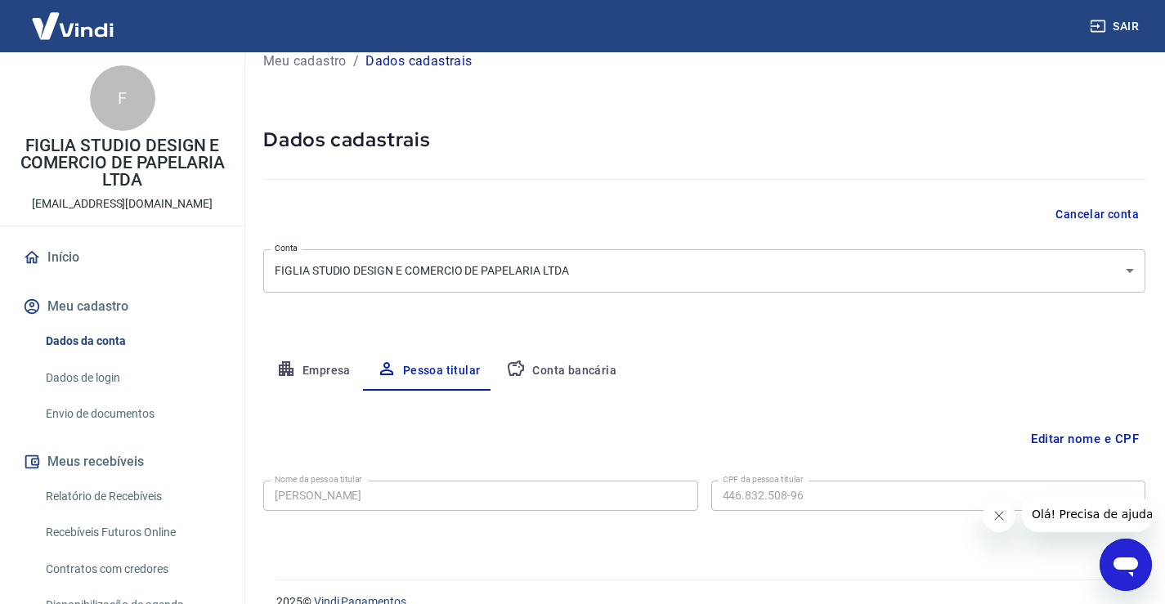
scroll to position [50, 0]
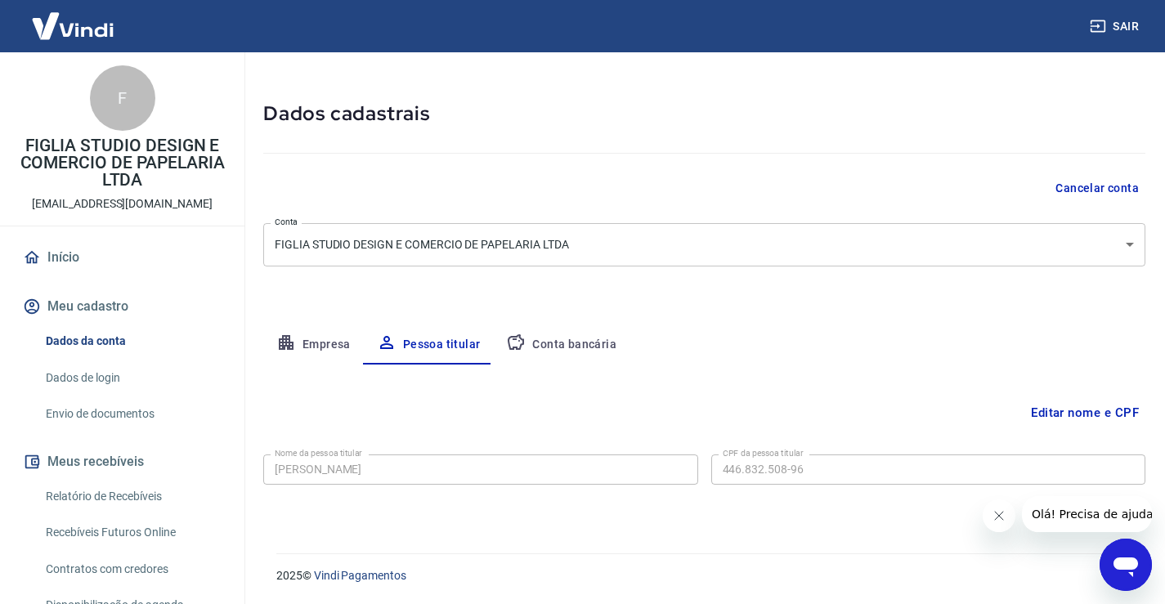
click at [311, 347] on button "Empresa" at bounding box center [313, 344] width 101 height 39
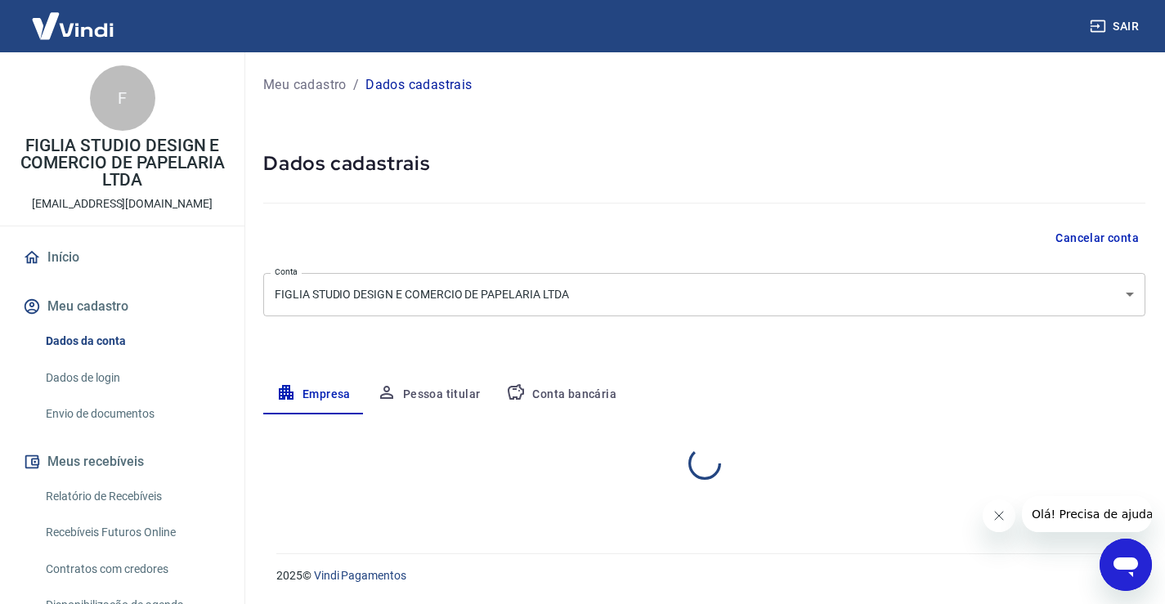
scroll to position [0, 0]
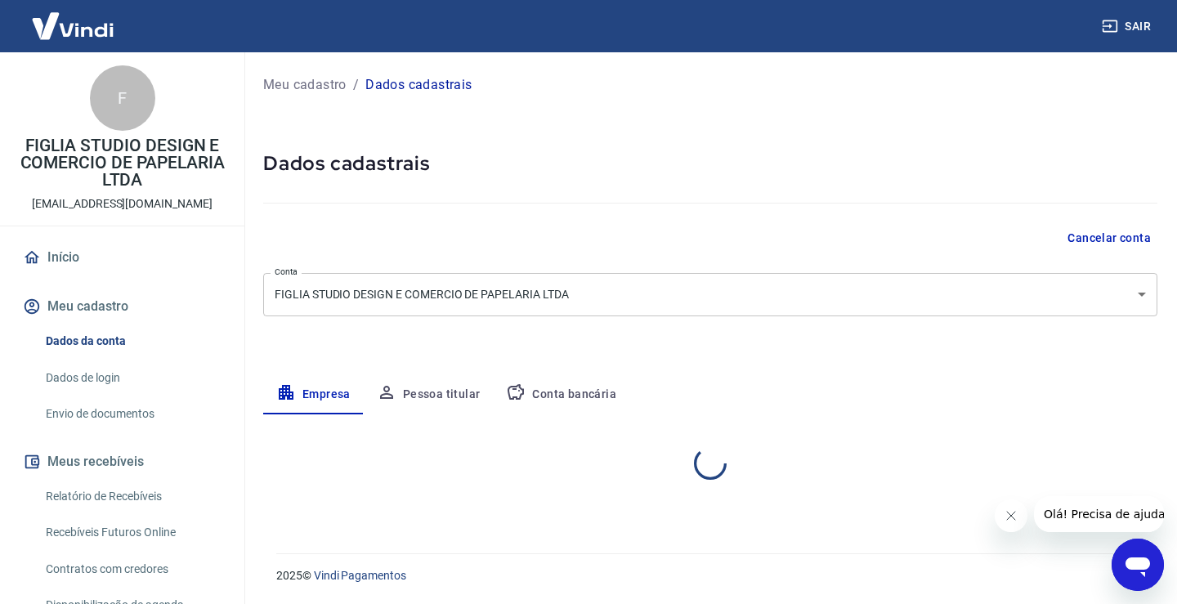
select select "SP"
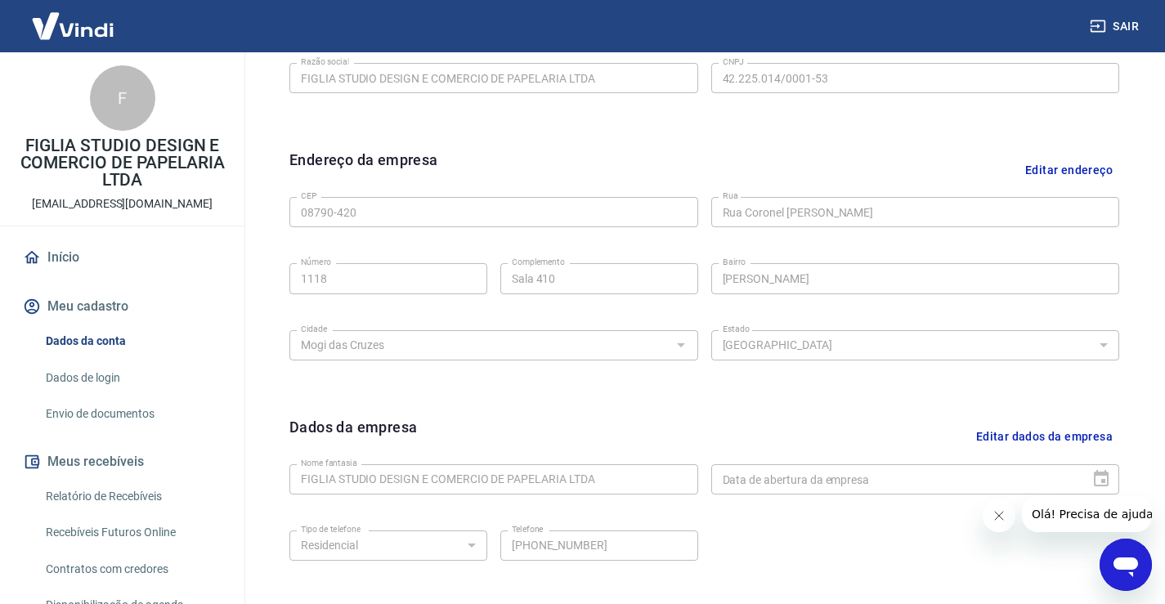
scroll to position [490, 0]
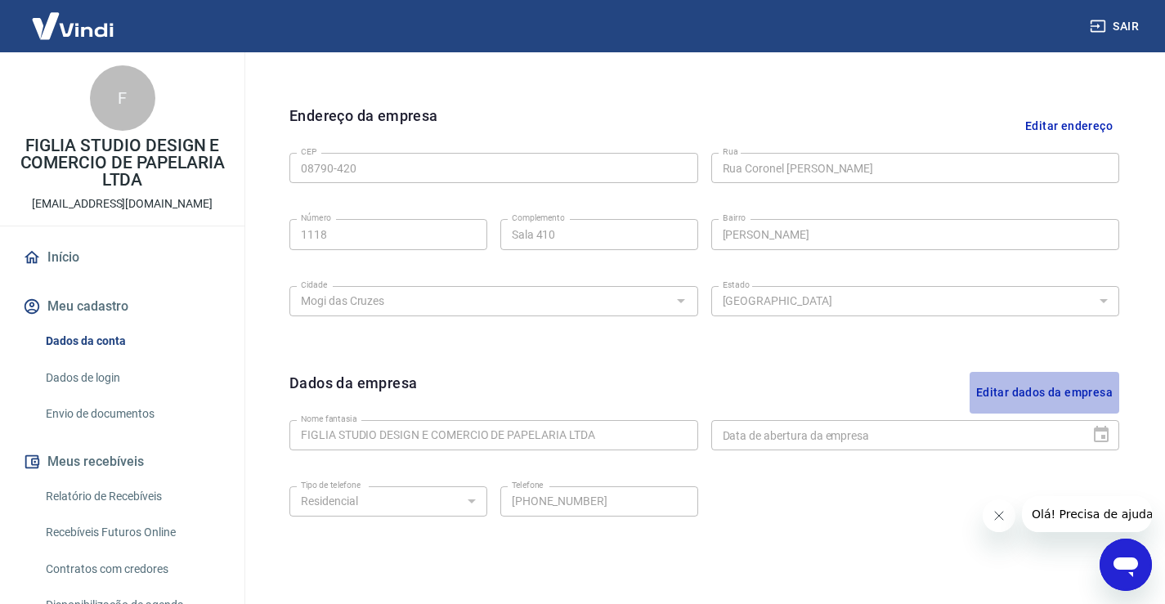
click at [1054, 392] on button "Editar dados da empresa" at bounding box center [1044, 393] width 150 height 42
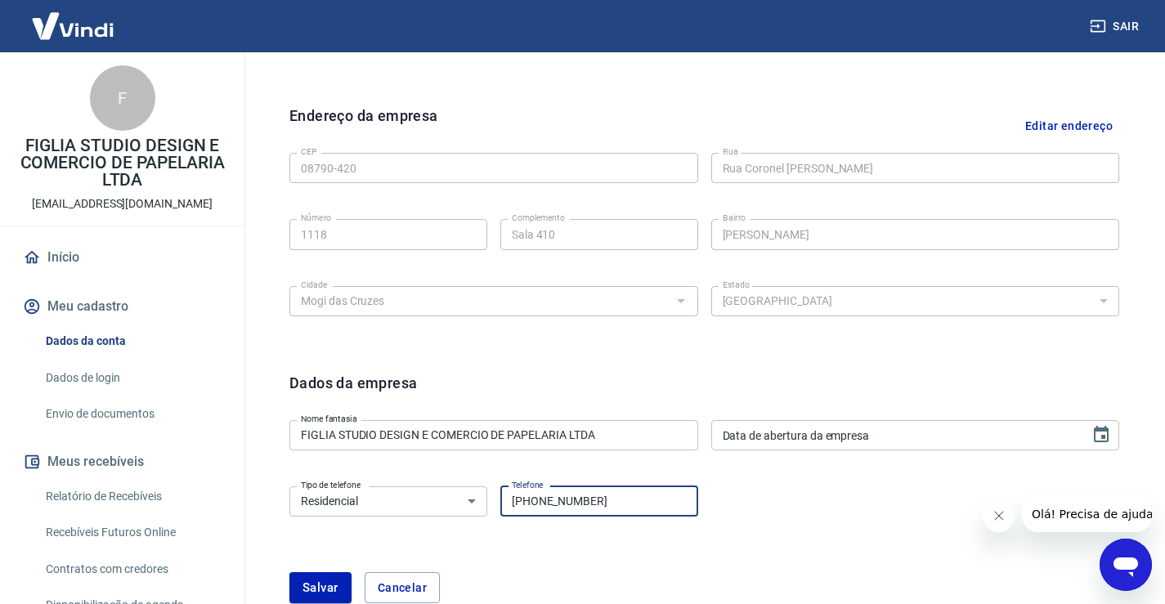
drag, startPoint x: 610, startPoint y: 500, endPoint x: 440, endPoint y: 498, distance: 170.0
click at [448, 499] on div "Tipo de telefone Residencial Comercial Tipo de telefone Telefone [PHONE_NUMBER]…" at bounding box center [493, 500] width 409 height 40
type input "[PHONE_NUMBER]"
click at [325, 588] on button "Salvar" at bounding box center [320, 587] width 62 height 31
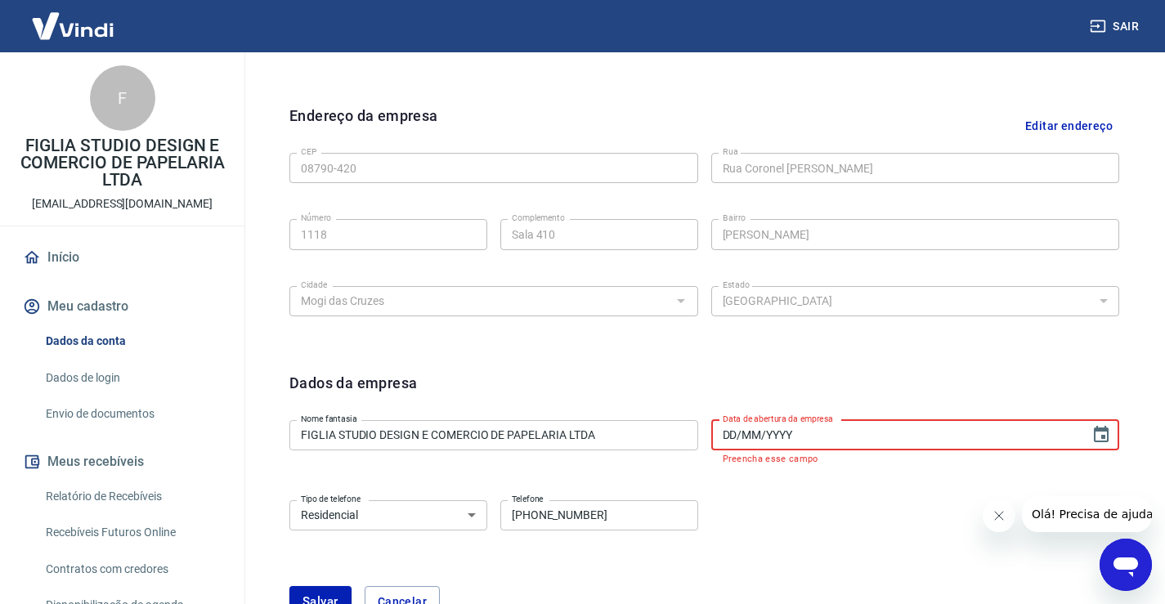
click at [785, 438] on input "DD/MM/YYYY" at bounding box center [895, 435] width 368 height 30
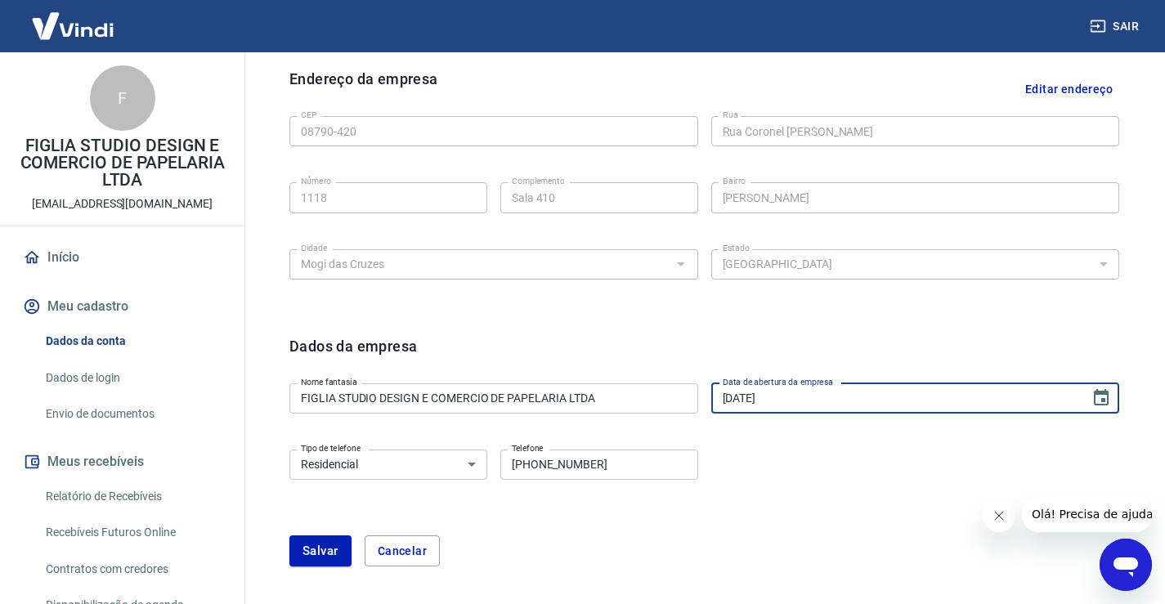
scroll to position [572, 0]
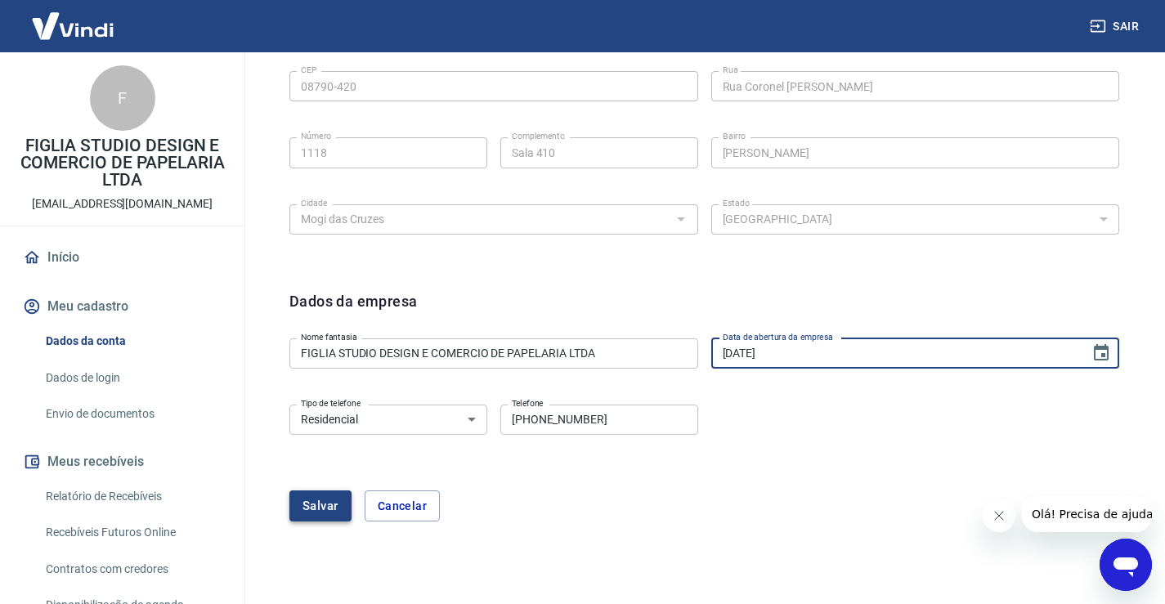
type input "07/06/2021"
click at [315, 505] on button "Salvar" at bounding box center [320, 505] width 62 height 31
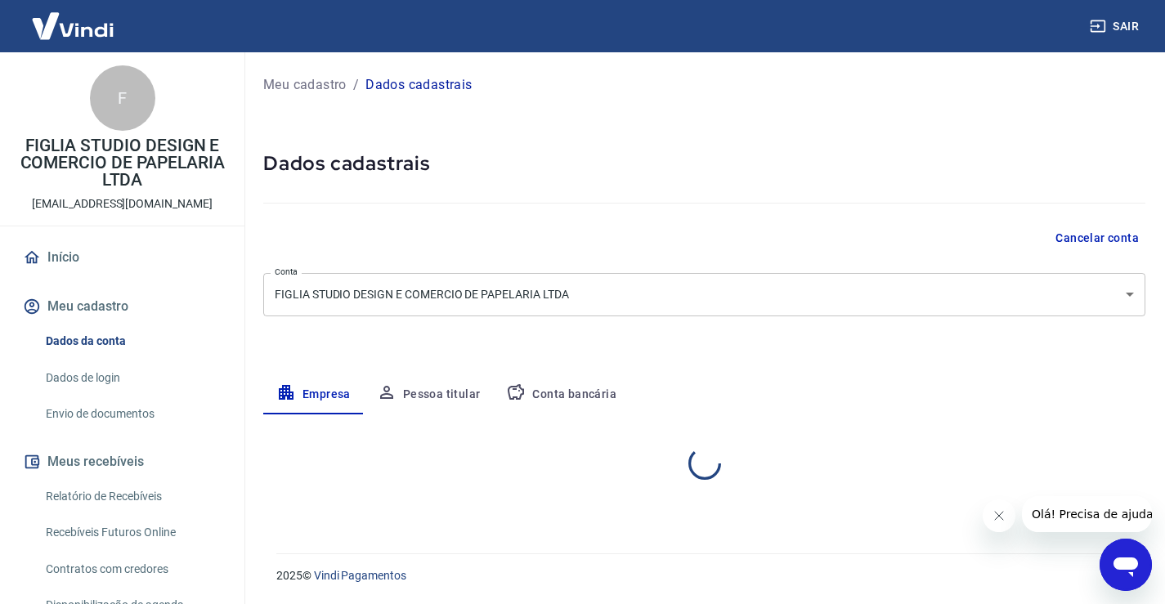
scroll to position [0, 0]
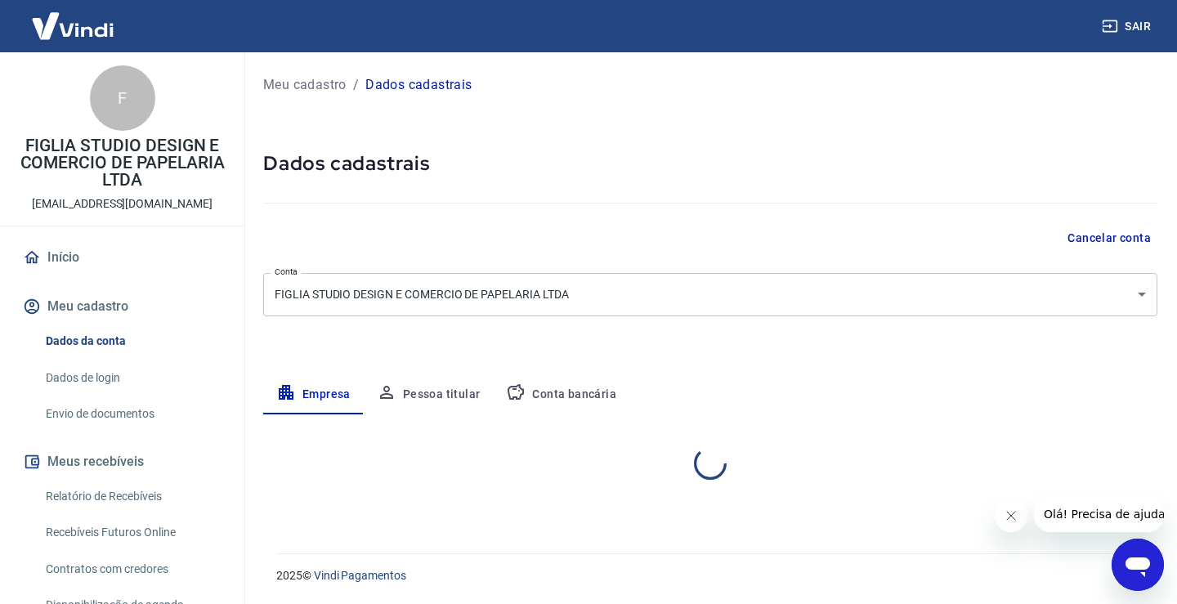
select select "SP"
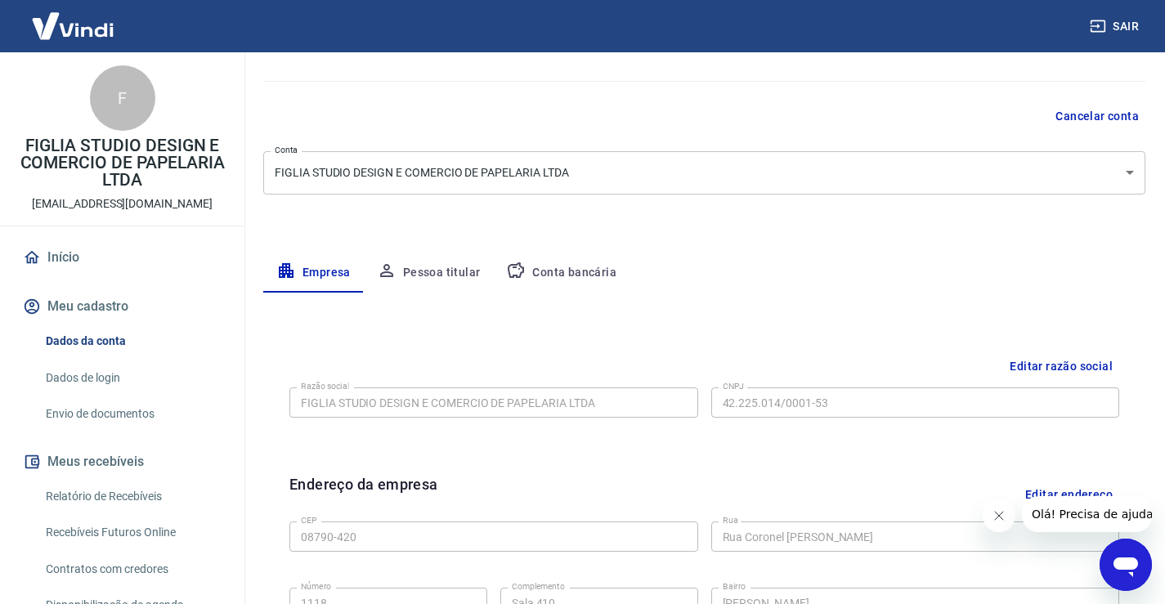
scroll to position [163, 0]
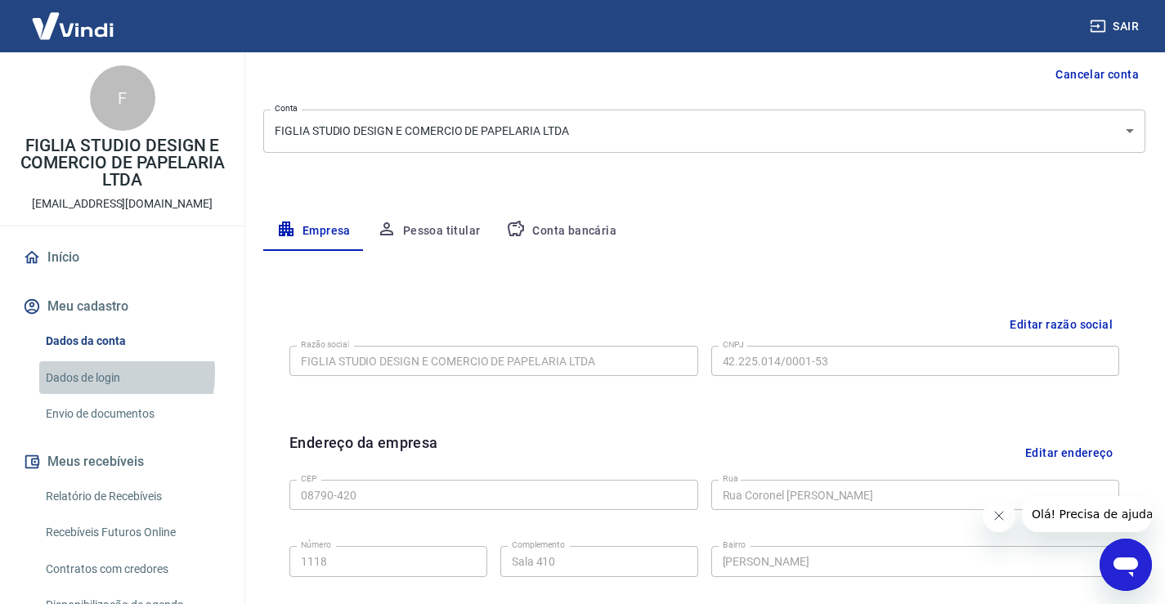
click at [88, 373] on link "Dados de login" at bounding box center [132, 378] width 186 height 34
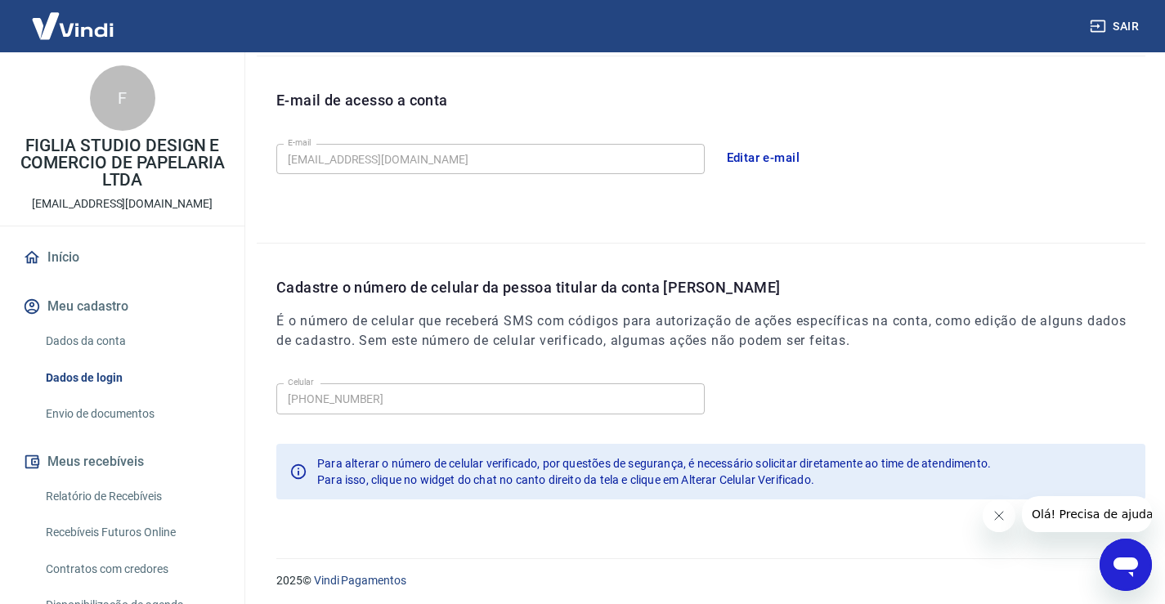
scroll to position [443, 0]
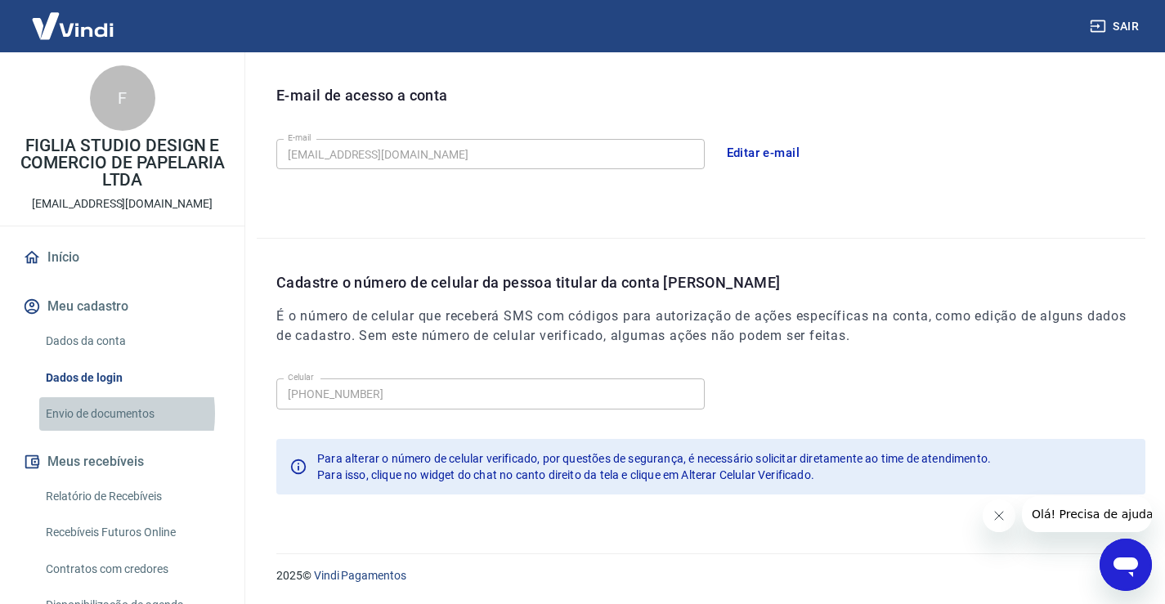
click at [86, 414] on link "Envio de documentos" at bounding box center [132, 414] width 186 height 34
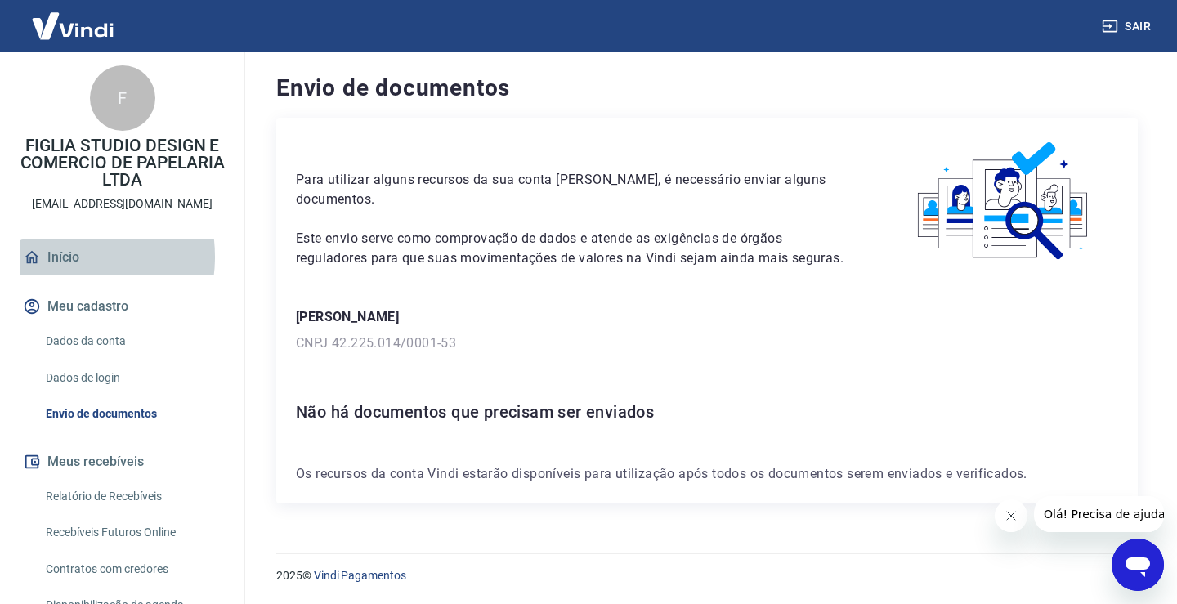
click at [61, 257] on link "Início" at bounding box center [122, 257] width 205 height 36
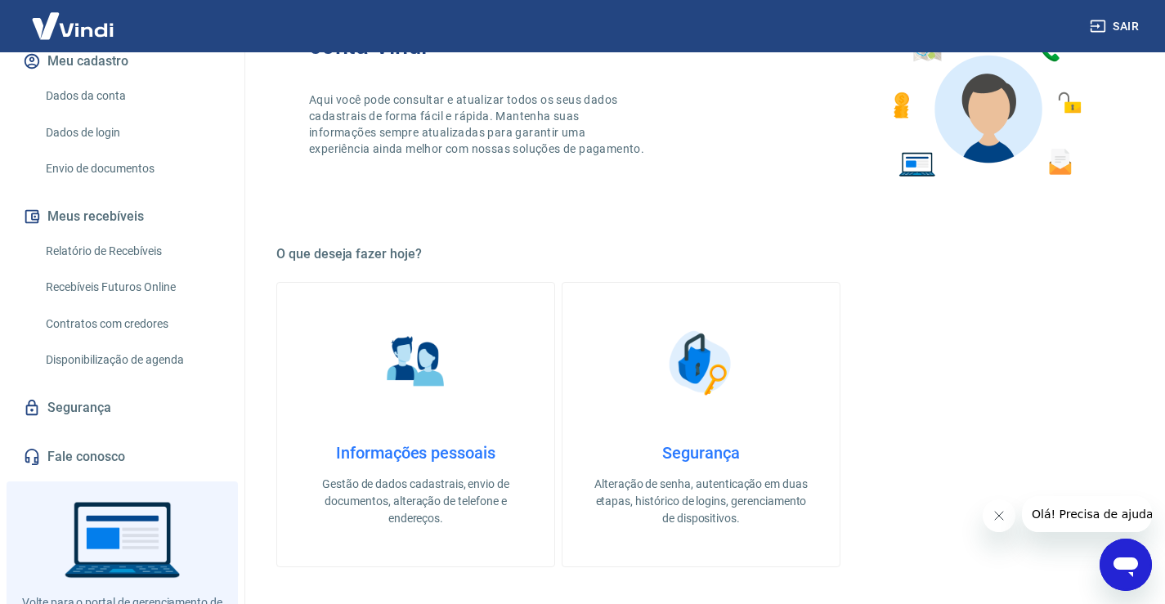
scroll to position [314, 0]
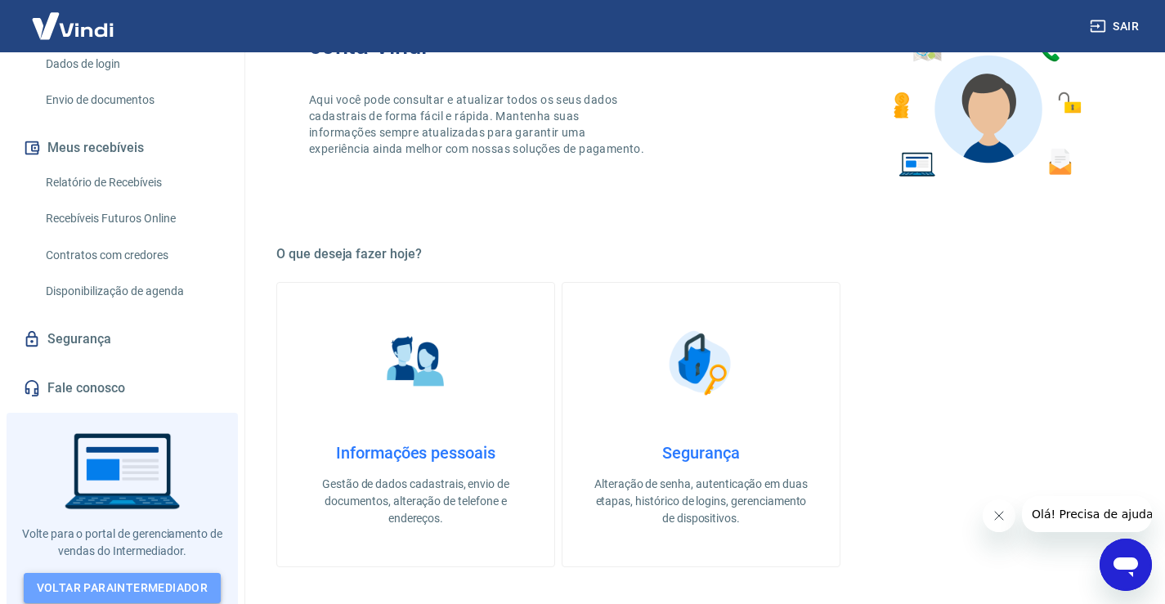
click at [113, 582] on link "Voltar para Intermediador" at bounding box center [123, 588] width 198 height 30
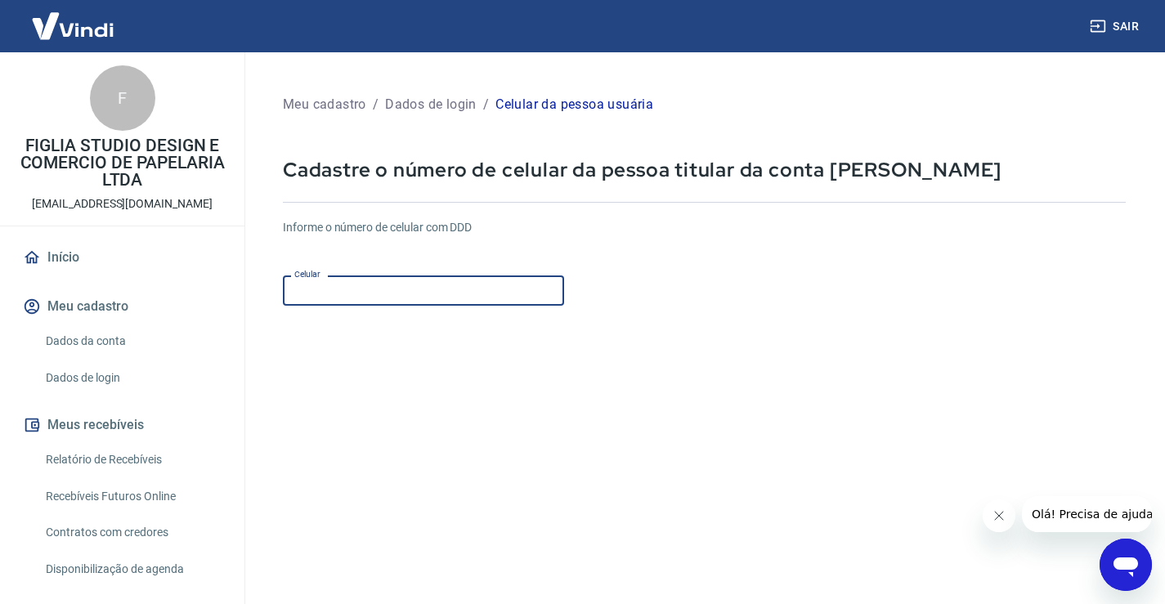
click at [404, 291] on input "Celular" at bounding box center [423, 290] width 281 height 30
type input "[PHONE_NUMBER]"
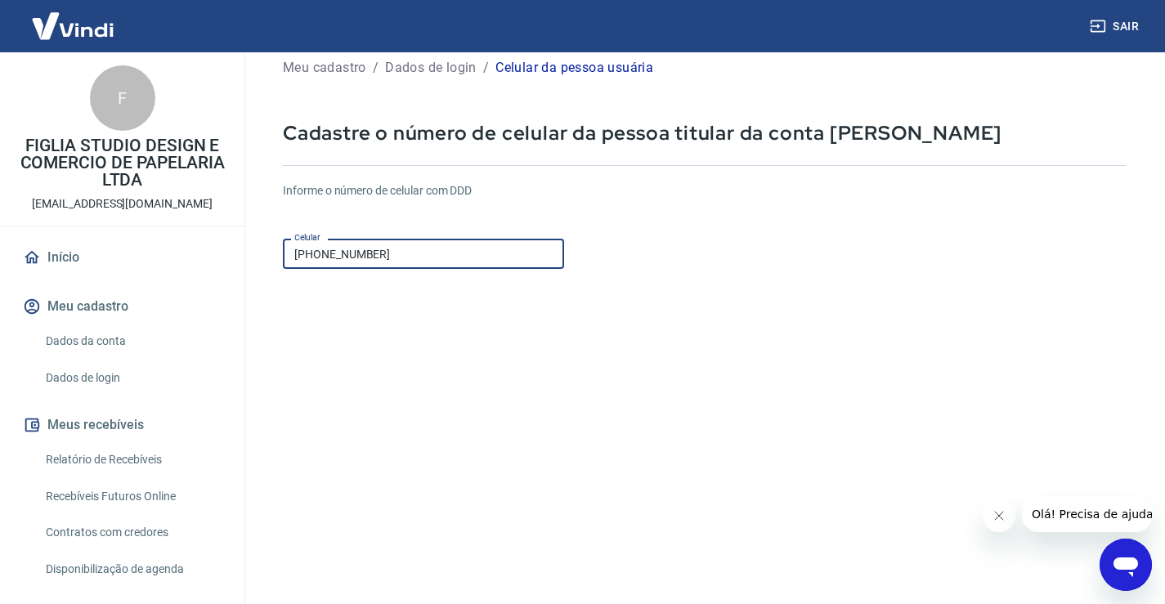
scroll to position [82, 0]
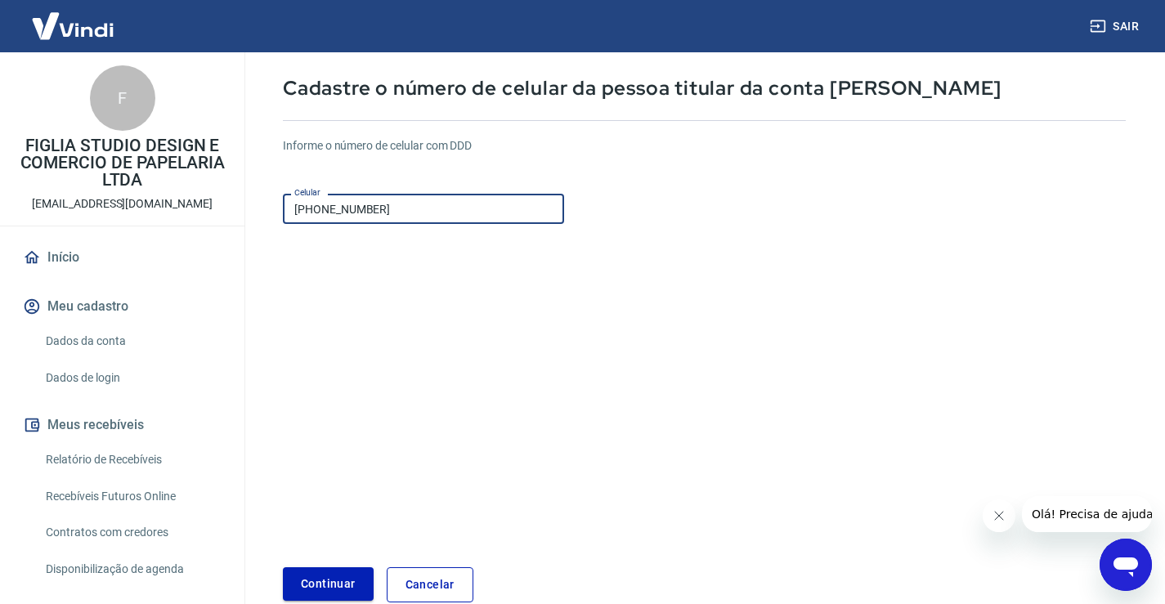
click at [328, 588] on button "Continuar" at bounding box center [328, 584] width 91 height 34
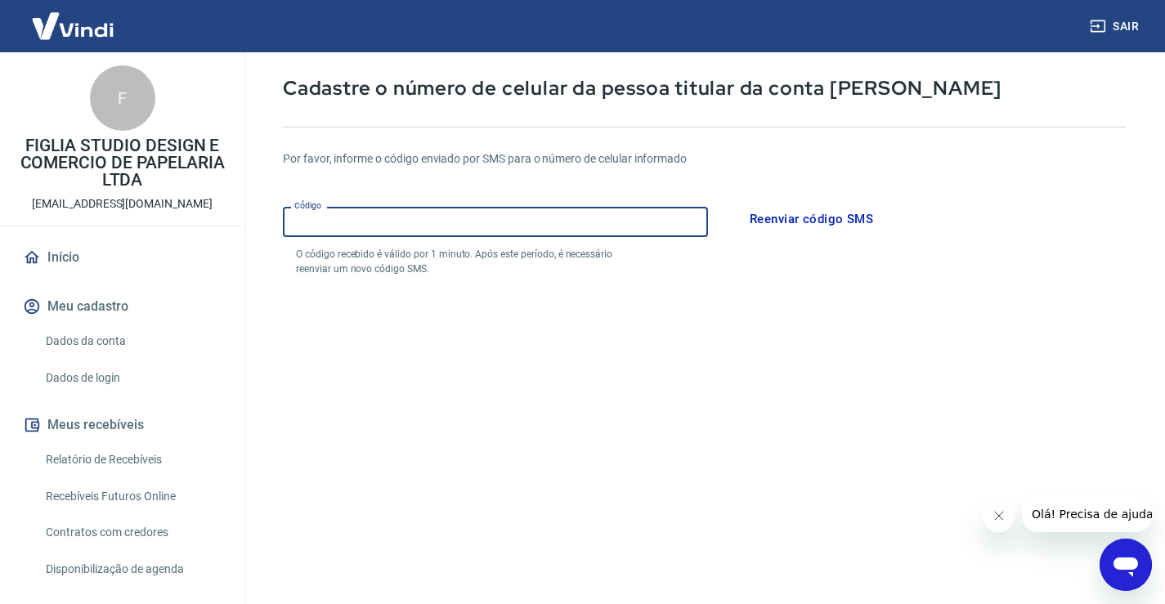
click at [496, 231] on input "Código" at bounding box center [495, 222] width 425 height 30
type input "436068"
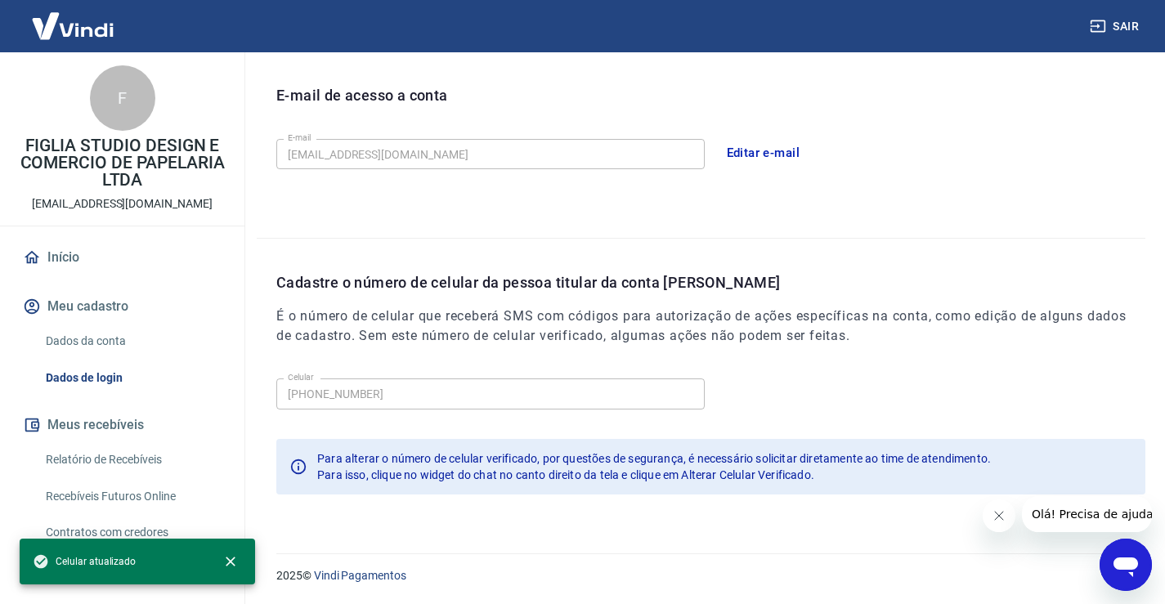
scroll to position [79, 0]
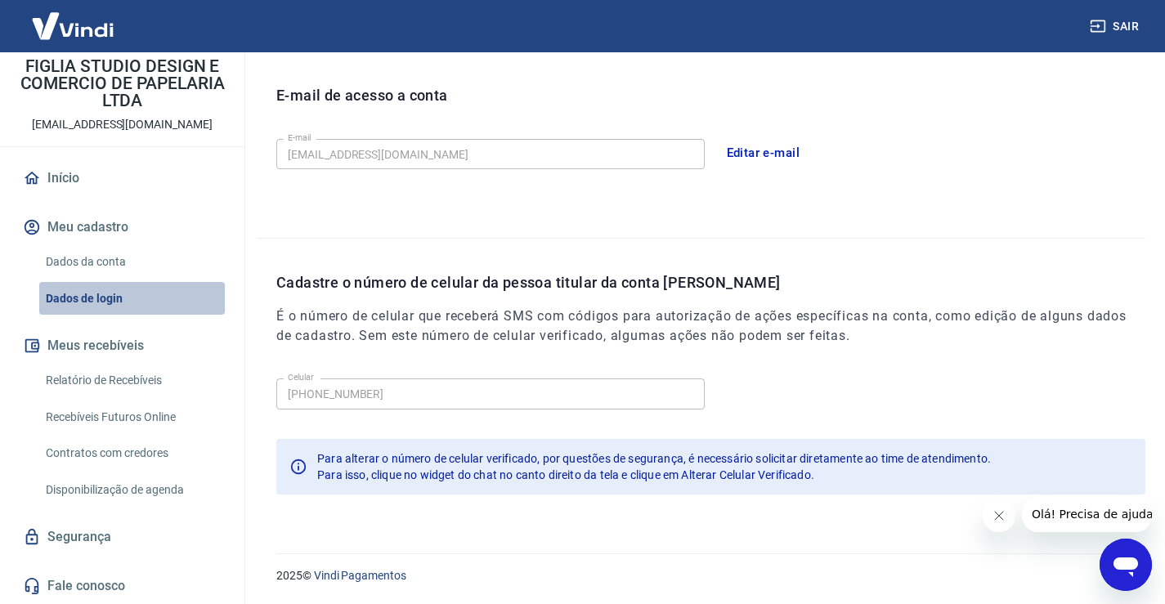
click at [181, 298] on link "Dados de login" at bounding box center [132, 299] width 186 height 34
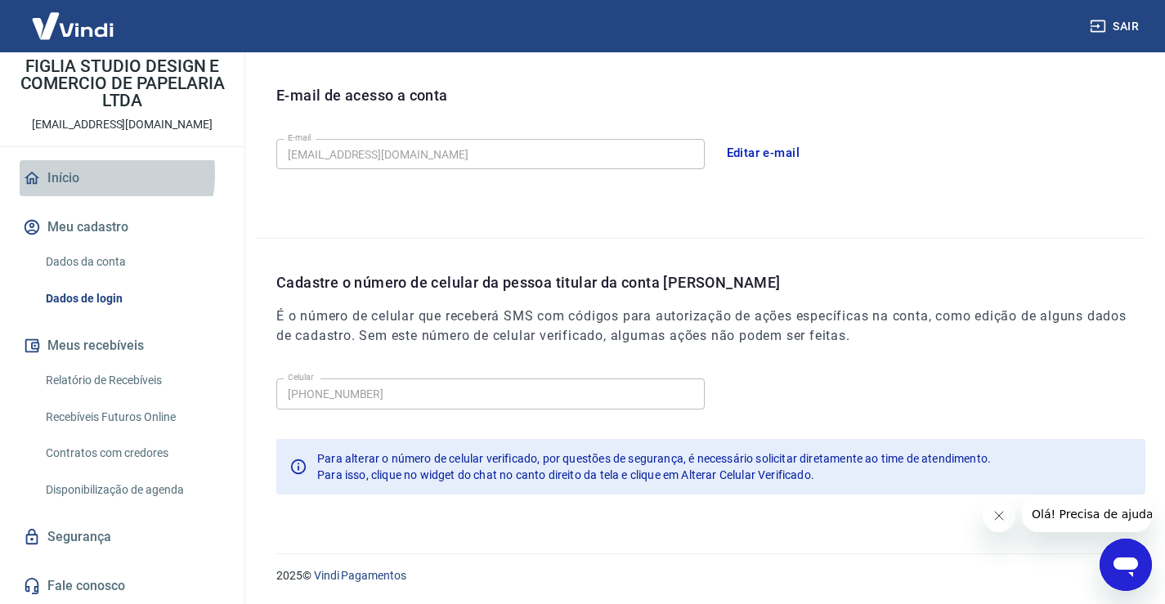
click at [69, 173] on link "Início" at bounding box center [122, 178] width 205 height 36
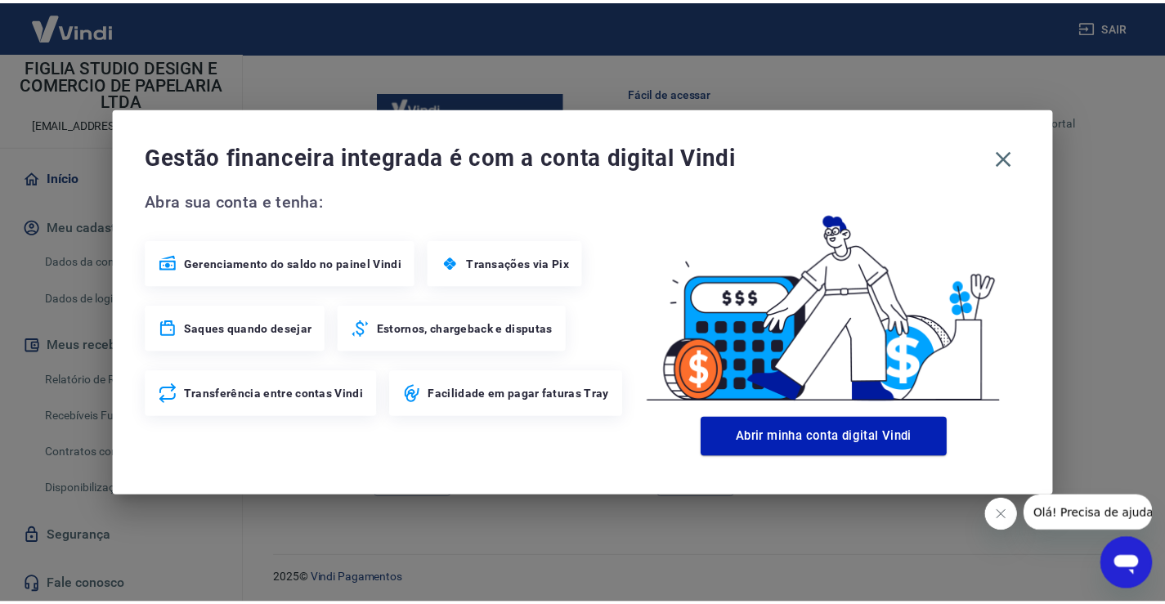
scroll to position [993, 0]
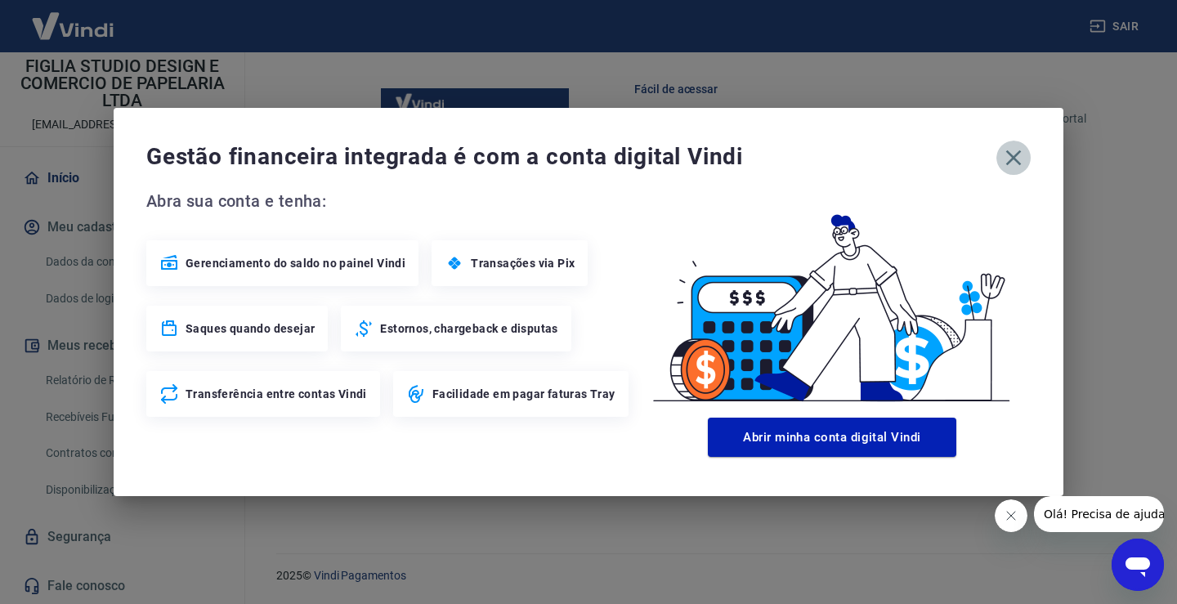
click at [1018, 159] on icon "button" at bounding box center [1013, 158] width 26 height 26
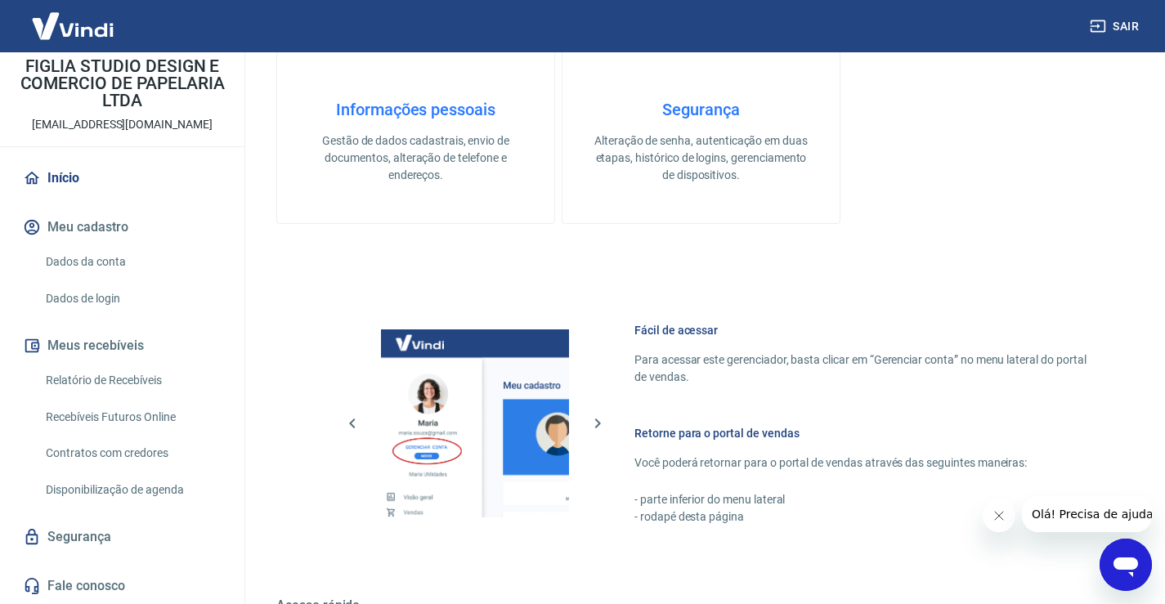
scroll to position [748, 0]
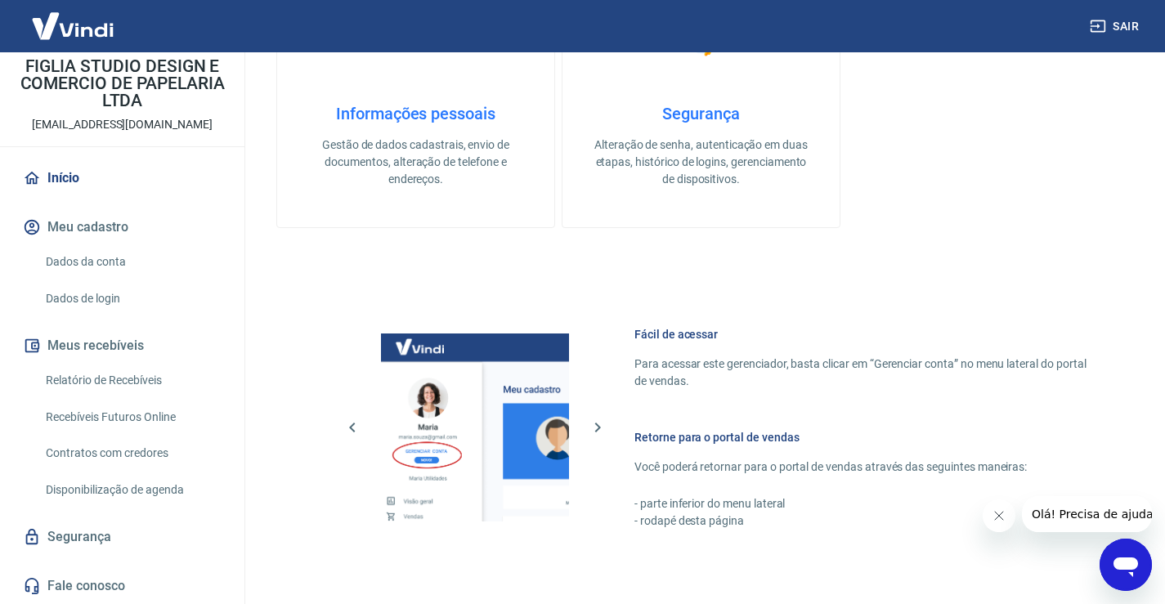
drag, startPoint x: 962, startPoint y: 1, endPoint x: 556, endPoint y: 69, distance: 412.0
click at [556, 69] on div "Informações pessoais Gestão de dados cadastrais, envio de documentos, alteração…" at bounding box center [700, 85] width 849 height 285
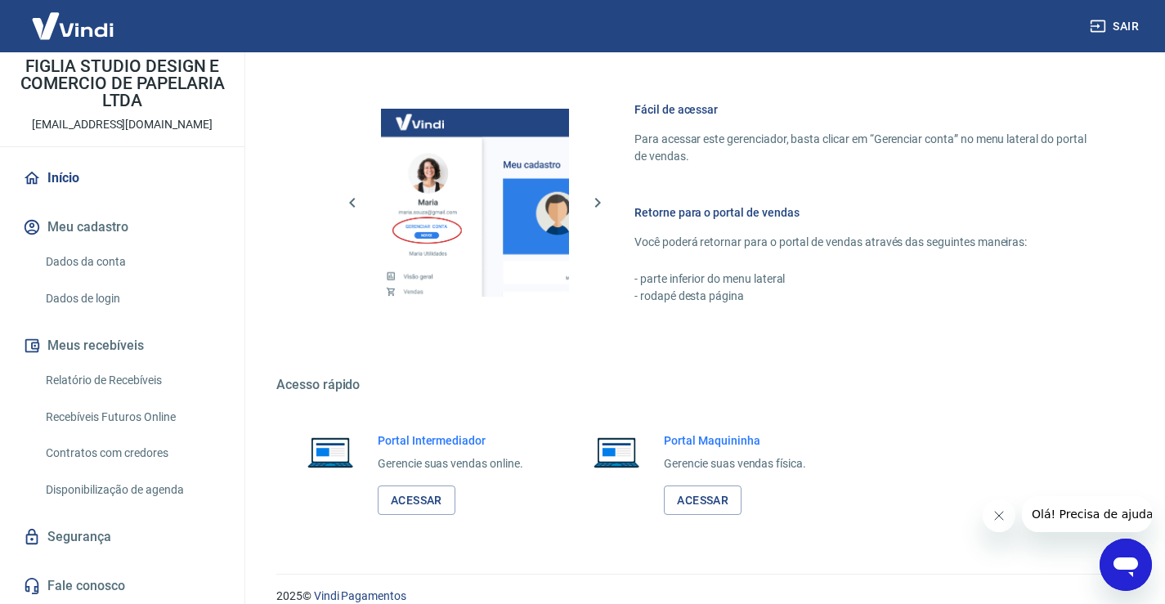
scroll to position [993, 0]
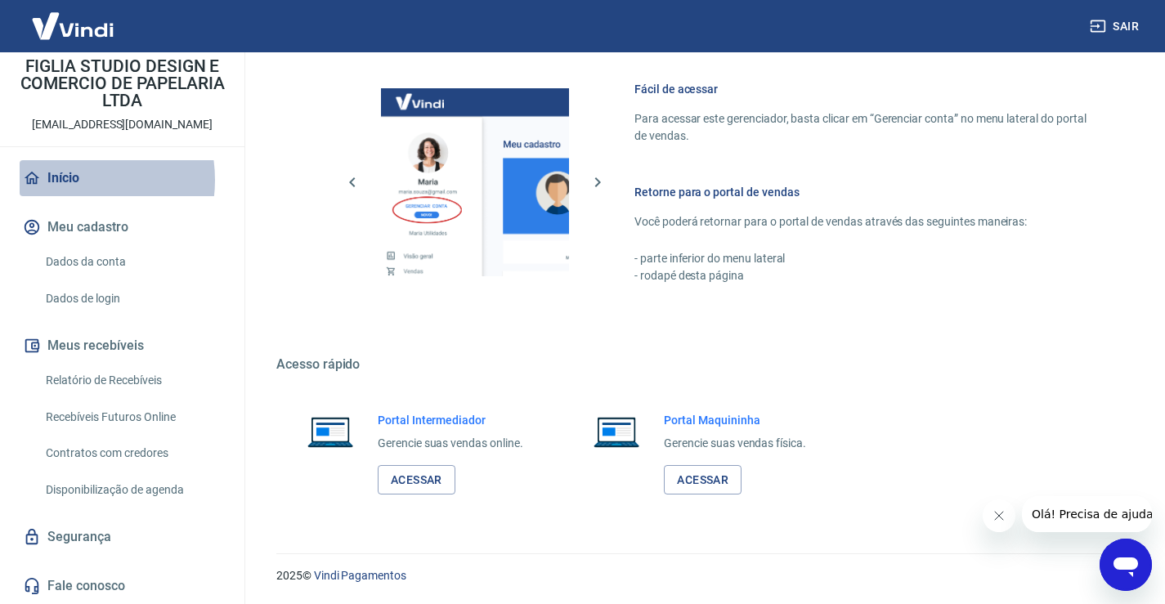
click at [69, 180] on link "Início" at bounding box center [122, 178] width 205 height 36
click at [392, 483] on link "Acessar" at bounding box center [417, 480] width 78 height 30
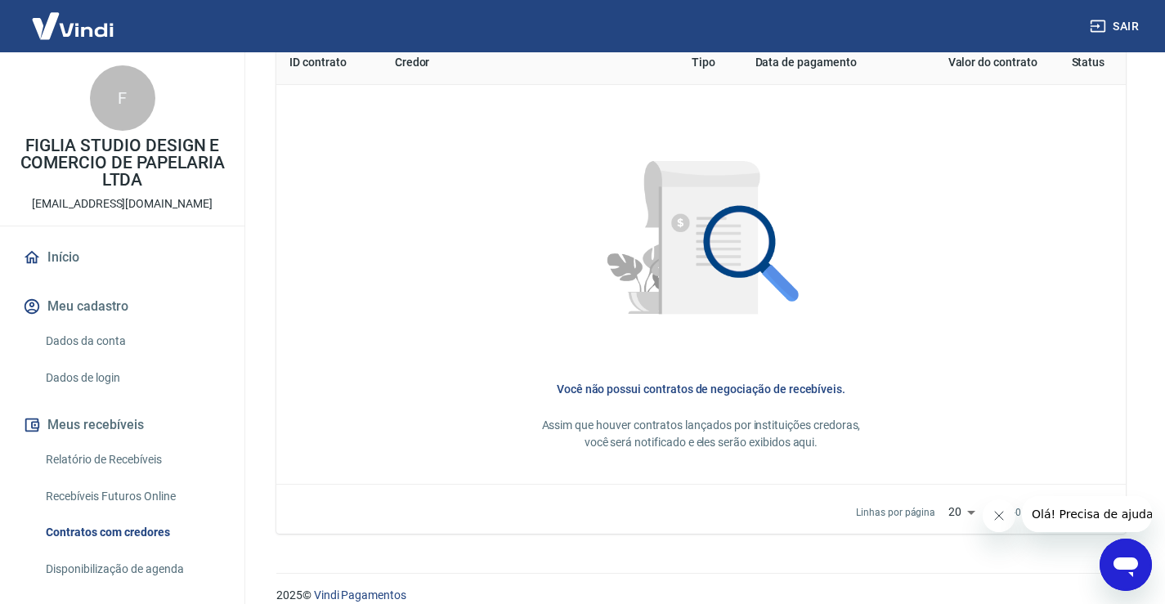
scroll to position [719, 0]
